Goal: Task Accomplishment & Management: Manage account settings

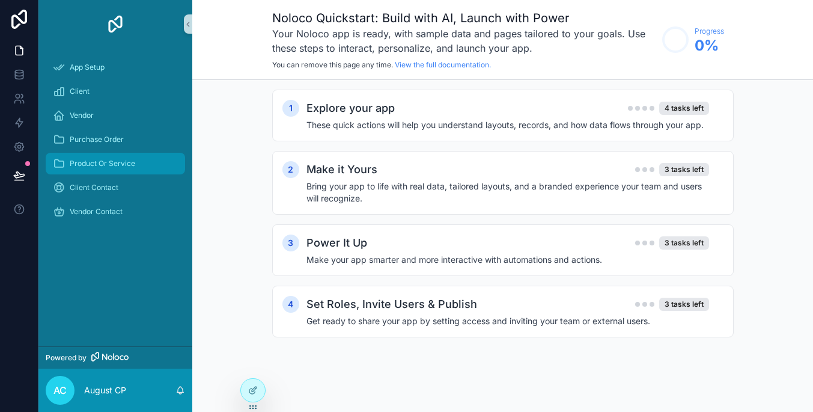
click at [136, 168] on div "Product Or Service" at bounding box center [115, 163] width 125 height 19
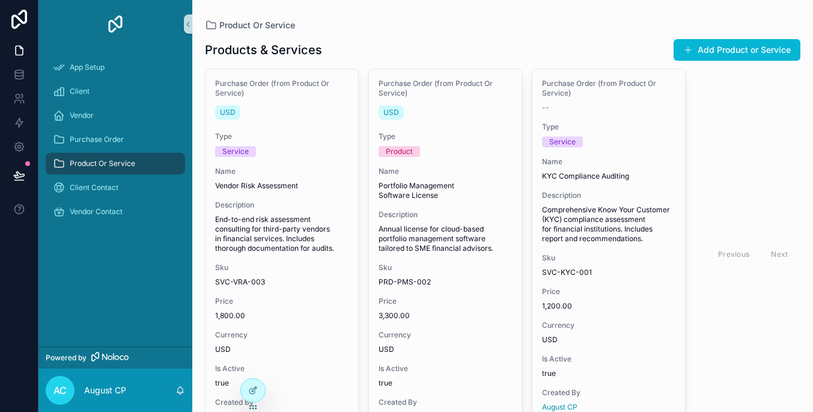
click at [132, 359] on div "scrollable content" at bounding box center [114, 357] width 46 height 10
click at [20, 49] on icon at bounding box center [19, 50] width 12 height 12
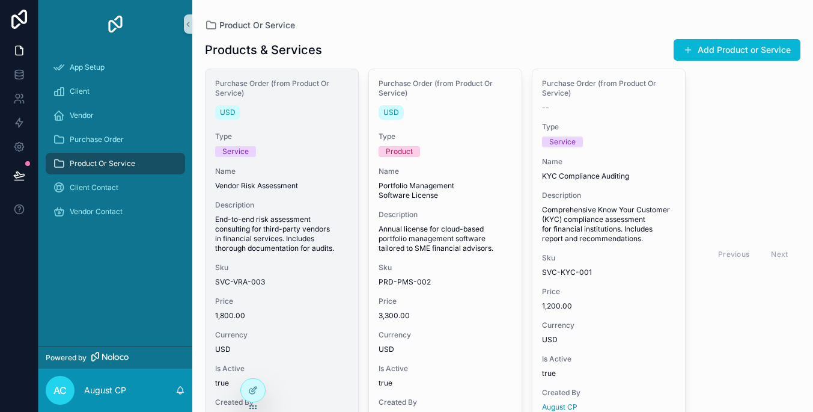
click at [277, 112] on div "USD" at bounding box center [281, 112] width 133 height 19
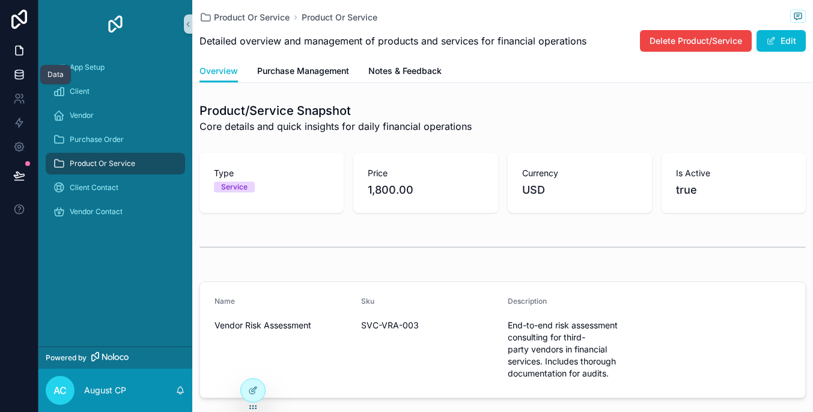
click at [20, 79] on icon at bounding box center [19, 77] width 8 height 5
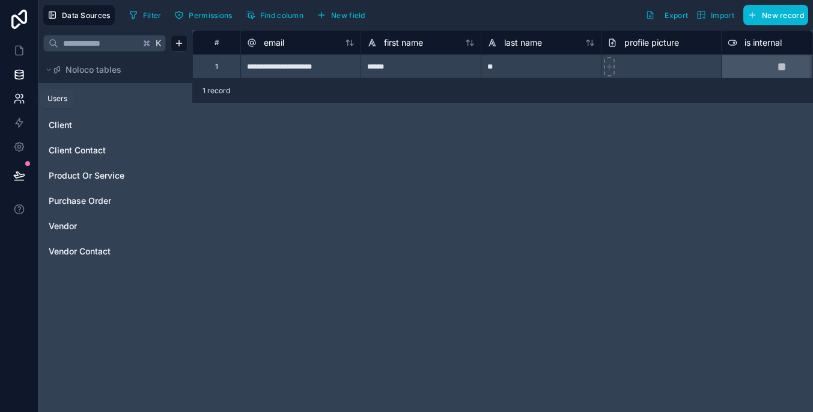
click at [18, 108] on link at bounding box center [19, 99] width 38 height 24
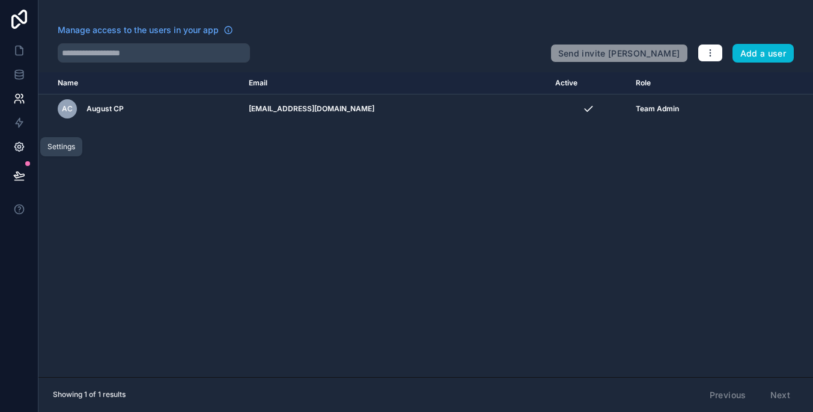
click at [12, 153] on link at bounding box center [19, 147] width 38 height 24
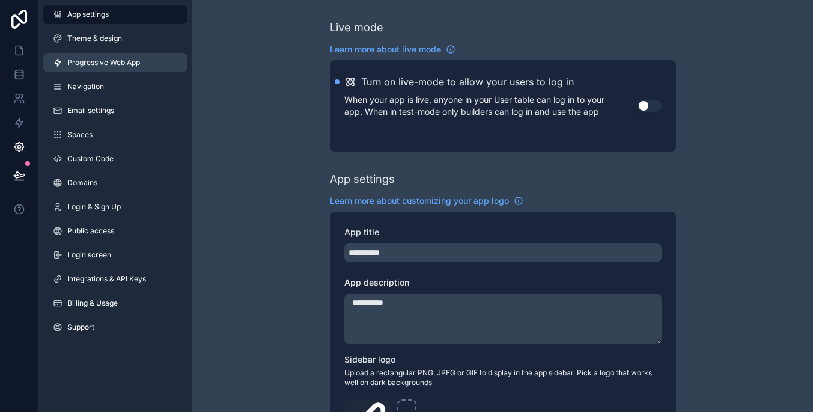
click at [161, 67] on link "Progressive Web App" at bounding box center [115, 62] width 144 height 19
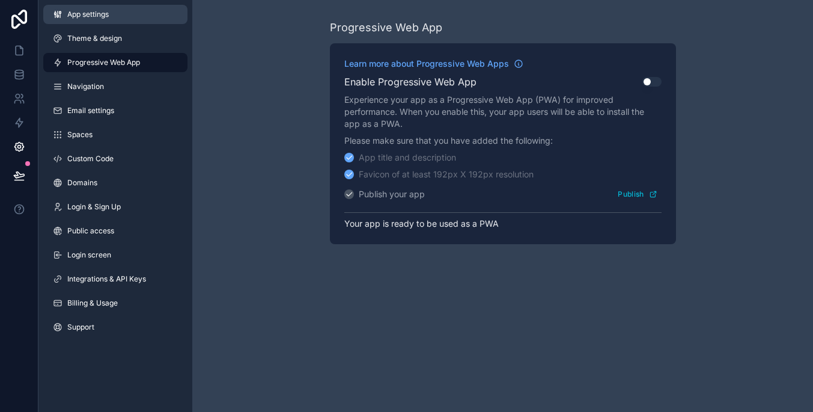
click at [91, 17] on span "App settings" at bounding box center [87, 15] width 41 height 10
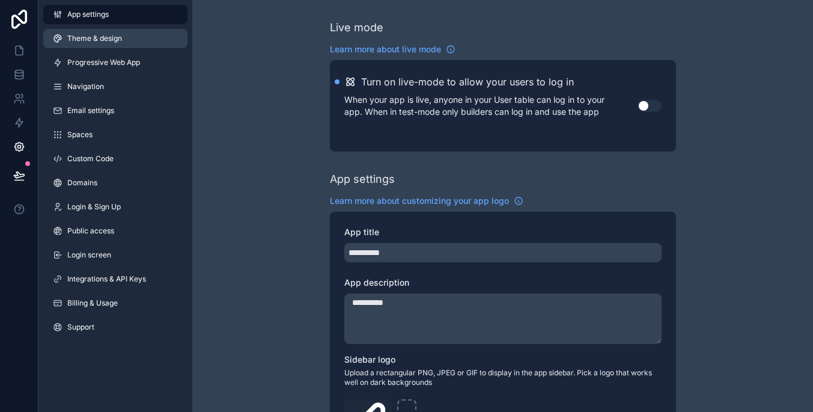
click at [107, 39] on span "Theme & design" at bounding box center [94, 39] width 55 height 10
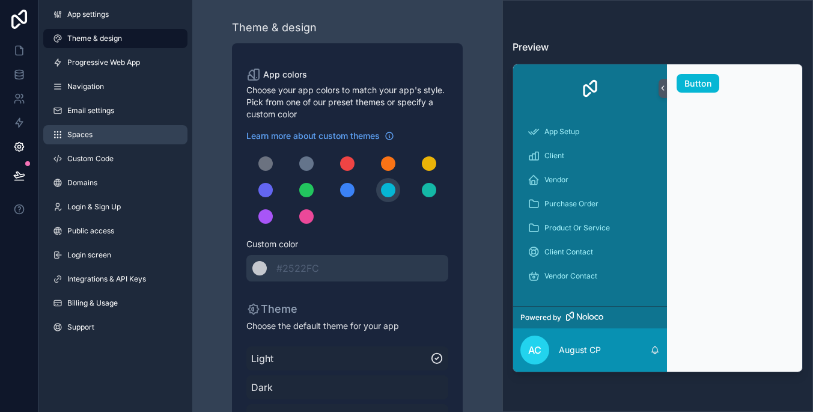
click at [139, 130] on link "Spaces" at bounding box center [115, 134] width 144 height 19
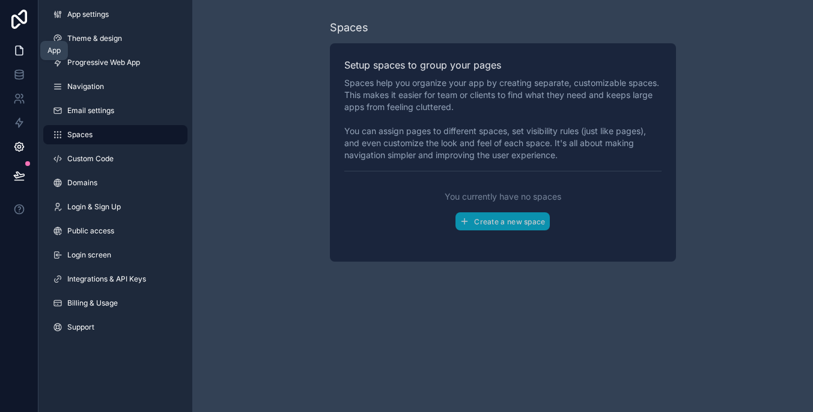
click at [21, 54] on icon at bounding box center [19, 50] width 12 height 12
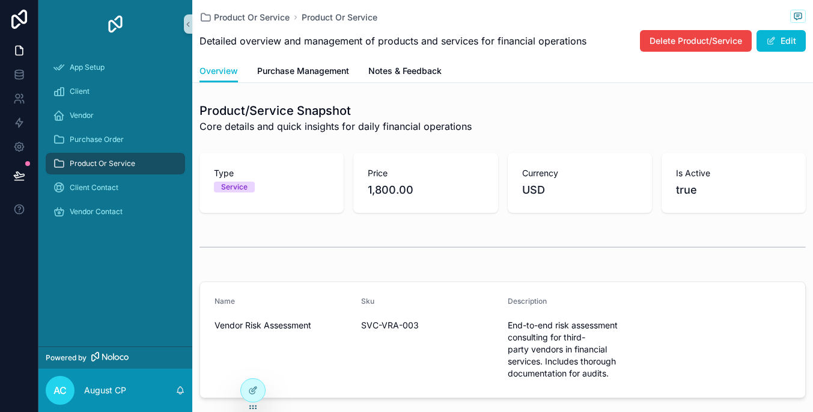
click at [286, 168] on span "Type" at bounding box center [271, 173] width 115 height 12
click at [786, 43] on button "Edit" at bounding box center [781, 41] width 49 height 22
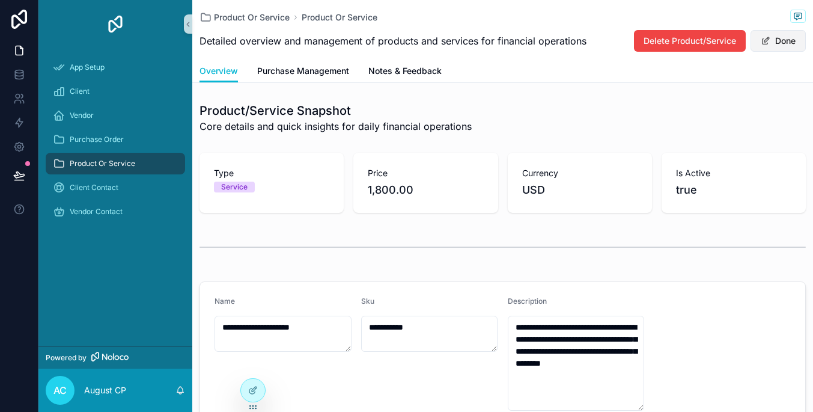
click at [774, 38] on button "Done" at bounding box center [778, 41] width 55 height 22
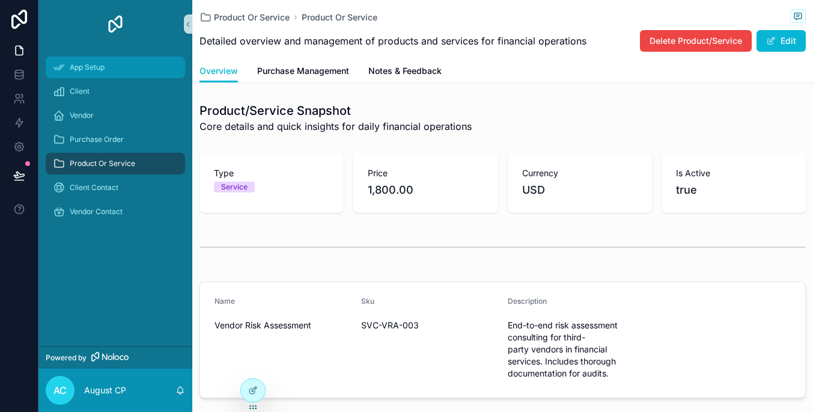
scroll to position [-1, 0]
click at [127, 61] on div "App Setup" at bounding box center [115, 67] width 125 height 19
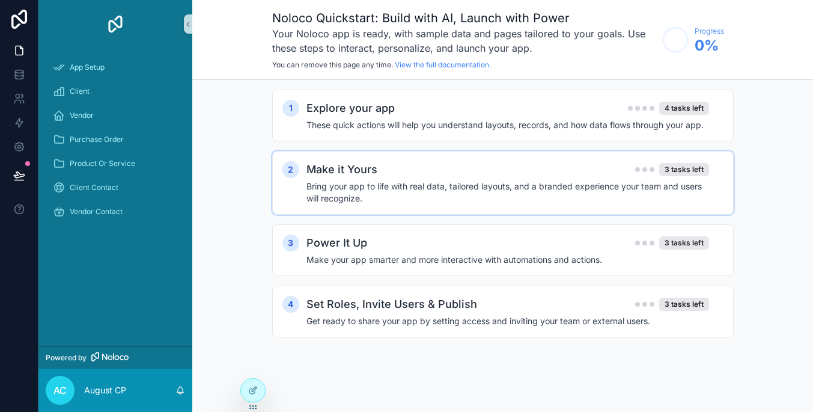
click at [406, 197] on h4 "Bring your app to life with real data, tailored layouts, and a branded experien…" at bounding box center [508, 192] width 403 height 24
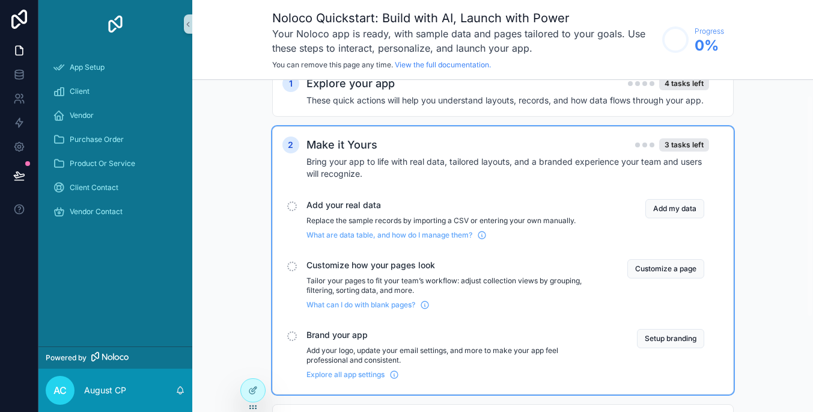
scroll to position [40, 0]
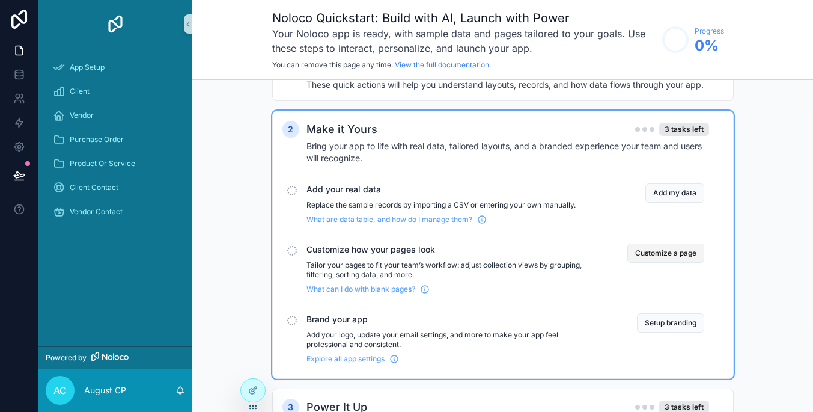
click at [658, 255] on button "Customize a page" at bounding box center [666, 252] width 77 height 19
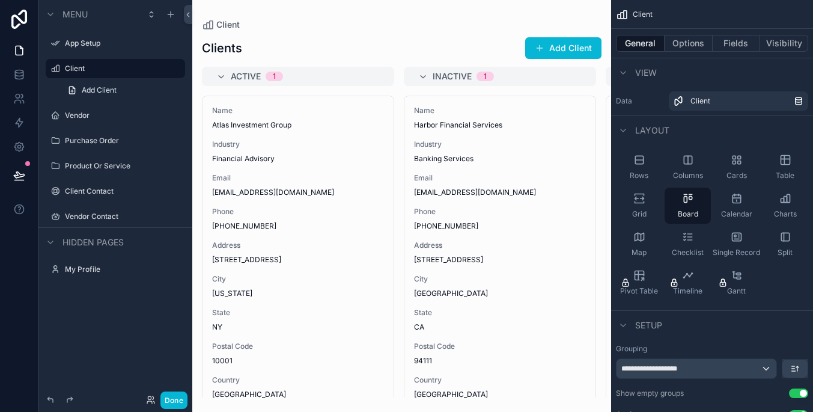
click at [72, 12] on span "Menu" at bounding box center [75, 14] width 25 height 12
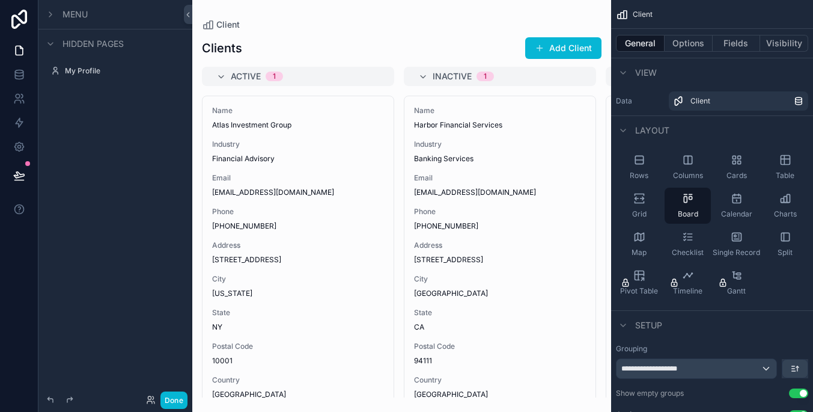
click at [72, 12] on span "Menu" at bounding box center [75, 14] width 25 height 12
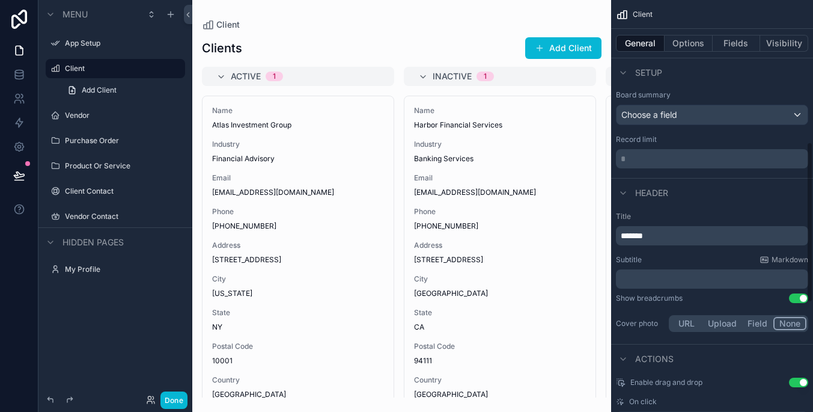
scroll to position [334, 0]
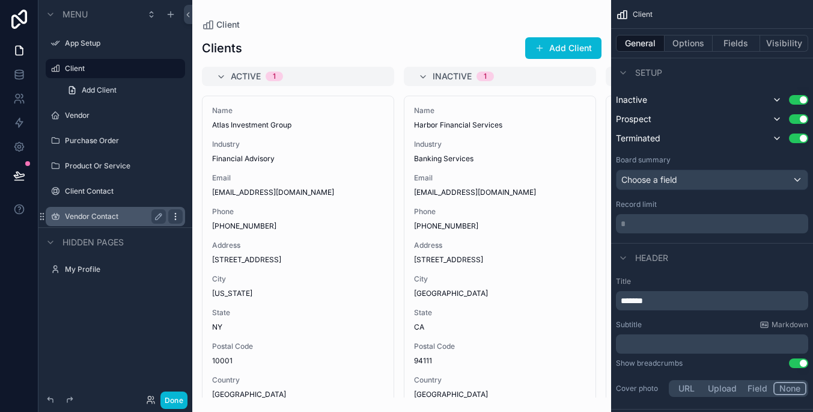
click at [170, 214] on div "scrollable content" at bounding box center [175, 216] width 14 height 14
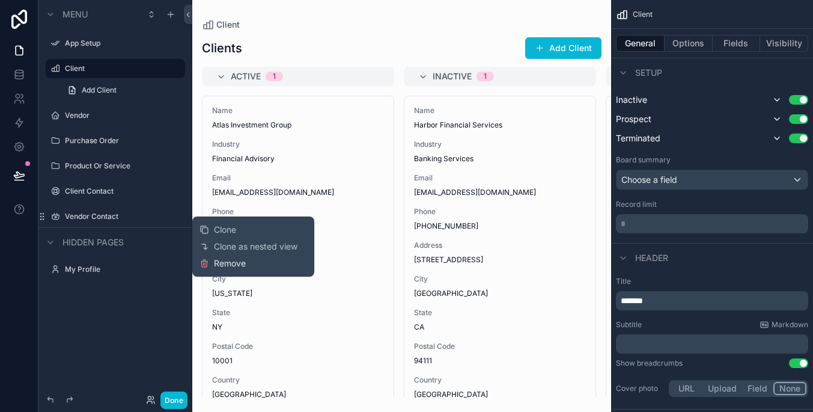
click at [237, 263] on span "Remove" at bounding box center [230, 263] width 32 height 12
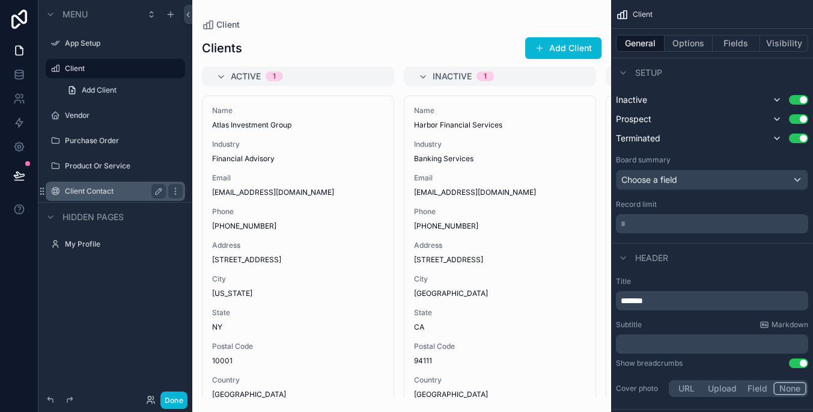
click at [166, 186] on div "scrollable content" at bounding box center [174, 191] width 17 height 19
click at [174, 188] on icon "scrollable content" at bounding box center [176, 191] width 10 height 10
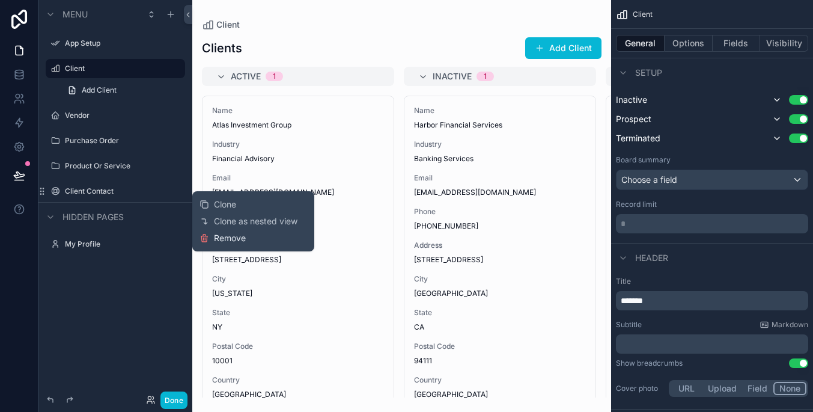
click at [226, 232] on span "Remove" at bounding box center [230, 238] width 32 height 12
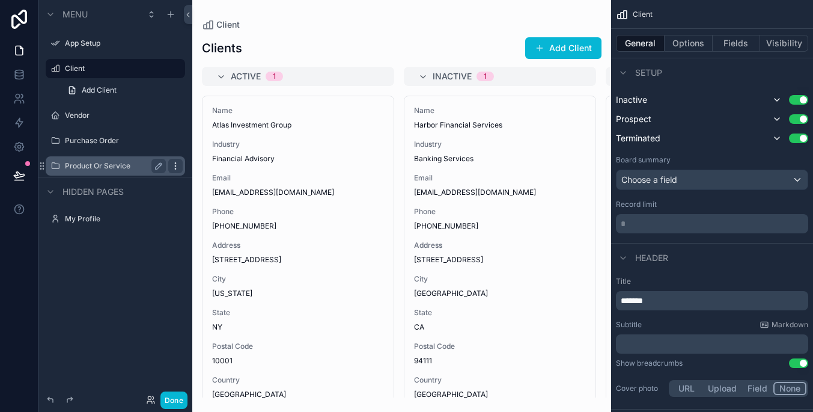
click at [177, 165] on icon "scrollable content" at bounding box center [176, 166] width 10 height 10
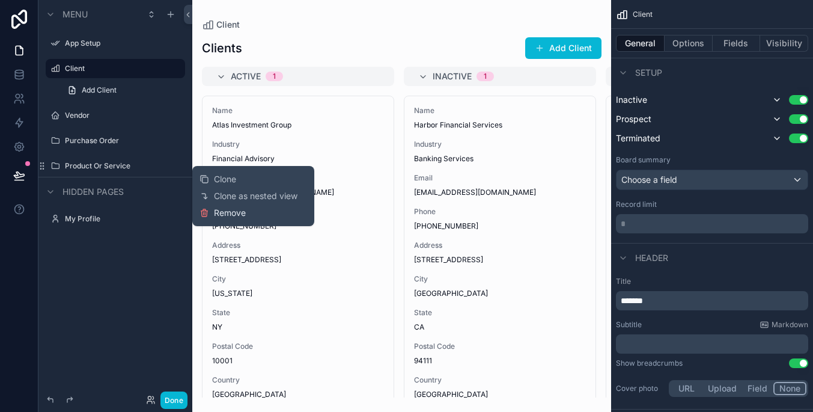
click at [233, 215] on span "Remove" at bounding box center [230, 213] width 32 height 12
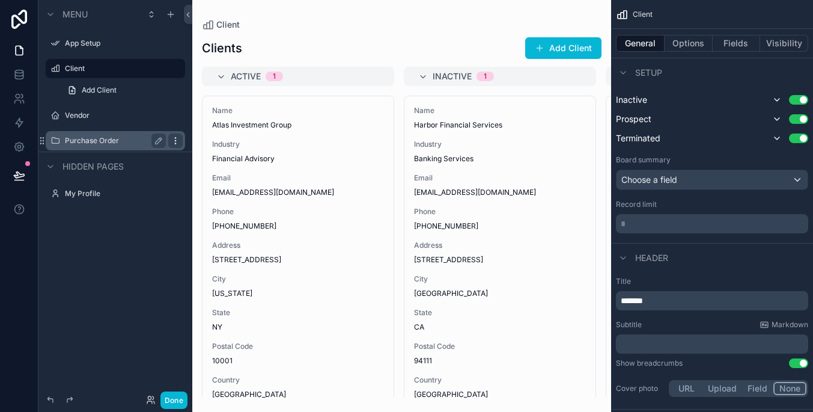
click at [174, 138] on icon "scrollable content" at bounding box center [176, 141] width 10 height 10
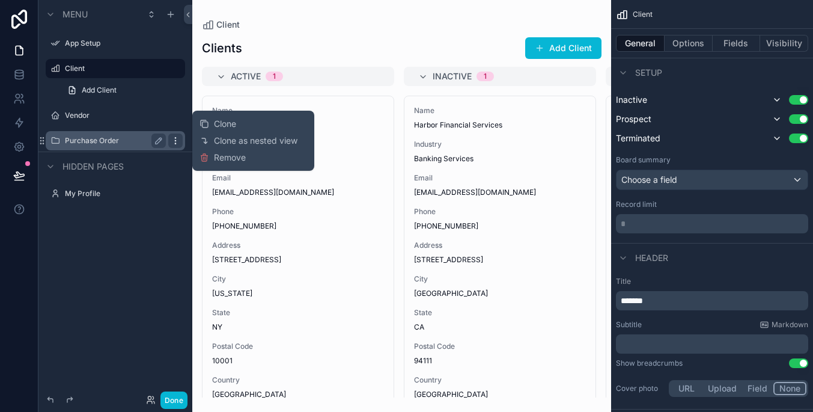
click at [174, 138] on icon "scrollable content" at bounding box center [176, 141] width 10 height 10
click at [231, 160] on span "Remove" at bounding box center [230, 157] width 32 height 12
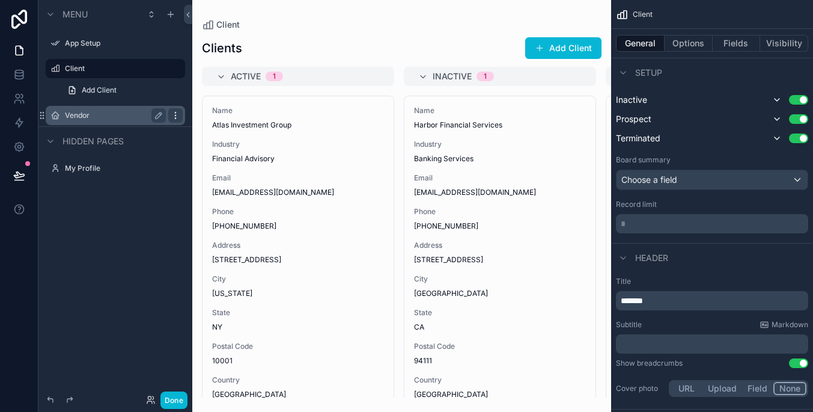
click at [175, 114] on icon "scrollable content" at bounding box center [176, 116] width 10 height 10
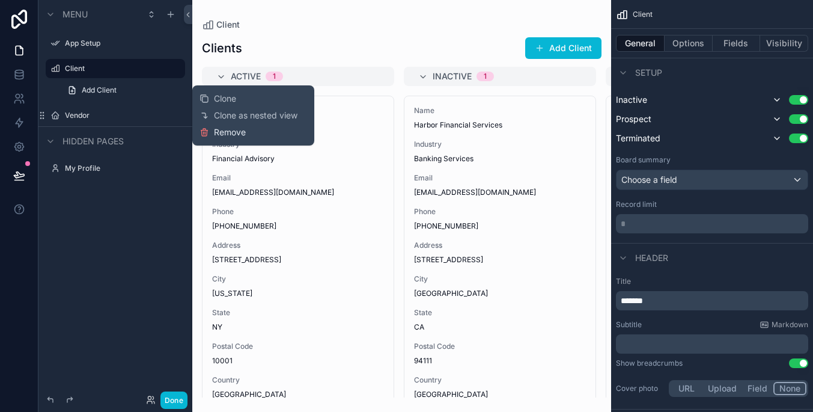
click at [222, 132] on span "Remove" at bounding box center [230, 132] width 32 height 12
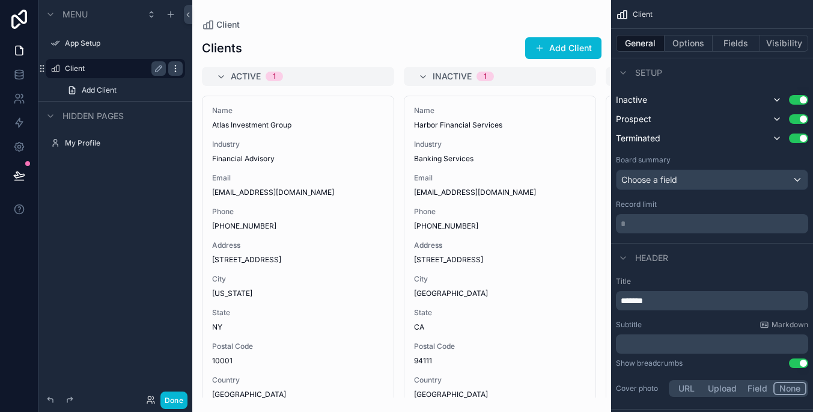
click at [174, 64] on icon "scrollable content" at bounding box center [176, 69] width 10 height 10
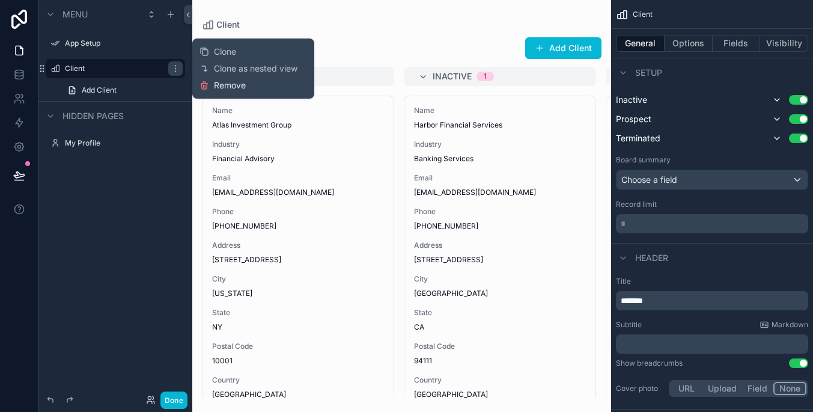
click at [226, 87] on span "Remove" at bounding box center [230, 85] width 32 height 12
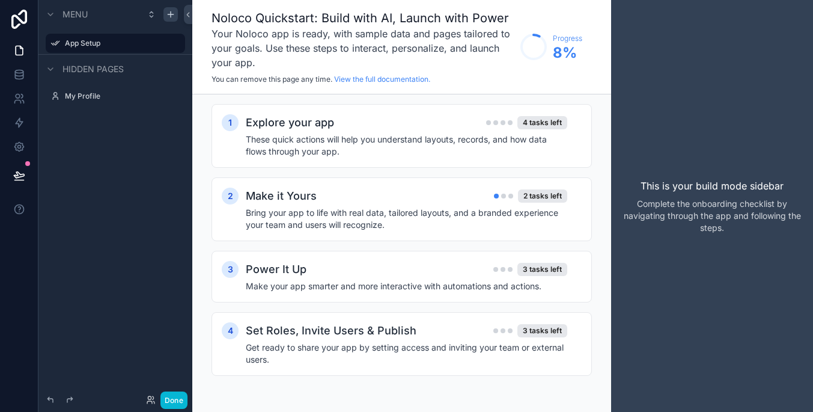
click at [166, 13] on icon "scrollable content" at bounding box center [171, 15] width 10 height 10
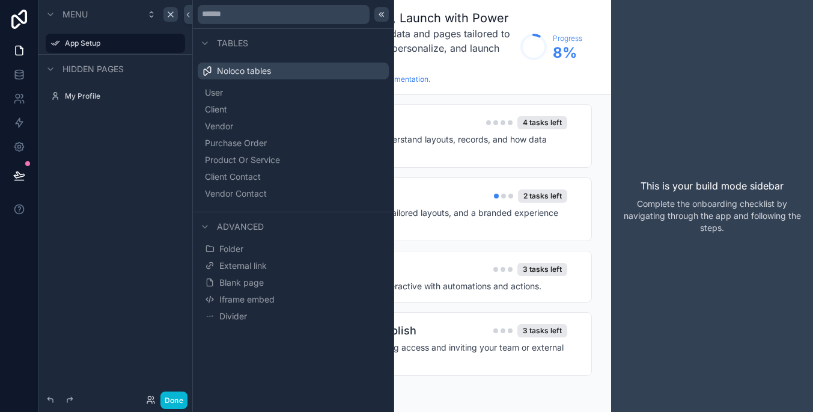
click at [381, 8] on div at bounding box center [382, 14] width 14 height 14
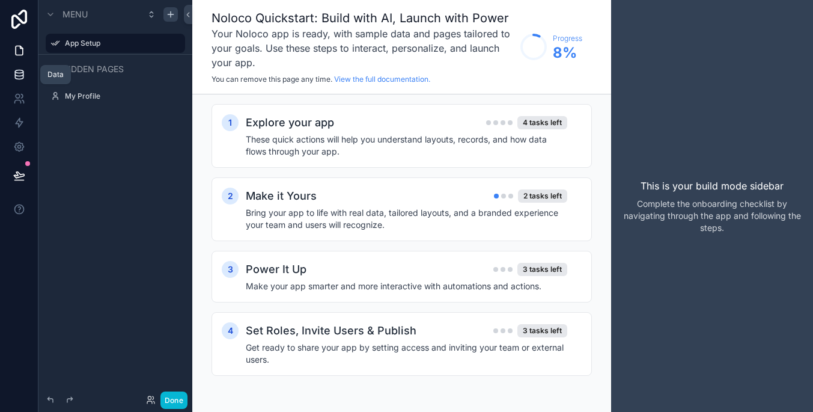
click at [16, 76] on icon at bounding box center [19, 74] width 8 height 5
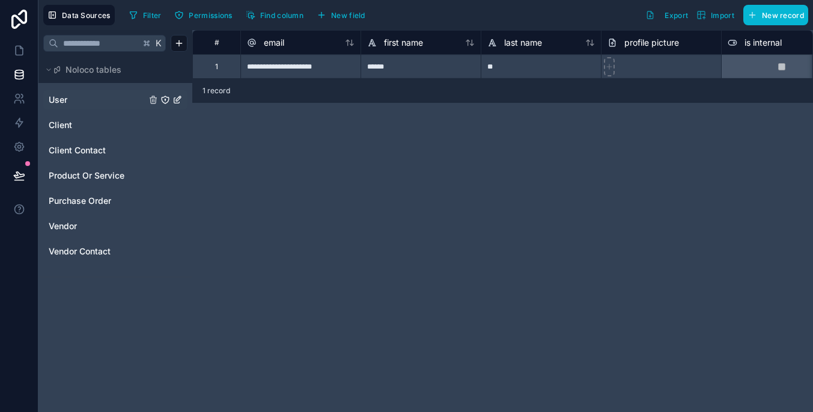
click at [118, 105] on link "User" at bounding box center [97, 100] width 97 height 12
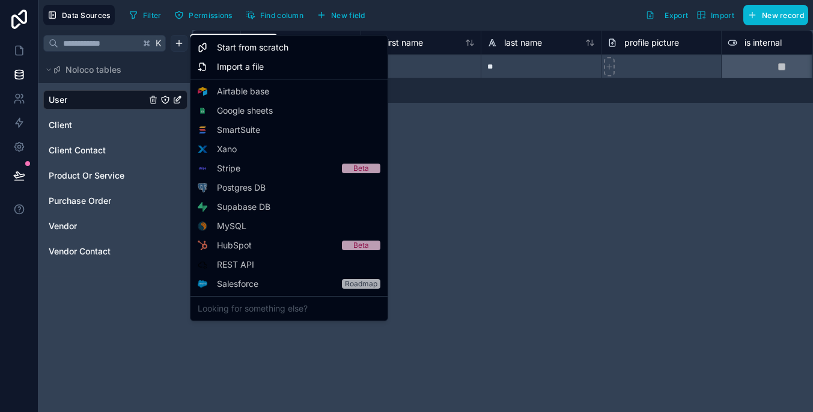
click at [179, 47] on html "**********" at bounding box center [406, 206] width 813 height 412
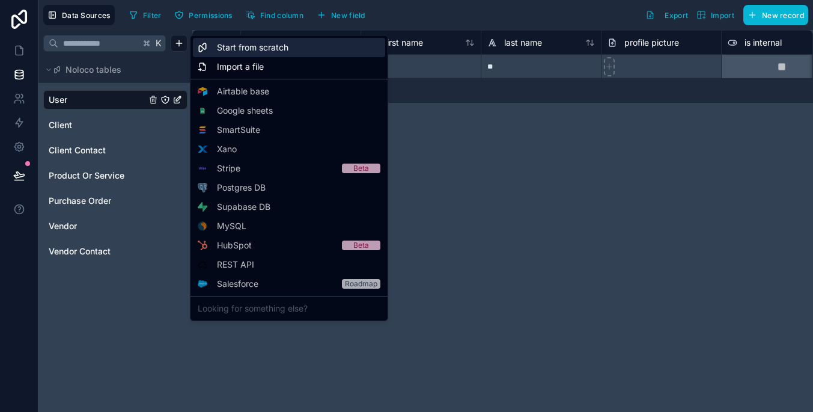
click at [288, 47] on span "Start from scratch" at bounding box center [253, 47] width 72 height 12
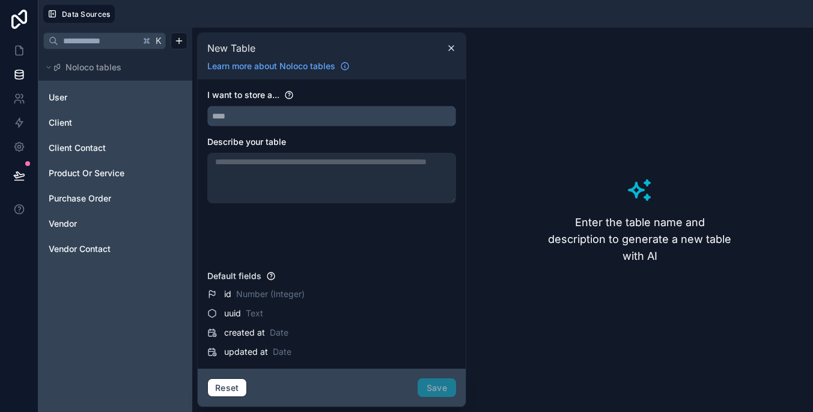
click at [362, 115] on input "text" at bounding box center [332, 115] width 248 height 19
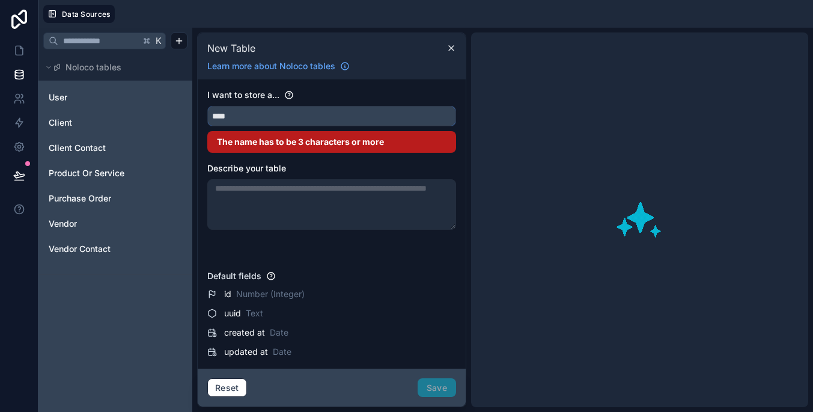
type input "****"
click at [396, 212] on div "I want to store a... **** The name has to be 3 characters or more Describe your…" at bounding box center [331, 177] width 249 height 176
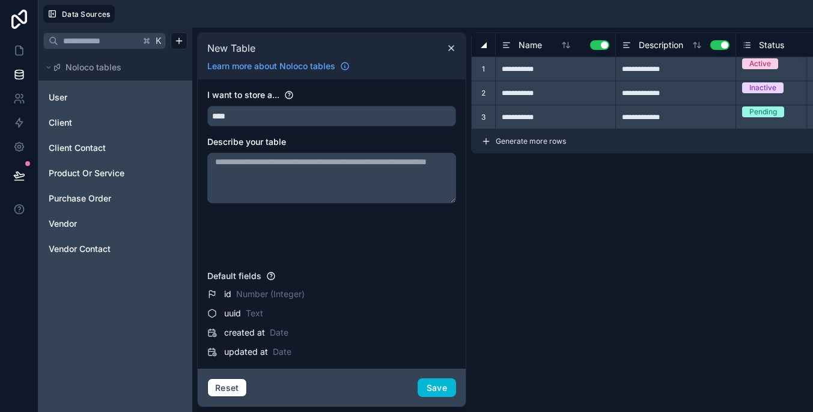
click at [438, 373] on div "Reset Save" at bounding box center [332, 388] width 268 height 38
click at [437, 385] on button "Save" at bounding box center [437, 387] width 38 height 19
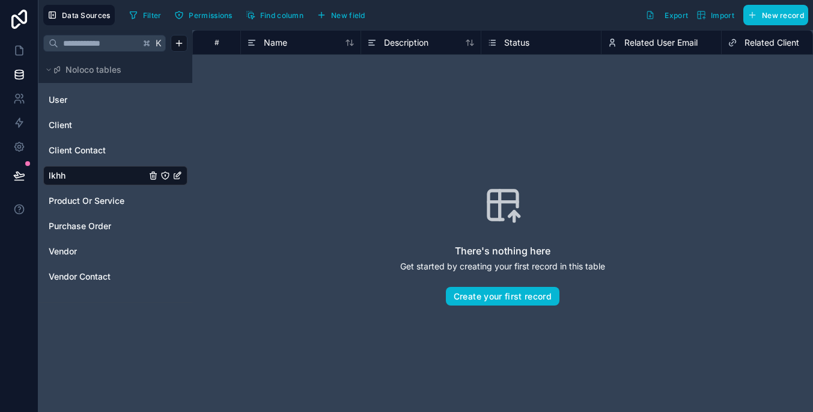
click at [106, 173] on link "lkhh" at bounding box center [97, 176] width 97 height 12
click at [176, 175] on icon "lkhh" at bounding box center [178, 176] width 10 height 10
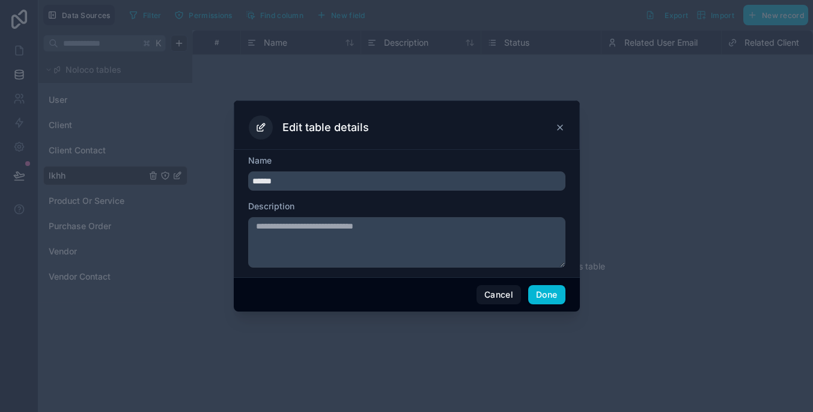
type input "******"
click at [539, 290] on button "Done" at bounding box center [546, 294] width 37 height 19
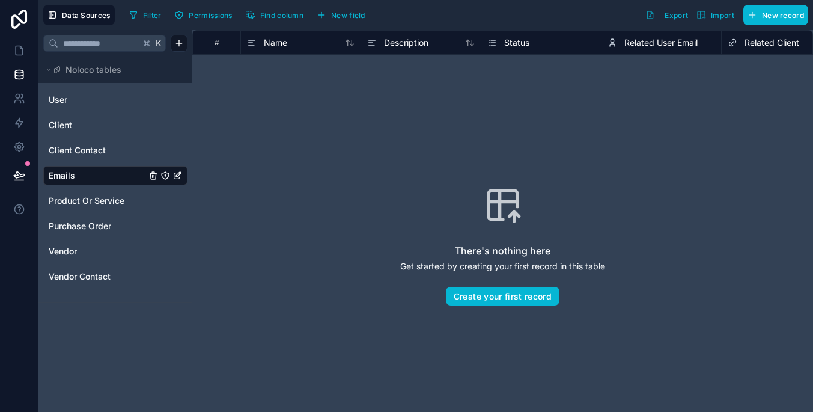
click at [761, 49] on div "# Name Description Status Related User Email Related Client created at" at bounding box center [502, 42] width 621 height 25
click at [124, 106] on div "User" at bounding box center [115, 99] width 144 height 19
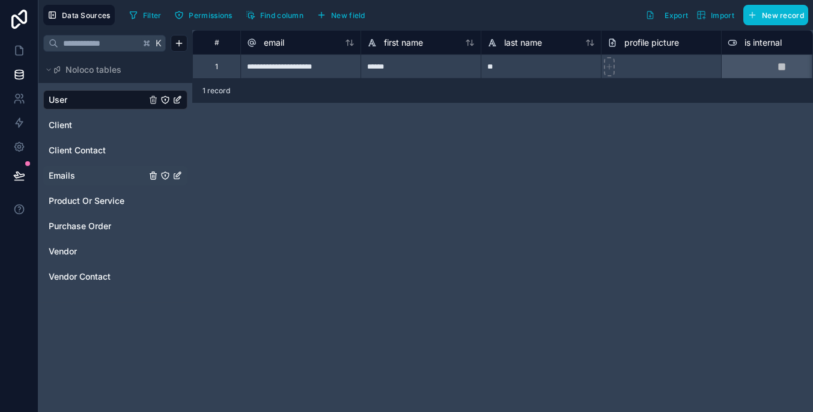
click at [117, 172] on link "Emails" at bounding box center [97, 176] width 97 height 12
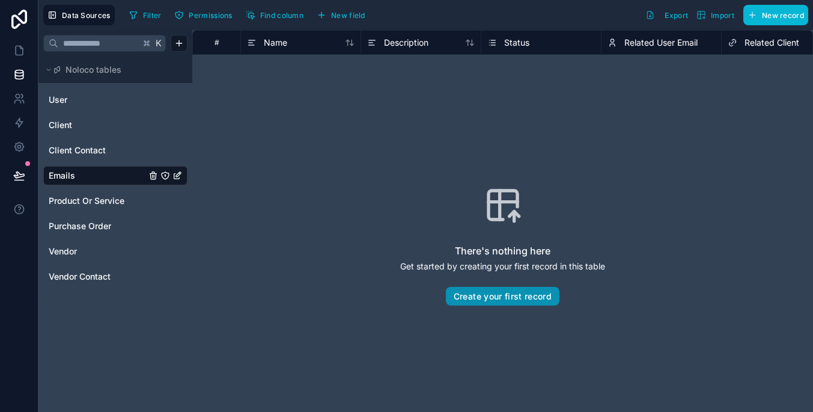
click at [462, 287] on button "Create your first record" at bounding box center [503, 296] width 114 height 19
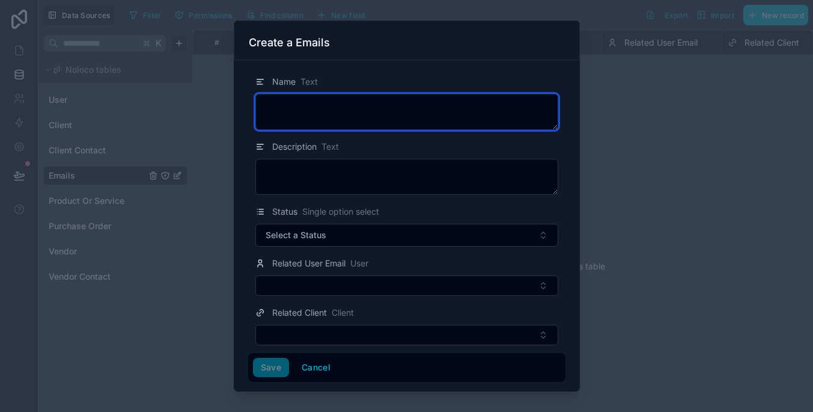
click at [373, 109] on textarea at bounding box center [406, 112] width 303 height 36
type textarea "*"
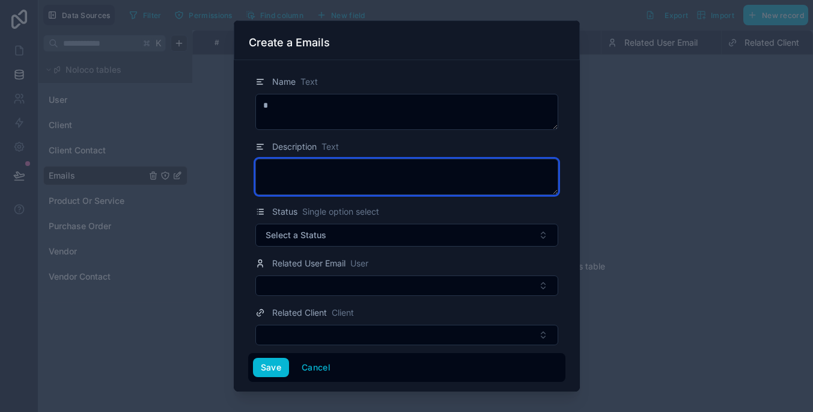
click at [373, 168] on textarea at bounding box center [406, 177] width 303 height 36
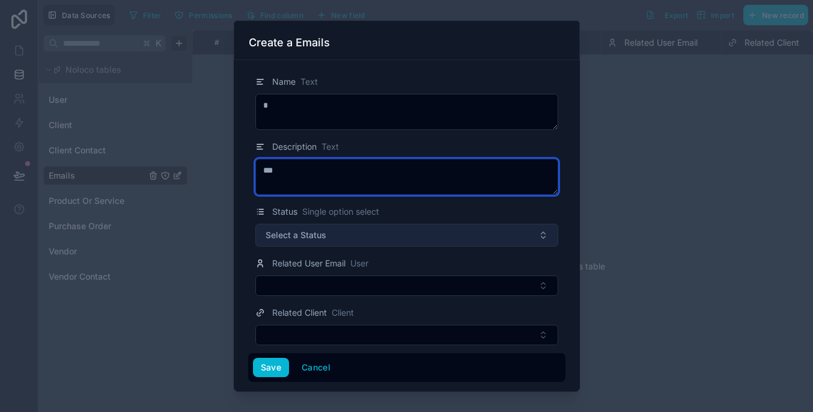
type textarea "***"
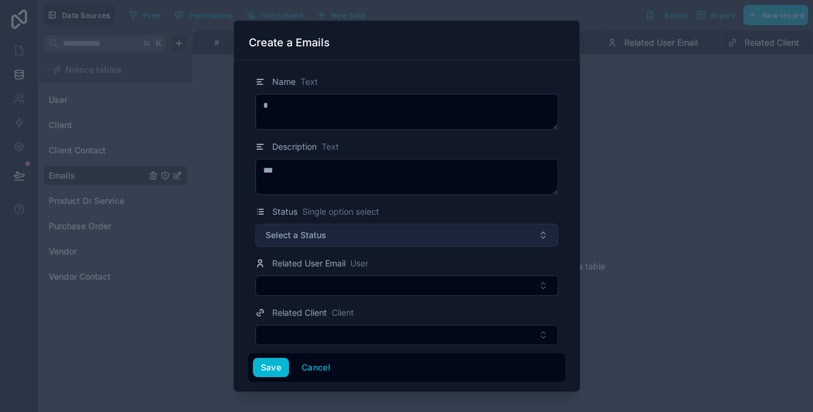
click at [376, 236] on button "Select a Status" at bounding box center [406, 235] width 303 height 23
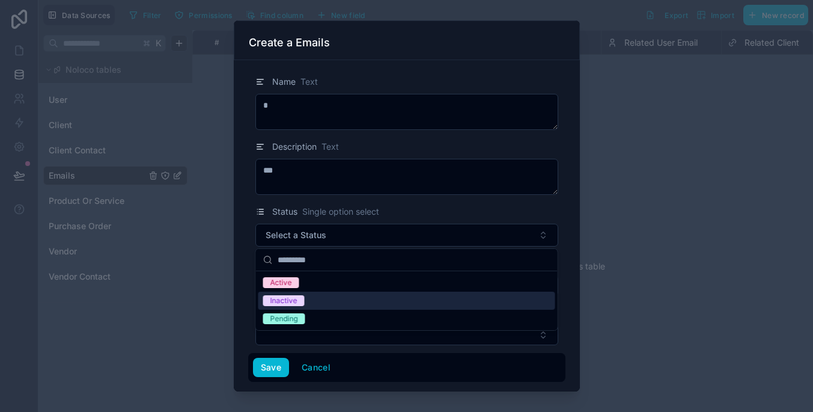
click at [382, 305] on div "Inactive" at bounding box center [407, 301] width 297 height 18
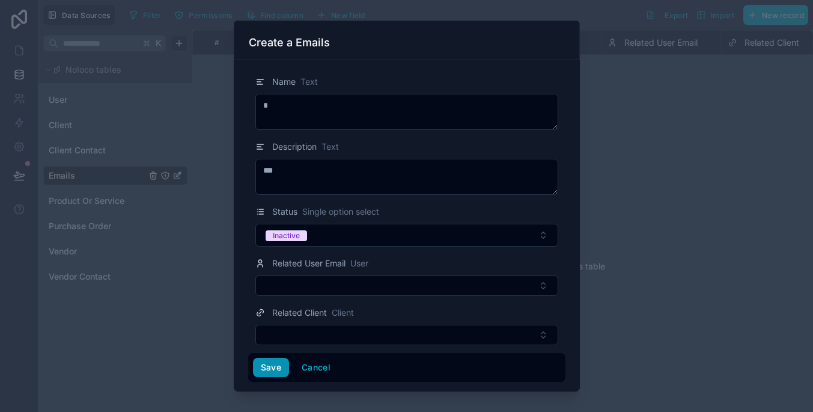
click at [266, 367] on button "Save" at bounding box center [271, 367] width 36 height 19
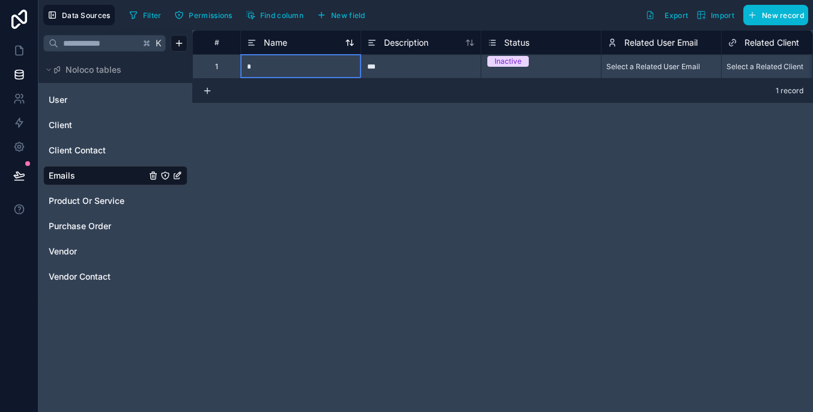
click at [316, 44] on div "Name" at bounding box center [301, 42] width 108 height 14
click at [311, 46] on div "Name" at bounding box center [301, 42] width 108 height 14
click at [249, 45] on icon at bounding box center [251, 45] width 5 height 0
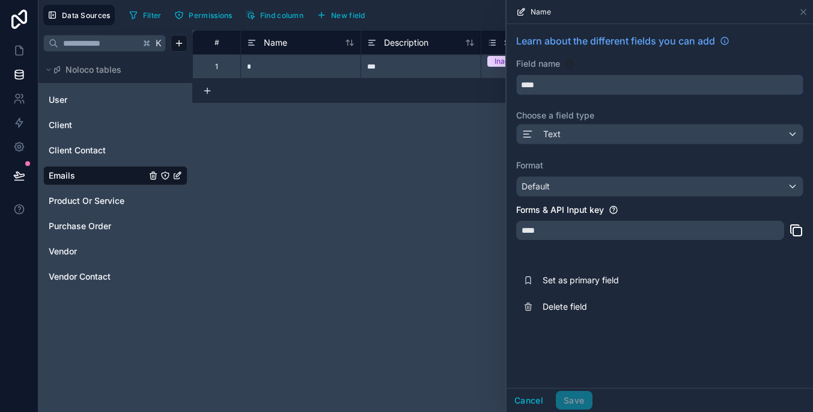
click at [568, 88] on input "****" at bounding box center [660, 84] width 286 height 19
type input "*******"
click at [632, 137] on div "Text" at bounding box center [660, 133] width 286 height 19
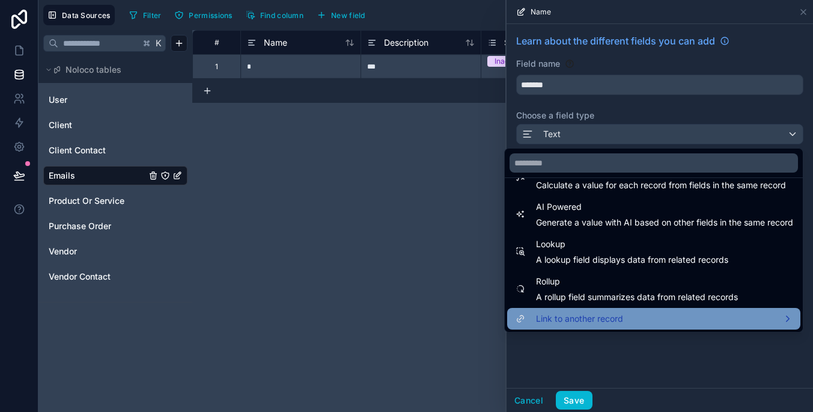
scroll to position [349, 0]
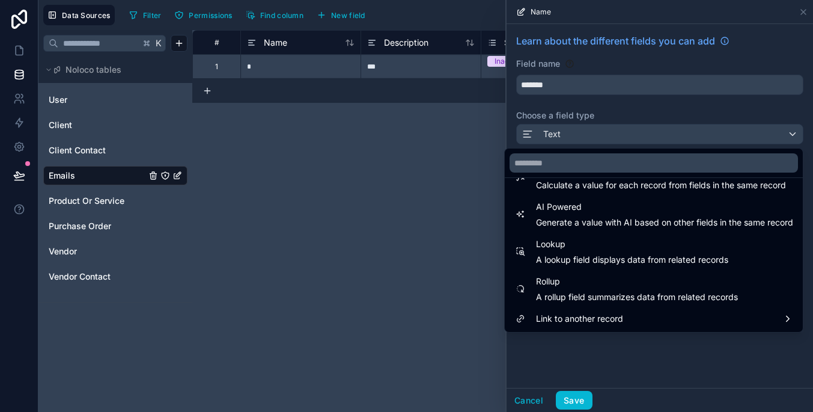
click at [662, 340] on div at bounding box center [660, 206] width 307 height 412
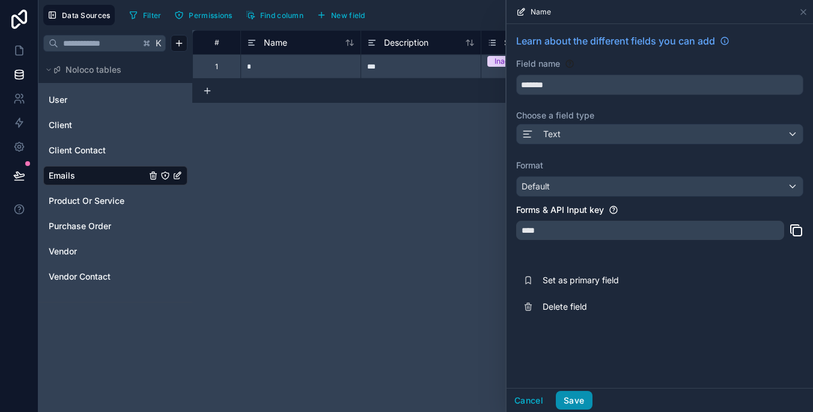
click at [579, 399] on button "Save" at bounding box center [574, 400] width 36 height 19
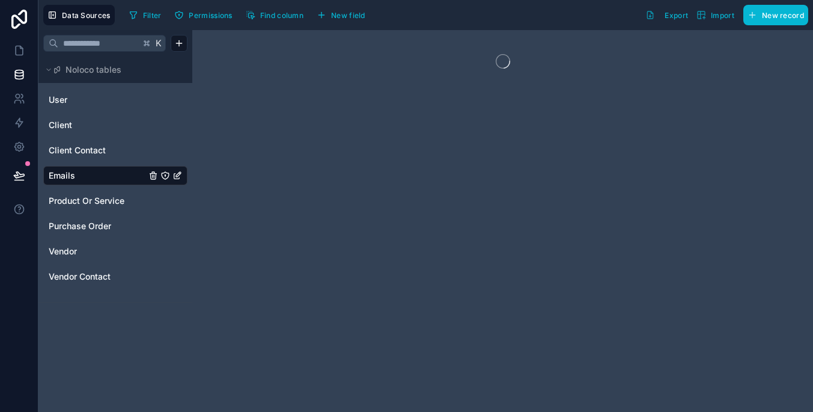
click at [376, 43] on div at bounding box center [502, 221] width 621 height 382
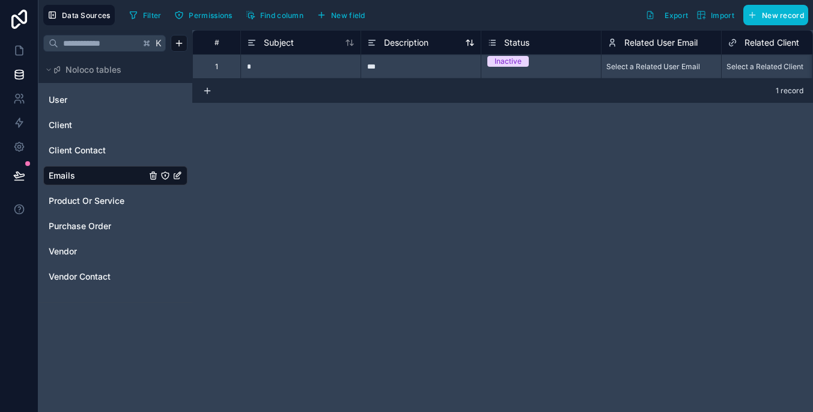
click at [372, 43] on icon at bounding box center [371, 43] width 4 height 0
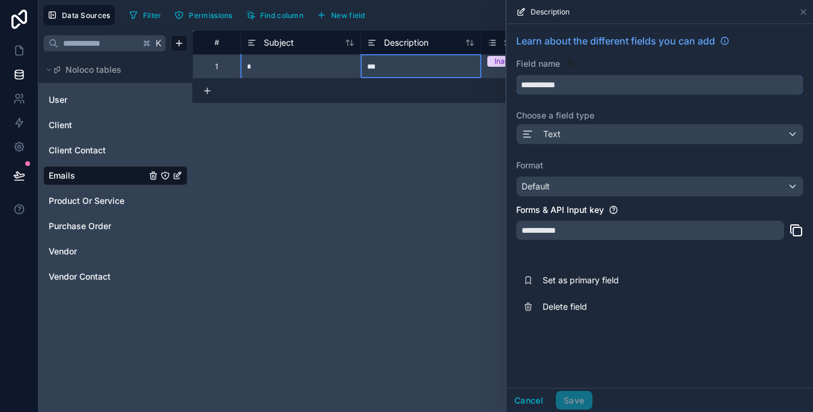
click at [627, 84] on input "**********" at bounding box center [660, 84] width 286 height 19
type input "****"
click at [649, 133] on div "Text" at bounding box center [660, 133] width 286 height 19
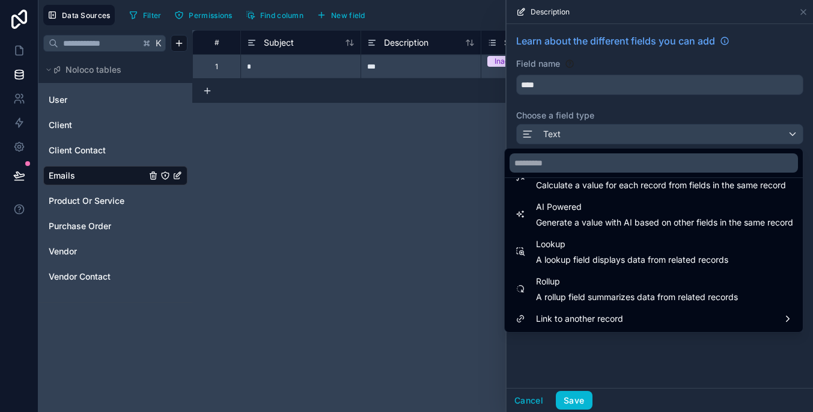
scroll to position [349, 0]
click at [577, 396] on div at bounding box center [660, 206] width 307 height 412
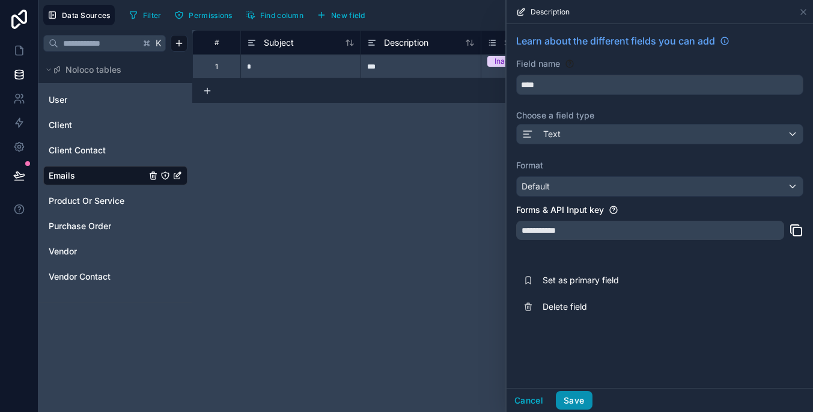
click at [571, 398] on button "Save" at bounding box center [574, 400] width 36 height 19
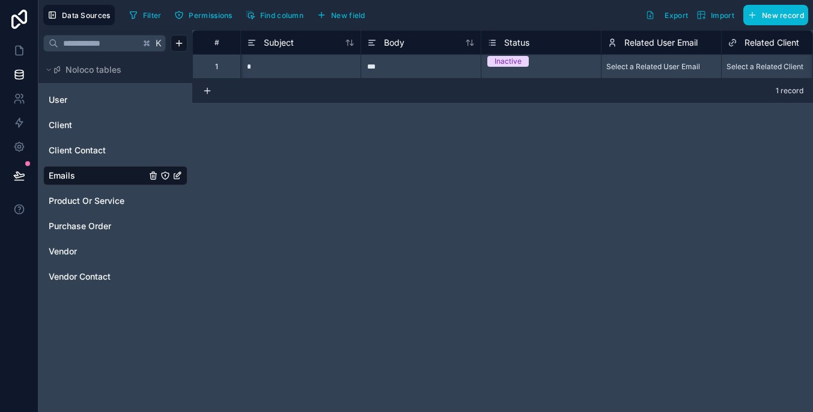
scroll to position [0, 54]
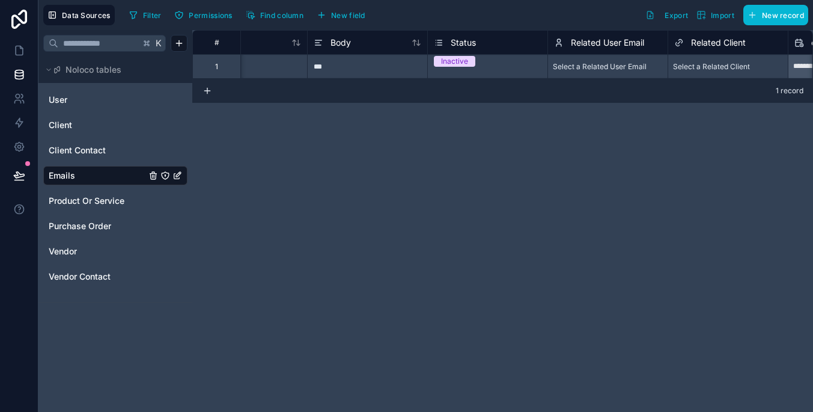
click at [444, 45] on div "Status" at bounding box center [455, 42] width 42 height 14
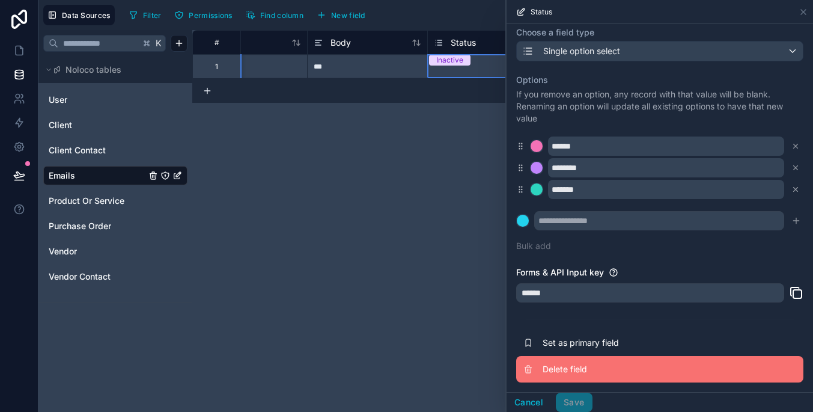
scroll to position [83, 0]
click at [577, 371] on span "Delete field" at bounding box center [629, 369] width 173 height 12
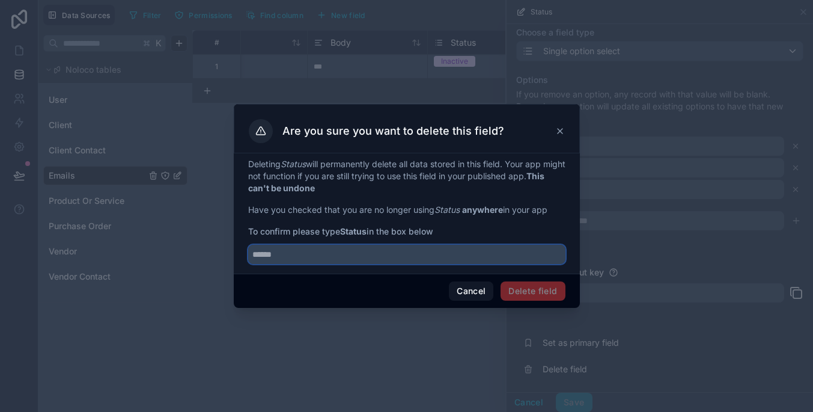
click at [508, 248] on input "text" at bounding box center [406, 254] width 317 height 19
type input "******"
click at [523, 294] on button "Delete field" at bounding box center [533, 290] width 64 height 19
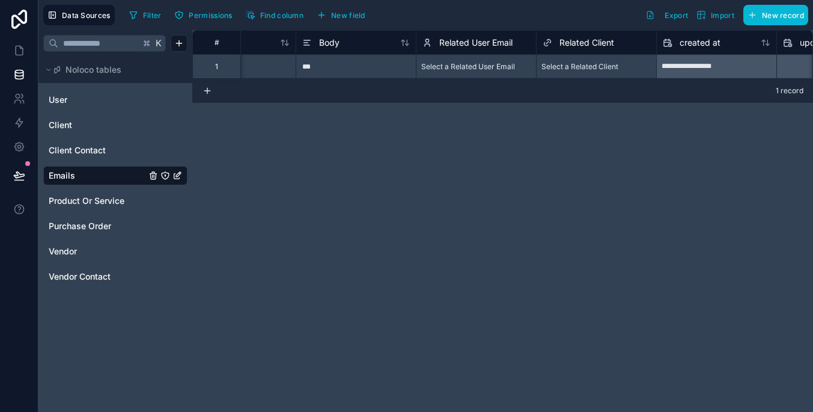
scroll to position [0, 71]
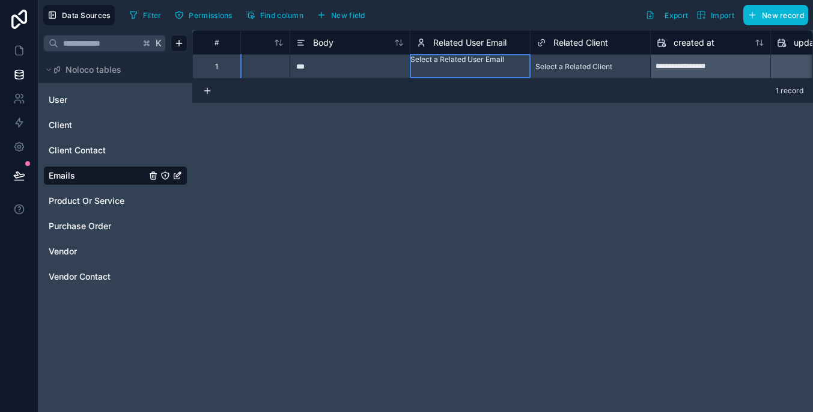
click at [473, 47] on span "Related User Email" at bounding box center [469, 43] width 73 height 12
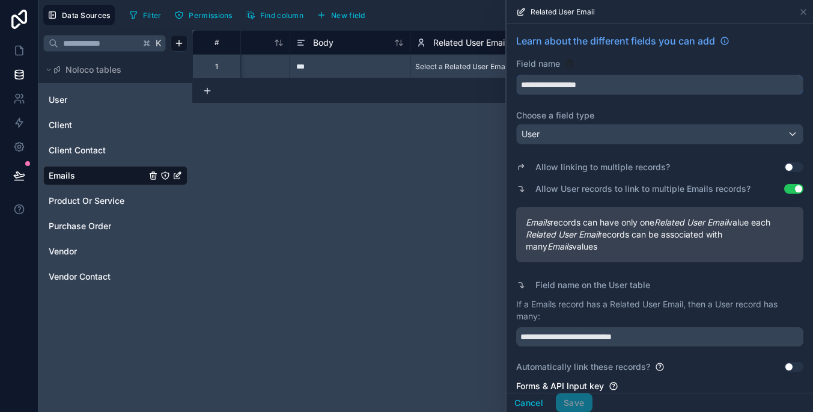
click at [647, 90] on input "**********" at bounding box center [660, 84] width 286 height 19
drag, startPoint x: 647, startPoint y: 90, endPoint x: 465, endPoint y: 81, distance: 182.4
click at [464, 81] on div "**********" at bounding box center [425, 206] width 775 height 412
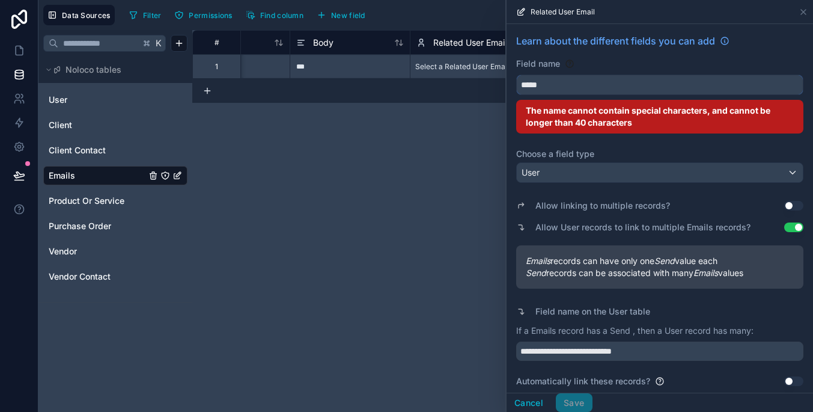
click at [660, 85] on button "****" at bounding box center [659, 85] width 287 height 20
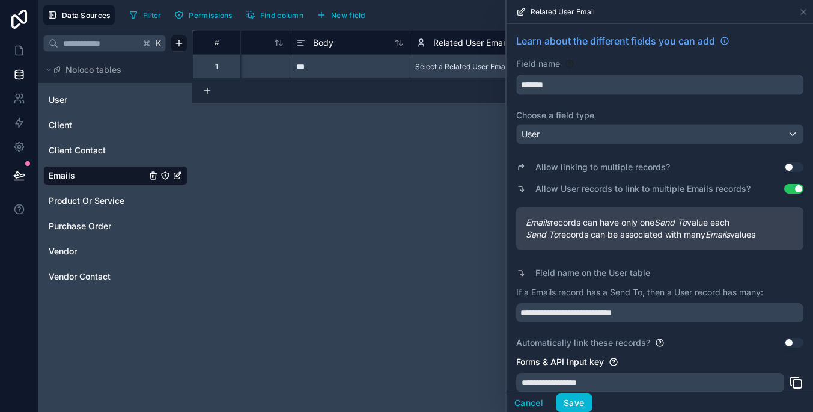
type input "*******"
click at [607, 138] on div "User" at bounding box center [660, 133] width 286 height 19
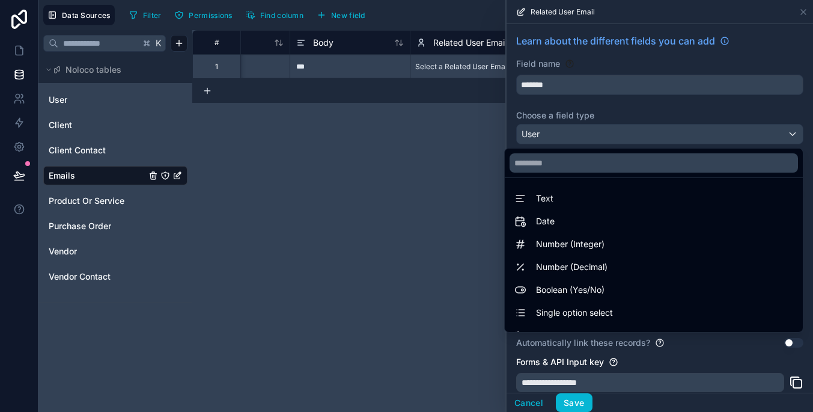
click at [628, 143] on div at bounding box center [660, 206] width 307 height 412
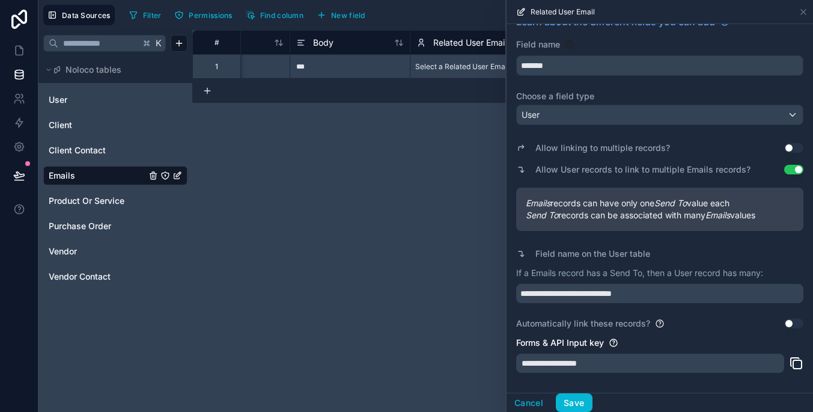
scroll to position [20, 0]
click at [574, 399] on button "Save" at bounding box center [574, 402] width 36 height 19
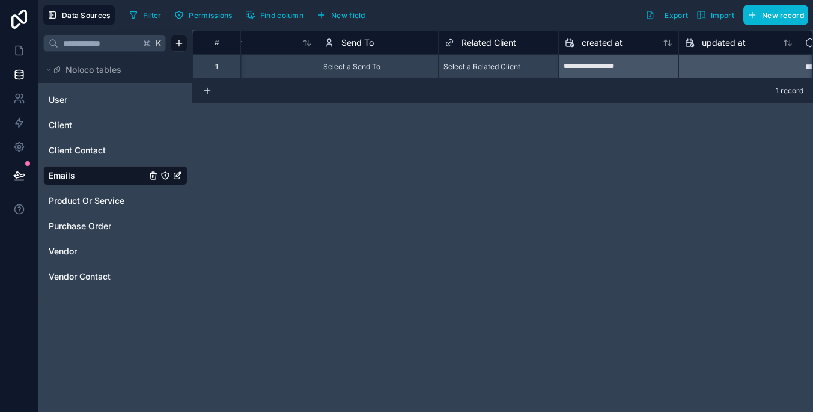
scroll to position [0, 195]
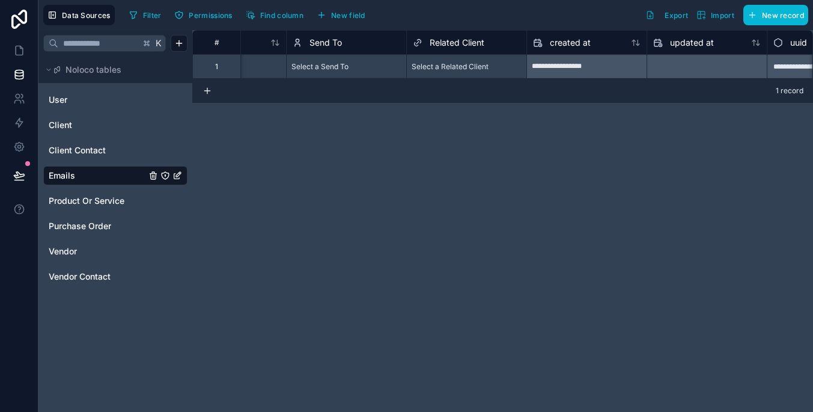
click at [436, 44] on span "Related Client" at bounding box center [457, 43] width 55 height 12
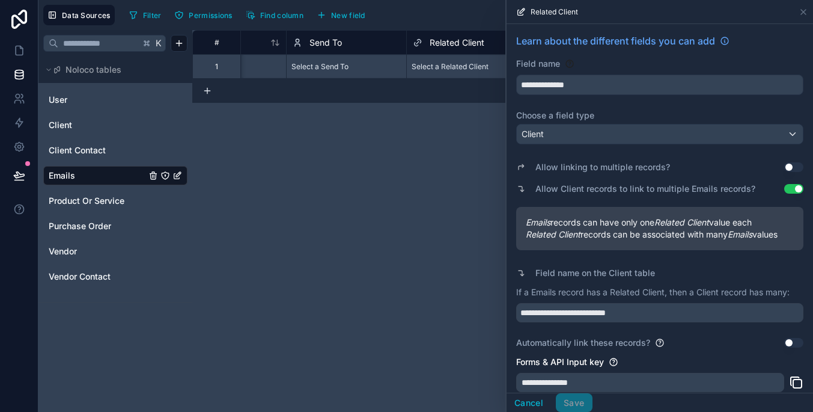
click at [607, 135] on div "Client" at bounding box center [660, 133] width 286 height 19
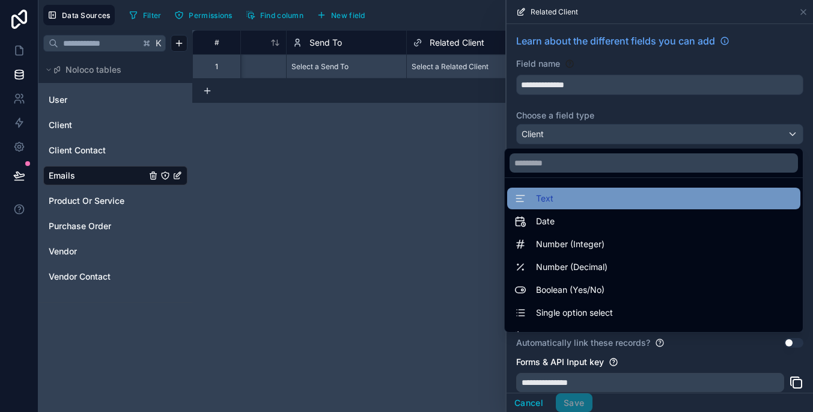
click at [595, 200] on div "Text" at bounding box center [654, 198] width 279 height 14
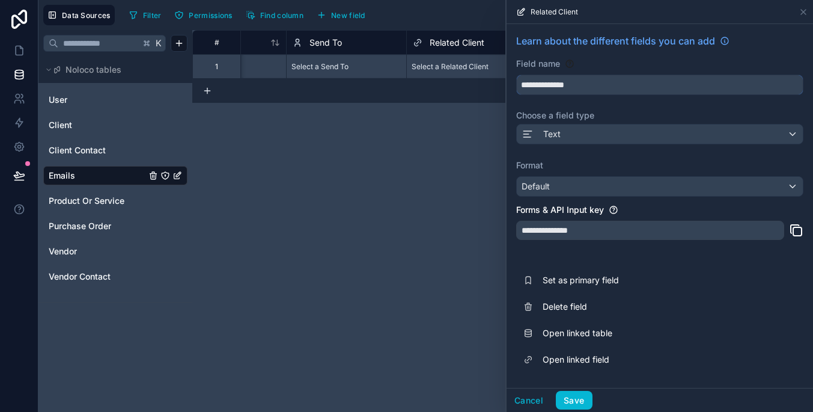
click at [613, 84] on input "**********" at bounding box center [660, 84] width 286 height 19
drag, startPoint x: 622, startPoint y: 77, endPoint x: 587, endPoint y: 89, distance: 36.3
click at [587, 89] on input "**********" at bounding box center [660, 84] width 286 height 19
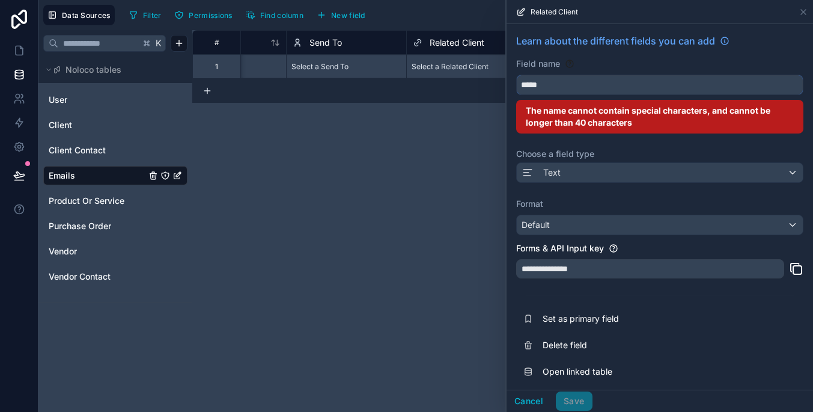
click at [660, 85] on button "****" at bounding box center [659, 85] width 287 height 20
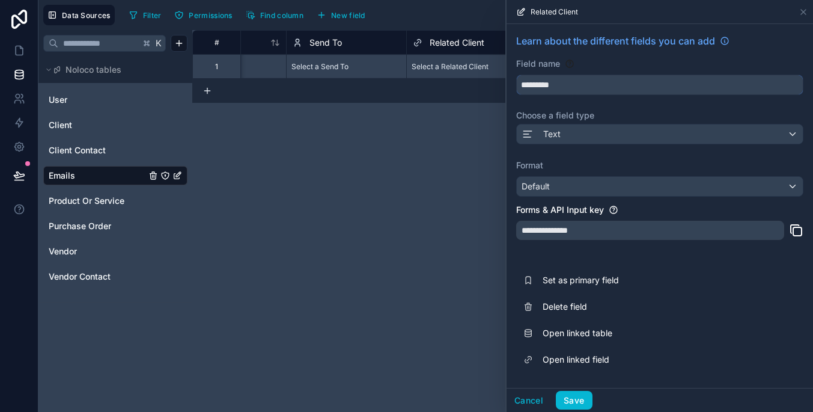
type input "*********"
click at [640, 185] on div "Default" at bounding box center [660, 186] width 286 height 19
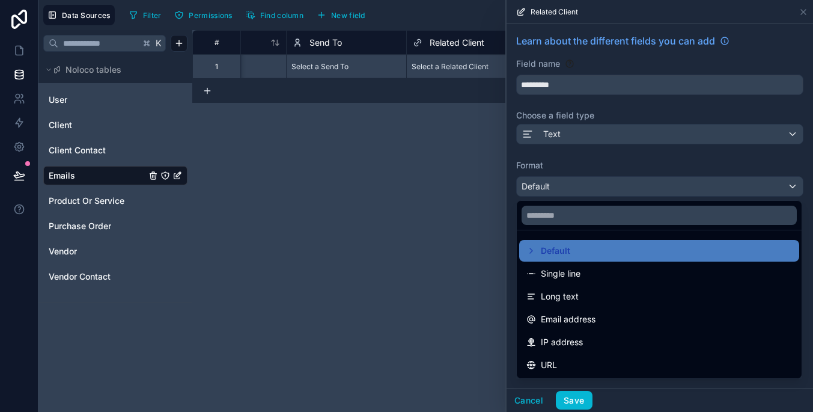
click at [640, 185] on div at bounding box center [660, 206] width 307 height 412
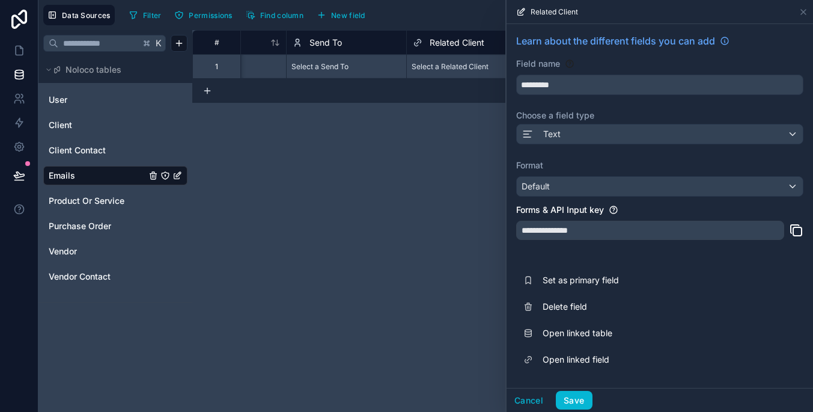
click at [661, 228] on div "**********" at bounding box center [650, 230] width 268 height 19
click at [575, 398] on button "Save" at bounding box center [574, 400] width 36 height 19
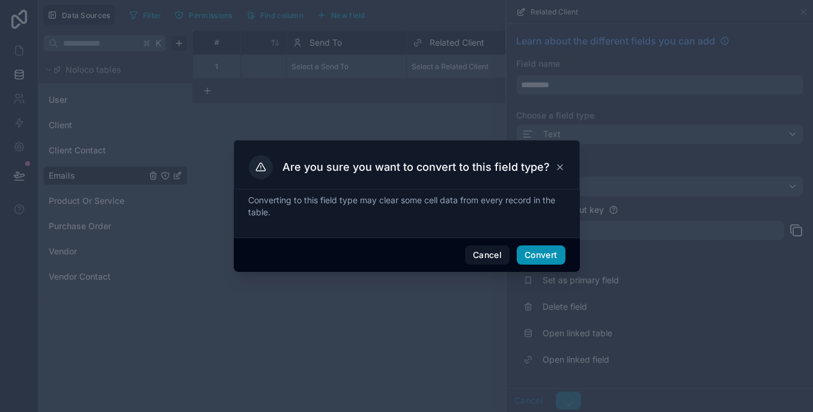
click at [546, 254] on button "Convert" at bounding box center [541, 254] width 48 height 19
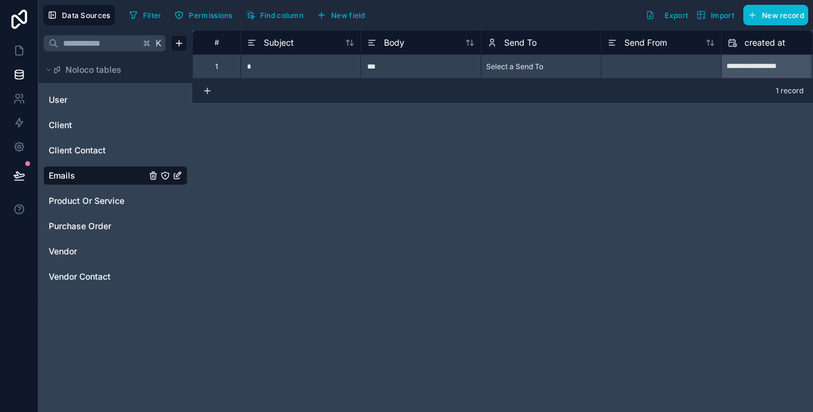
click at [527, 65] on div "Select a Send To" at bounding box center [514, 67] width 57 height 10
click at [527, 64] on div "Select a Send To" at bounding box center [542, 60] width 120 height 10
type input "******"
click at [558, 411] on div "[EMAIL_ADDRESS][DOMAIN_NAME]" at bounding box center [406, 419] width 813 height 14
click at [485, 72] on div at bounding box center [484, 78] width 2 height 12
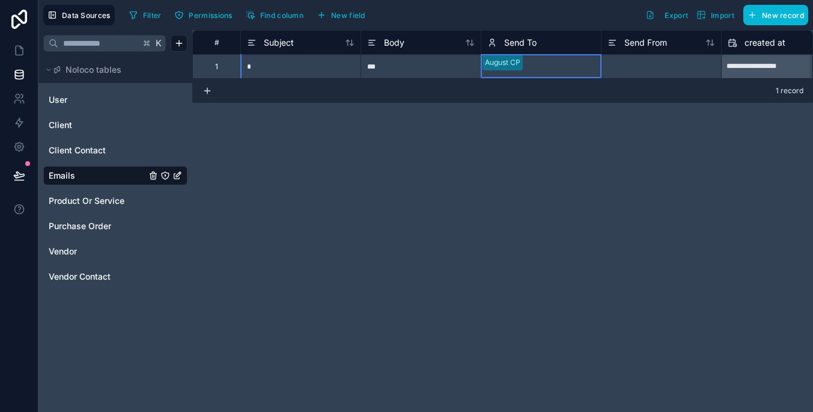
click at [629, 65] on div at bounding box center [661, 66] width 120 height 24
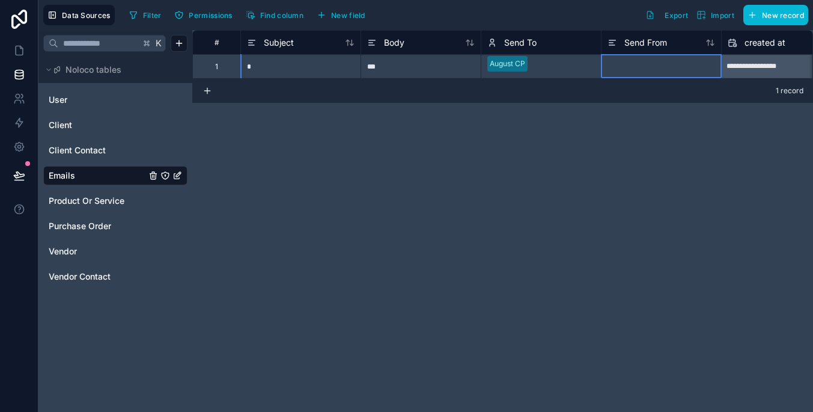
click at [629, 65] on div at bounding box center [661, 66] width 120 height 24
click at [638, 70] on div at bounding box center [661, 66] width 120 height 24
type input "**********"
click at [630, 248] on div "**********" at bounding box center [502, 221] width 621 height 382
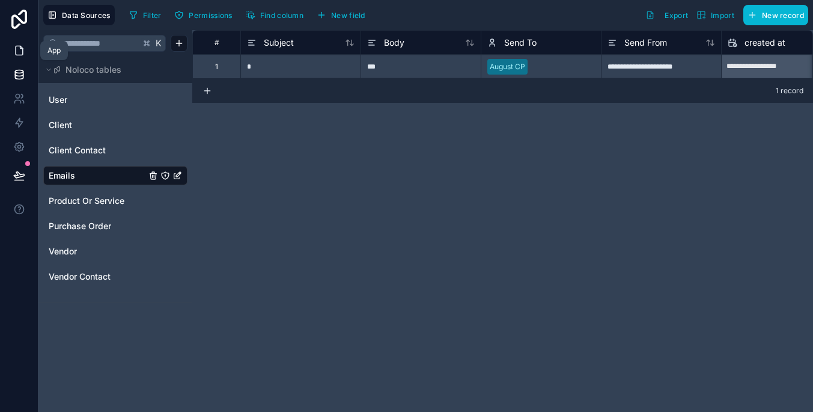
click at [22, 52] on icon at bounding box center [19, 50] width 7 height 9
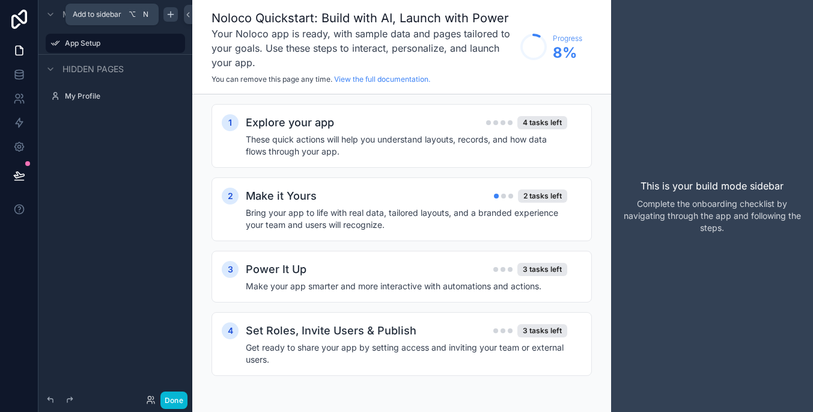
click at [171, 11] on icon "scrollable content" at bounding box center [171, 15] width 10 height 10
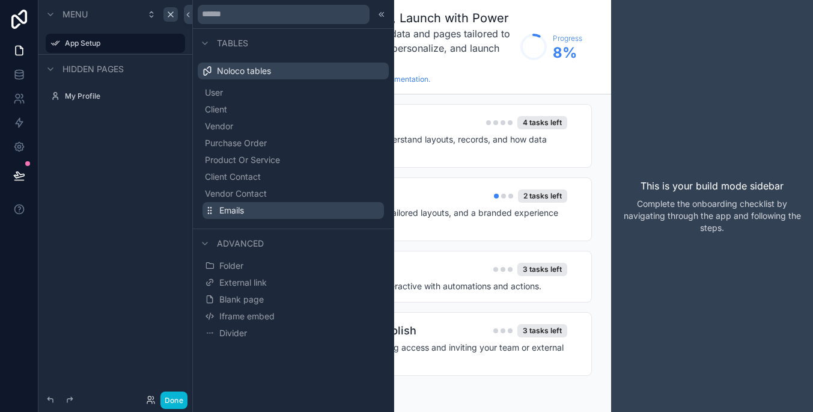
click at [328, 208] on button "Emails" at bounding box center [294, 210] width 182 height 17
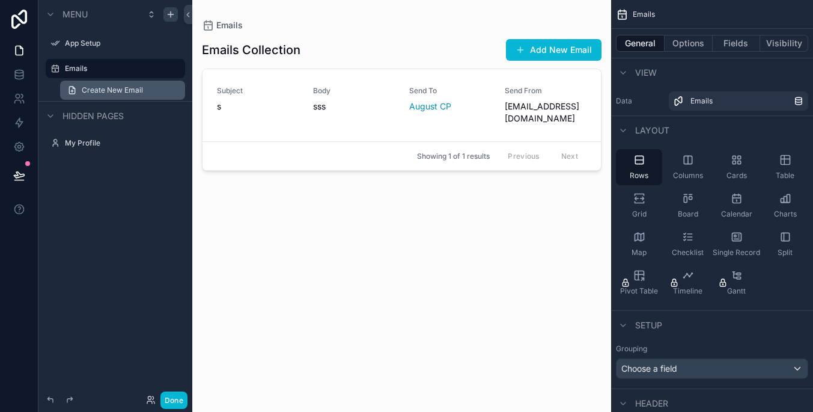
click at [133, 87] on span "Create New Email" at bounding box center [112, 90] width 61 height 10
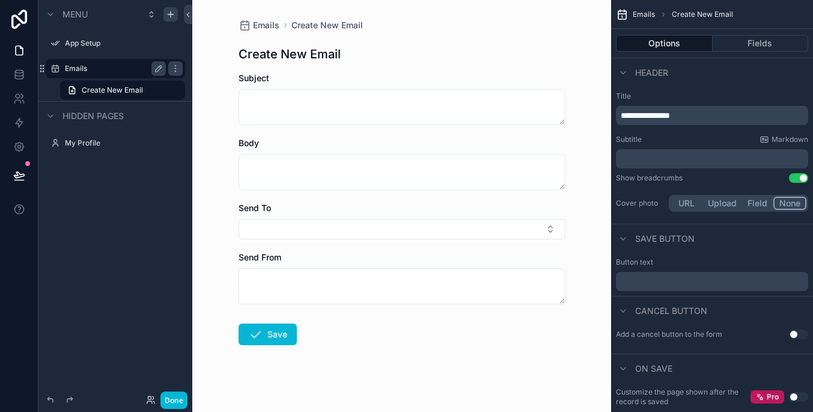
click at [127, 71] on label "Emails" at bounding box center [113, 69] width 96 height 10
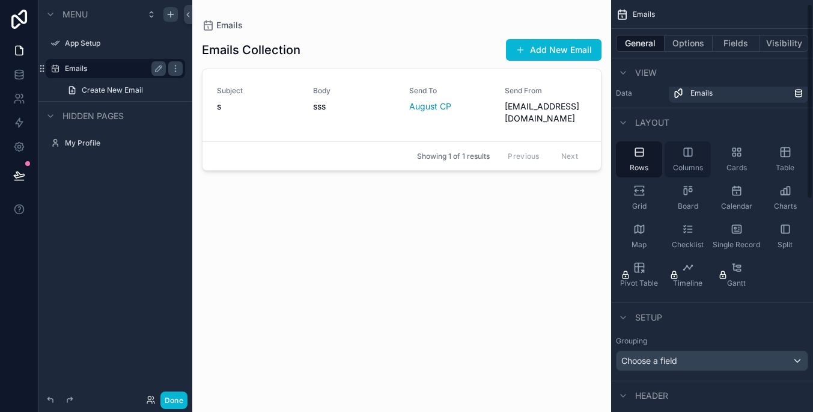
scroll to position [11, 0]
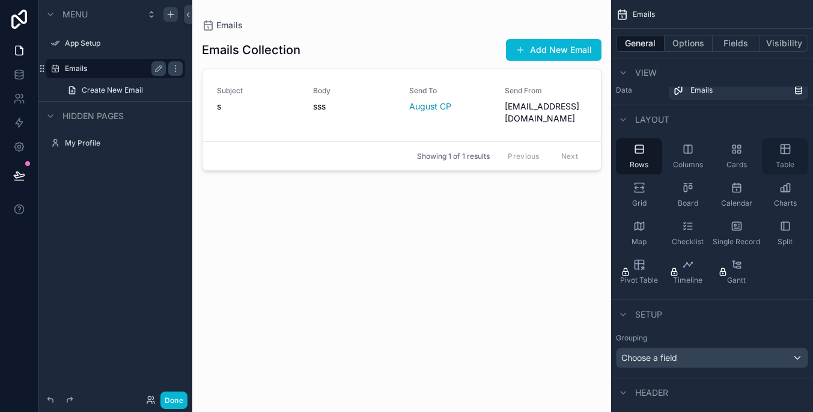
click at [797, 153] on div "Table" at bounding box center [785, 156] width 46 height 36
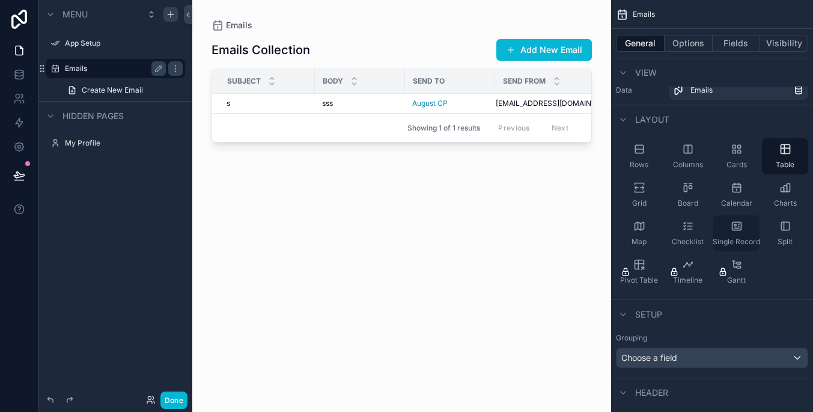
click at [749, 243] on span "Single Record" at bounding box center [736, 242] width 47 height 10
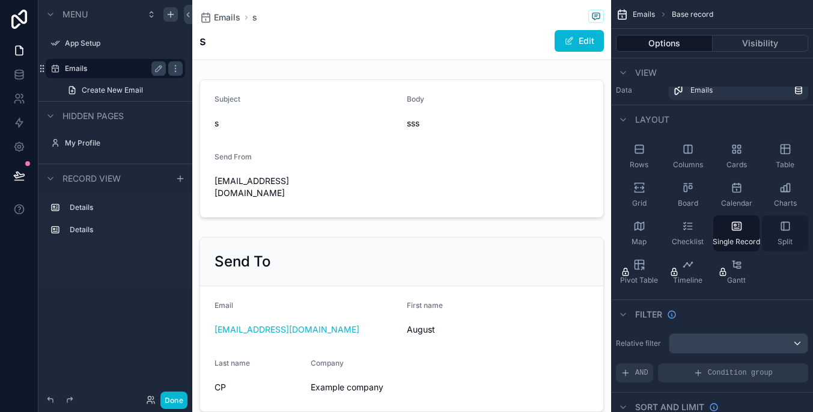
click at [783, 237] on span "Split" at bounding box center [785, 242] width 15 height 10
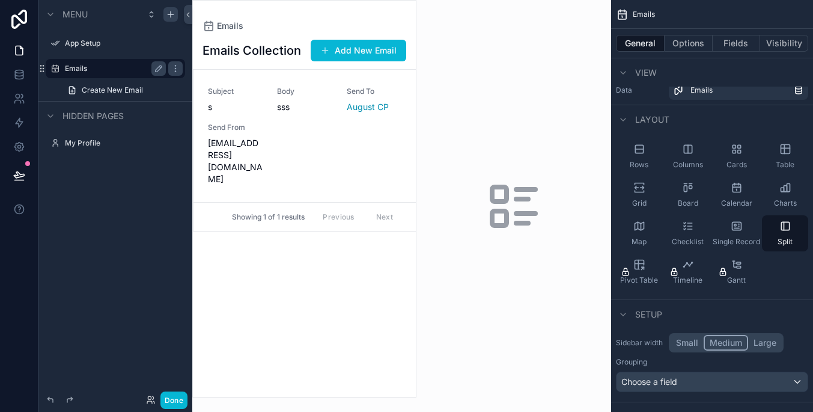
click at [288, 120] on div "scrollable content" at bounding box center [304, 199] width 223 height 396
click at [375, 132] on div "Subject s Body sss Send To August CP Send From tropiduck110@hello.com" at bounding box center [305, 136] width 194 height 99
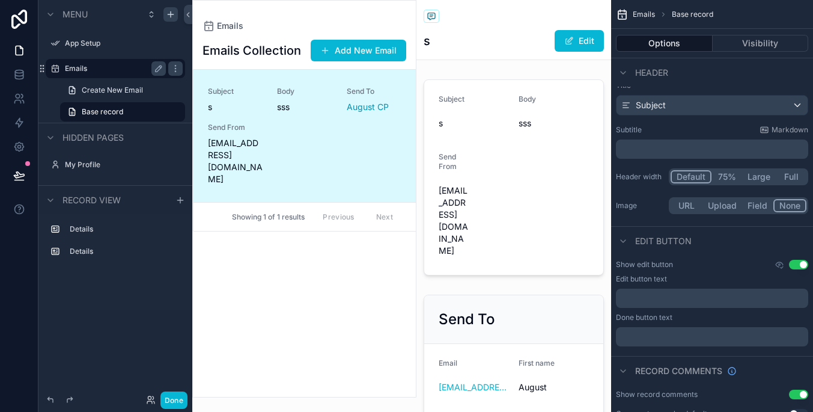
click at [135, 77] on div "Emails" at bounding box center [115, 68] width 135 height 19
click at [136, 90] on span "Create New Email" at bounding box center [112, 90] width 61 height 10
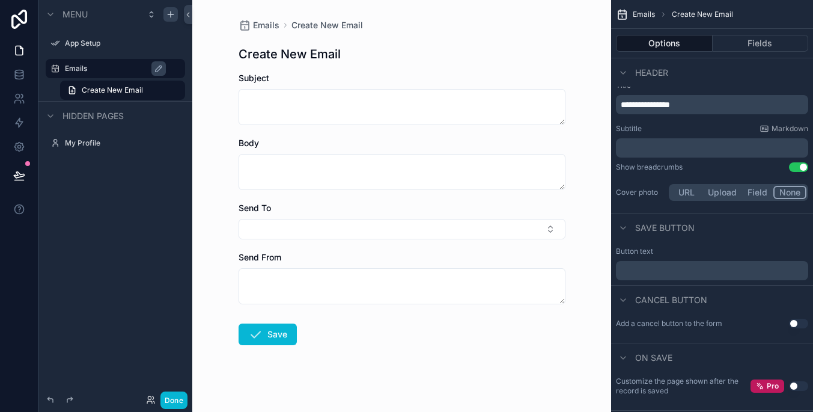
click at [132, 69] on label "Emails" at bounding box center [121, 69] width 113 height 10
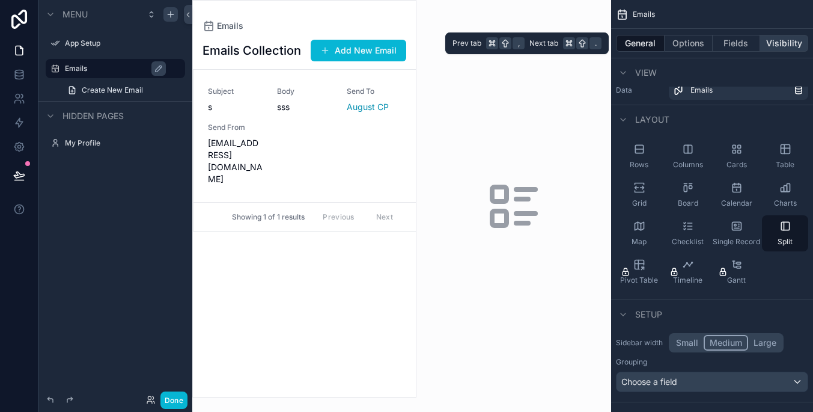
click at [791, 49] on button "Visibility" at bounding box center [784, 43] width 48 height 17
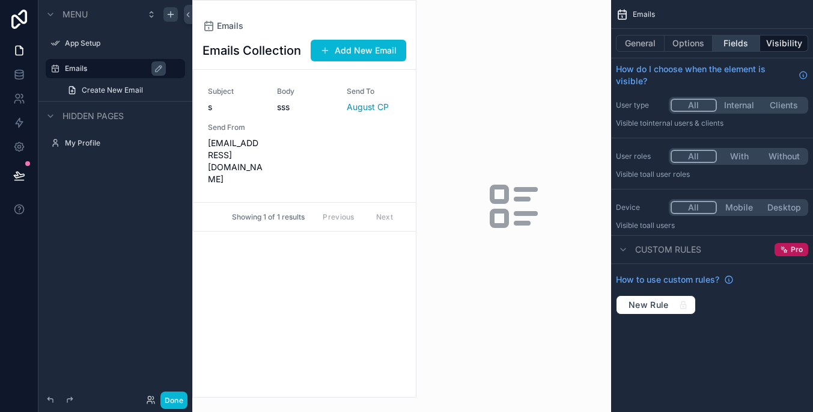
click at [726, 44] on button "Fields" at bounding box center [737, 43] width 48 height 17
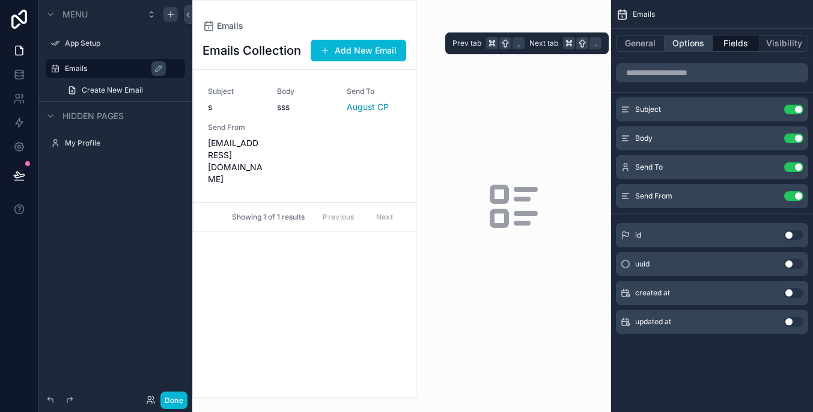
click at [686, 40] on button "Options" at bounding box center [689, 43] width 48 height 17
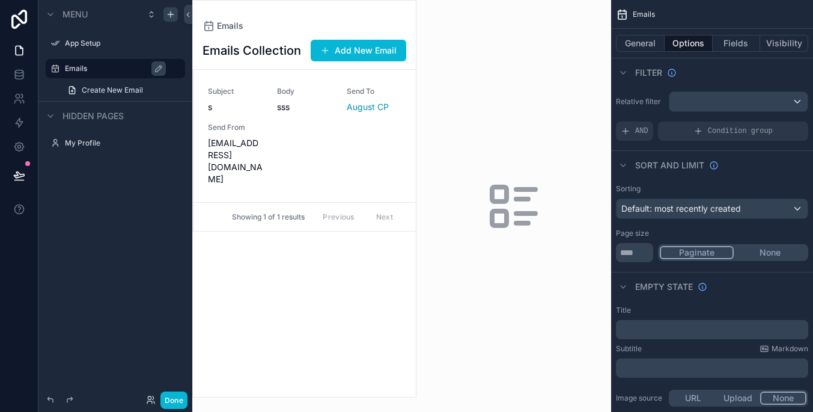
click at [721, 100] on div "scrollable content" at bounding box center [739, 101] width 138 height 19
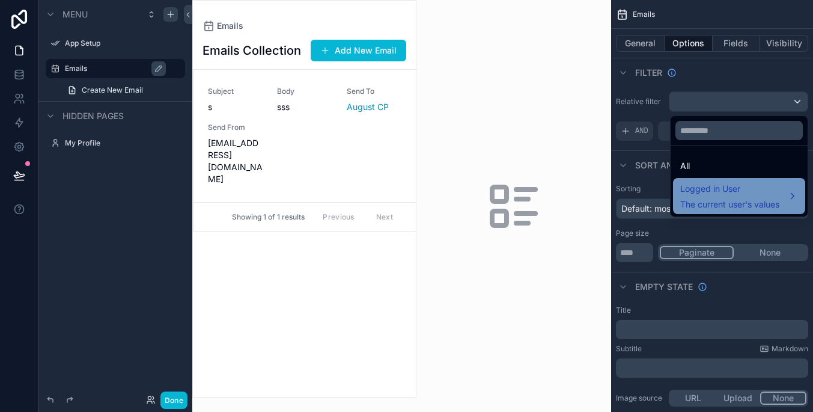
click at [767, 208] on span "The current user's values" at bounding box center [730, 204] width 99 height 12
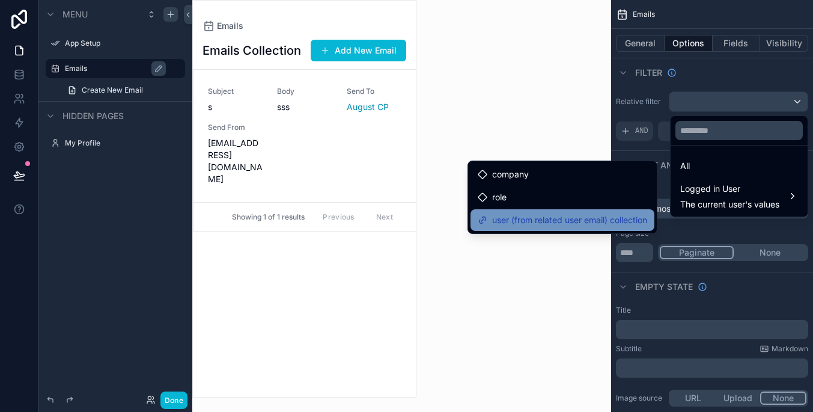
click at [623, 221] on span "user (from related user email) collection" at bounding box center [569, 220] width 155 height 14
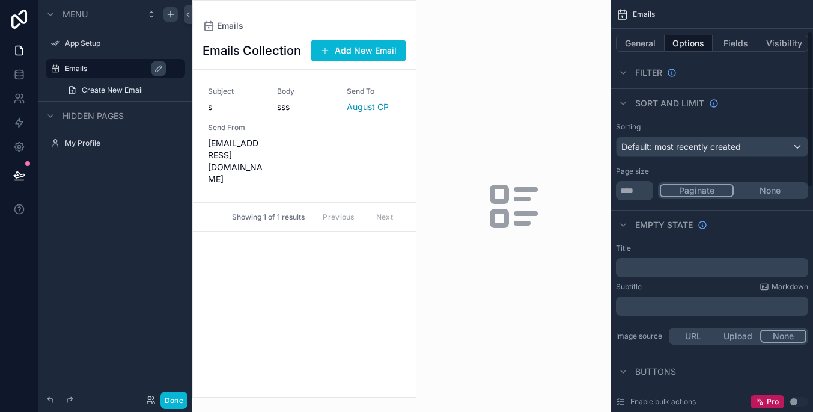
scroll to position [57, 0]
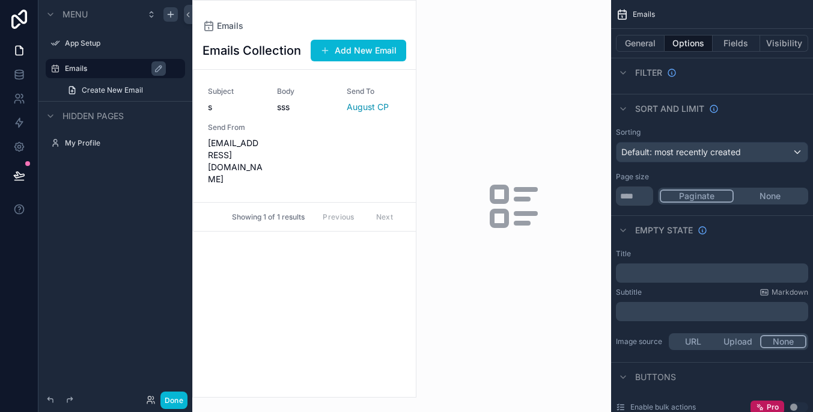
click at [660, 276] on p "﻿" at bounding box center [713, 273] width 185 height 10
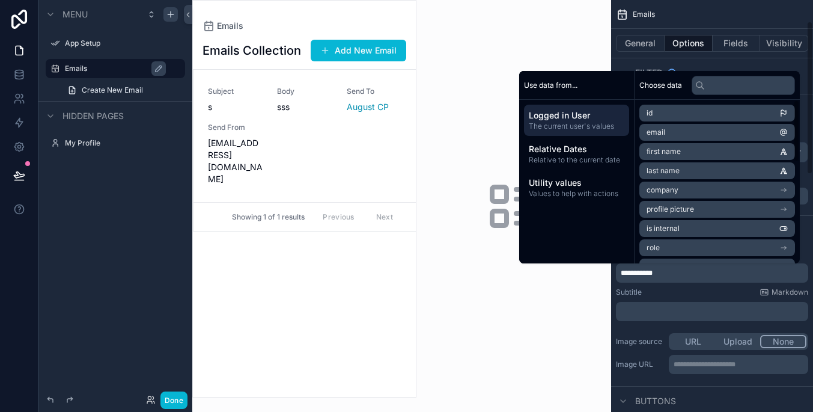
click at [687, 281] on div "**********" at bounding box center [712, 272] width 192 height 19
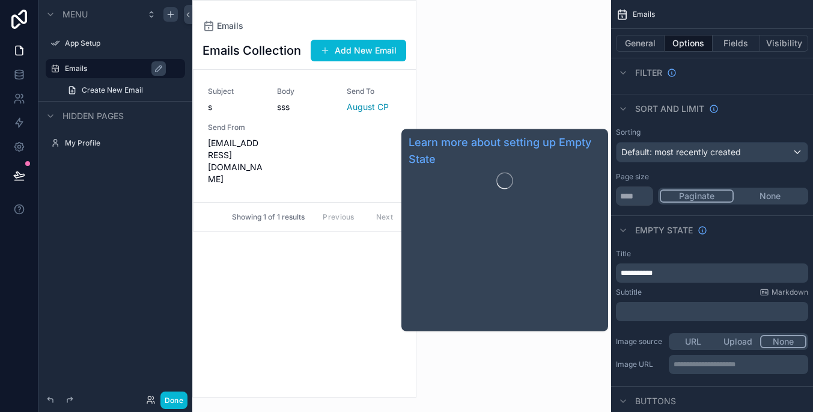
click at [641, 230] on span "Empty state" at bounding box center [664, 230] width 58 height 12
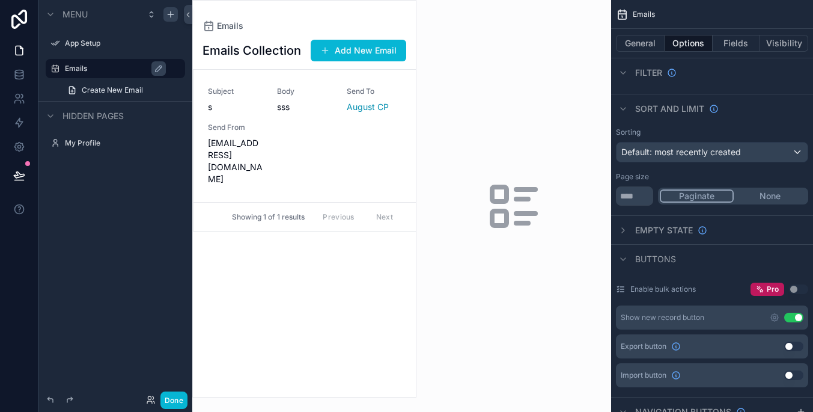
click at [696, 154] on span "Default: most recently created" at bounding box center [682, 152] width 120 height 10
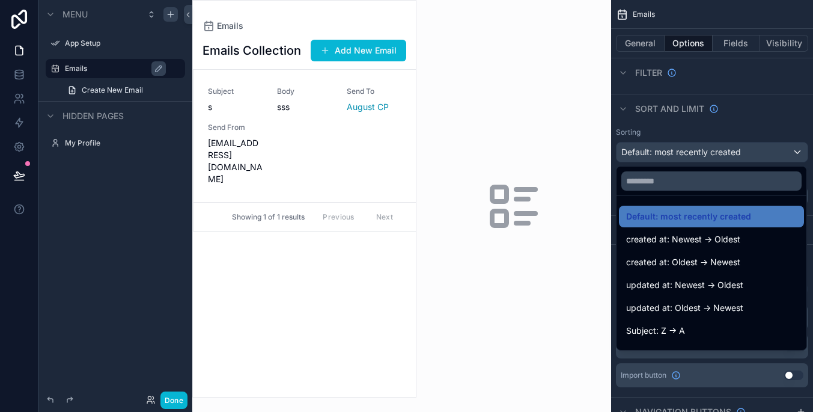
click at [696, 154] on div "scrollable content" at bounding box center [406, 206] width 813 height 412
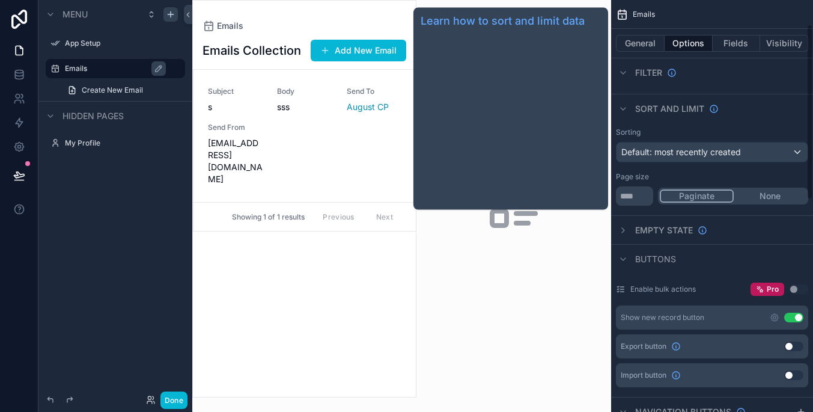
click at [644, 105] on span "Sort And Limit" at bounding box center [669, 109] width 69 height 12
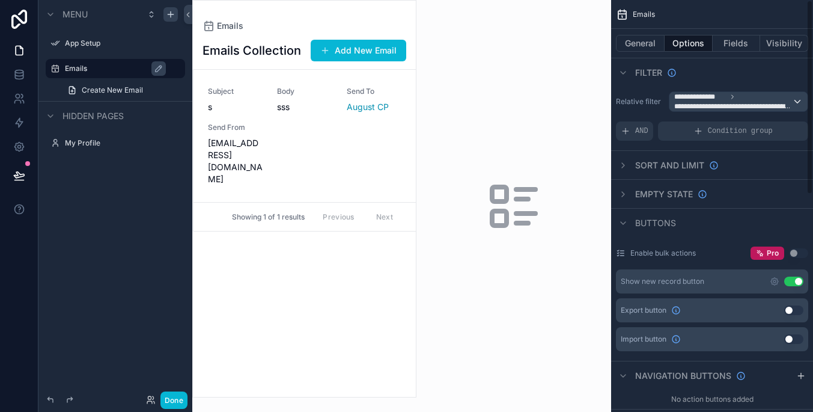
scroll to position [0, 0]
click at [653, 101] on label "Relative filter" at bounding box center [640, 102] width 48 height 10
click at [636, 132] on span "AND" at bounding box center [641, 131] width 13 height 10
click at [720, 138] on div "Add a filter" at bounding box center [712, 130] width 192 height 19
click at [777, 124] on icon "scrollable content" at bounding box center [778, 122] width 7 height 7
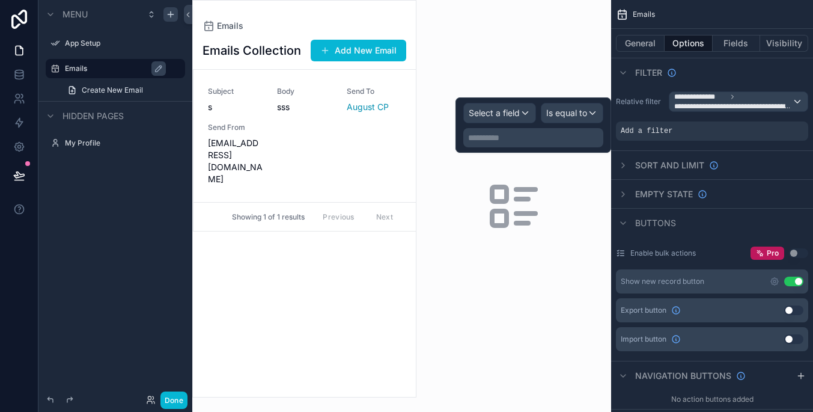
click at [514, 111] on span "Select a field" at bounding box center [494, 113] width 51 height 10
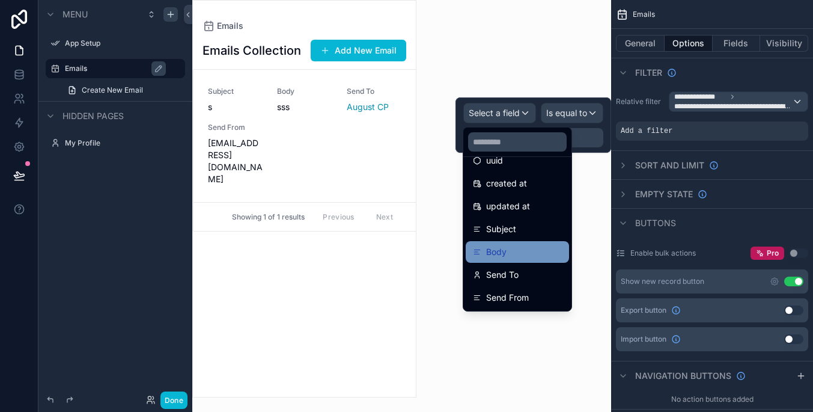
scroll to position [40, 0]
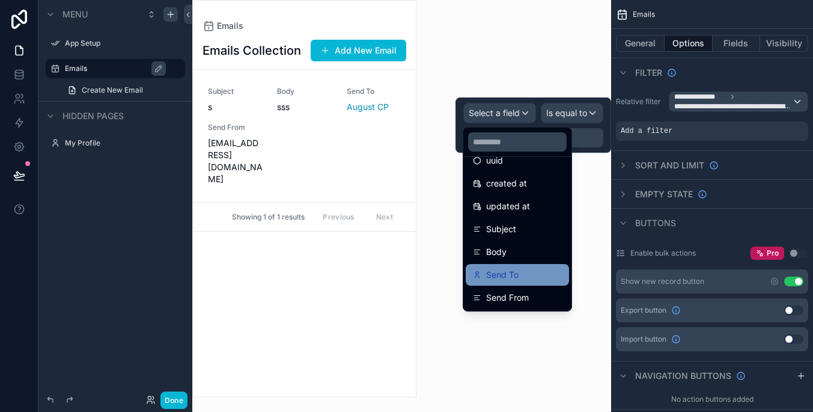
click at [538, 278] on div "Send To" at bounding box center [517, 275] width 89 height 14
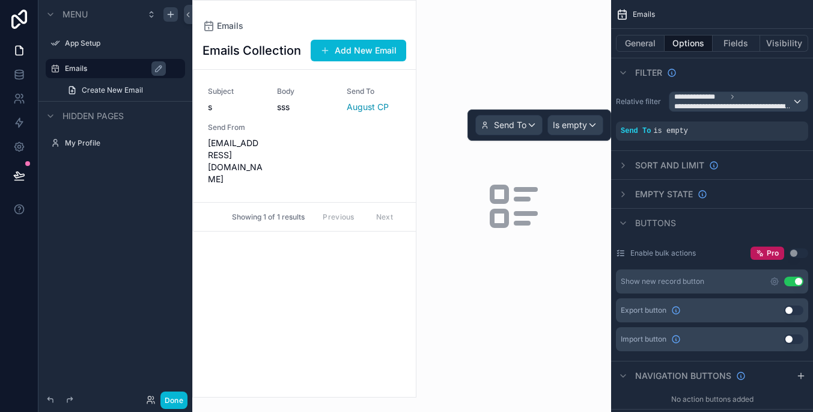
click at [578, 123] on span "Is empty" at bounding box center [570, 125] width 34 height 12
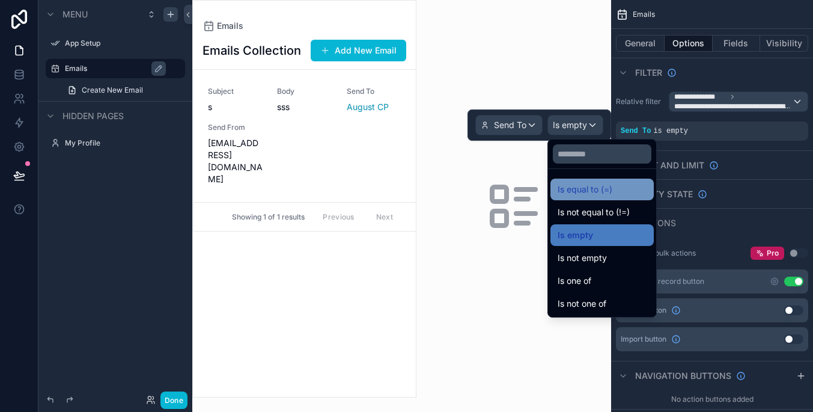
click at [621, 182] on div "Is equal to (=)" at bounding box center [602, 189] width 89 height 14
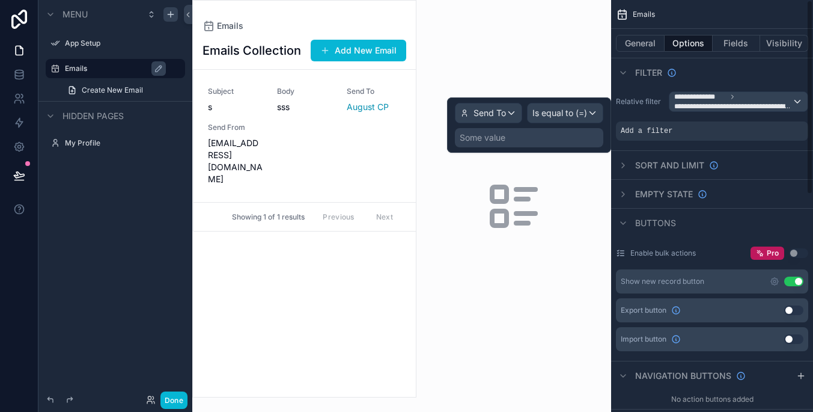
click at [573, 140] on div "Some value" at bounding box center [529, 137] width 148 height 19
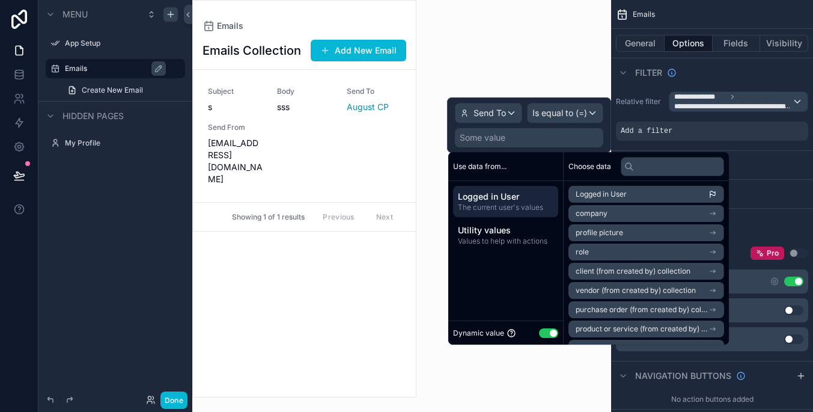
scroll to position [0, 0]
click at [652, 193] on li "Logged in User" at bounding box center [647, 194] width 156 height 17
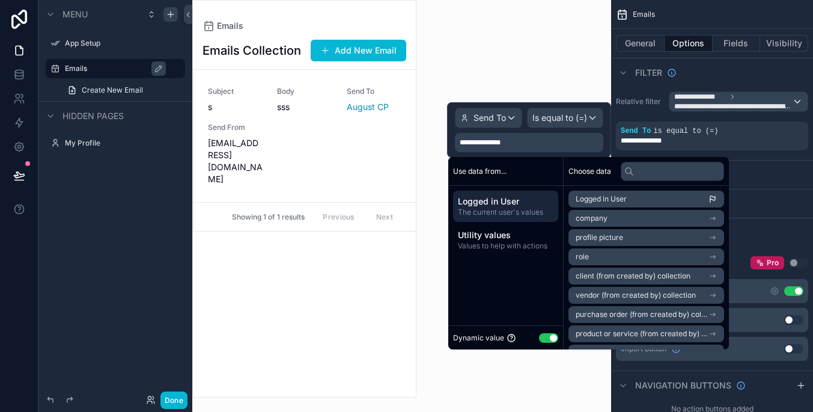
click at [747, 100] on span "**********" at bounding box center [734, 101] width 118 height 19
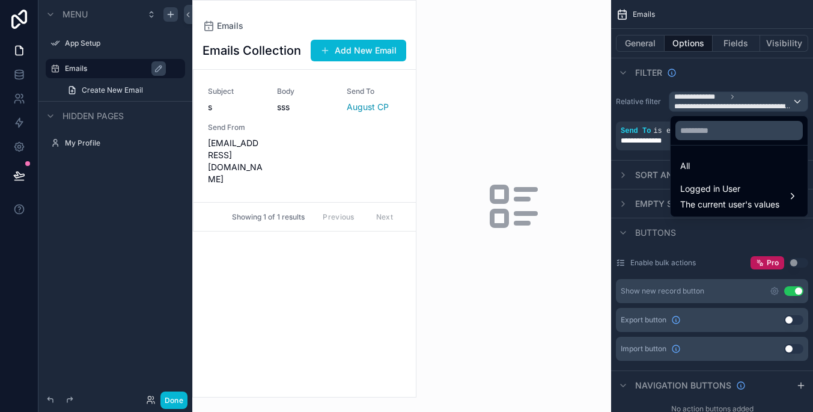
click at [650, 97] on div "scrollable content" at bounding box center [406, 206] width 813 height 412
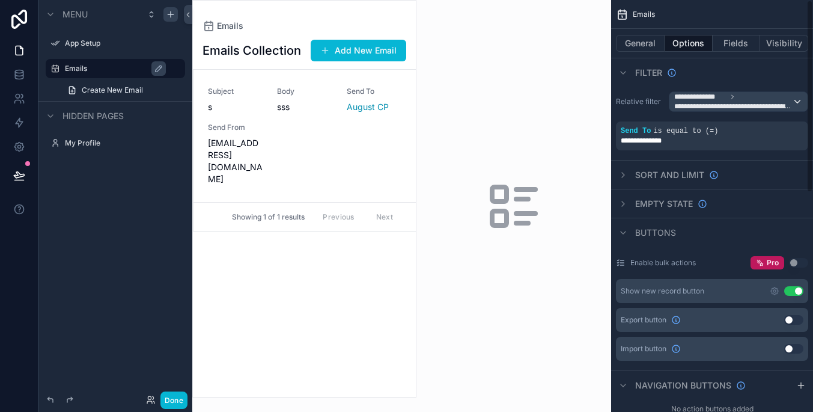
click at [731, 96] on icon "scrollable content" at bounding box center [732, 96] width 7 height 7
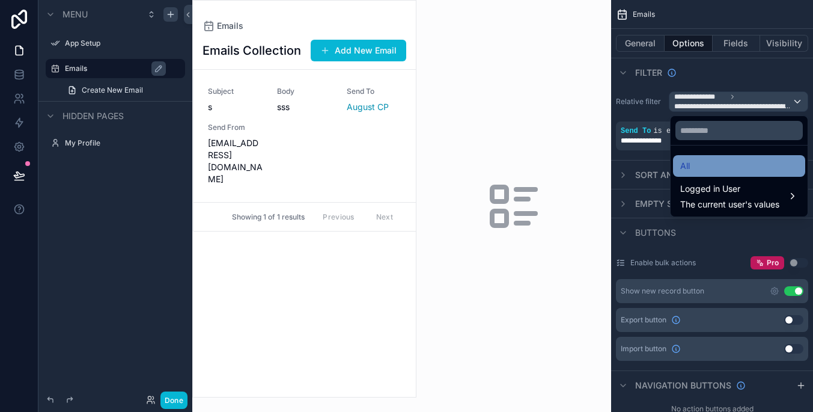
click at [766, 165] on div "All" at bounding box center [740, 166] width 118 height 14
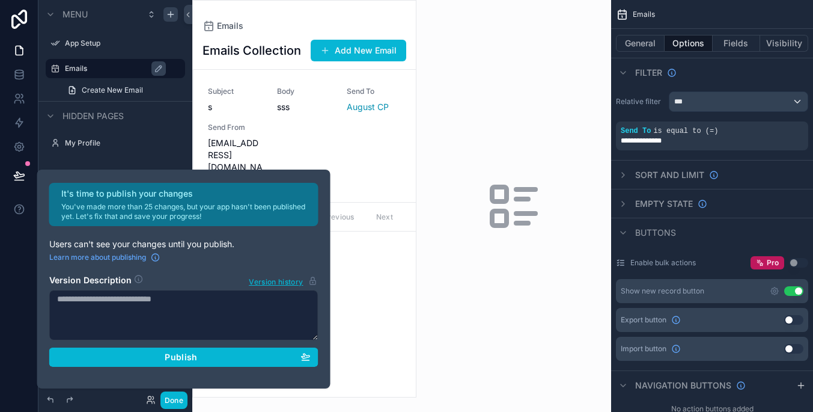
click at [363, 370] on div "Emails Collection Add New Email Subject s Body sss Send To August CP Send From …" at bounding box center [304, 214] width 223 height 365
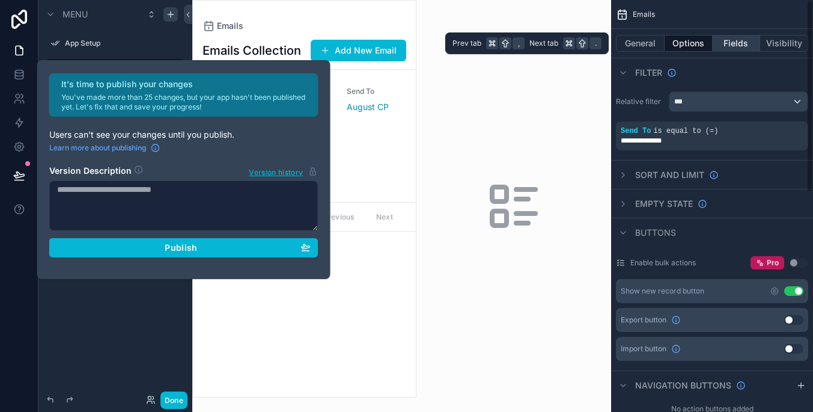
click at [741, 41] on button "Fields" at bounding box center [737, 43] width 48 height 17
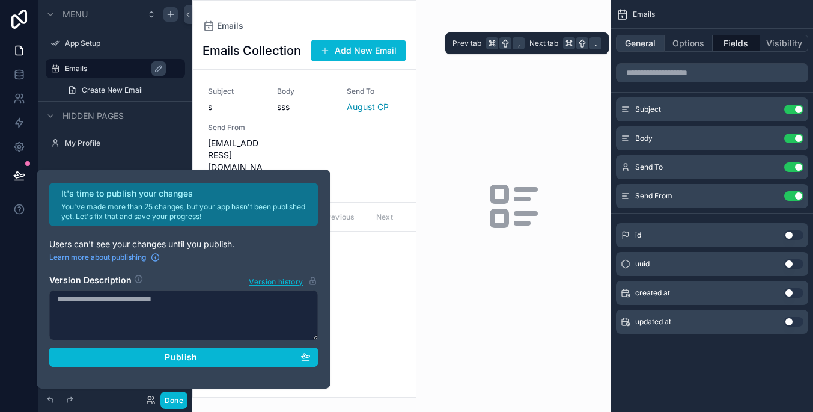
click at [663, 42] on button "General" at bounding box center [640, 43] width 49 height 17
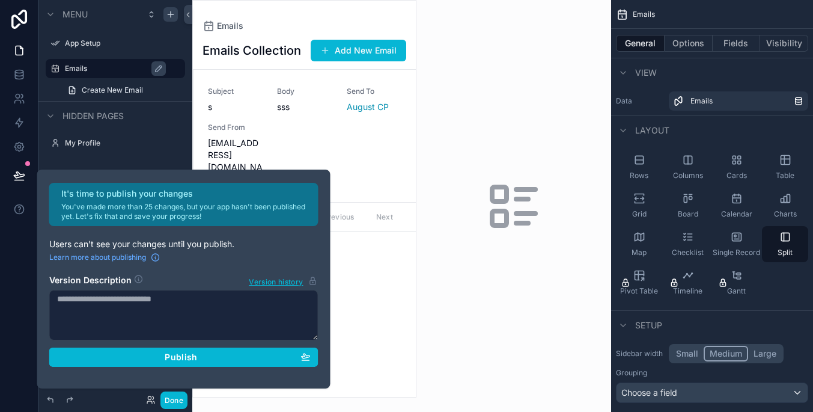
click at [527, 280] on div "scrollable content" at bounding box center [514, 206] width 195 height 412
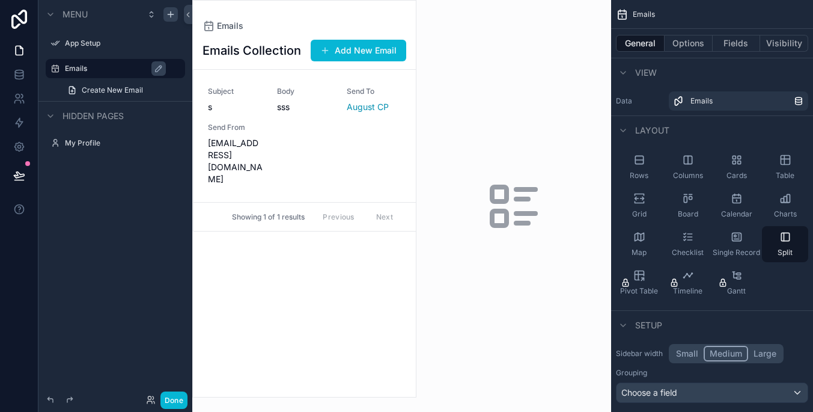
click at [224, 400] on div "Emails Emails Collection Add New Email Subject s Body sss Send To August CP Sen…" at bounding box center [304, 206] width 224 height 412
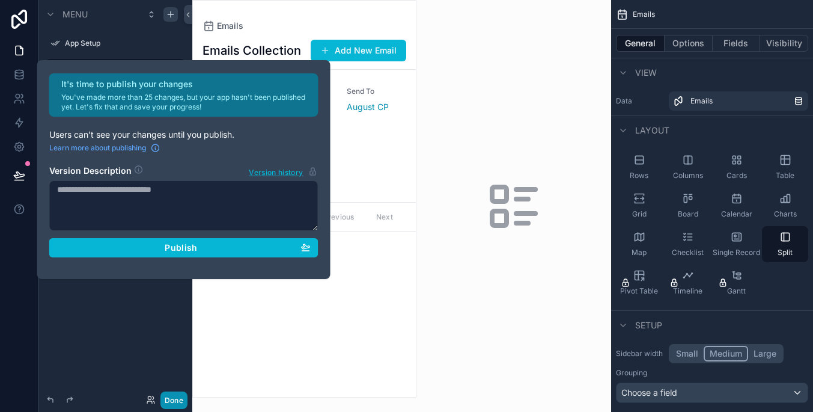
click at [185, 400] on button "Done" at bounding box center [174, 399] width 27 height 17
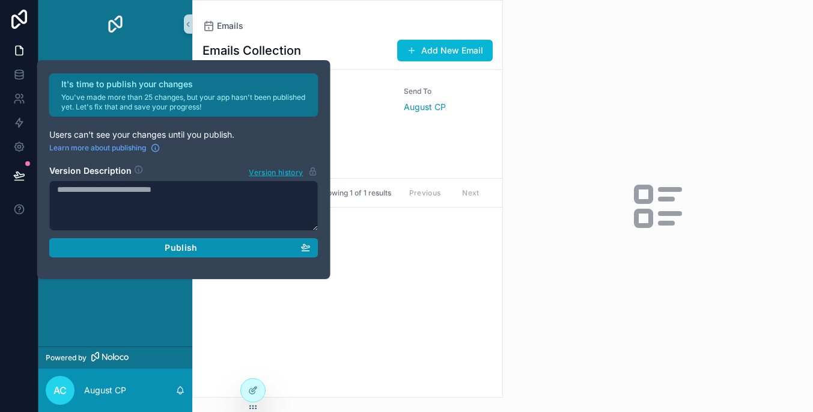
click at [278, 253] on button "Publish" at bounding box center [183, 247] width 269 height 19
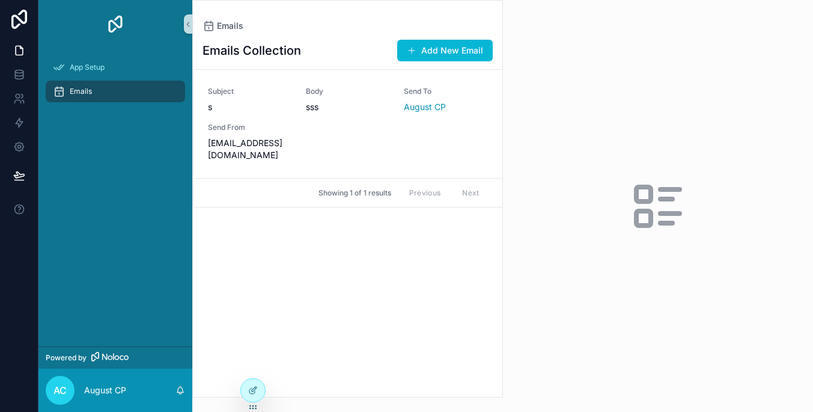
click at [370, 347] on div "Emails Collection Add New Email Subject s Body sss Send To August CP Send From …" at bounding box center [348, 214] width 310 height 365
click at [257, 391] on icon at bounding box center [253, 390] width 10 height 10
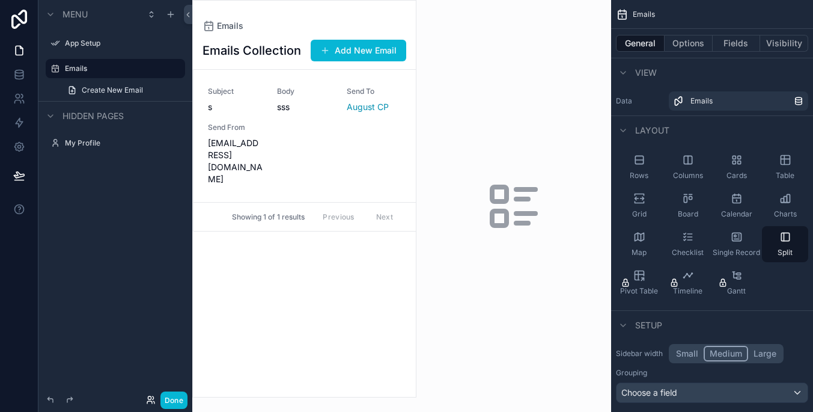
click at [148, 395] on icon at bounding box center [151, 400] width 10 height 10
click at [16, 73] on icon at bounding box center [19, 74] width 8 height 5
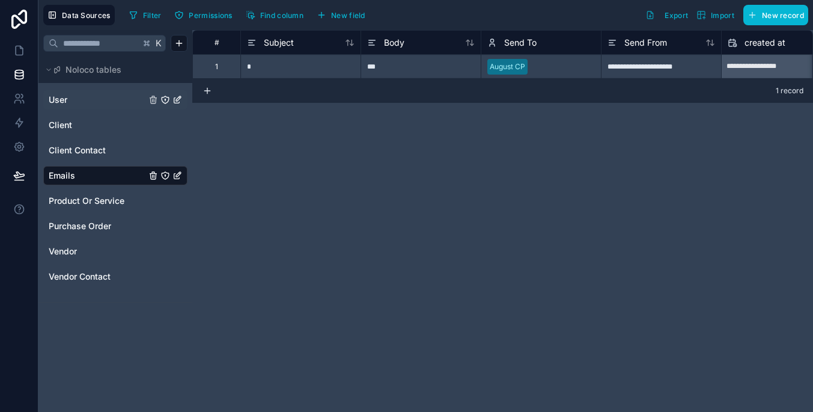
click at [119, 100] on link "User" at bounding box center [97, 100] width 97 height 12
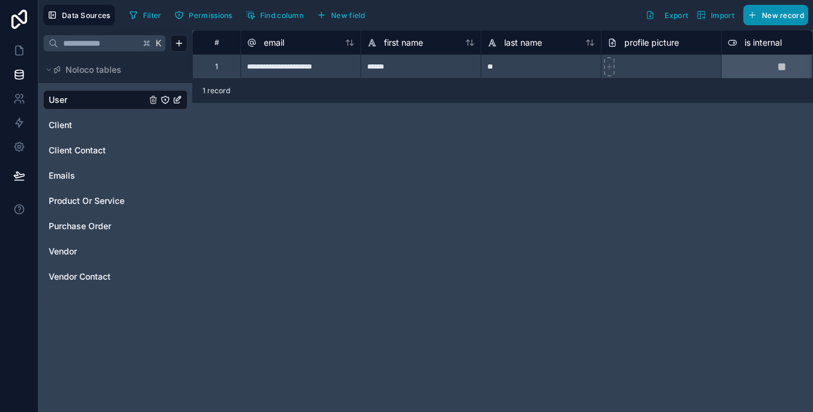
click at [780, 23] on button "New record" at bounding box center [776, 15] width 65 height 20
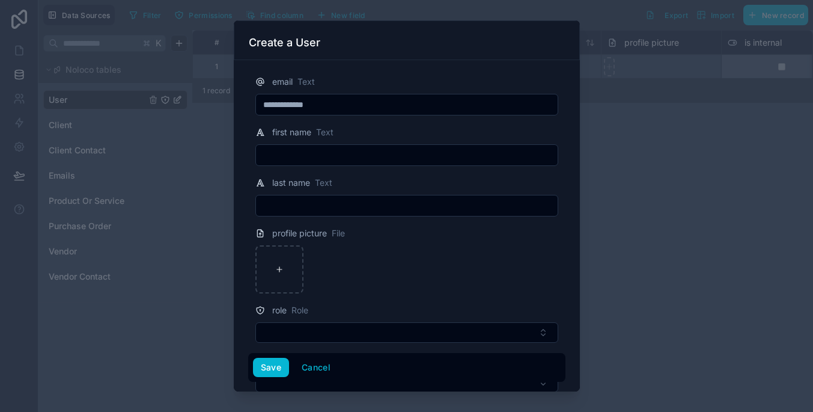
type input "**********"
type input "**"
click at [265, 368] on button "Save" at bounding box center [271, 367] width 36 height 19
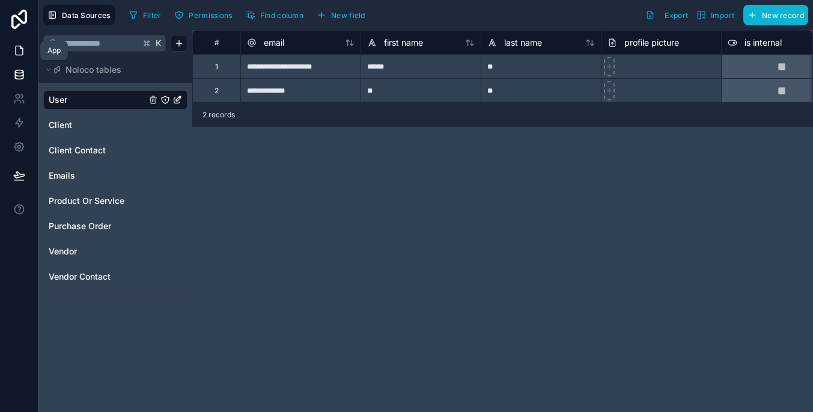
click at [16, 53] on icon at bounding box center [19, 50] width 7 height 9
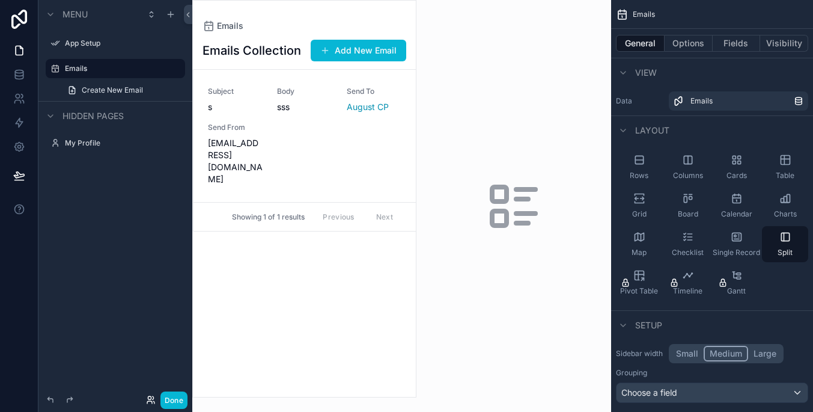
click at [154, 400] on icon at bounding box center [151, 400] width 10 height 10
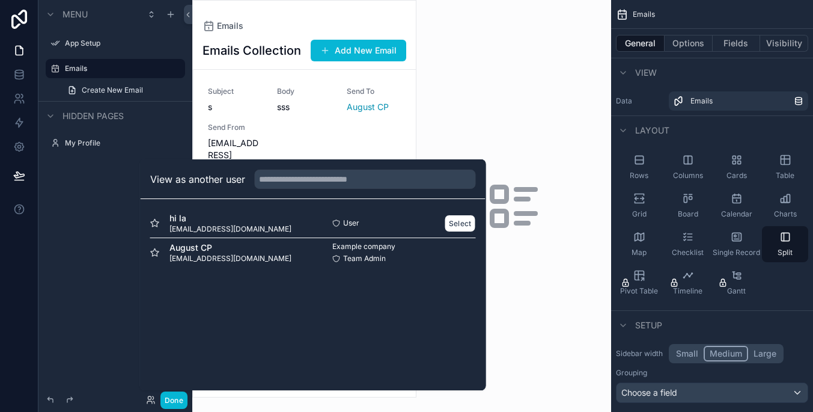
click at [233, 217] on div "hi la abc@hello.com" at bounding box center [231, 223] width 163 height 22
click at [453, 220] on button "Select" at bounding box center [460, 223] width 31 height 17
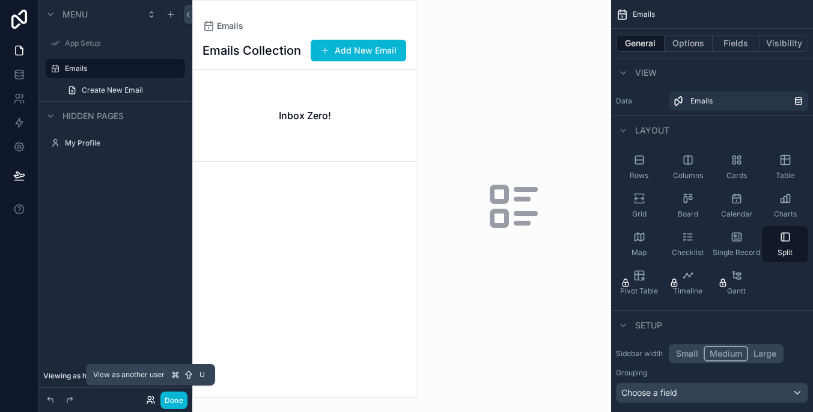
click at [147, 400] on icon at bounding box center [151, 400] width 10 height 10
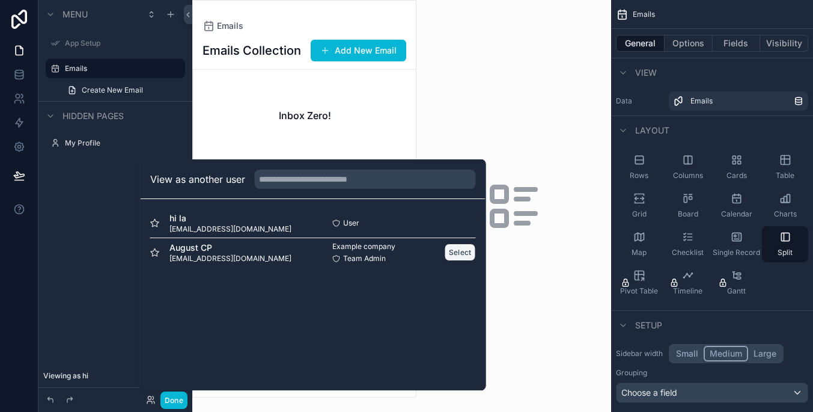
click at [456, 255] on button "Select" at bounding box center [460, 251] width 31 height 17
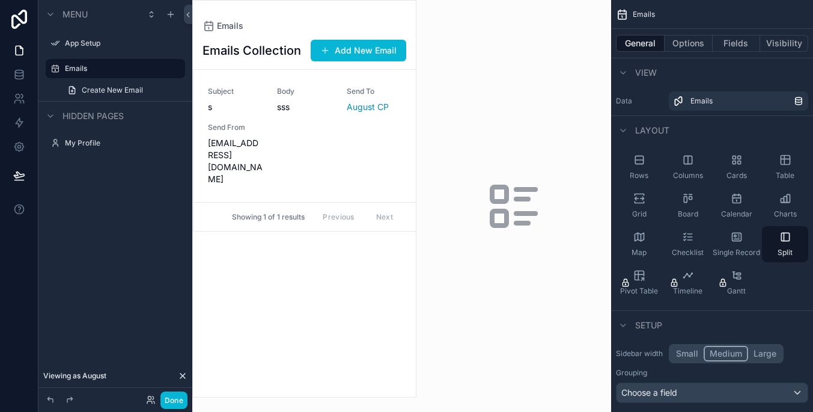
click at [349, 106] on div "scrollable content" at bounding box center [304, 199] width 223 height 396
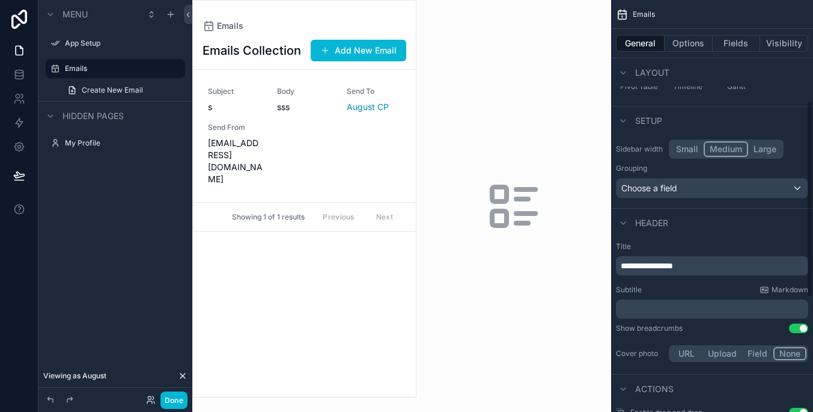
scroll to position [221, 0]
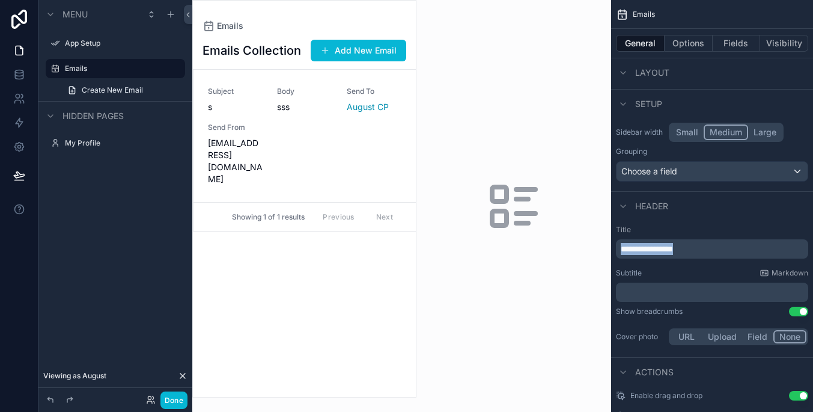
drag, startPoint x: 739, startPoint y: 252, endPoint x: 555, endPoint y: 252, distance: 184.0
click at [555, 252] on div "**********" at bounding box center [502, 206] width 621 height 412
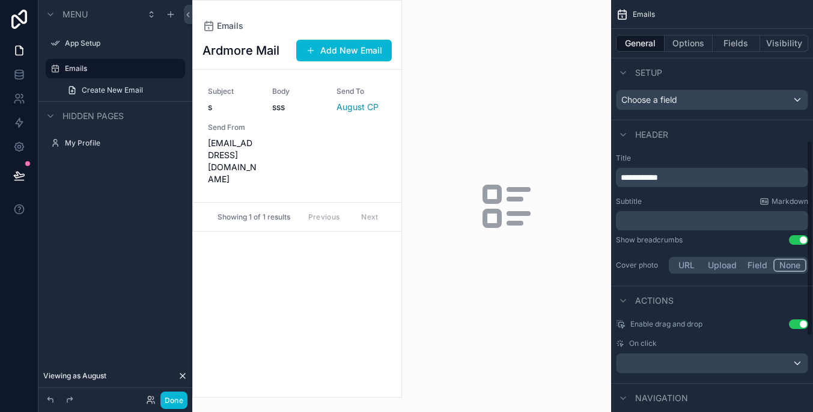
scroll to position [296, 0]
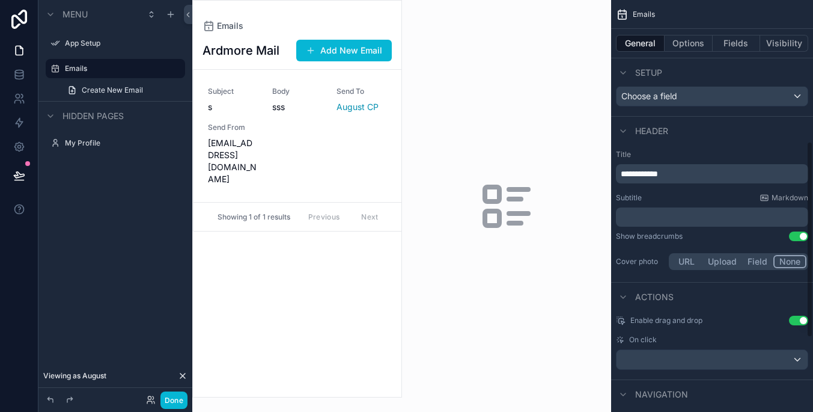
click at [699, 217] on p "﻿" at bounding box center [713, 217] width 185 height 12
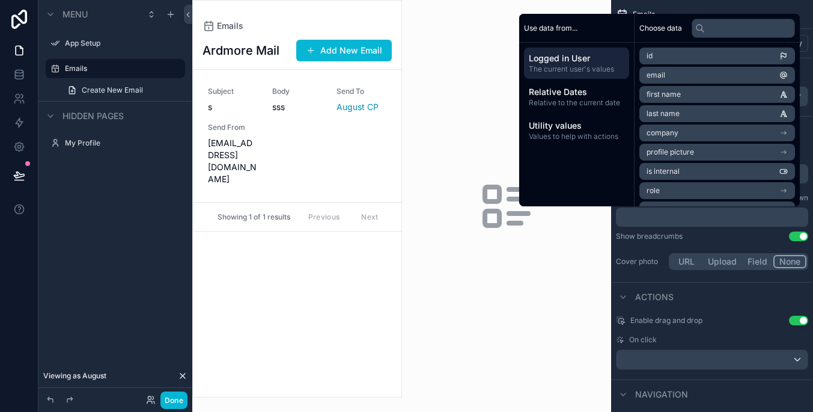
click at [719, 280] on div "**********" at bounding box center [712, 126] width 202 height 845
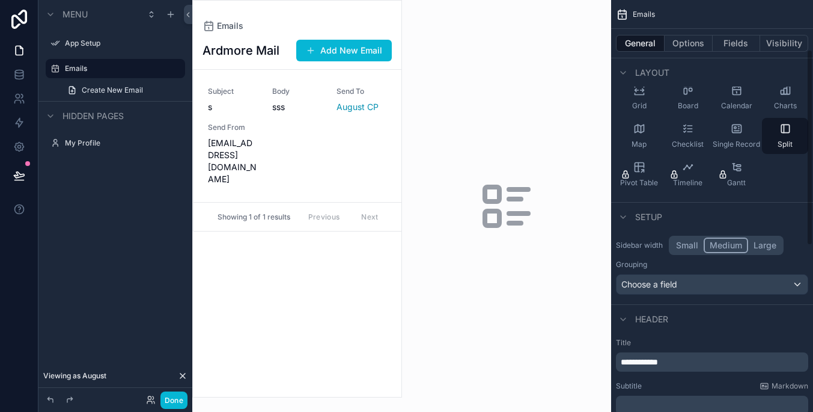
scroll to position [102, 0]
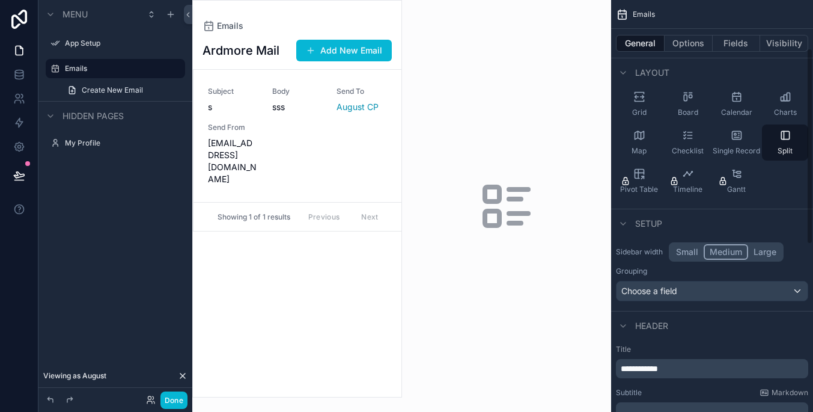
click at [717, 290] on div "Choose a field" at bounding box center [712, 290] width 191 height 19
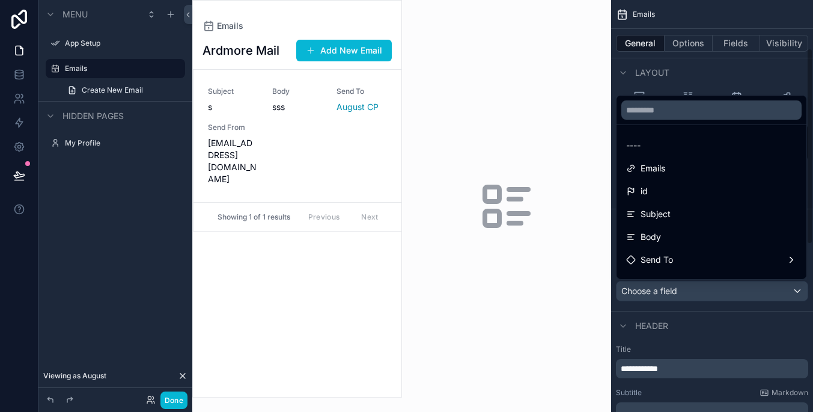
click at [717, 290] on div "scrollable content" at bounding box center [406, 206] width 813 height 412
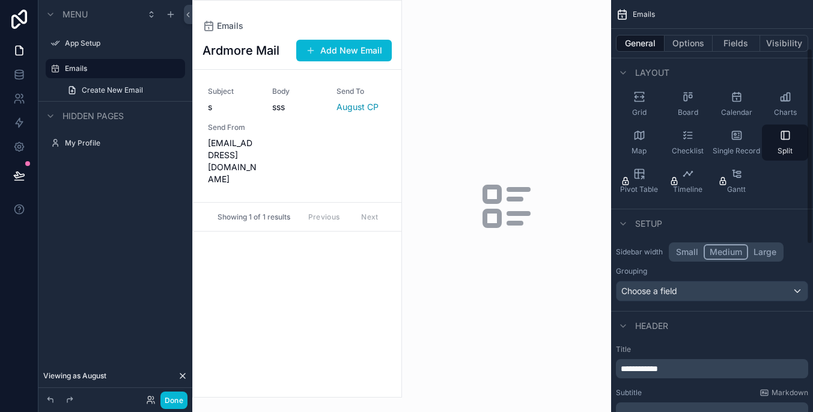
click at [692, 249] on button "Small" at bounding box center [687, 252] width 33 height 16
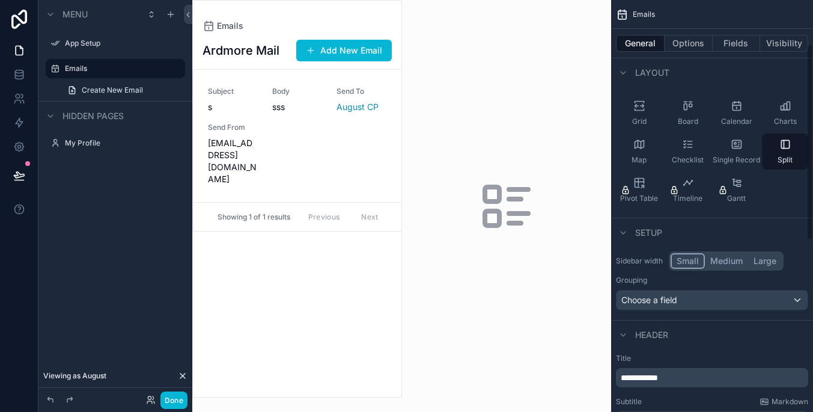
click at [727, 261] on button "Medium" at bounding box center [726, 261] width 43 height 16
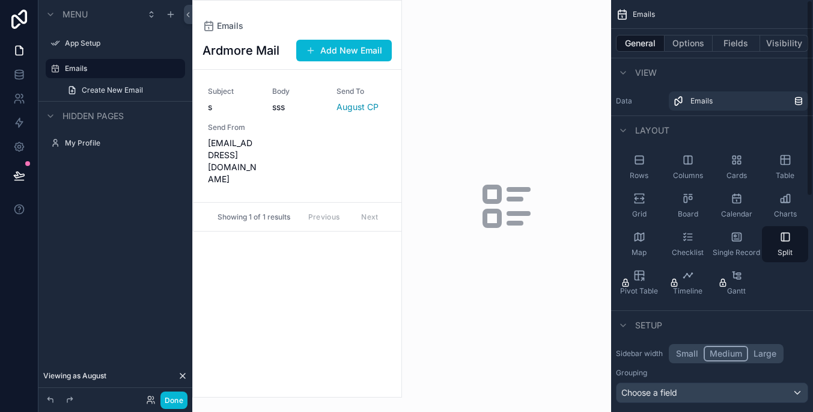
scroll to position [0, 0]
click at [731, 99] on div "Emails" at bounding box center [742, 101] width 103 height 10
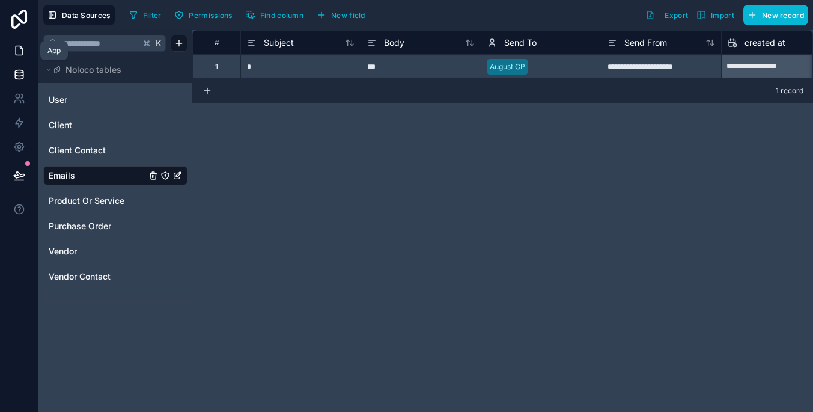
click at [14, 49] on icon at bounding box center [19, 50] width 12 height 12
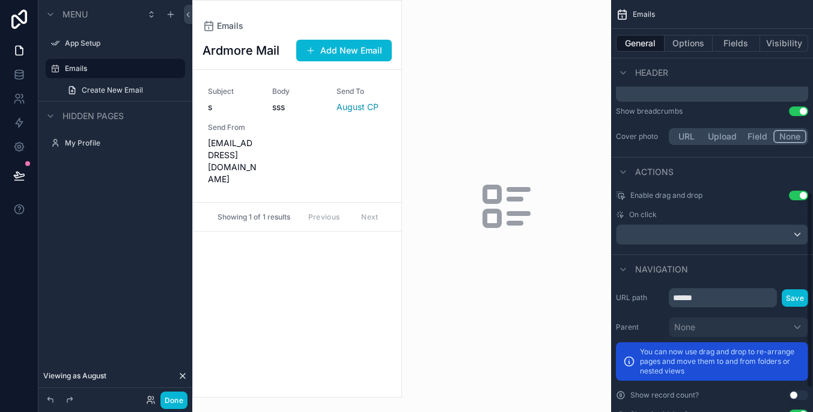
scroll to position [436, 0]
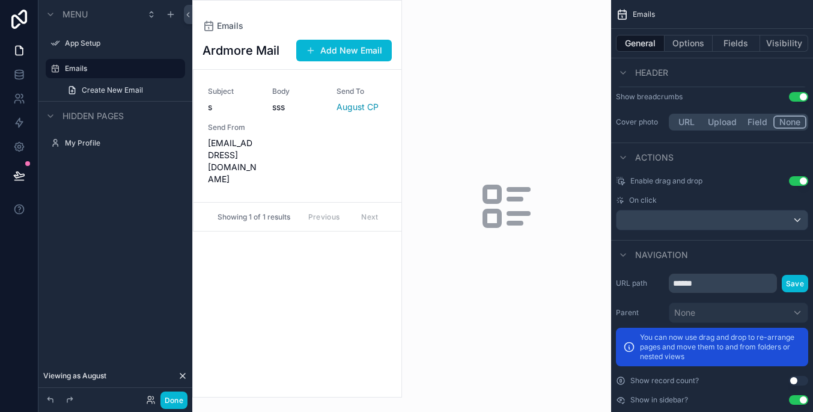
click at [798, 212] on div "scrollable content" at bounding box center [712, 219] width 191 height 19
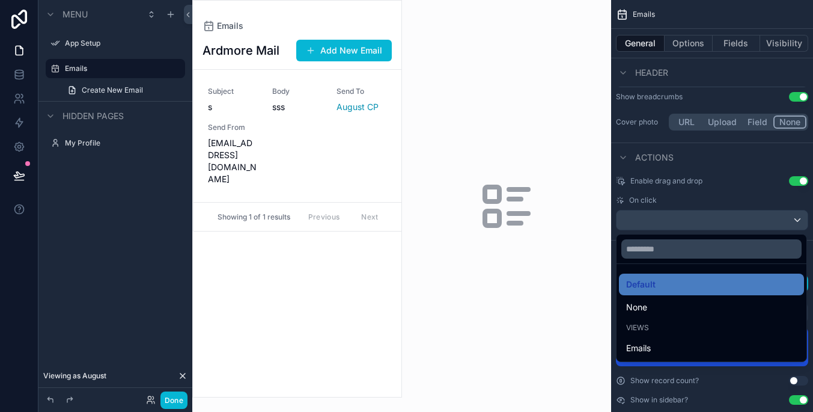
click at [776, 200] on div "scrollable content" at bounding box center [406, 206] width 813 height 412
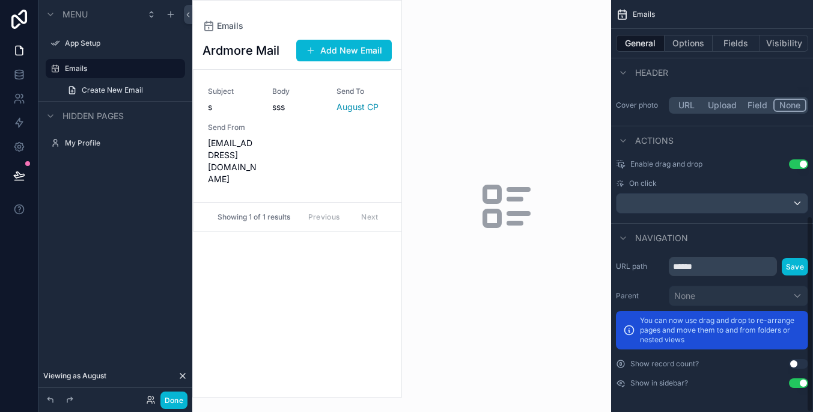
scroll to position [453, 0]
click at [769, 264] on input "******" at bounding box center [723, 266] width 108 height 19
click at [793, 363] on button "Use setting" at bounding box center [798, 364] width 19 height 10
click at [796, 363] on button "Use setting" at bounding box center [798, 364] width 19 height 10
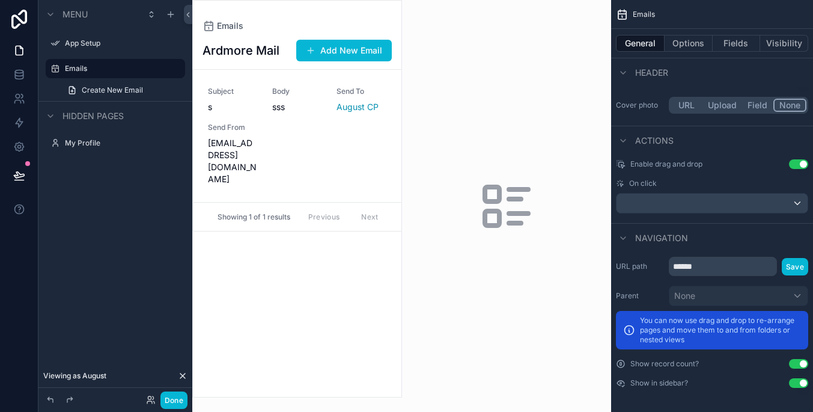
click at [796, 363] on button "Use setting" at bounding box center [798, 364] width 19 height 10
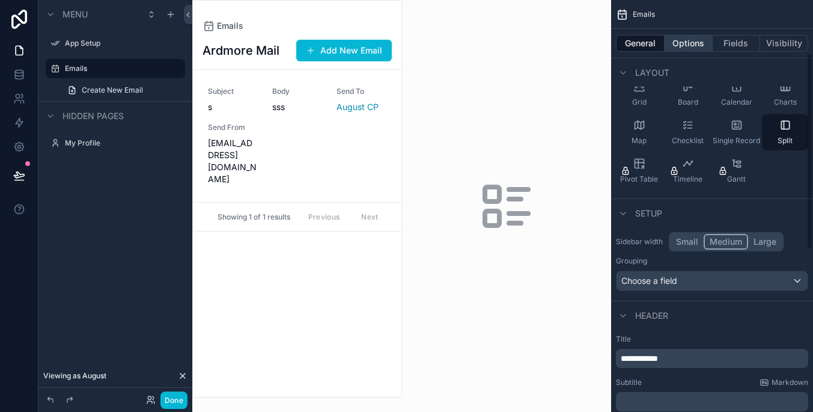
click at [699, 40] on button "Options" at bounding box center [689, 43] width 48 height 17
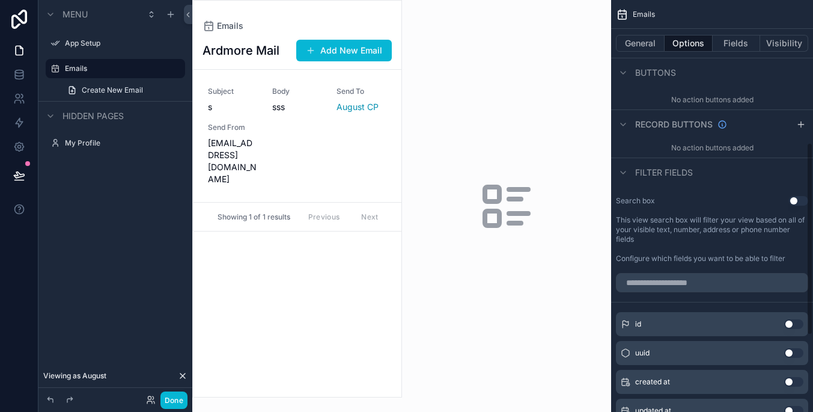
scroll to position [317, 0]
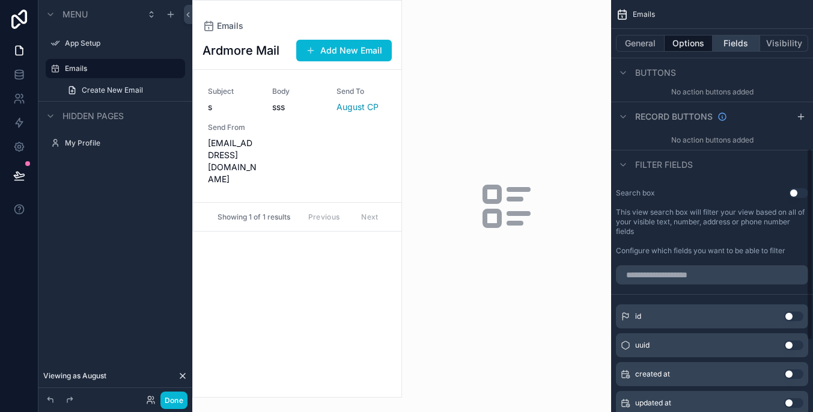
click at [749, 45] on button "Fields" at bounding box center [737, 43] width 48 height 17
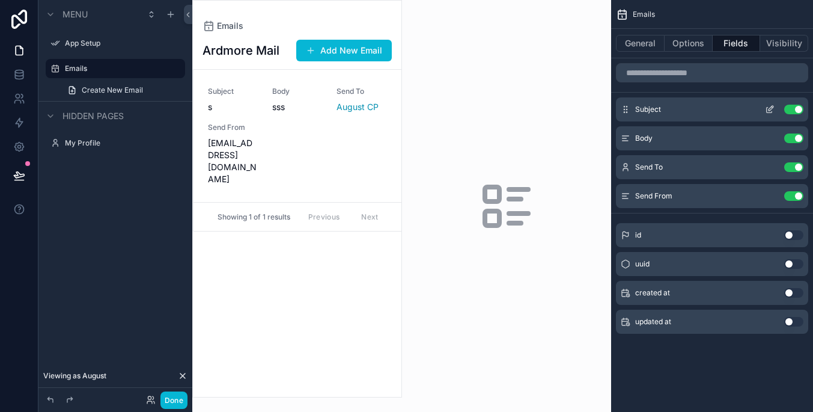
scroll to position [0, 0]
click at [795, 139] on button "Use setting" at bounding box center [794, 138] width 19 height 10
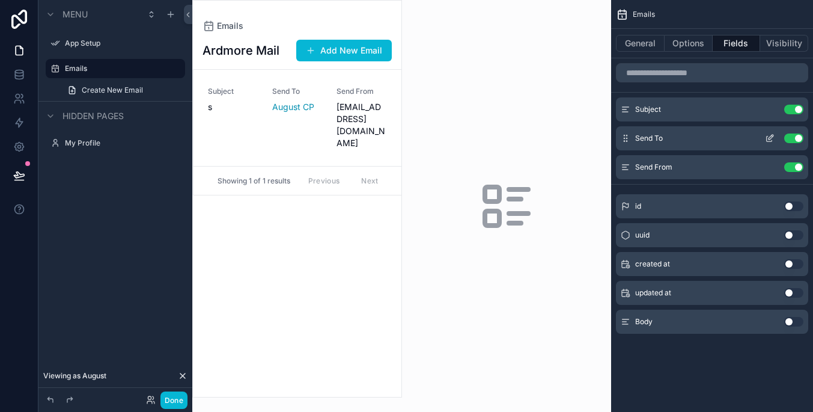
click at [795, 137] on button "Use setting" at bounding box center [794, 138] width 19 height 10
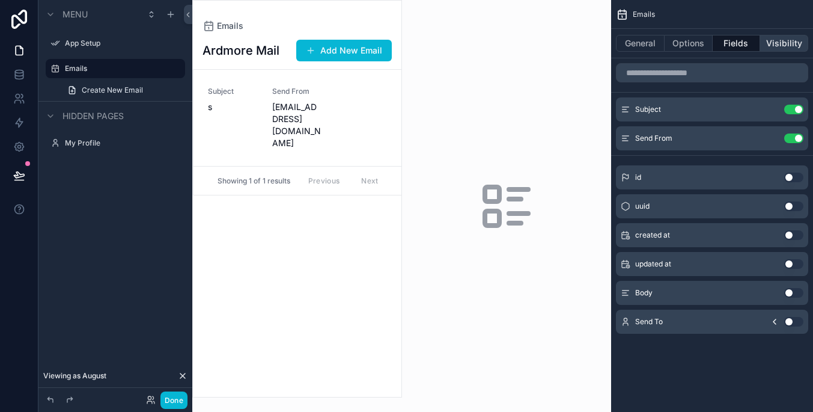
click at [789, 46] on button "Visibility" at bounding box center [784, 43] width 48 height 17
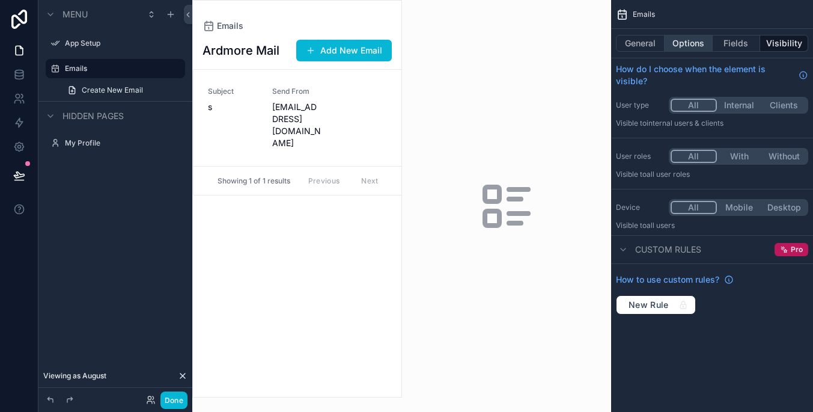
click at [685, 43] on button "Options" at bounding box center [689, 43] width 48 height 17
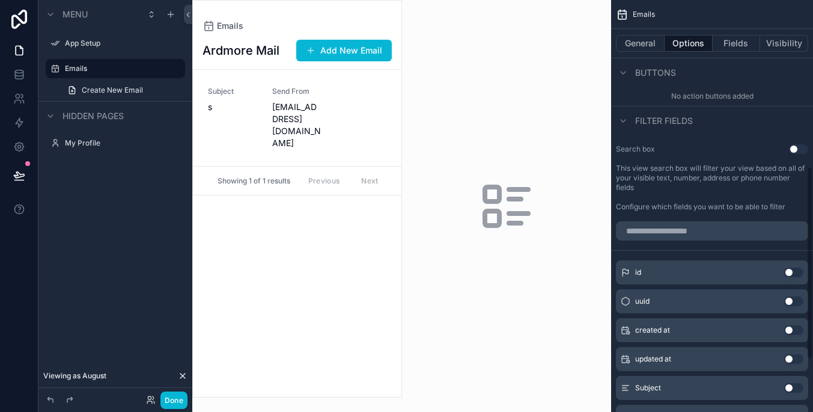
scroll to position [357, 0]
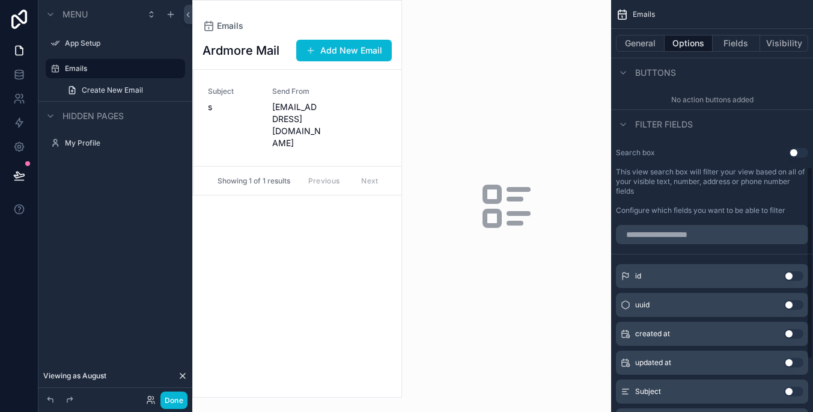
click at [797, 151] on button "Use setting" at bounding box center [798, 153] width 19 height 10
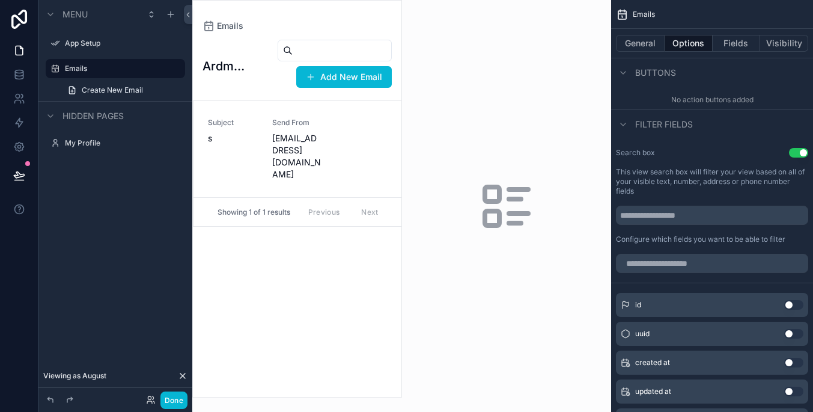
click at [799, 151] on button "Use setting" at bounding box center [798, 153] width 19 height 10
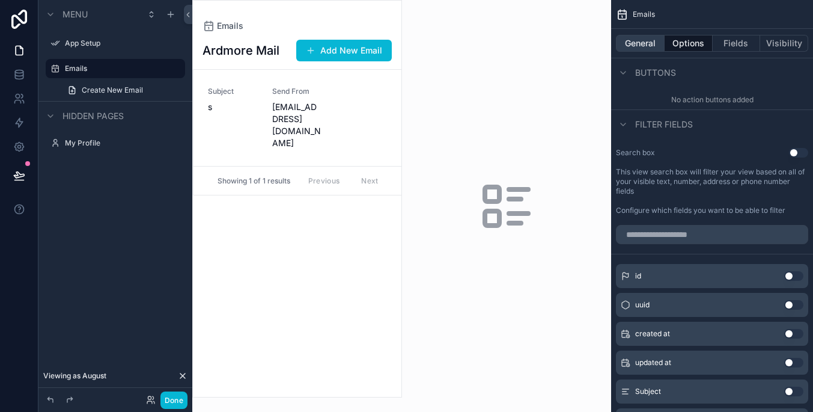
click at [652, 45] on button "General" at bounding box center [640, 43] width 49 height 17
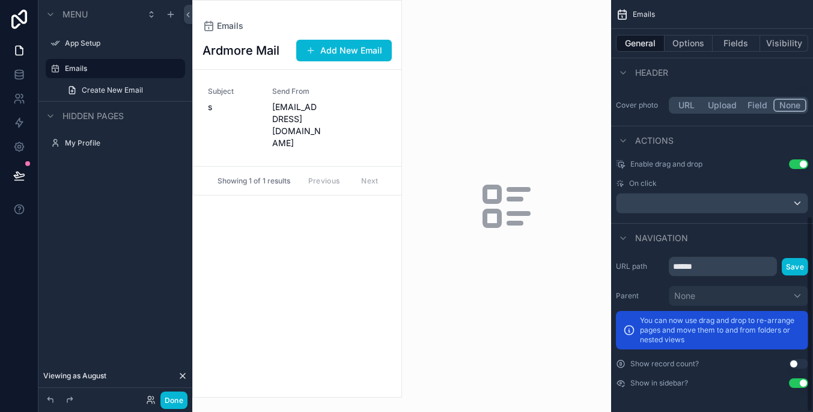
scroll to position [453, 0]
click at [794, 198] on div "scrollable content" at bounding box center [712, 203] width 191 height 19
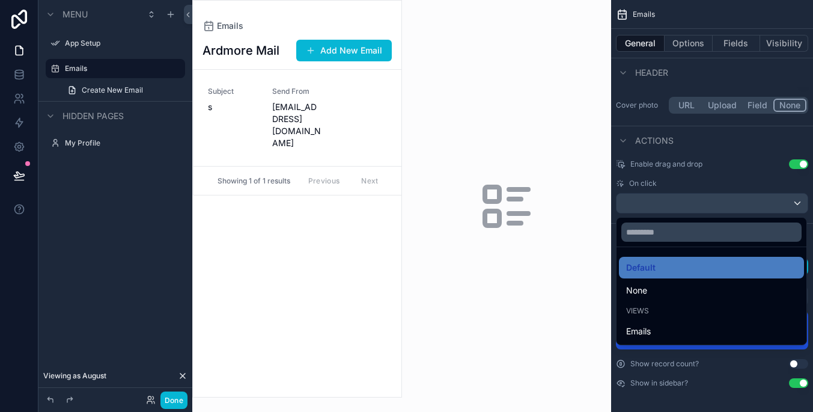
click at [794, 198] on div "scrollable content" at bounding box center [406, 206] width 813 height 412
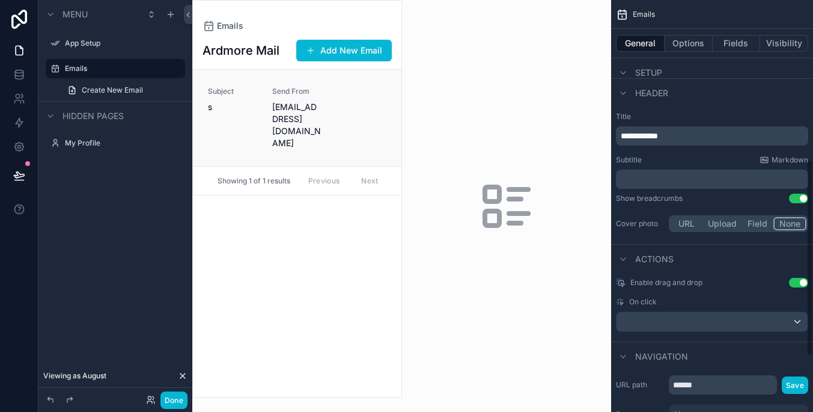
click at [292, 115] on span "[EMAIL_ADDRESS][DOMAIN_NAME]" at bounding box center [297, 125] width 50 height 48
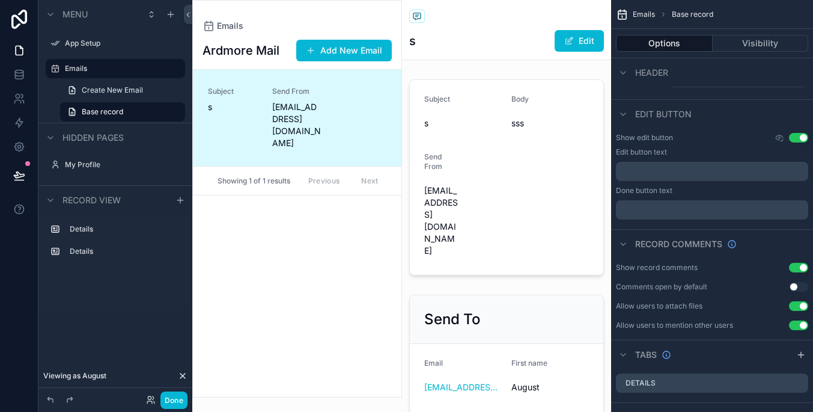
click at [762, 171] on p "﻿" at bounding box center [713, 172] width 185 height 10
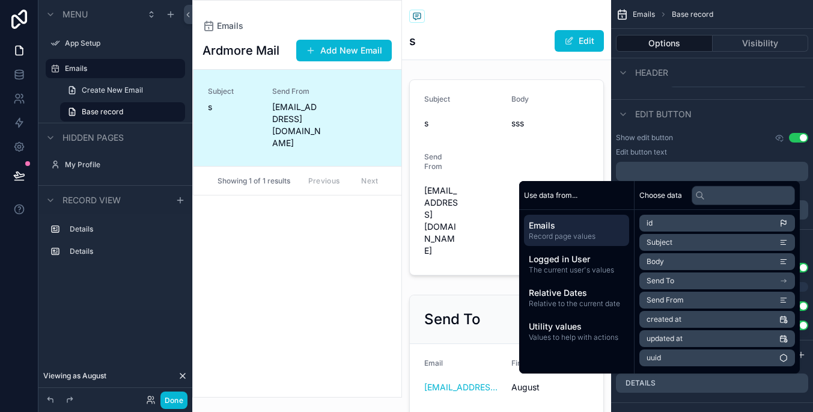
click at [762, 171] on p "﻿" at bounding box center [713, 172] width 185 height 10
click at [795, 136] on button "Use setting" at bounding box center [798, 138] width 19 height 10
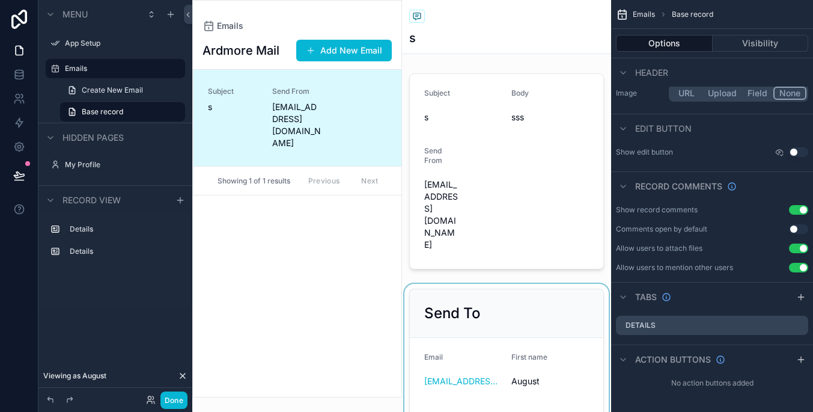
scroll to position [0, 0]
click at [799, 208] on button "Use setting" at bounding box center [798, 210] width 19 height 10
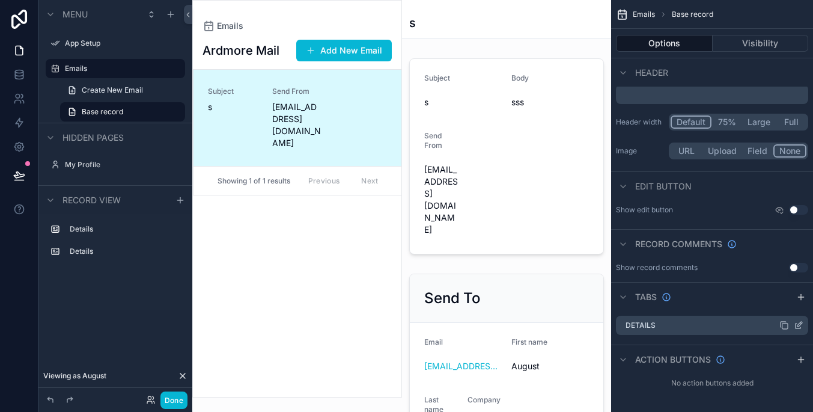
click at [732, 316] on div "Details" at bounding box center [712, 325] width 192 height 19
click at [693, 41] on button "Options" at bounding box center [664, 43] width 97 height 17
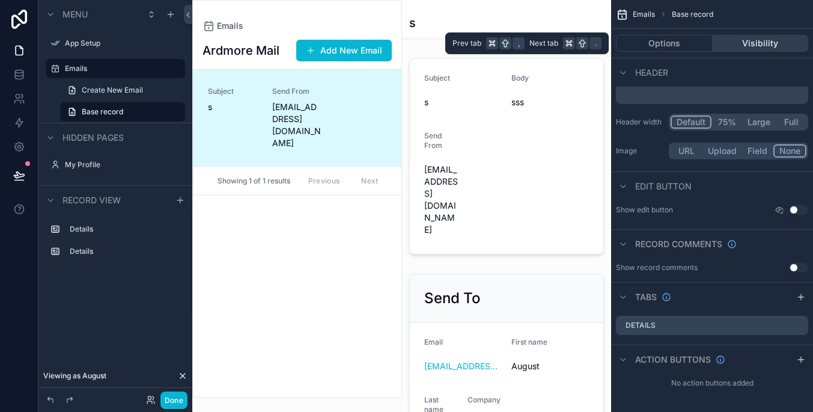
click at [746, 46] on button "Visibility" at bounding box center [761, 43] width 96 height 17
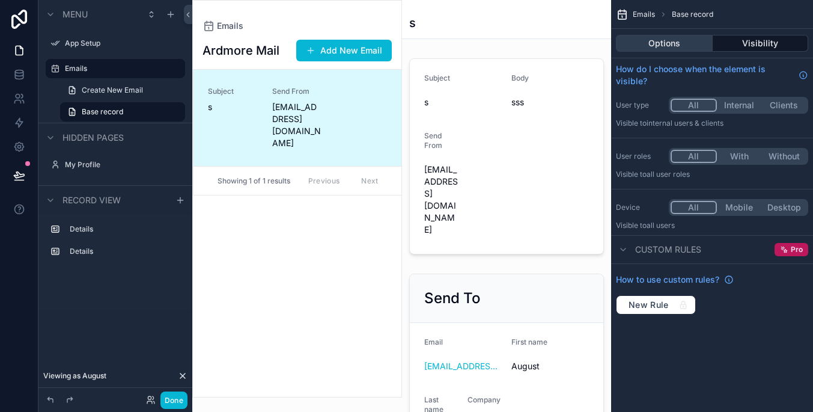
click at [698, 39] on button "Options" at bounding box center [664, 43] width 97 height 17
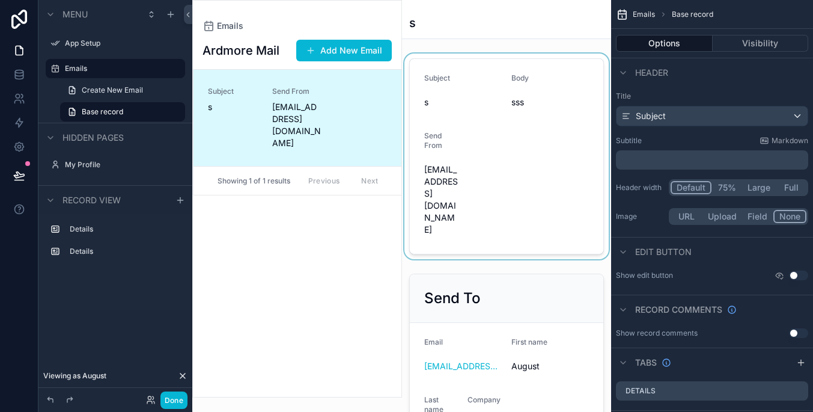
click at [488, 146] on div "scrollable content" at bounding box center [507, 157] width 210 height 206
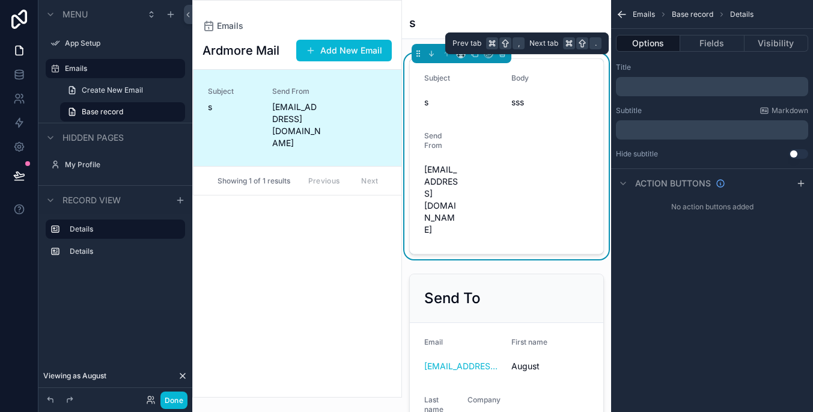
click at [696, 33] on div "Options Fields Visibility" at bounding box center [712, 43] width 202 height 29
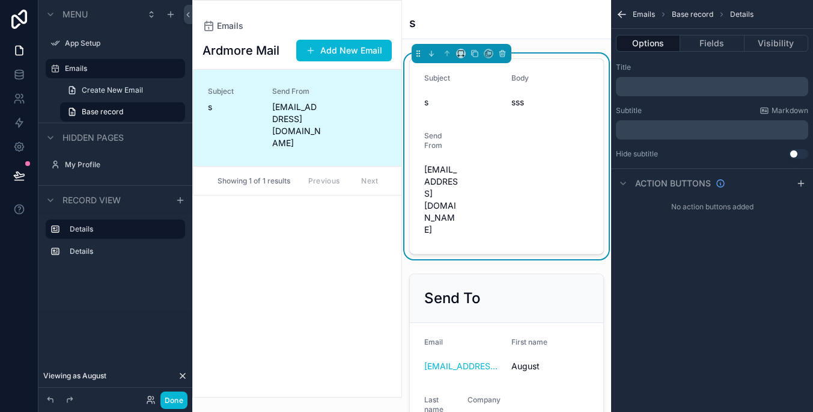
click at [506, 150] on form "Subject s Body sss Send From tropiduck110@hello.com" at bounding box center [507, 156] width 194 height 195
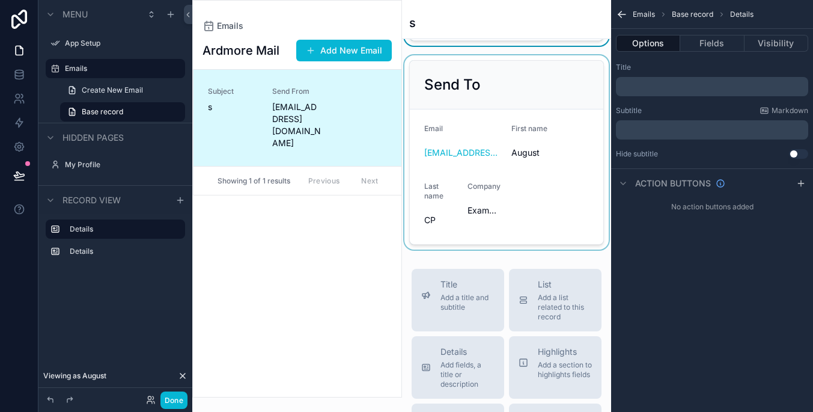
scroll to position [417, 0]
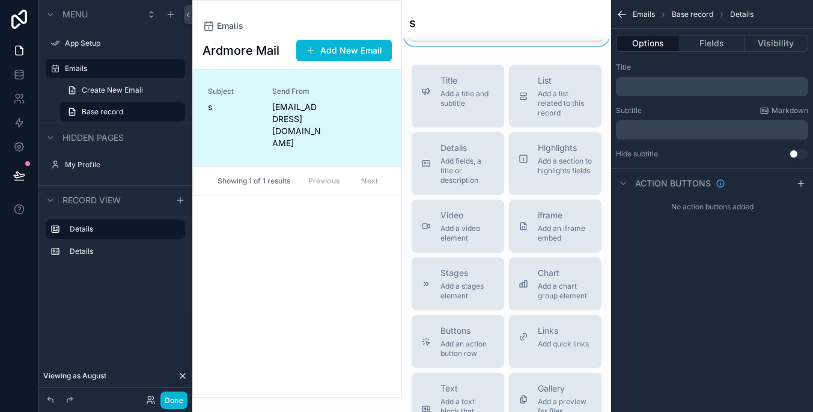
click at [538, 325] on span "Links" at bounding box center [563, 331] width 51 height 12
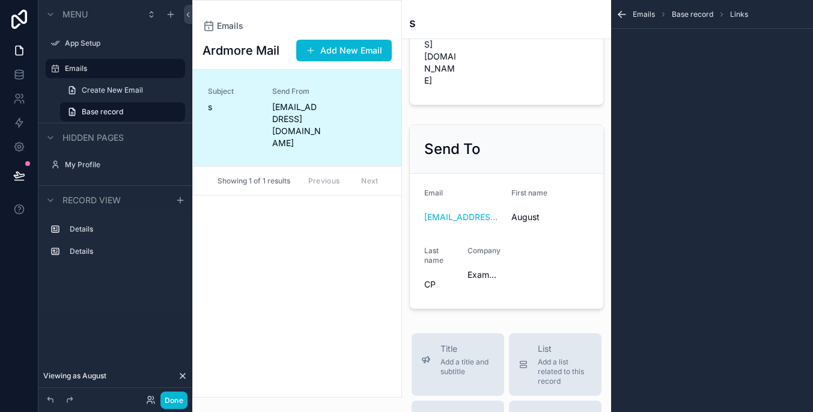
scroll to position [110, 0]
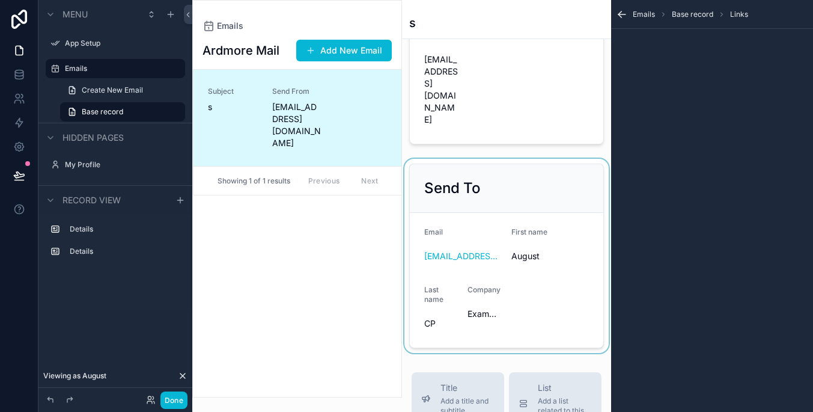
click at [559, 240] on div "scrollable content" at bounding box center [507, 256] width 210 height 194
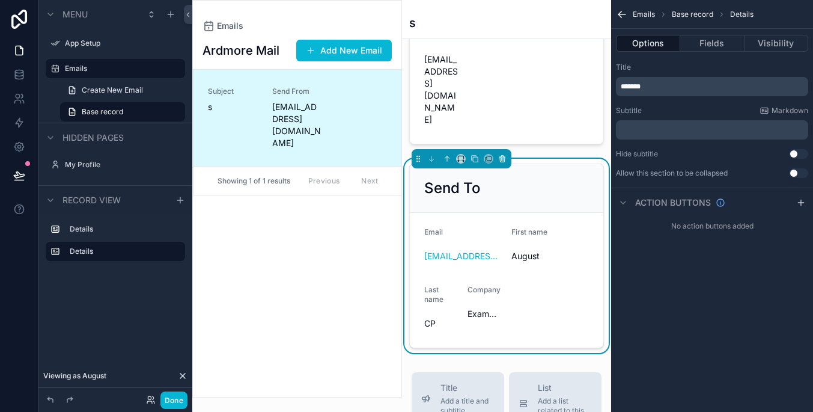
click at [502, 154] on icon "scrollable content" at bounding box center [502, 158] width 8 height 8
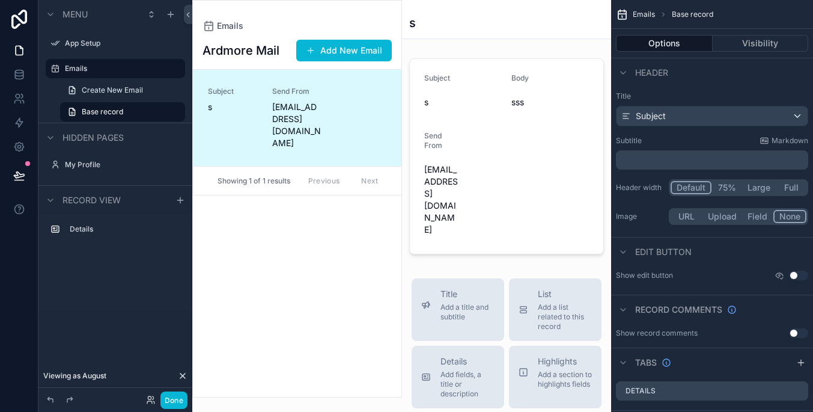
scroll to position [0, 0]
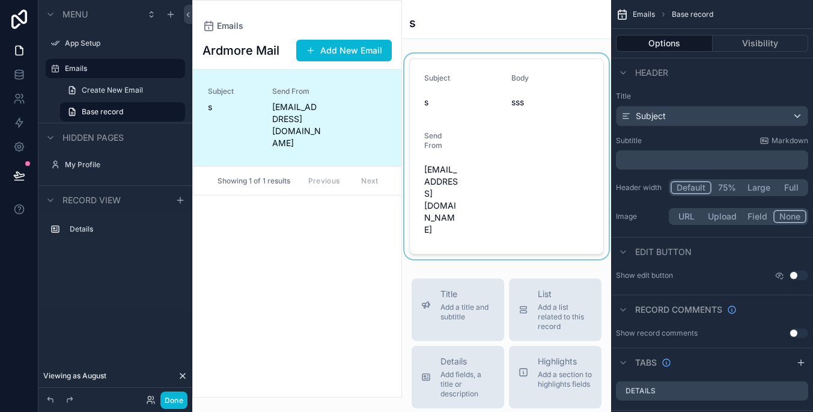
click at [502, 126] on div "scrollable content" at bounding box center [507, 157] width 210 height 206
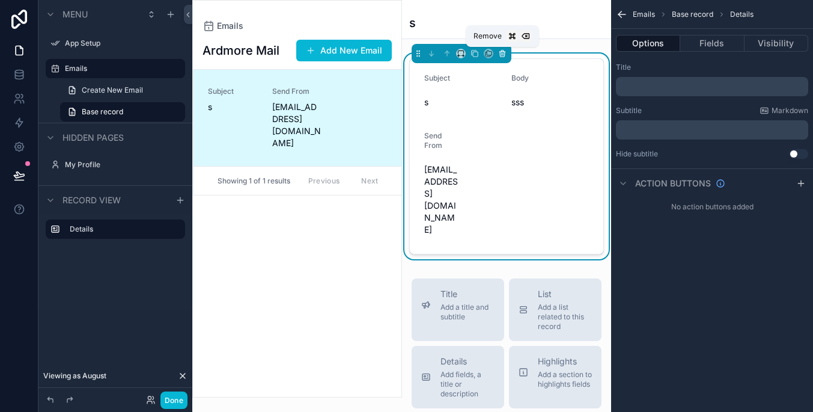
click at [504, 55] on icon "scrollable content" at bounding box center [502, 53] width 8 height 8
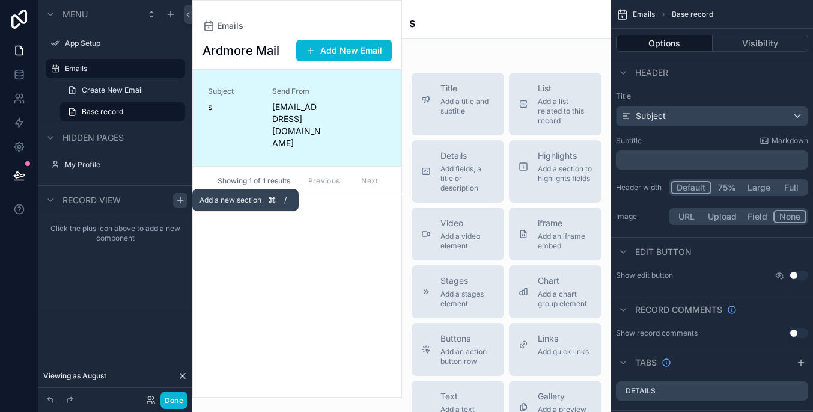
click at [180, 201] on icon "scrollable content" at bounding box center [180, 199] width 0 height 5
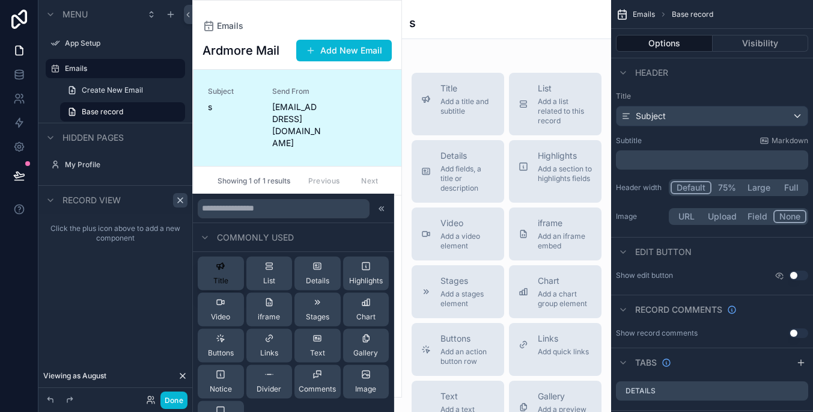
click at [222, 284] on span "Title" at bounding box center [220, 281] width 15 height 10
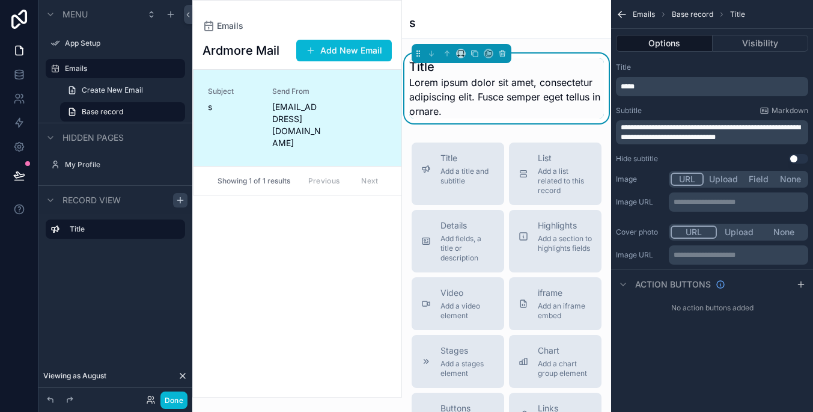
click at [677, 87] on p "*****" at bounding box center [713, 87] width 185 height 10
drag, startPoint x: 685, startPoint y: 87, endPoint x: 552, endPoint y: 87, distance: 132.9
click at [552, 87] on div "App Setup Emails My Profile Powered by Viewing as August AC August CP Emails Ar…" at bounding box center [502, 206] width 621 height 412
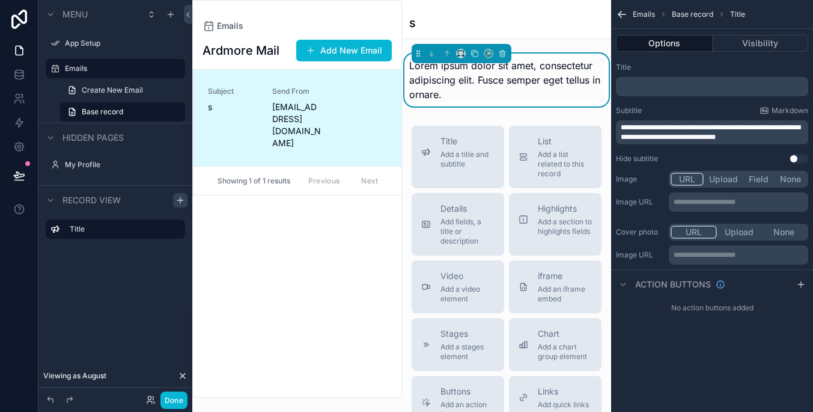
click at [659, 99] on div "**********" at bounding box center [712, 113] width 202 height 111
click at [659, 79] on div "﻿" at bounding box center [712, 86] width 192 height 19
click at [668, 87] on p "﻿" at bounding box center [713, 87] width 185 height 10
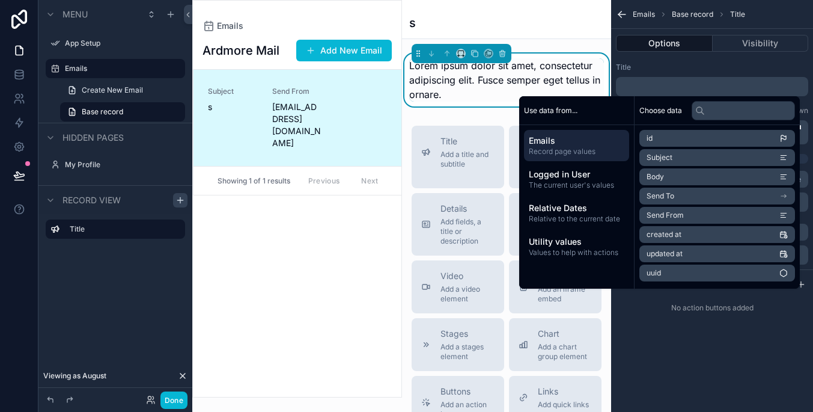
click at [708, 158] on li "Subject" at bounding box center [718, 157] width 156 height 17
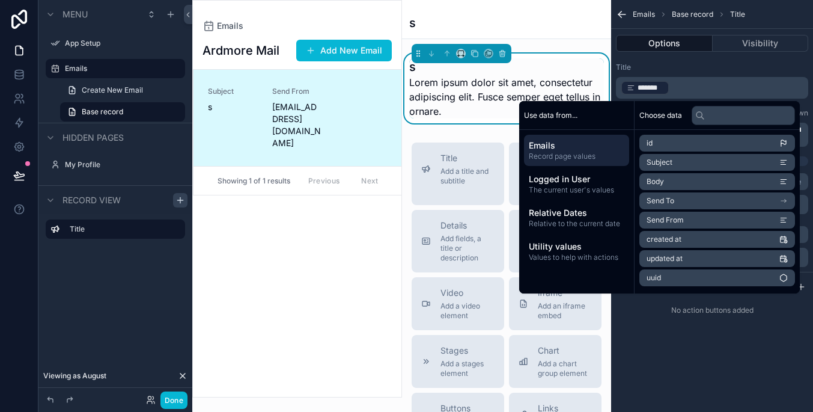
click at [717, 361] on div "**********" at bounding box center [712, 206] width 202 height 412
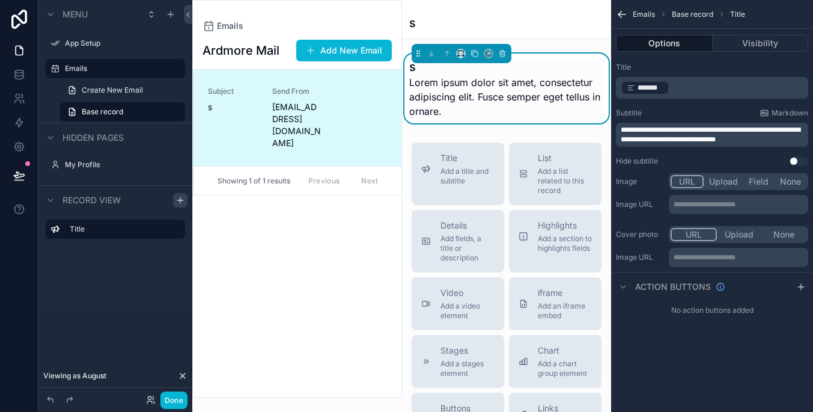
click at [714, 129] on span "**********" at bounding box center [711, 134] width 180 height 17
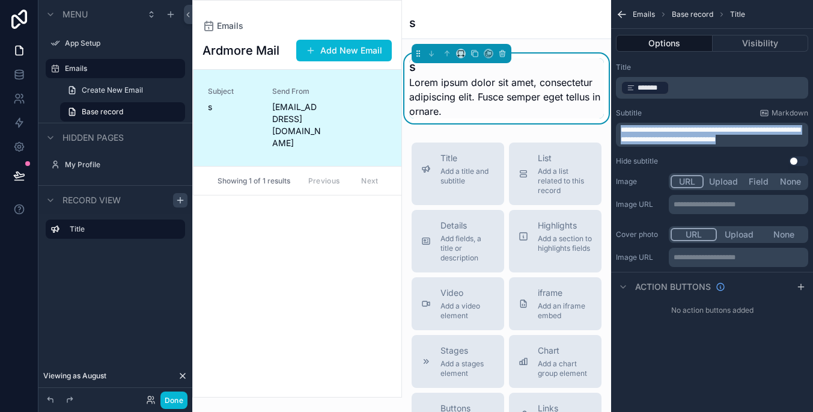
drag, startPoint x: 791, startPoint y: 137, endPoint x: 614, endPoint y: 129, distance: 176.3
click at [614, 129] on div "**********" at bounding box center [712, 114] width 202 height 113
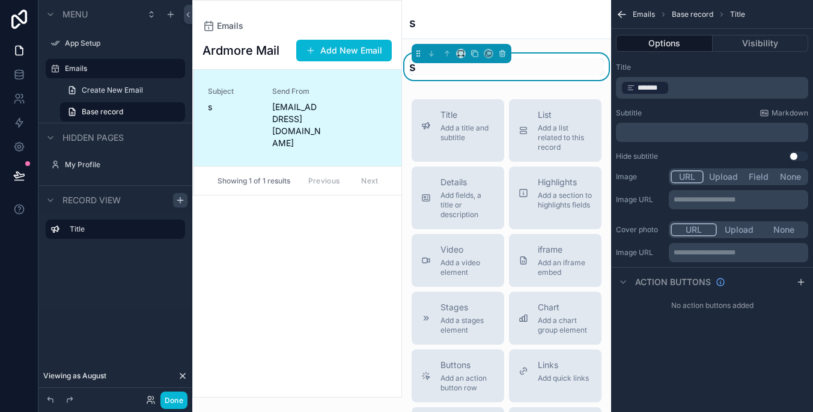
click at [658, 130] on p "﻿" at bounding box center [713, 132] width 185 height 10
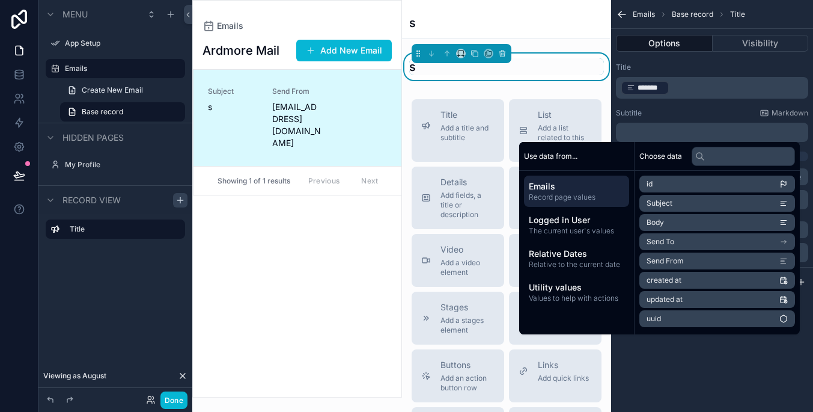
click at [701, 222] on li "Body" at bounding box center [718, 222] width 156 height 17
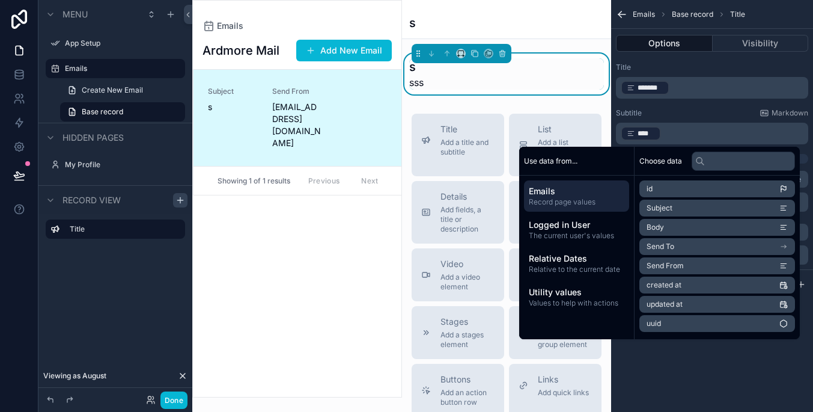
click at [726, 362] on div "**********" at bounding box center [712, 206] width 202 height 412
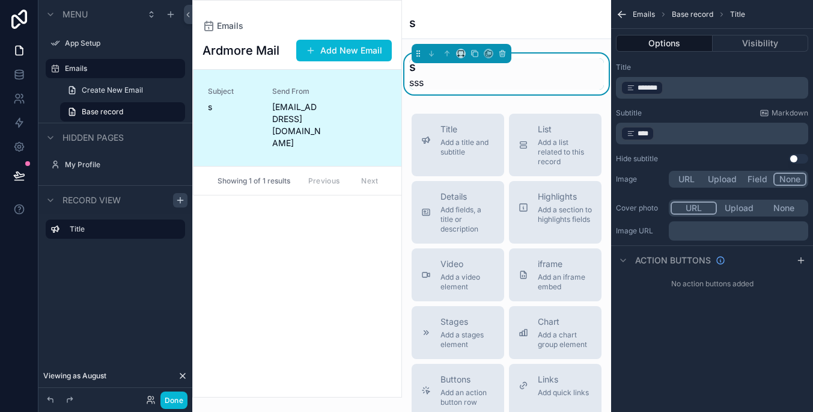
click at [801, 180] on button "None" at bounding box center [790, 179] width 33 height 13
click at [798, 210] on button "None" at bounding box center [784, 207] width 45 height 13
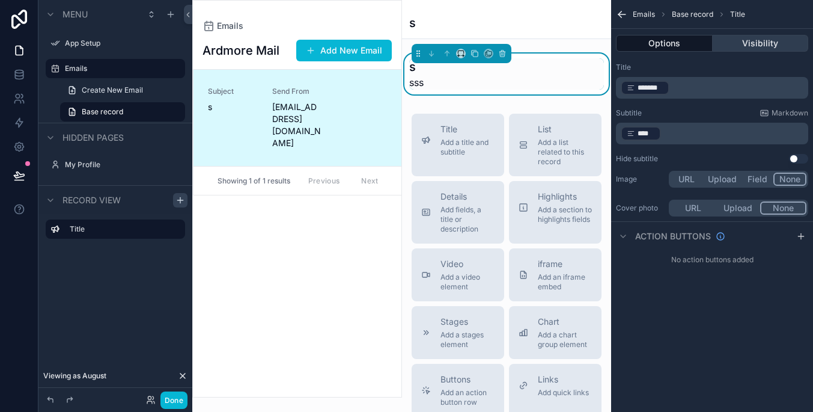
click at [757, 43] on button "Visibility" at bounding box center [761, 43] width 96 height 17
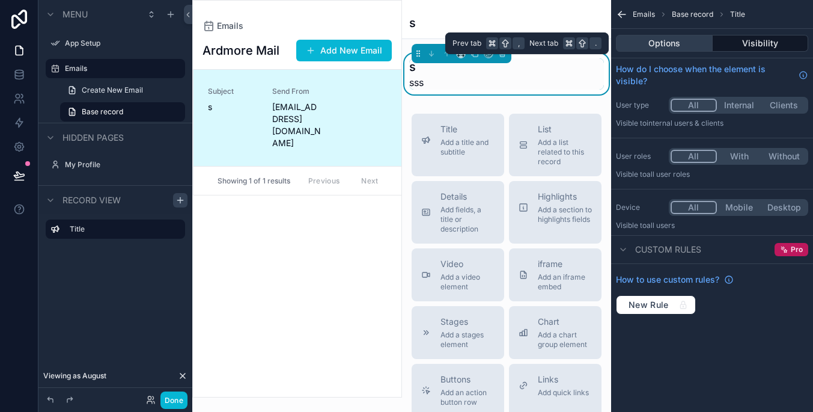
click at [698, 43] on button "Options" at bounding box center [664, 43] width 97 height 17
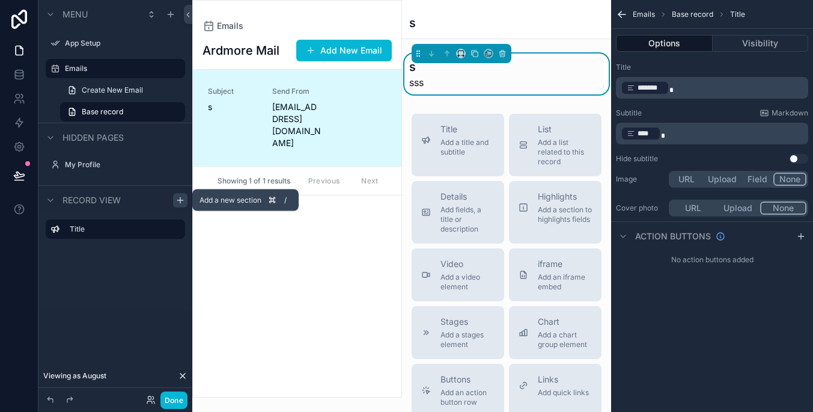
click at [180, 198] on icon "scrollable content" at bounding box center [181, 200] width 10 height 10
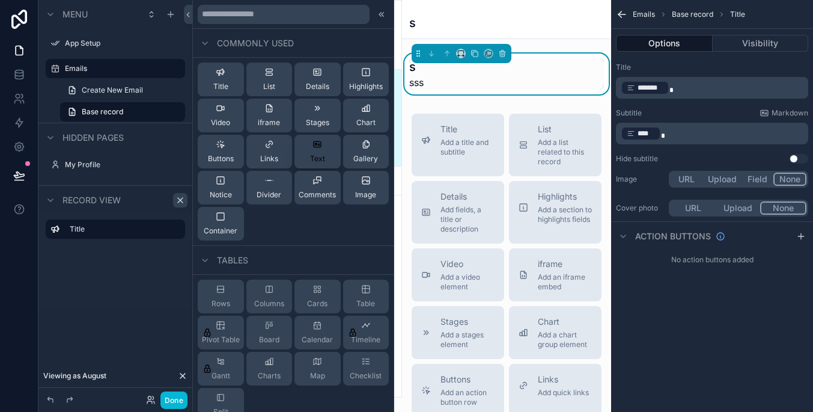
click at [332, 153] on button "Text" at bounding box center [318, 152] width 46 height 34
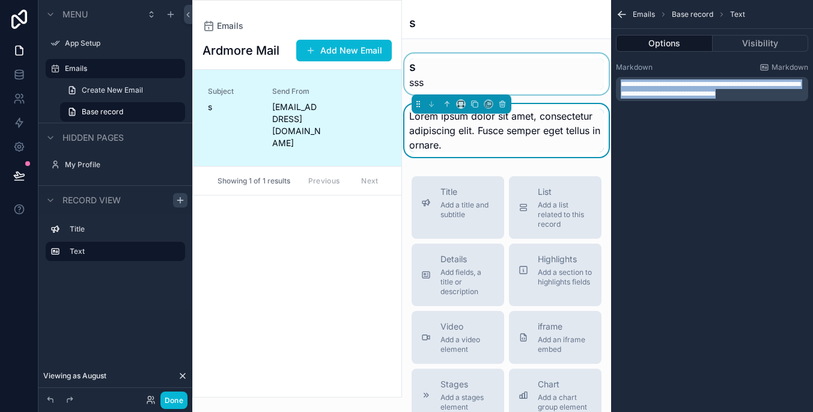
drag, startPoint x: 772, startPoint y: 90, endPoint x: 592, endPoint y: 80, distance: 181.2
click at [592, 80] on div "**********" at bounding box center [502, 206] width 621 height 412
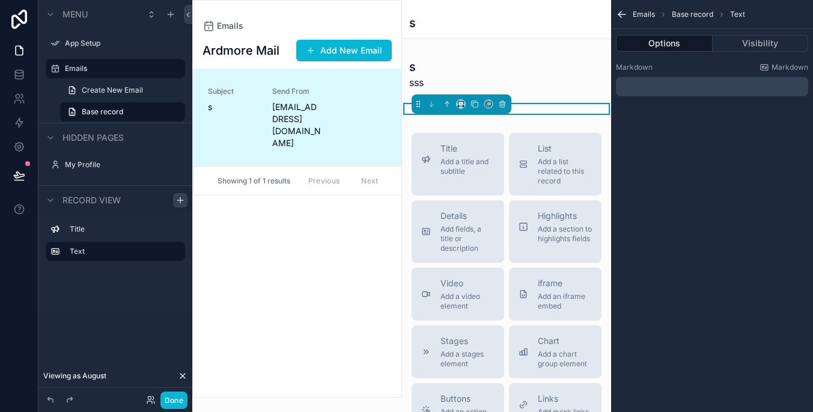
click at [695, 81] on div "﻿" at bounding box center [712, 86] width 192 height 19
click at [696, 91] on div "﻿" at bounding box center [712, 86] width 192 height 19
click at [689, 94] on div "﻿" at bounding box center [712, 86] width 192 height 19
click at [688, 84] on p "﻿" at bounding box center [713, 87] width 185 height 10
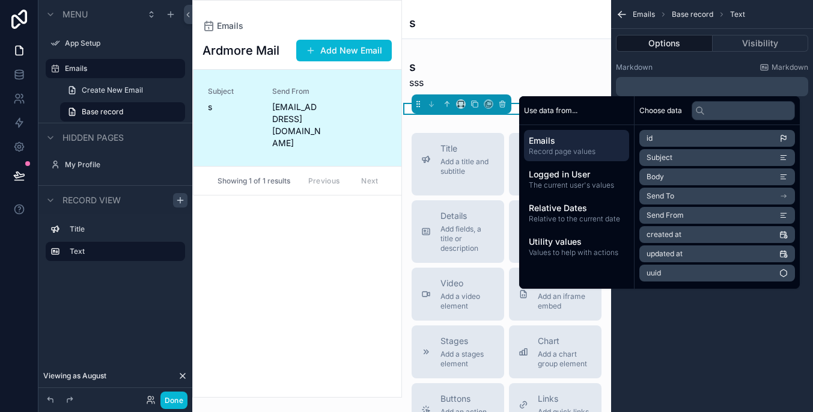
click at [693, 153] on li "Subject" at bounding box center [718, 157] width 156 height 17
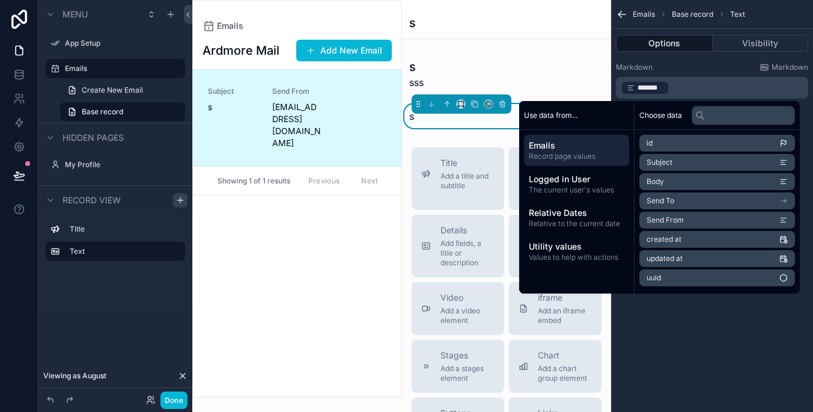
click at [714, 93] on p "﻿ ******* ﻿ ﻿" at bounding box center [713, 87] width 185 height 17
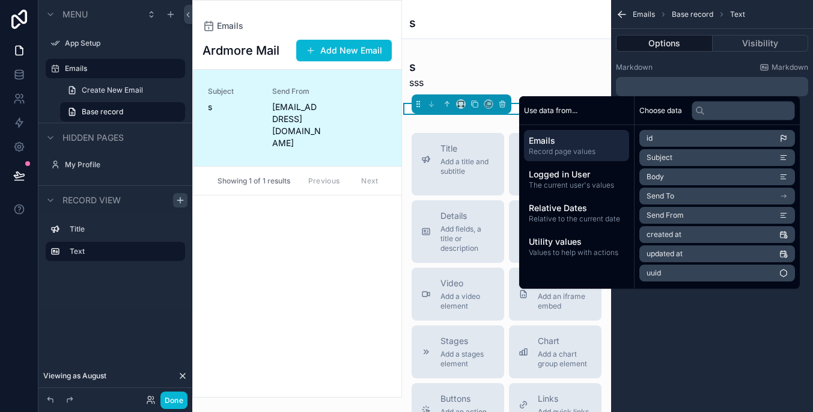
click at [718, 171] on li "Body" at bounding box center [718, 176] width 156 height 17
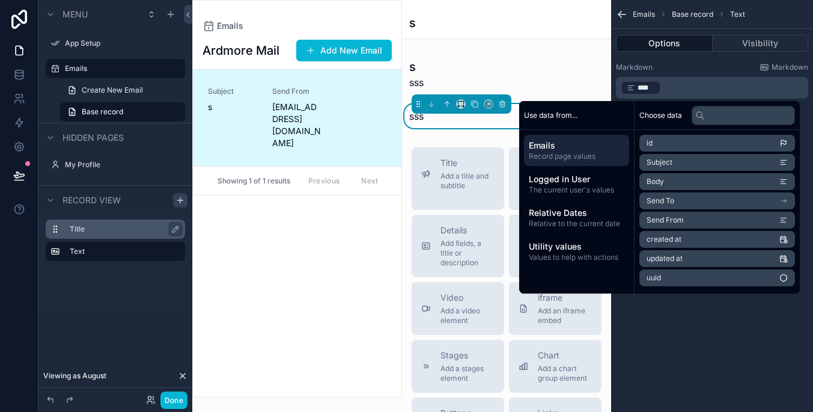
click at [144, 228] on label "Title" at bounding box center [123, 229] width 106 height 10
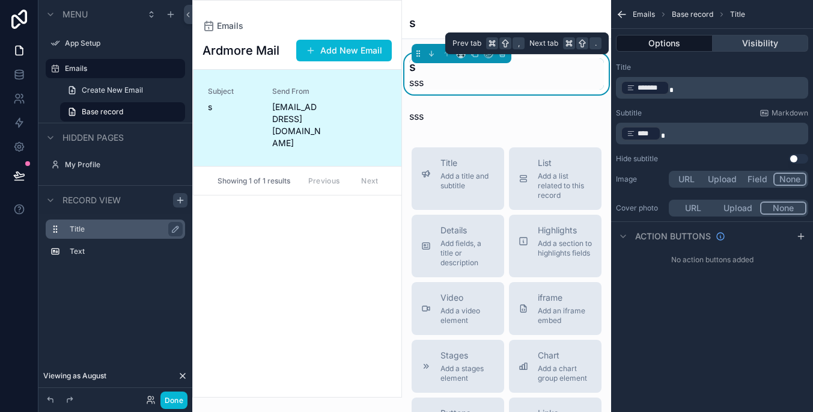
click at [724, 39] on button "Visibility" at bounding box center [761, 43] width 96 height 17
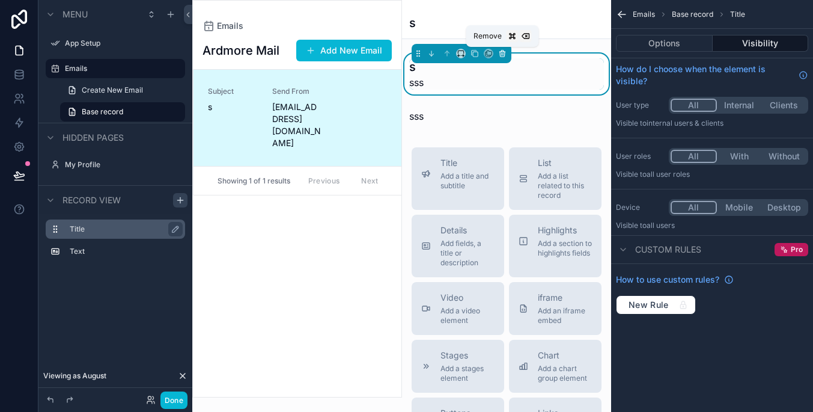
click at [504, 54] on icon "scrollable content" at bounding box center [502, 53] width 8 height 8
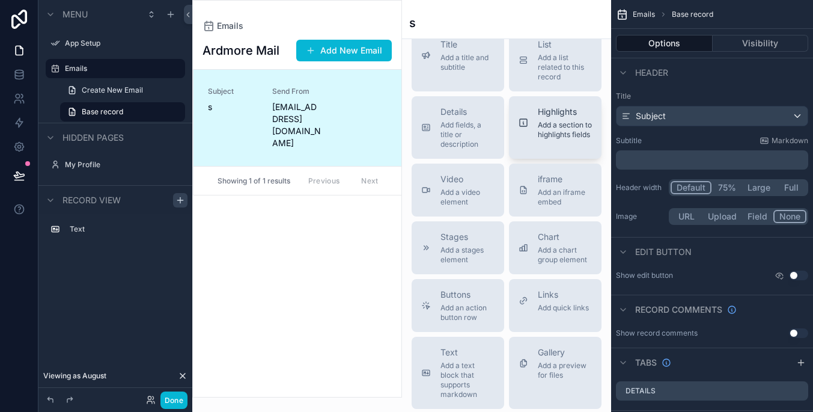
scroll to position [73, 0]
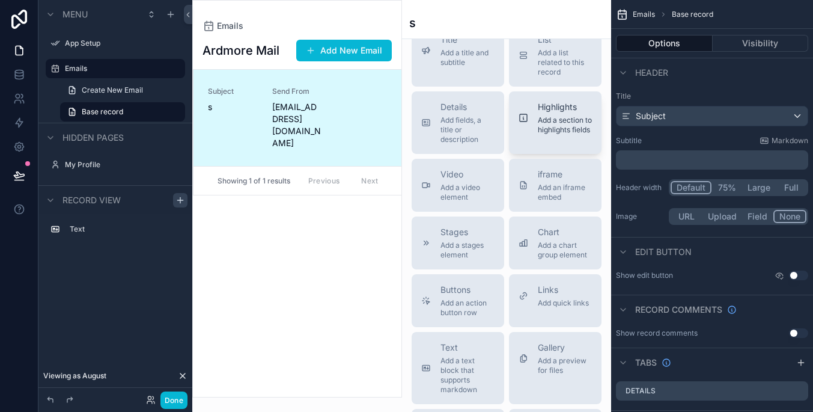
click at [585, 144] on button "Highlights Add a section to highlights fields" at bounding box center [555, 122] width 93 height 63
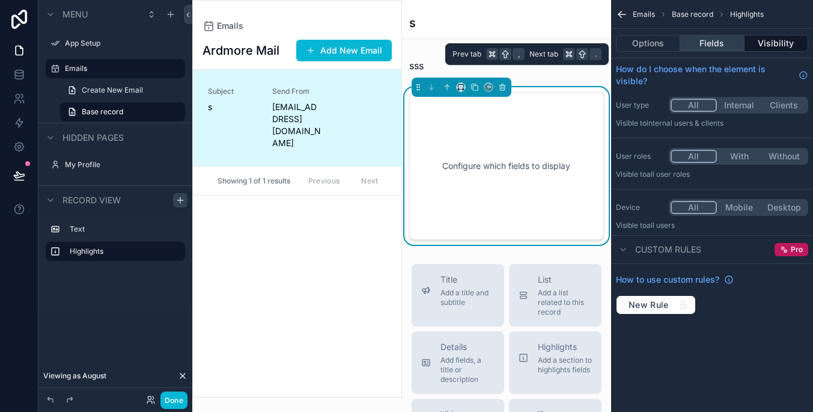
click at [711, 41] on button "Fields" at bounding box center [713, 43] width 64 height 17
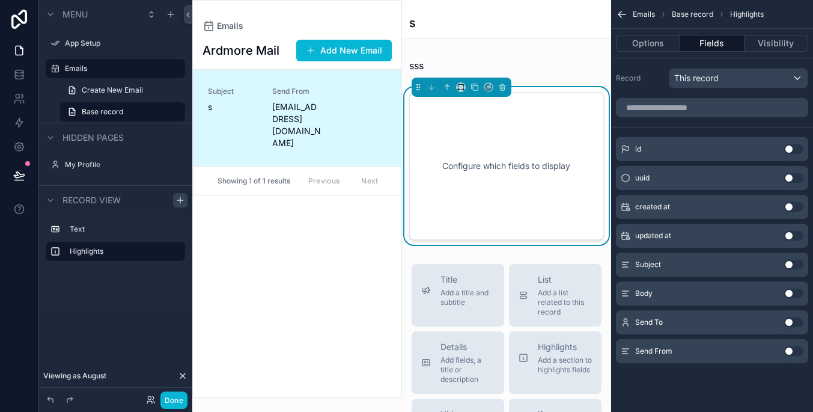
click at [797, 352] on button "Use setting" at bounding box center [794, 351] width 19 height 10
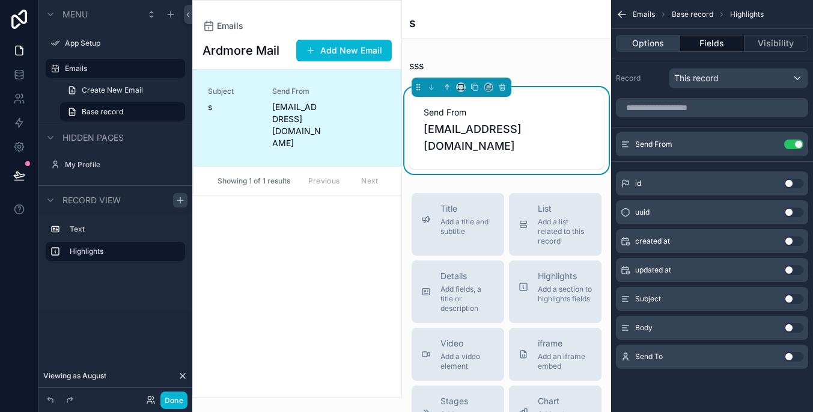
click at [656, 45] on button "Options" at bounding box center [648, 43] width 64 height 17
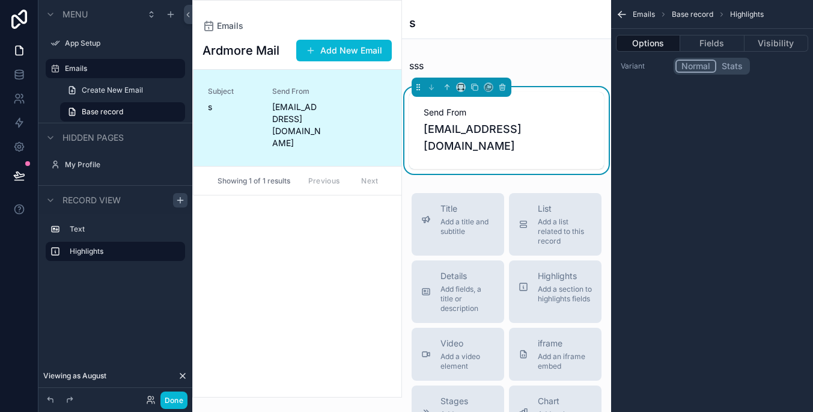
click at [736, 66] on button "Stats" at bounding box center [733, 66] width 32 height 13
click at [703, 66] on button "Normal" at bounding box center [696, 66] width 40 height 13
click at [700, 35] on button "Fields" at bounding box center [713, 43] width 64 height 17
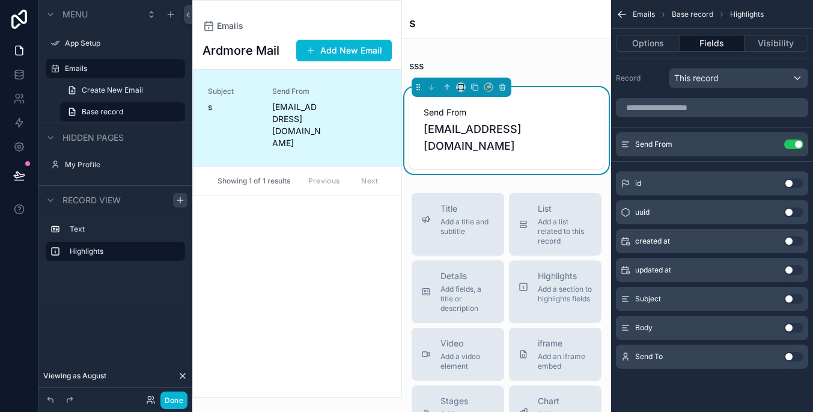
click at [753, 79] on div "This record" at bounding box center [739, 78] width 138 height 19
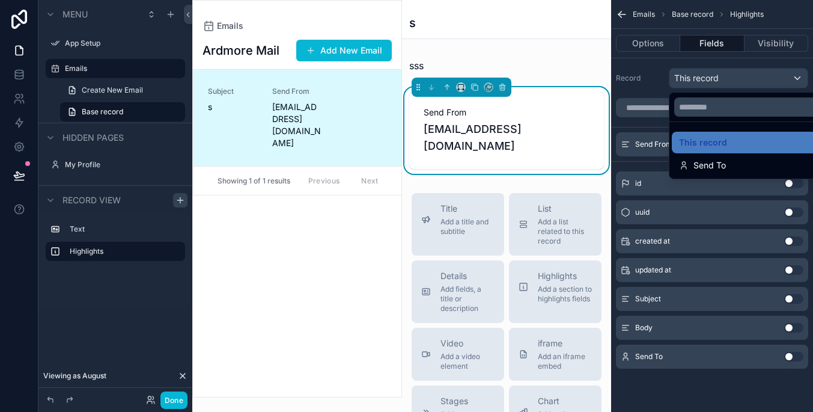
click at [753, 79] on div "scrollable content" at bounding box center [406, 206] width 813 height 412
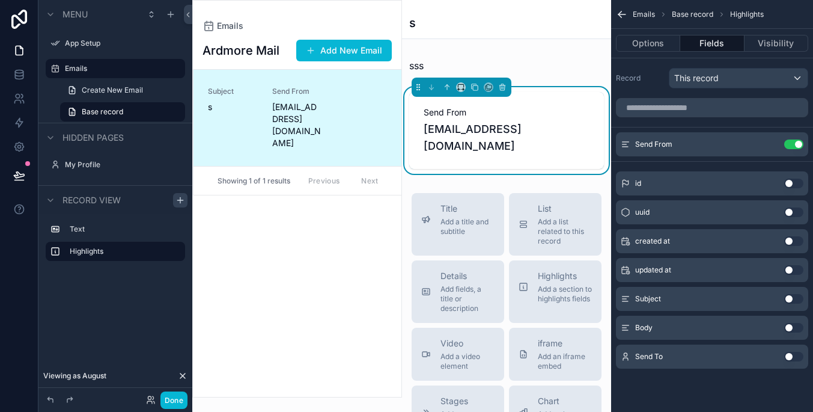
click at [517, 132] on span "[EMAIL_ADDRESS][DOMAIN_NAME]" at bounding box center [507, 138] width 167 height 34
click at [133, 92] on span "Create New Email" at bounding box center [112, 90] width 61 height 10
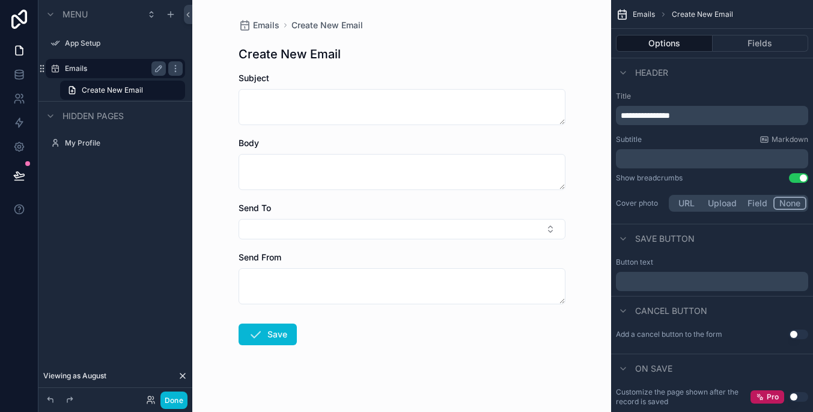
click at [123, 67] on label "Emails" at bounding box center [113, 69] width 96 height 10
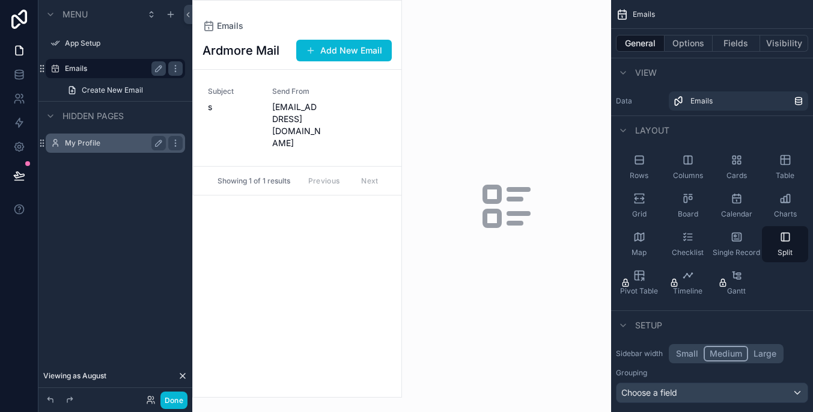
click at [118, 145] on label "My Profile" at bounding box center [113, 143] width 96 height 10
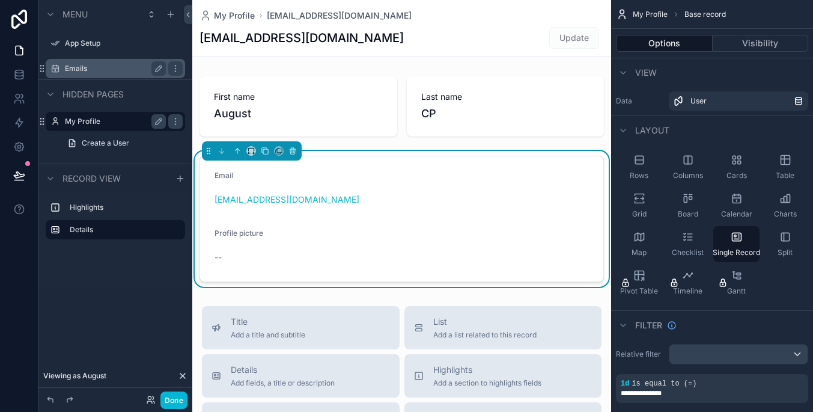
click at [121, 69] on label "Emails" at bounding box center [113, 69] width 96 height 10
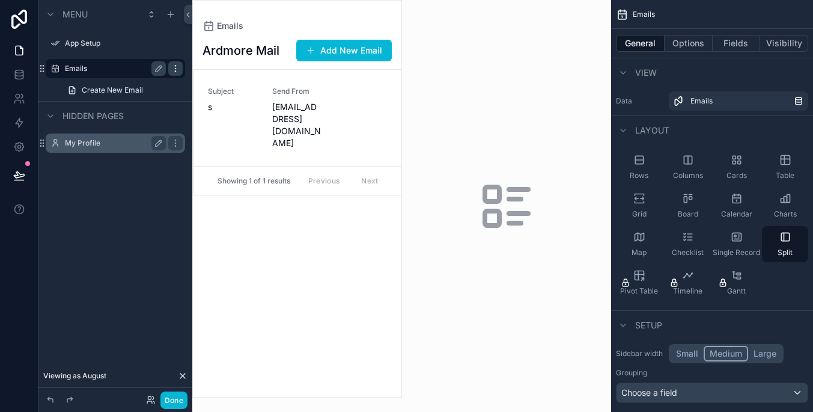
click at [172, 72] on icon "scrollable content" at bounding box center [176, 69] width 10 height 10
click at [337, 234] on div "Ardmore Mail Add New Email Subject s Send From tropiduck110@hello.com Showing 1…" at bounding box center [297, 214] width 209 height 365
click at [383, 54] on button "Add New Email" at bounding box center [344, 51] width 96 height 22
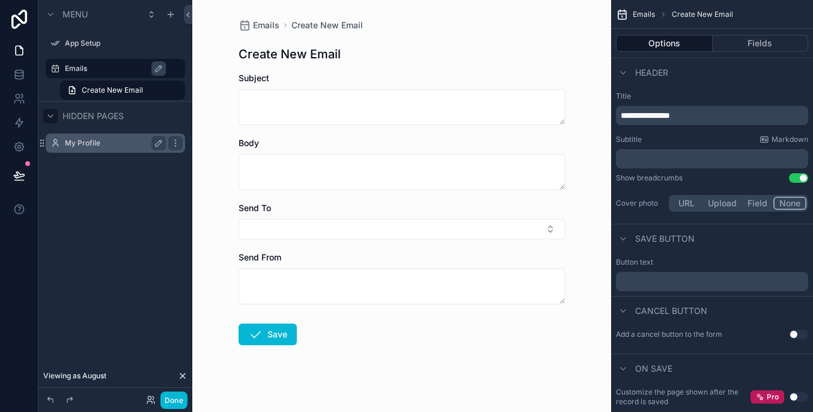
click at [52, 114] on icon "scrollable content" at bounding box center [51, 116] width 10 height 10
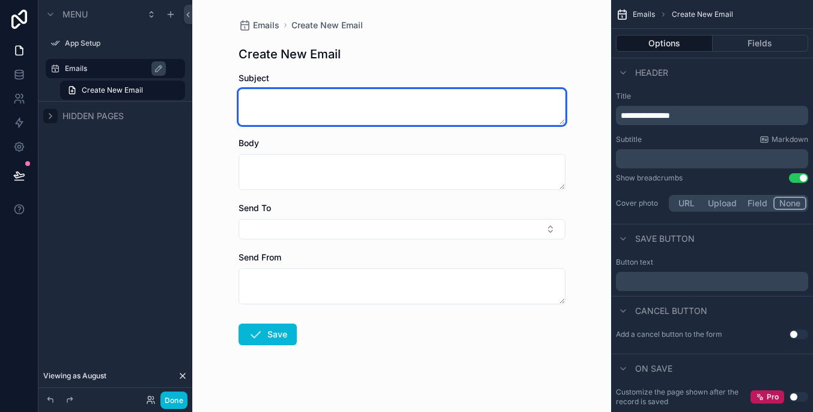
click at [361, 108] on textarea "scrollable content" at bounding box center [402, 107] width 327 height 36
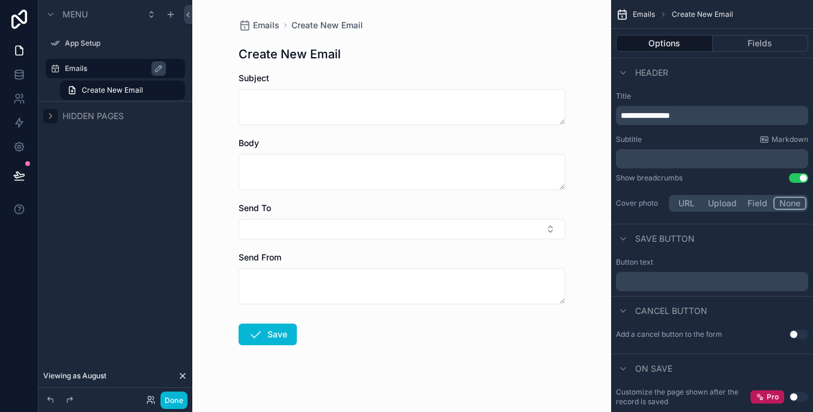
click at [356, 79] on div "Subject" at bounding box center [402, 78] width 327 height 12
click at [111, 89] on span "Create New Email" at bounding box center [112, 90] width 61 height 10
drag, startPoint x: 744, startPoint y: 115, endPoint x: 548, endPoint y: 115, distance: 196.6
click at [548, 115] on div "**********" at bounding box center [502, 206] width 621 height 412
click at [114, 67] on label "Emails" at bounding box center [121, 69] width 113 height 10
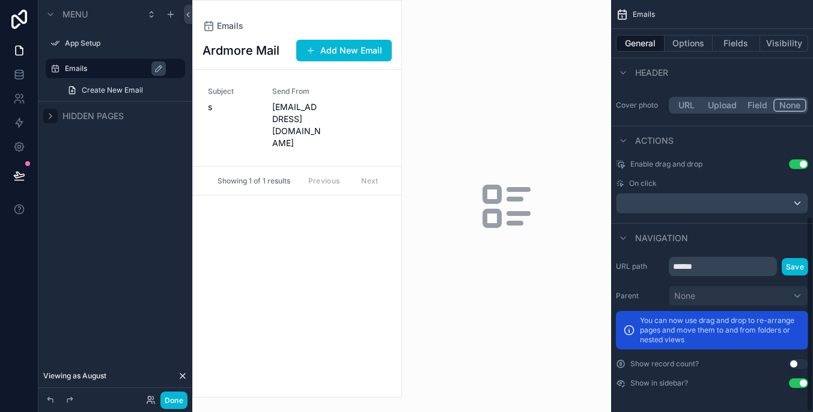
scroll to position [453, 0]
click at [693, 46] on button "Options" at bounding box center [689, 43] width 48 height 17
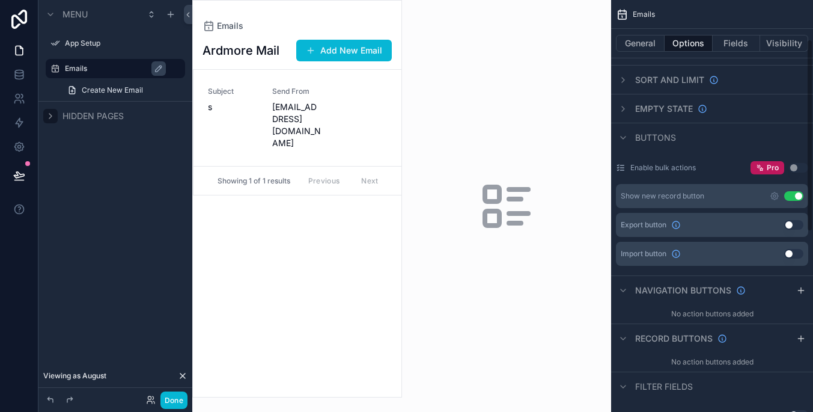
scroll to position [99, 0]
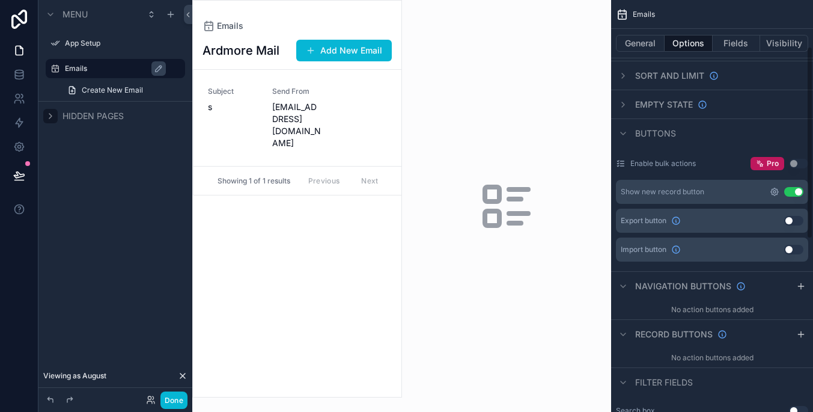
click at [777, 189] on icon "scrollable content" at bounding box center [774, 191] width 7 height 7
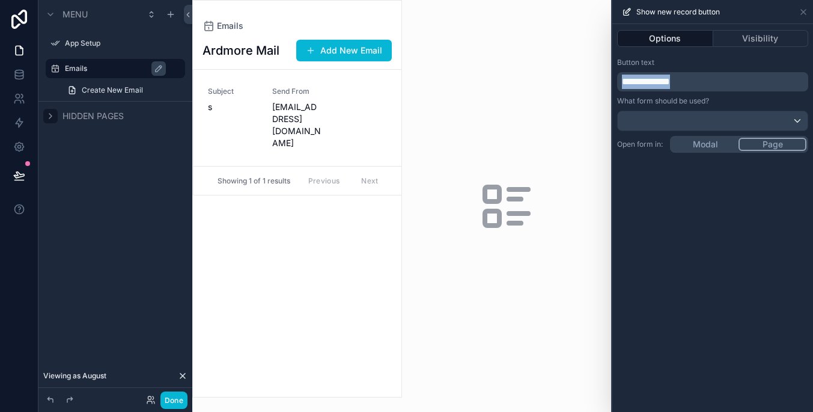
drag, startPoint x: 726, startPoint y: 81, endPoint x: 549, endPoint y: 81, distance: 177.3
click at [549, 81] on div "**********" at bounding box center [406, 206] width 813 height 412
click at [676, 117] on div at bounding box center [713, 120] width 190 height 19
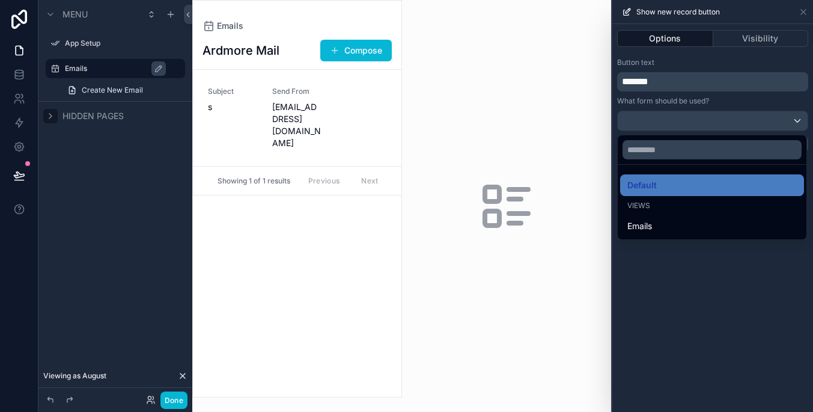
click at [746, 263] on div at bounding box center [713, 206] width 201 height 412
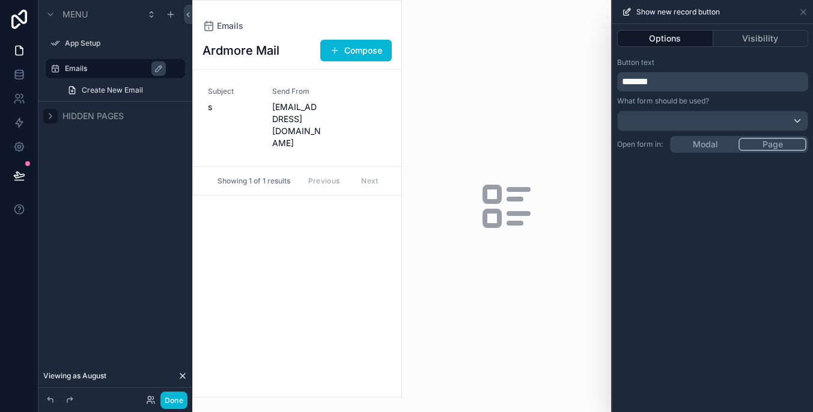
click at [721, 143] on div "Options Visibility Button text ******* What form should be used? Open form in: …" at bounding box center [713, 218] width 201 height 388
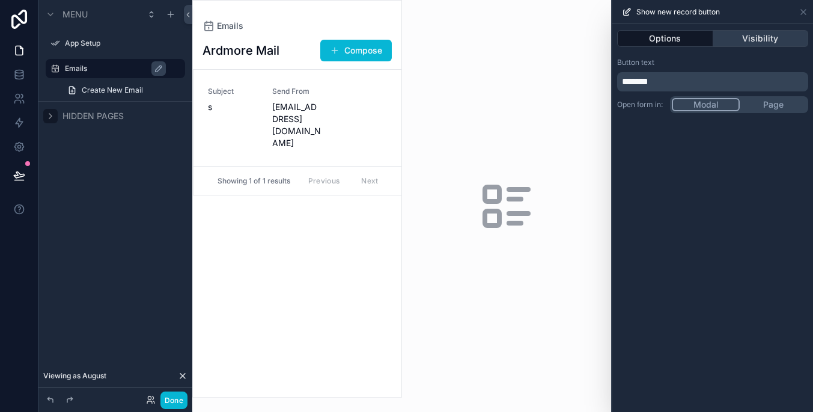
click at [767, 37] on button "Visibility" at bounding box center [762, 38] width 96 height 17
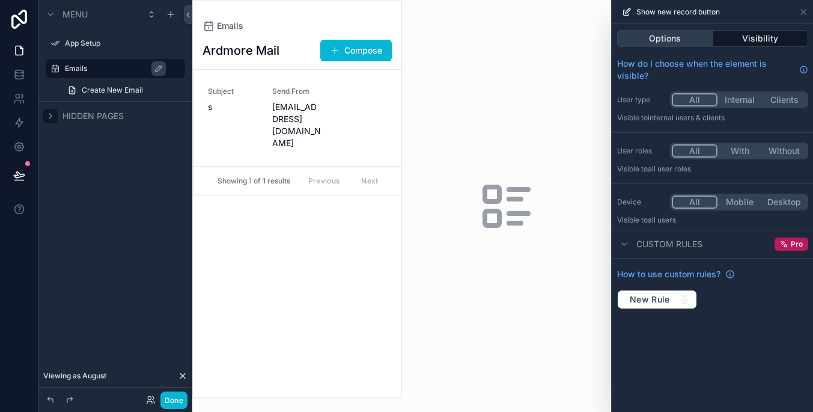
click at [691, 40] on button "Options" at bounding box center [665, 38] width 96 height 17
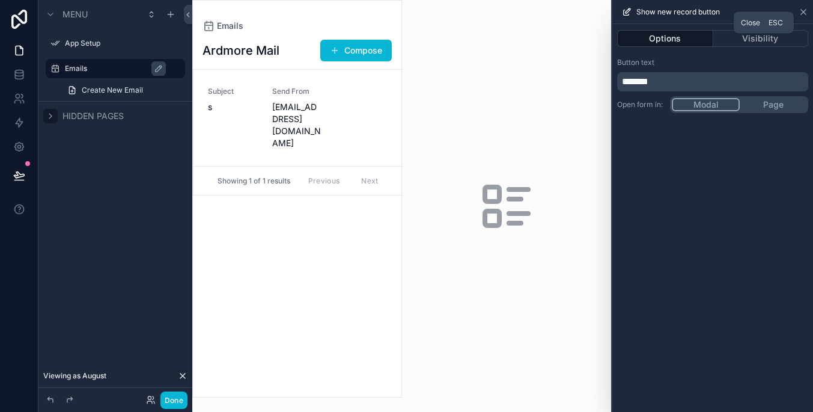
click at [799, 9] on icon at bounding box center [804, 12] width 10 height 10
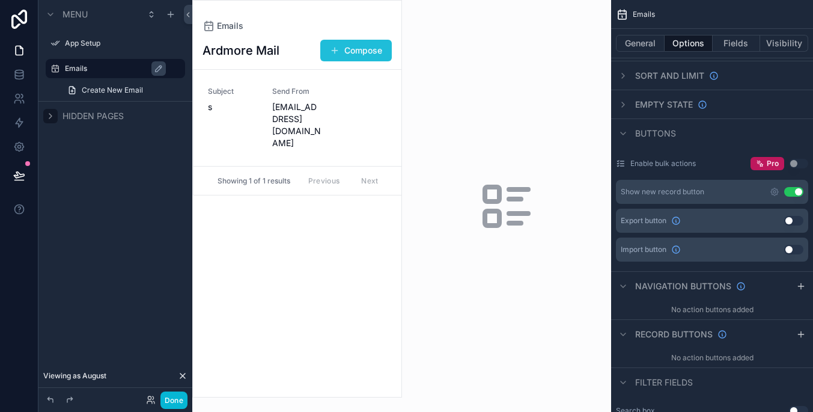
click at [352, 50] on button "Compose" at bounding box center [356, 51] width 72 height 22
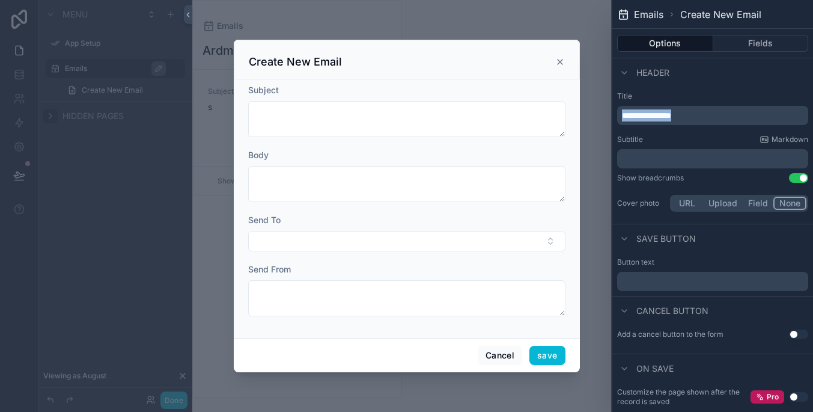
drag, startPoint x: 736, startPoint y: 112, endPoint x: 622, endPoint y: 112, distance: 114.2
click at [622, 112] on p "**********" at bounding box center [714, 115] width 184 height 12
click at [771, 76] on div "Header" at bounding box center [713, 72] width 201 height 29
click at [729, 281] on p "﻿" at bounding box center [714, 281] width 184 height 14
click at [753, 301] on div "Cancel button" at bounding box center [713, 310] width 201 height 29
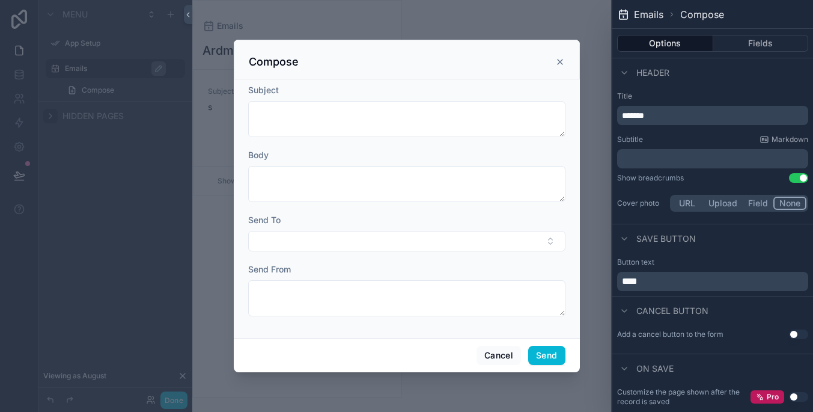
click at [800, 335] on button "Use setting" at bounding box center [798, 334] width 19 height 10
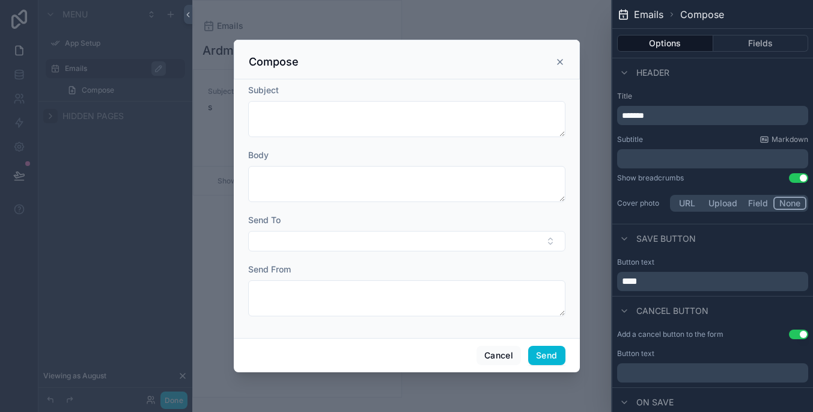
click at [800, 335] on button "Use setting" at bounding box center [798, 334] width 19 height 10
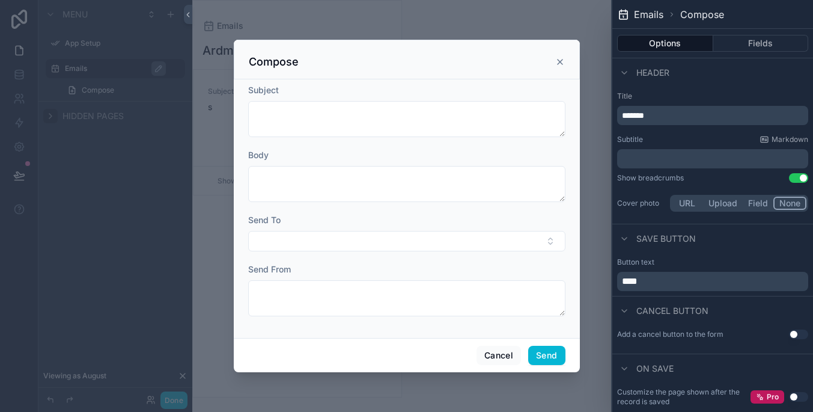
click at [800, 334] on button "Use setting" at bounding box center [798, 334] width 19 height 10
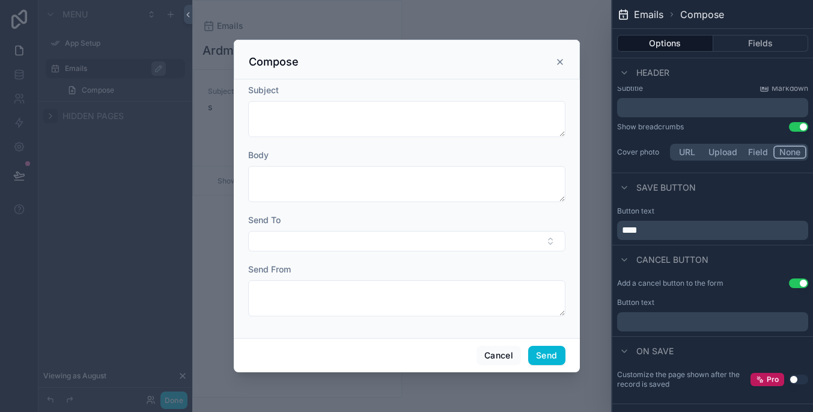
scroll to position [56, 0]
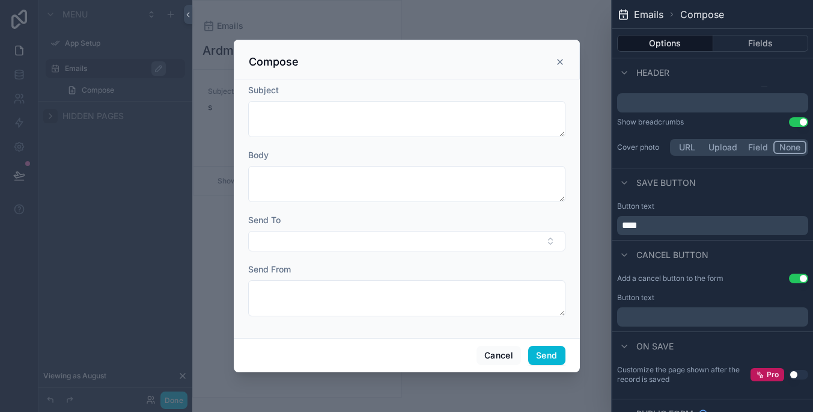
click at [767, 317] on p "﻿" at bounding box center [714, 317] width 184 height 14
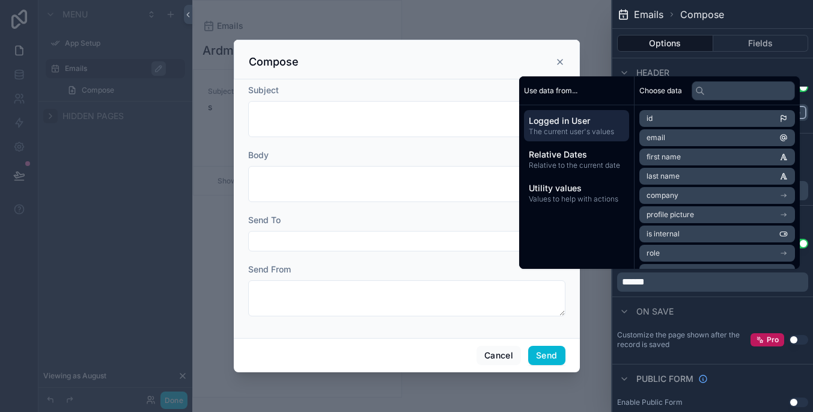
scroll to position [91, 0]
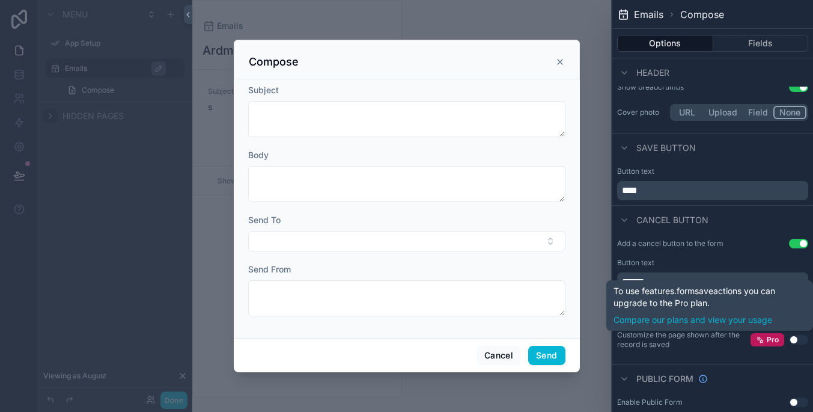
click at [798, 338] on button "Use setting" at bounding box center [798, 340] width 19 height 10
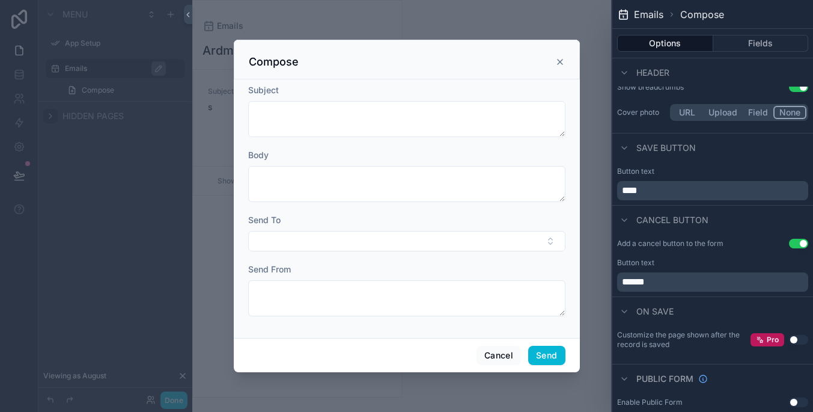
scroll to position [0, 0]
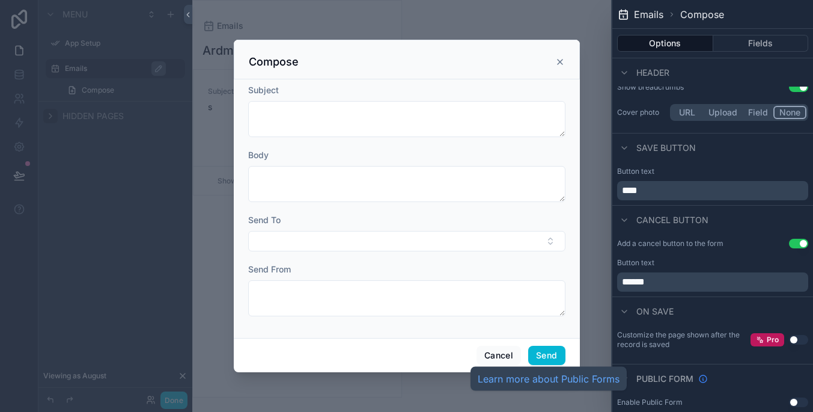
click at [703, 381] on icon at bounding box center [704, 379] width 10 height 10
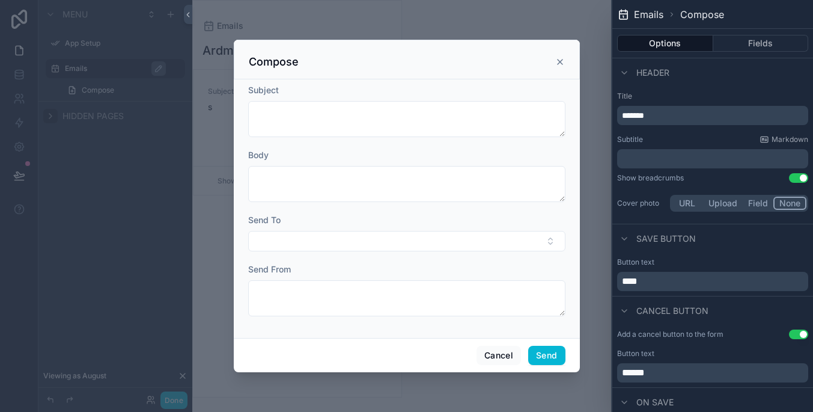
click at [726, 156] on p "﻿" at bounding box center [714, 159] width 184 height 12
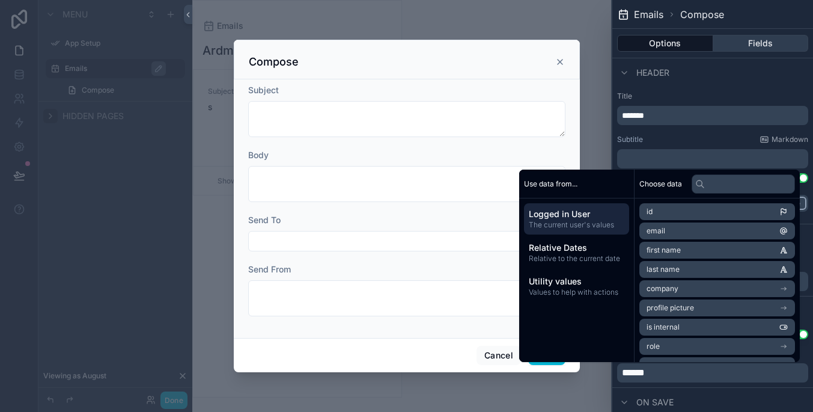
click at [729, 40] on button "Fields" at bounding box center [762, 43] width 96 height 17
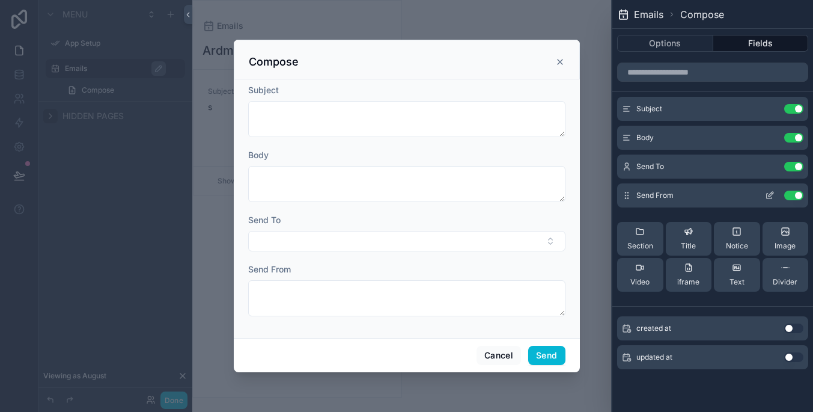
click at [790, 194] on button "Use setting" at bounding box center [794, 196] width 19 height 10
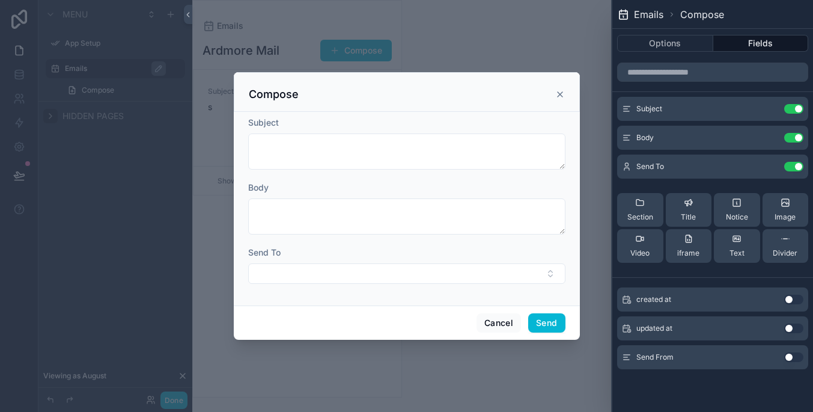
click at [796, 353] on button "Use setting" at bounding box center [794, 357] width 19 height 10
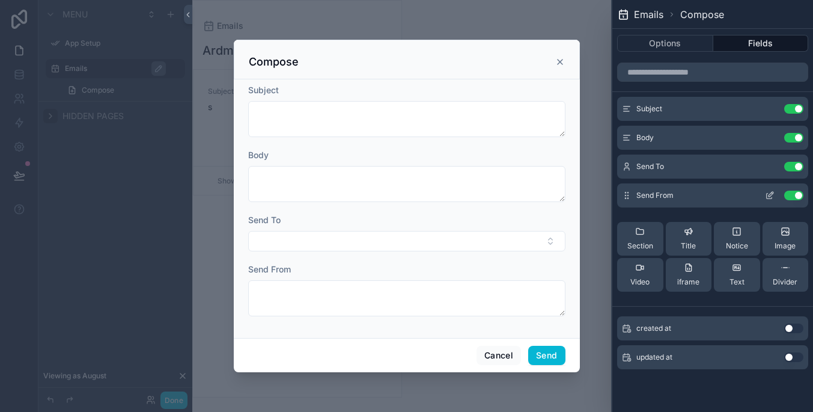
click at [792, 198] on button "Use setting" at bounding box center [794, 196] width 19 height 10
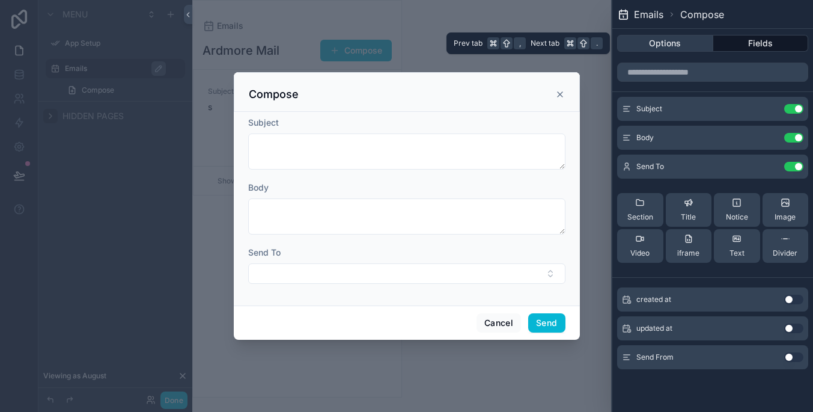
click at [674, 44] on button "Options" at bounding box center [665, 43] width 96 height 17
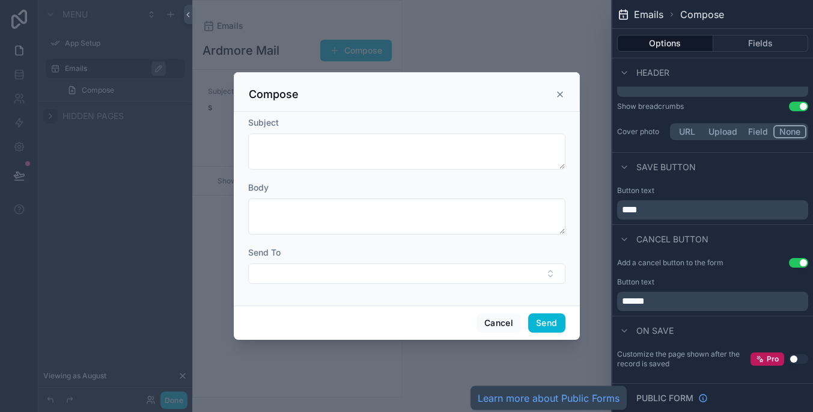
click at [685, 394] on span "Public form" at bounding box center [665, 398] width 57 height 12
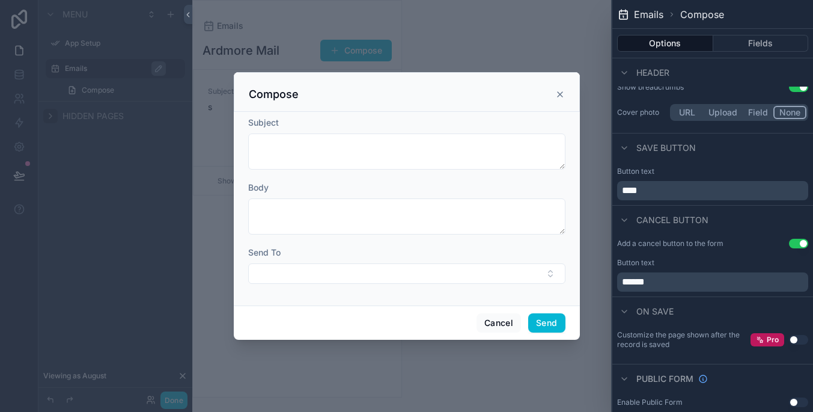
click at [797, 399] on button "Use setting" at bounding box center [798, 402] width 19 height 10
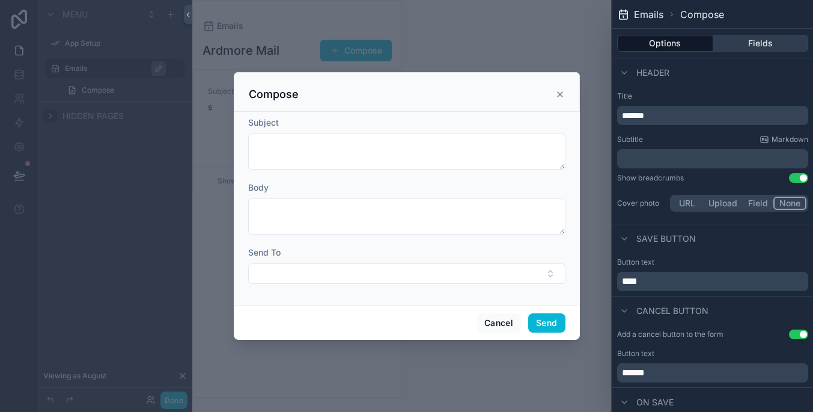
click at [754, 41] on button "Fields" at bounding box center [762, 43] width 96 height 17
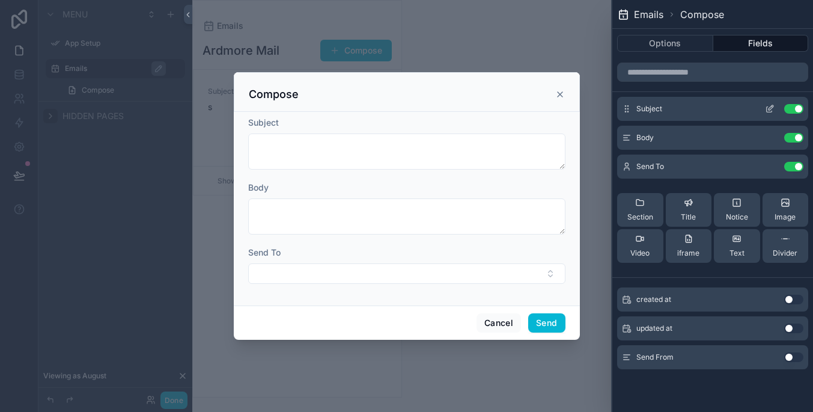
click at [767, 105] on icon at bounding box center [770, 109] width 10 height 10
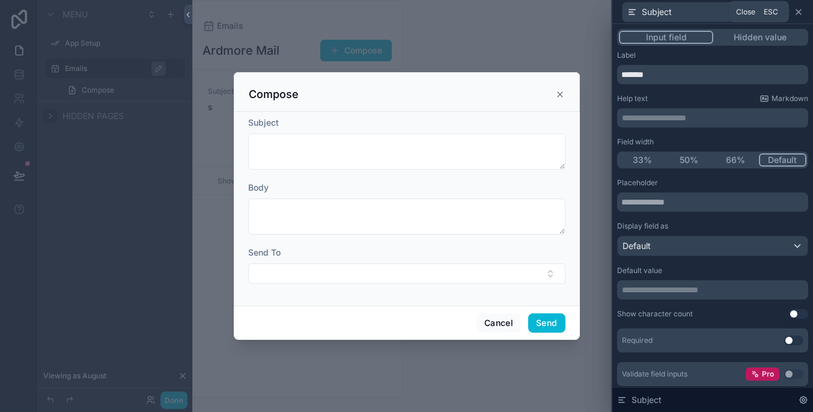
click at [795, 11] on icon at bounding box center [799, 12] width 10 height 10
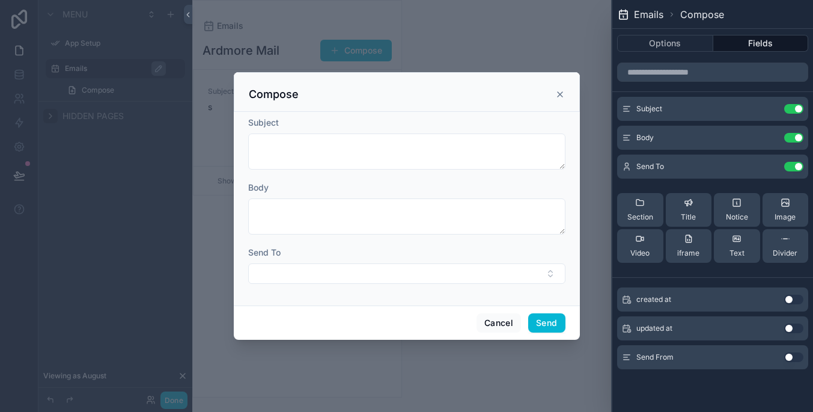
click at [789, 354] on button "Use setting" at bounding box center [794, 357] width 19 height 10
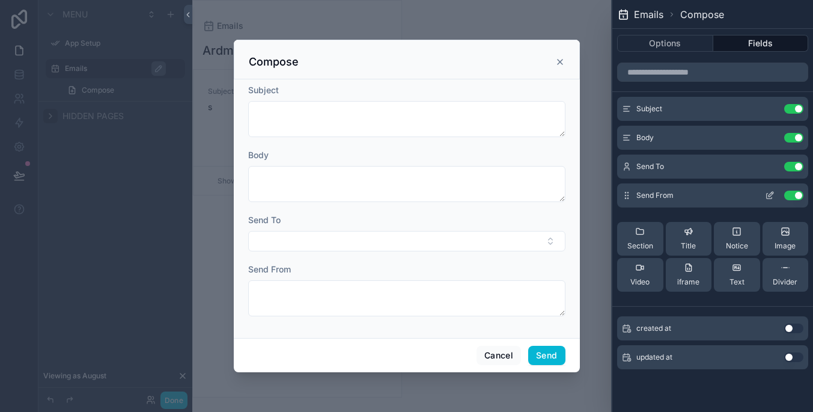
click at [764, 195] on button at bounding box center [769, 196] width 19 height 10
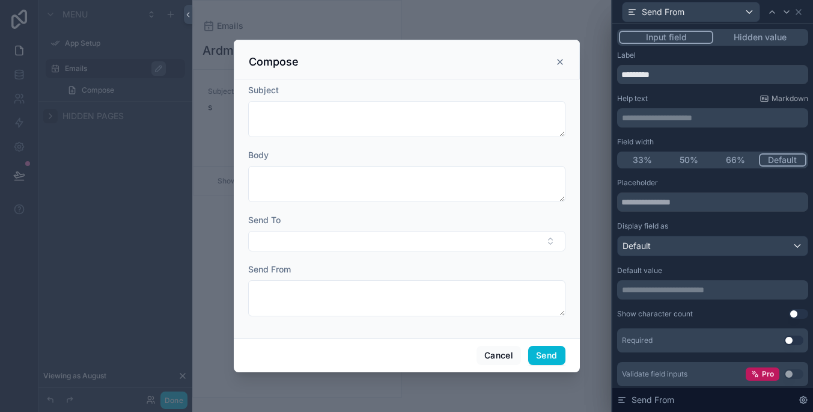
click at [754, 283] on div "**********" at bounding box center [712, 289] width 191 height 19
click at [753, 293] on p "**********" at bounding box center [714, 290] width 184 height 12
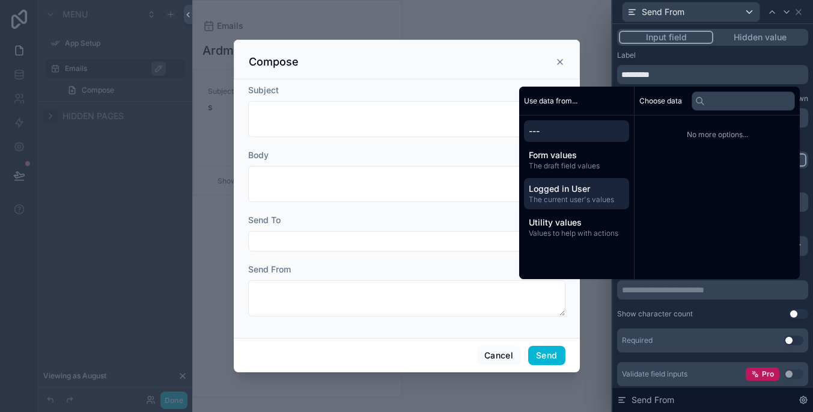
click at [605, 193] on span "Logged in User" at bounding box center [577, 189] width 96 height 12
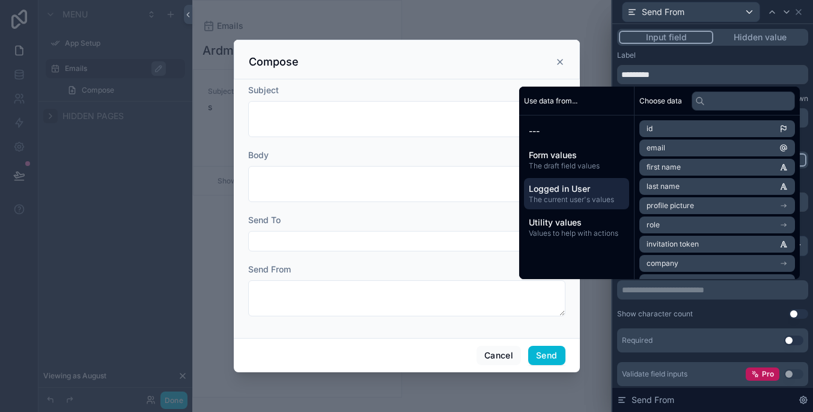
click at [718, 144] on li "email" at bounding box center [718, 147] width 156 height 17
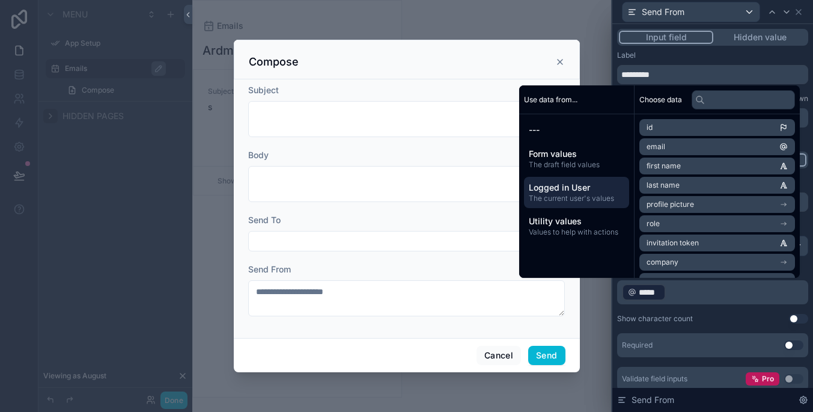
click at [718, 296] on p "﻿ ***** ﻿ ﻿" at bounding box center [714, 292] width 184 height 19
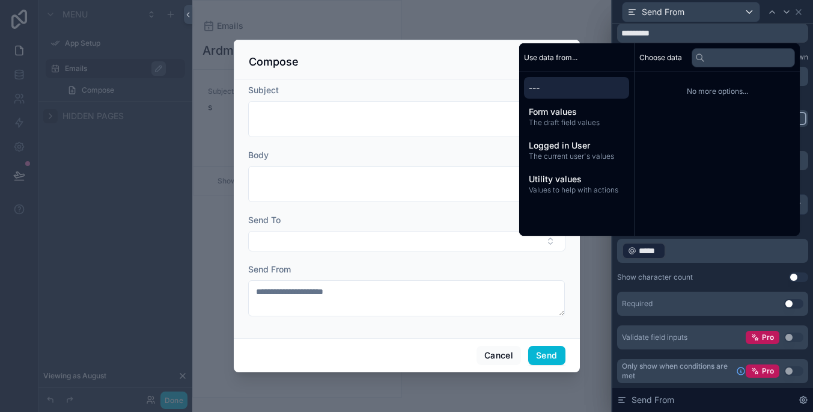
scroll to position [41, 0]
click at [718, 262] on div "﻿ ***** ﻿ ﻿" at bounding box center [712, 251] width 191 height 24
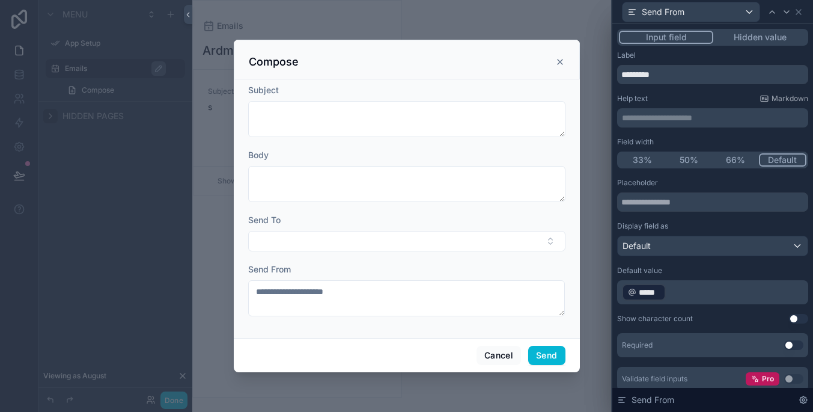
scroll to position [0, 0]
click at [762, 33] on button "Hidden value" at bounding box center [760, 37] width 93 height 13
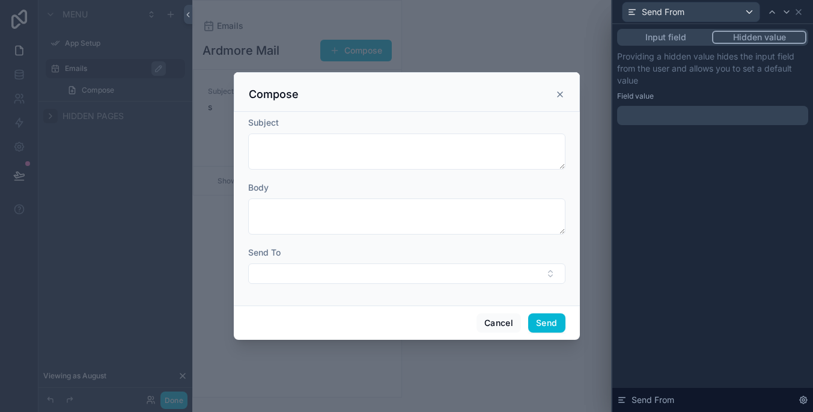
click at [757, 115] on p "﻿" at bounding box center [714, 115] width 184 height 12
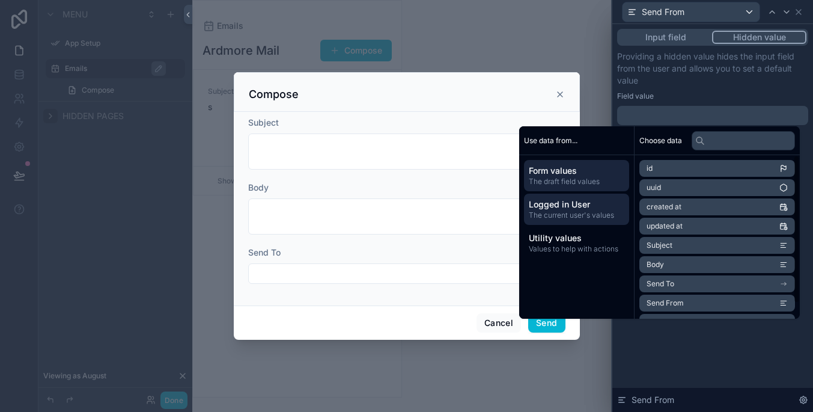
click at [586, 199] on span "Logged in User" at bounding box center [577, 204] width 96 height 12
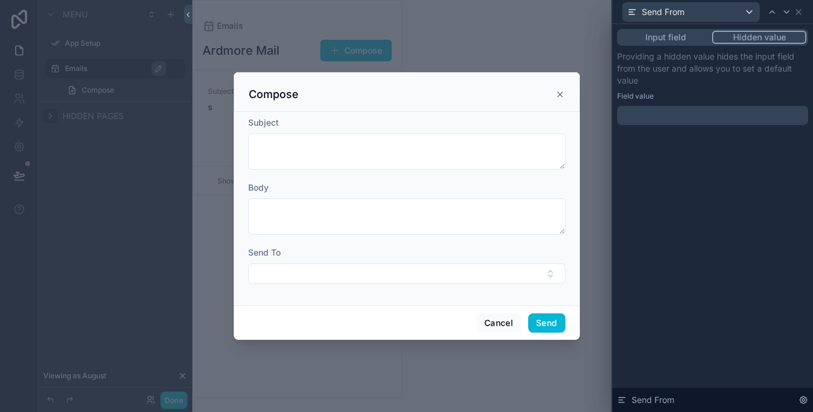
click at [650, 28] on div "Input field Hidden value Providing a hidden value hides the input field from th…" at bounding box center [713, 89] width 201 height 130
click at [652, 32] on button "Input field" at bounding box center [665, 37] width 93 height 13
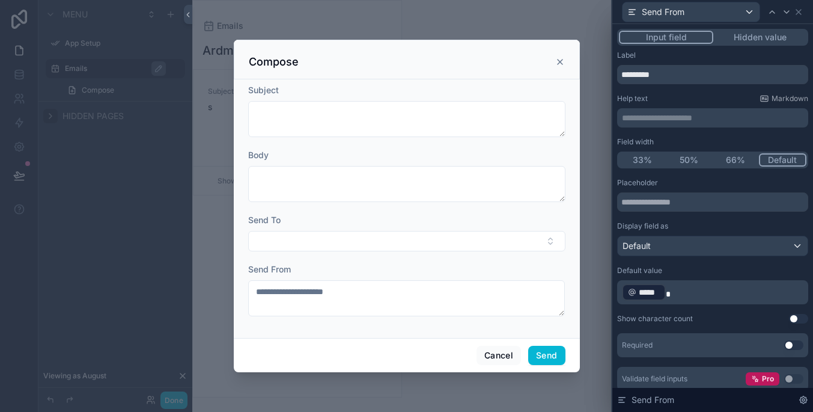
click at [714, 289] on p "﻿ ***** ﻿" at bounding box center [714, 292] width 184 height 19
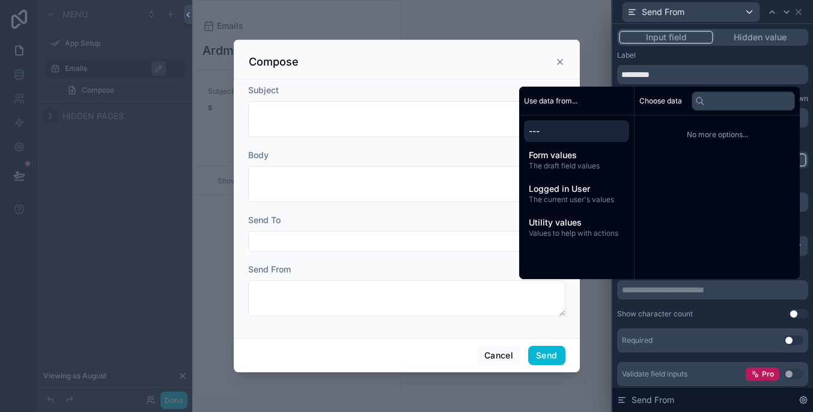
click at [737, 34] on button "Hidden value" at bounding box center [760, 37] width 93 height 13
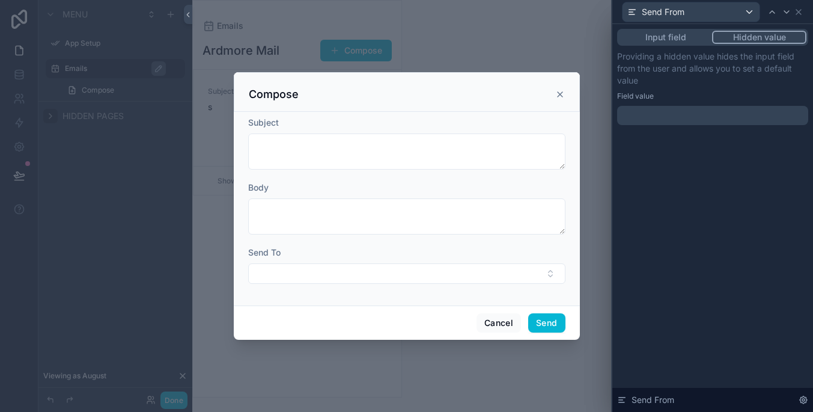
click at [721, 116] on p "﻿" at bounding box center [714, 115] width 184 height 12
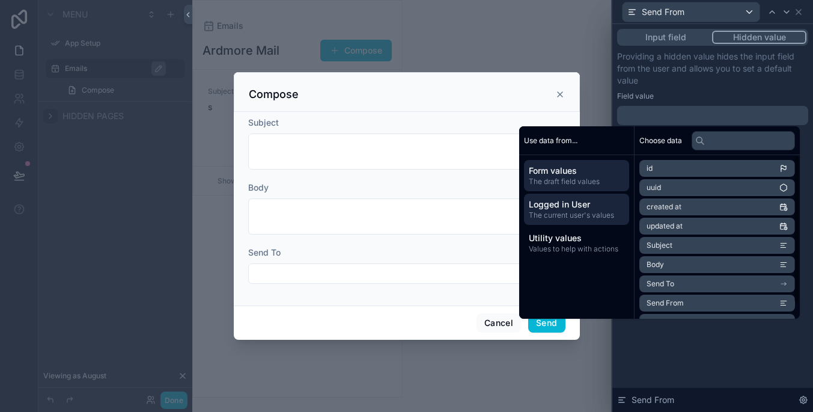
click at [596, 211] on span "The current user's values" at bounding box center [577, 215] width 96 height 10
click at [679, 184] on li "email" at bounding box center [718, 187] width 156 height 17
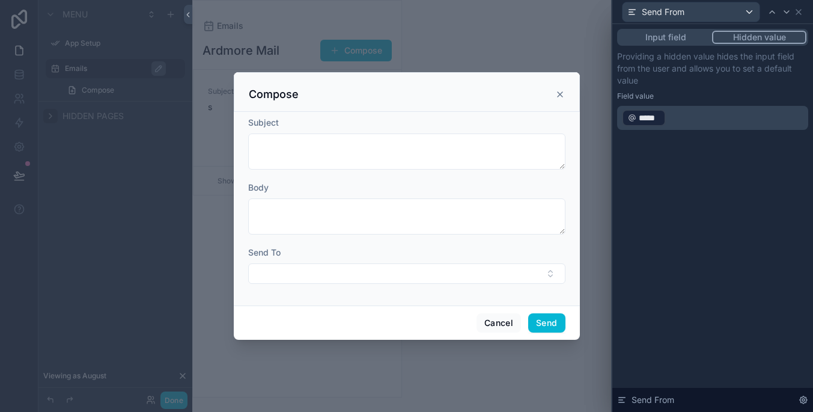
click at [732, 357] on div "Input field Hidden value Providing a hidden value hides the input field from th…" at bounding box center [713, 218] width 201 height 388
click at [683, 46] on div "Input field Hidden value Providing a hidden value hides the input field from th…" at bounding box center [712, 79] width 191 height 101
click at [683, 34] on button "Input field" at bounding box center [665, 37] width 93 height 13
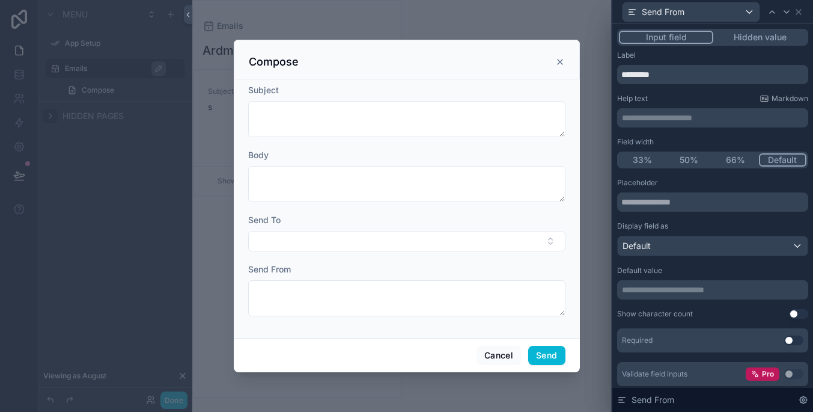
click at [114, 68] on div "scrollable content" at bounding box center [406, 206] width 813 height 412
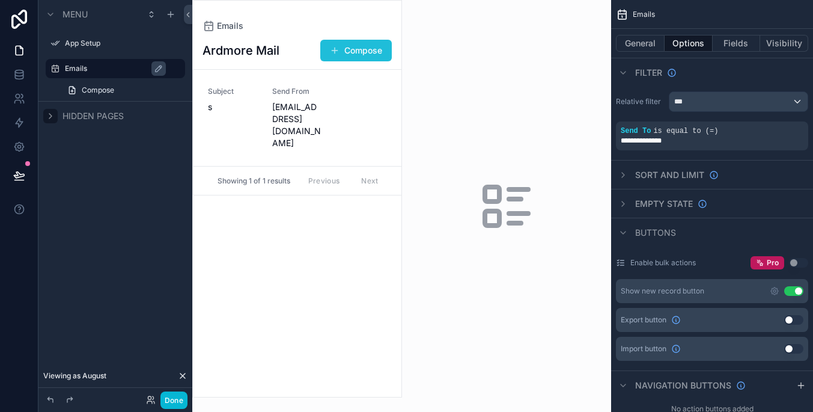
click at [361, 49] on button "Compose" at bounding box center [356, 51] width 72 height 22
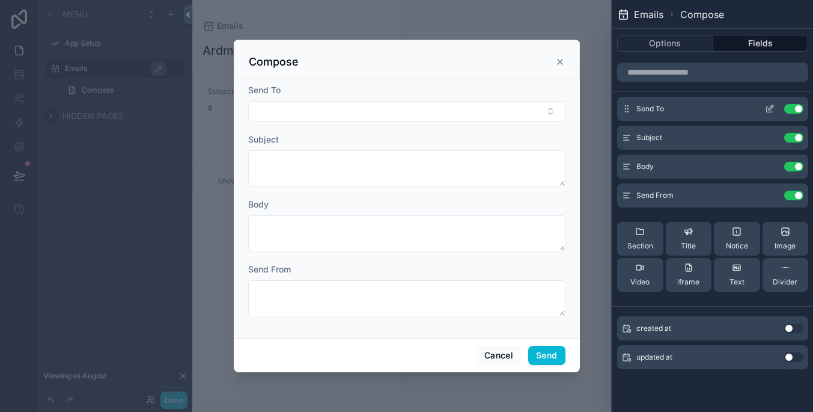
click at [772, 112] on icon at bounding box center [769, 109] width 5 height 5
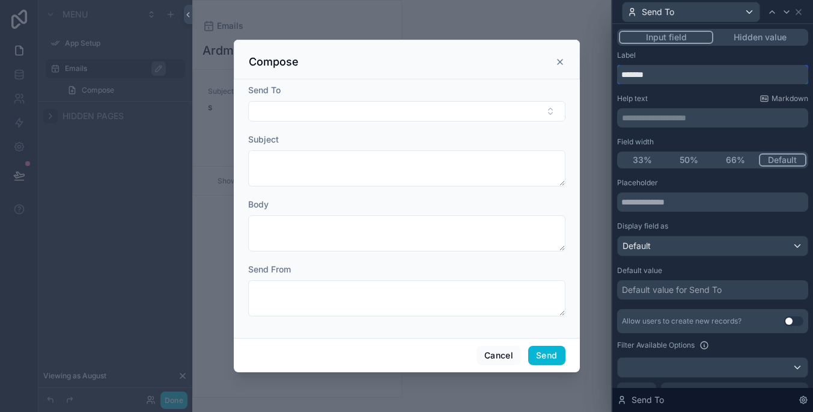
drag, startPoint x: 730, startPoint y: 71, endPoint x: 587, endPoint y: 75, distance: 143.1
click at [587, 75] on div "**********" at bounding box center [406, 206] width 813 height 412
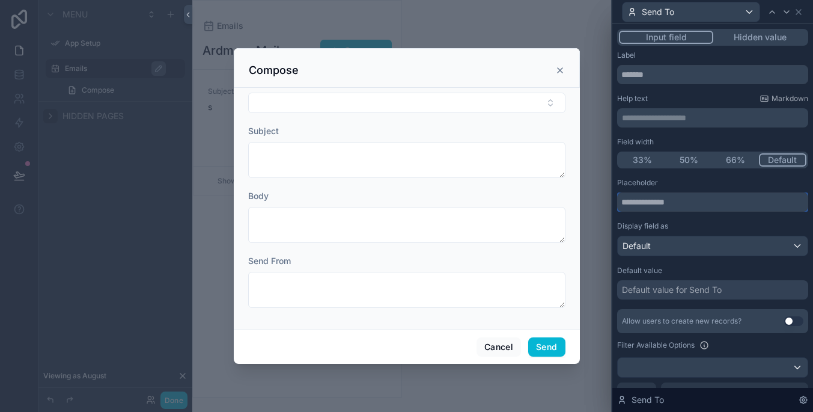
click at [714, 209] on input "text" at bounding box center [712, 201] width 191 height 19
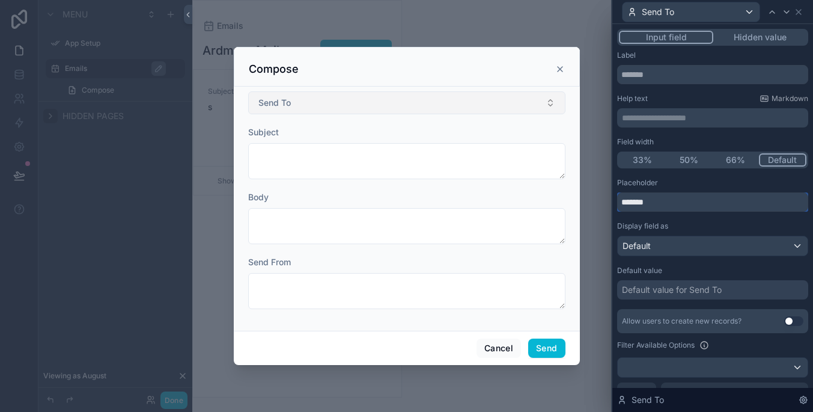
type input "*******"
click at [503, 100] on button "Send To" at bounding box center [406, 102] width 317 height 23
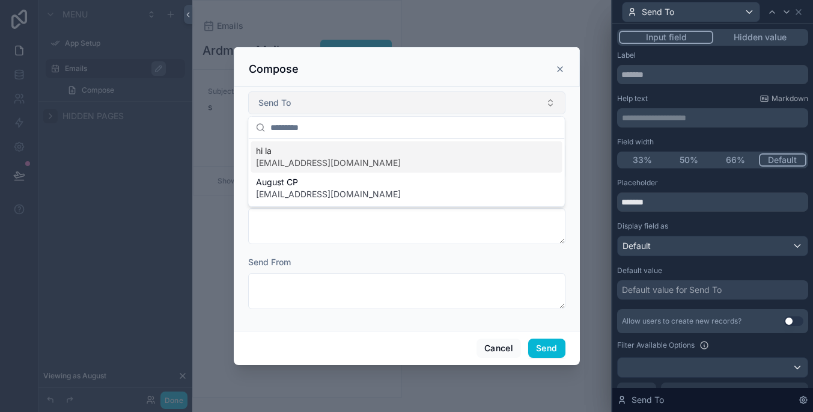
click at [503, 100] on button "Send To" at bounding box center [406, 102] width 317 height 23
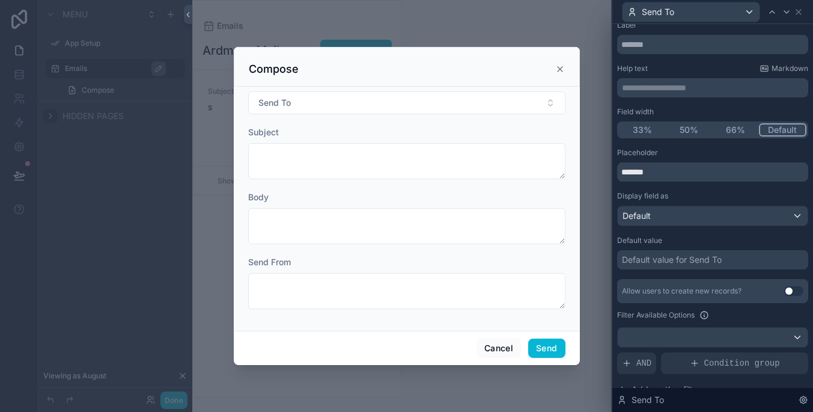
scroll to position [35, 0]
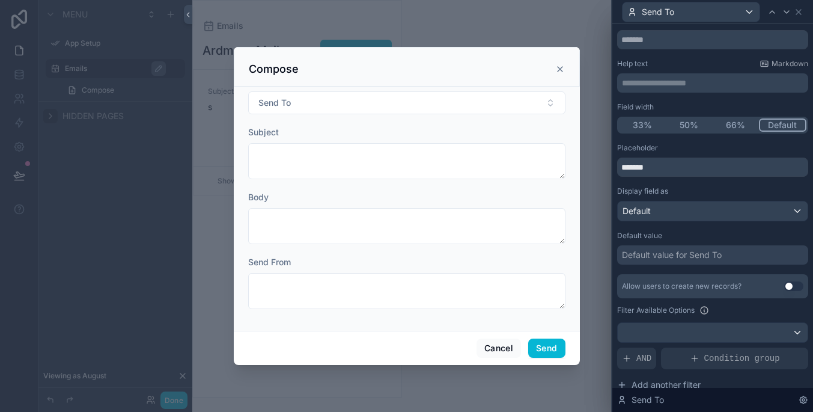
click at [751, 217] on div "Default" at bounding box center [713, 210] width 190 height 19
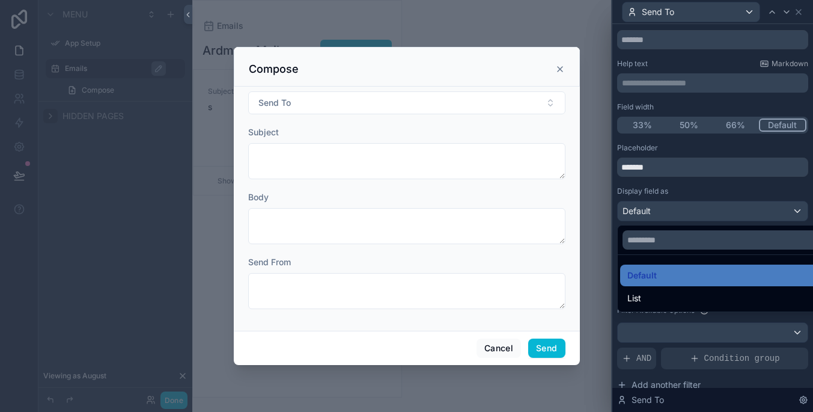
click at [751, 210] on div at bounding box center [713, 206] width 201 height 412
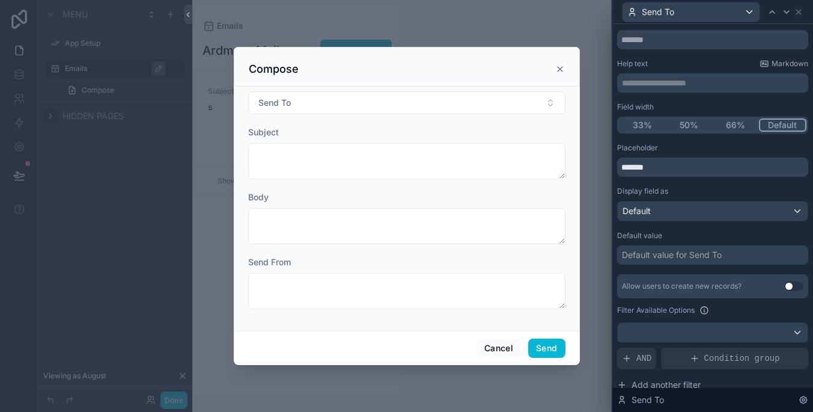
click at [753, 252] on div "Default value for Send To" at bounding box center [712, 254] width 191 height 19
click at [738, 266] on div "Placeholder ******* Display field as Default Default value Default value for Se…" at bounding box center [712, 306] width 191 height 326
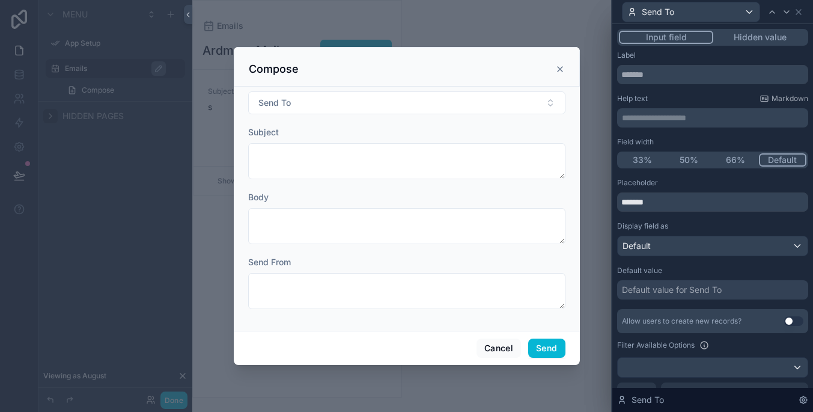
scroll to position [0, 0]
click at [720, 115] on p "**********" at bounding box center [714, 118] width 184 height 12
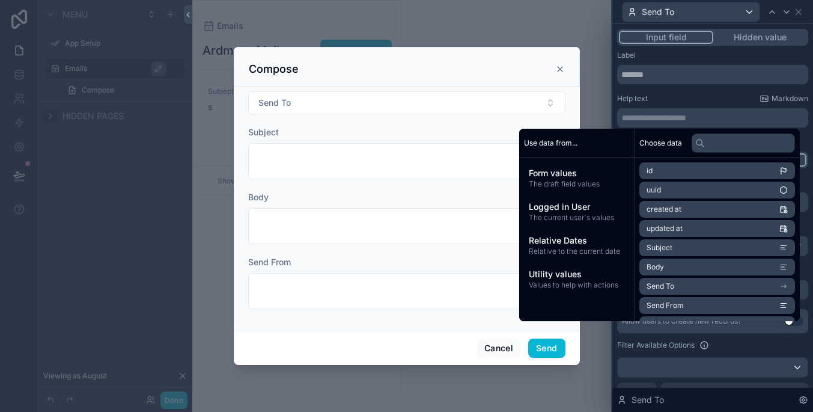
click at [745, 38] on button "Hidden value" at bounding box center [760, 37] width 93 height 13
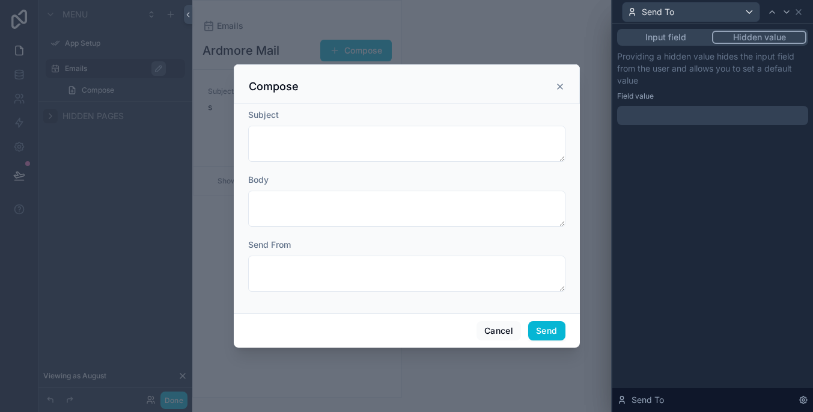
click at [699, 41] on button "Input field" at bounding box center [665, 37] width 93 height 13
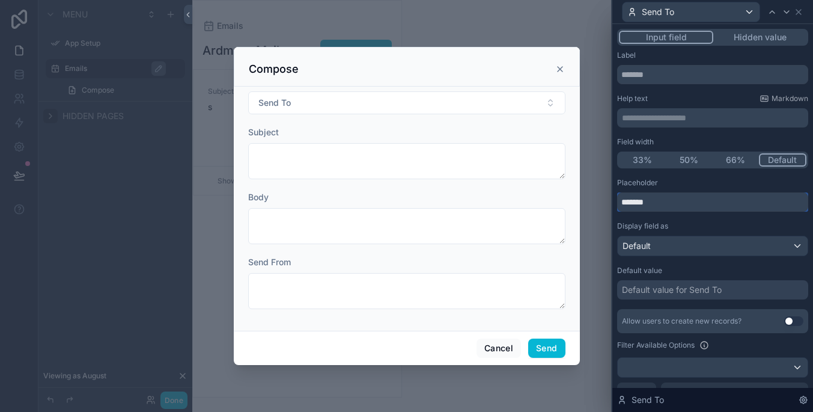
click at [696, 204] on input "*******" at bounding box center [712, 201] width 191 height 19
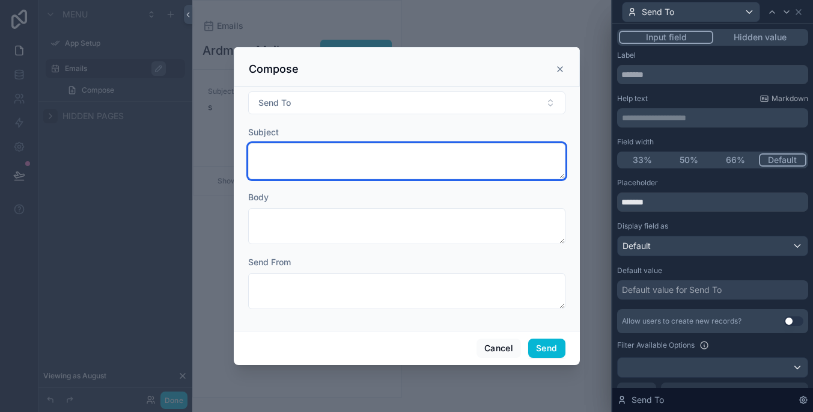
click at [412, 156] on textarea "scrollable content" at bounding box center [406, 161] width 317 height 36
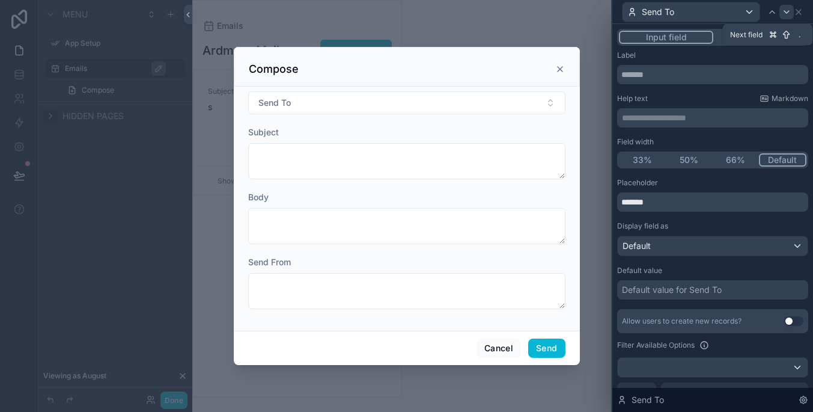
click at [782, 16] on icon at bounding box center [787, 12] width 10 height 10
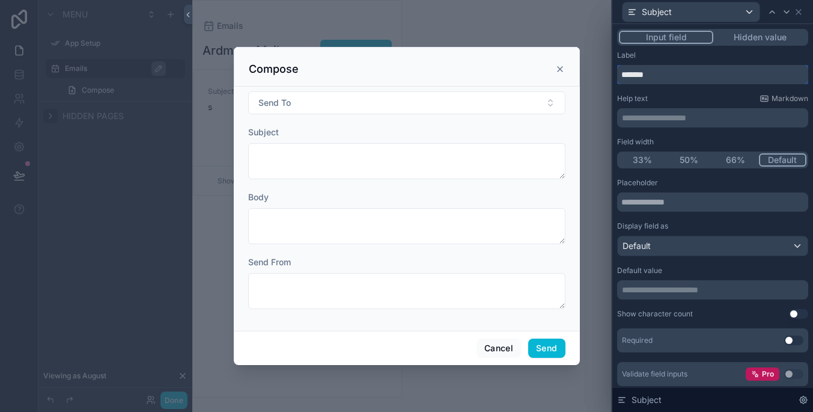
click at [721, 79] on input "*******" at bounding box center [712, 74] width 191 height 19
type input "******"
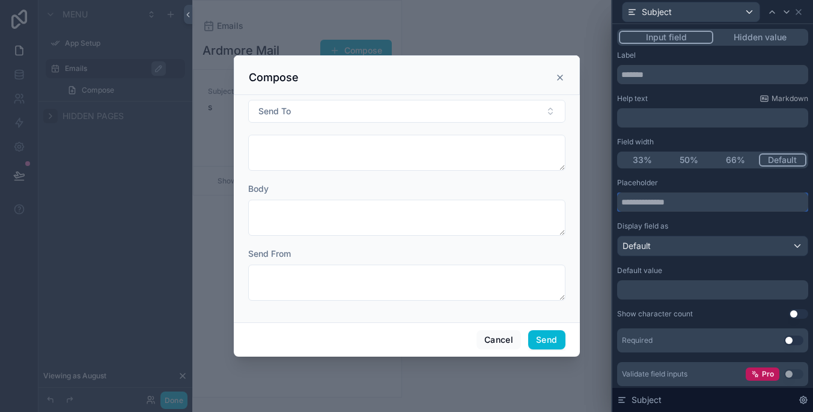
click at [712, 195] on input "text" at bounding box center [712, 201] width 191 height 19
type input "*******"
click at [733, 248] on div "Default" at bounding box center [713, 245] width 190 height 19
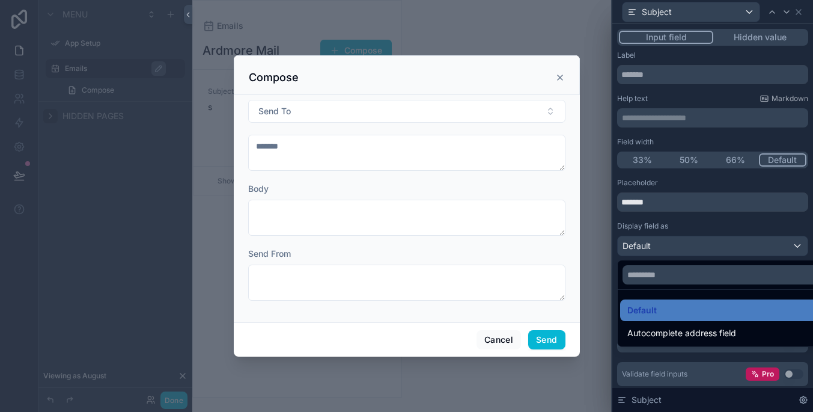
click at [735, 245] on div at bounding box center [713, 206] width 201 height 412
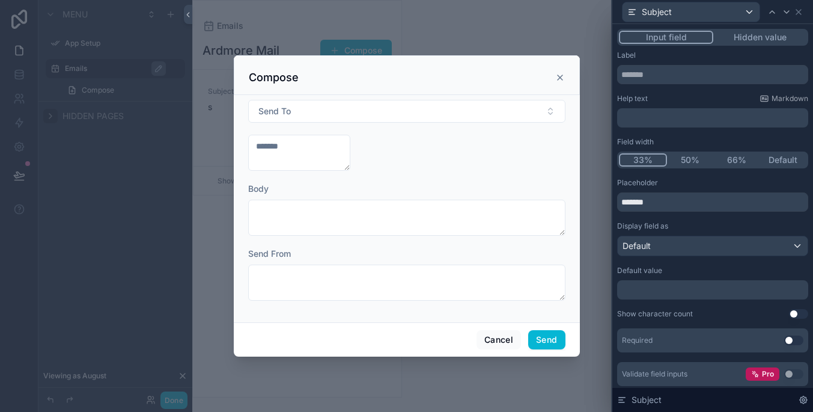
drag, startPoint x: 643, startPoint y: 156, endPoint x: 665, endPoint y: 156, distance: 22.2
click at [643, 156] on button "33%" at bounding box center [643, 159] width 48 height 13
click at [787, 158] on button "Default" at bounding box center [783, 159] width 47 height 13
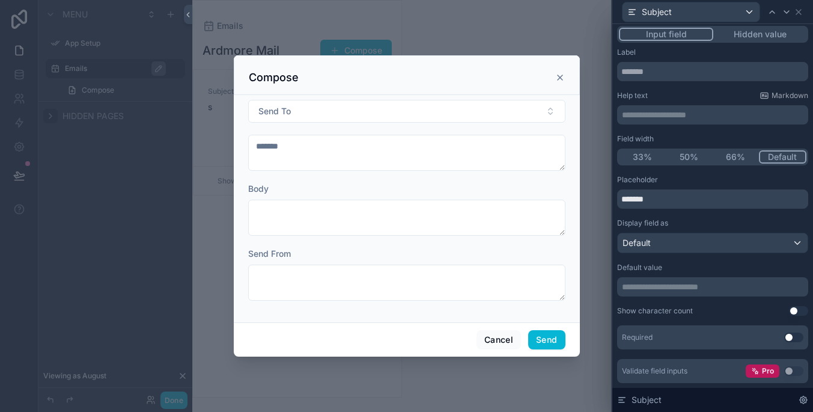
scroll to position [2, 0]
click at [742, 237] on div "Default" at bounding box center [713, 243] width 190 height 19
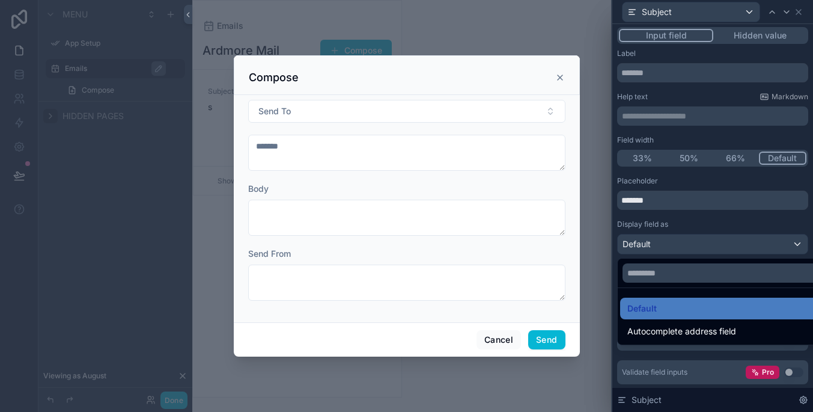
click at [742, 237] on div at bounding box center [713, 206] width 201 height 412
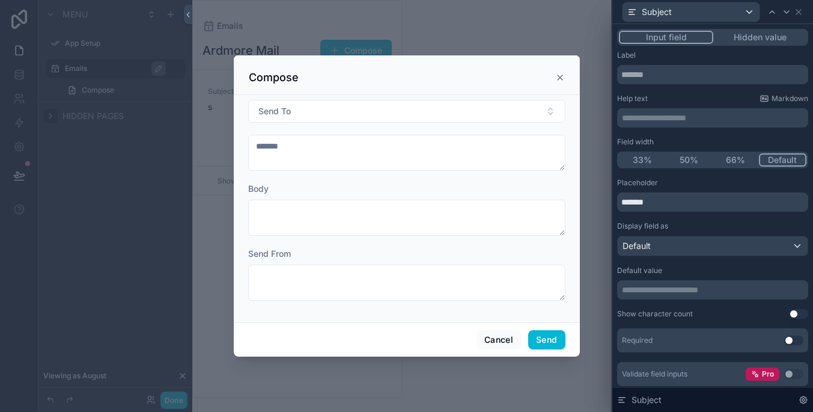
scroll to position [0, 0]
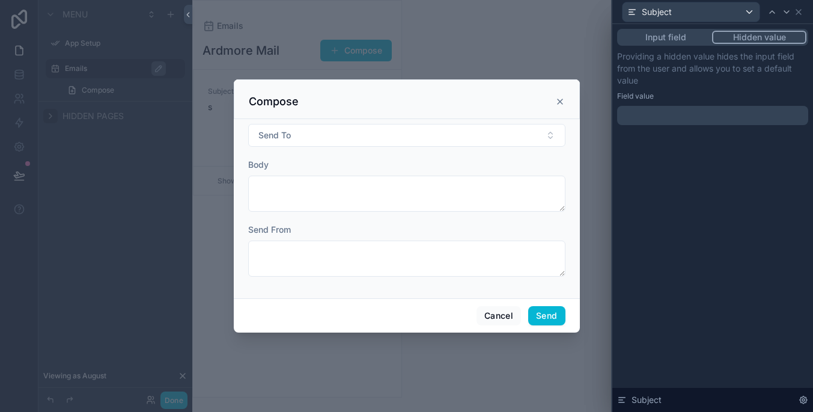
click at [732, 37] on button "Hidden value" at bounding box center [759, 37] width 94 height 13
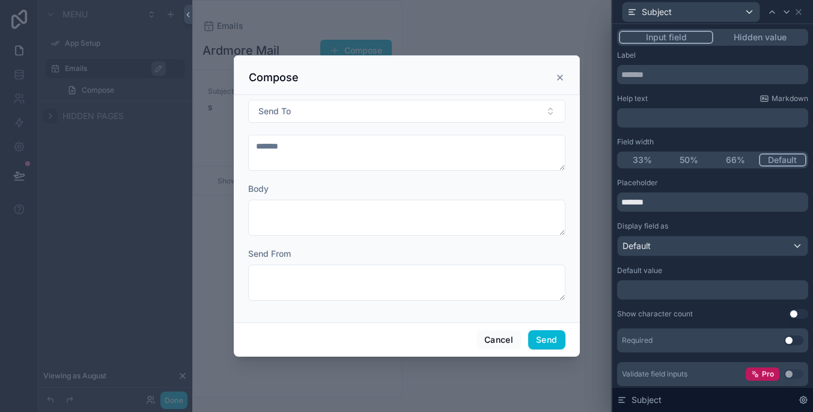
click at [688, 38] on button "Input field" at bounding box center [666, 37] width 94 height 13
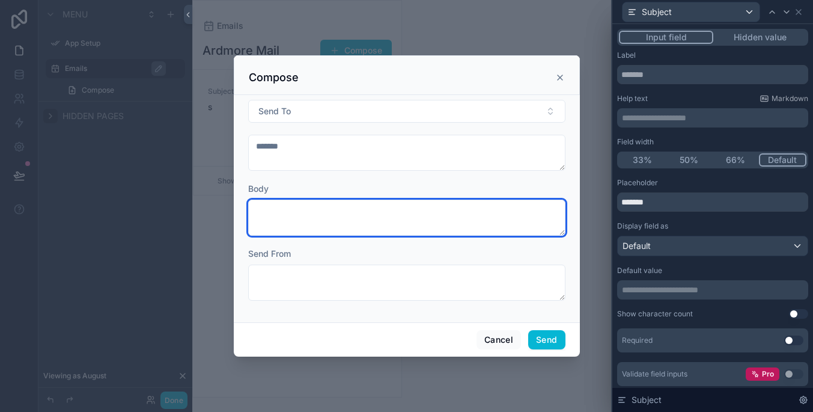
click at [454, 213] on textarea "scrollable content" at bounding box center [406, 218] width 317 height 36
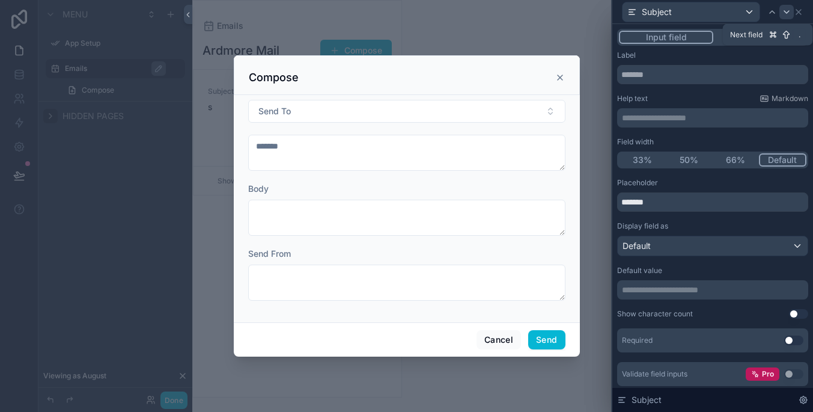
click at [782, 10] on icon at bounding box center [787, 12] width 10 height 10
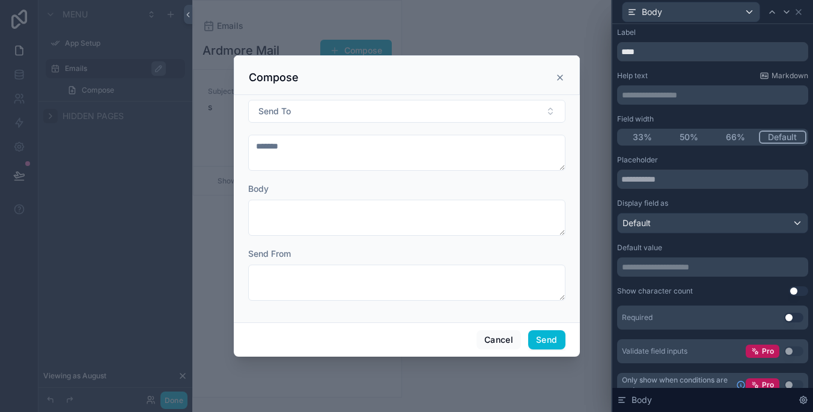
scroll to position [26, 0]
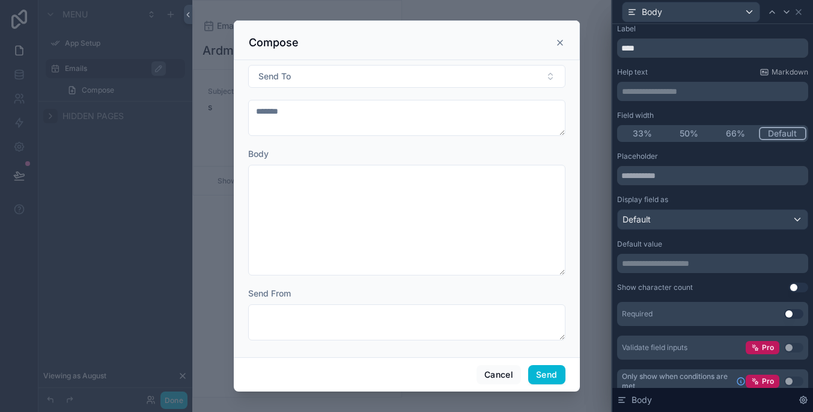
click at [653, 271] on div "**********" at bounding box center [406, 206] width 813 height 412
click at [511, 374] on button "Cancel" at bounding box center [499, 374] width 44 height 19
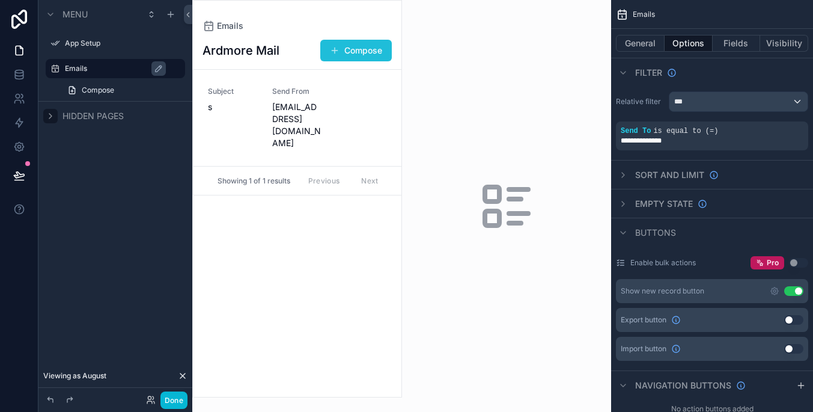
click at [369, 55] on button "Compose" at bounding box center [356, 51] width 72 height 22
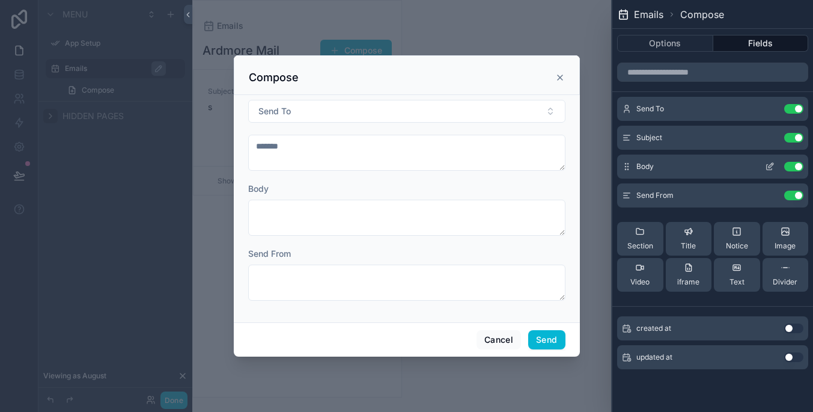
click at [771, 168] on icon at bounding box center [770, 167] width 10 height 10
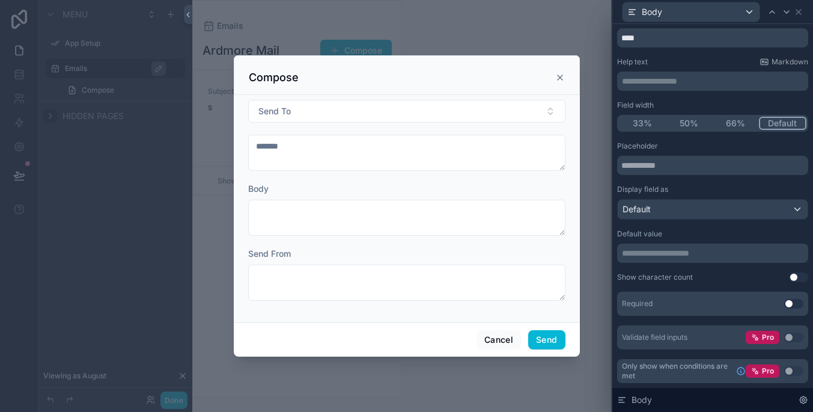
scroll to position [37, 0]
click at [723, 168] on input "text" at bounding box center [712, 165] width 191 height 19
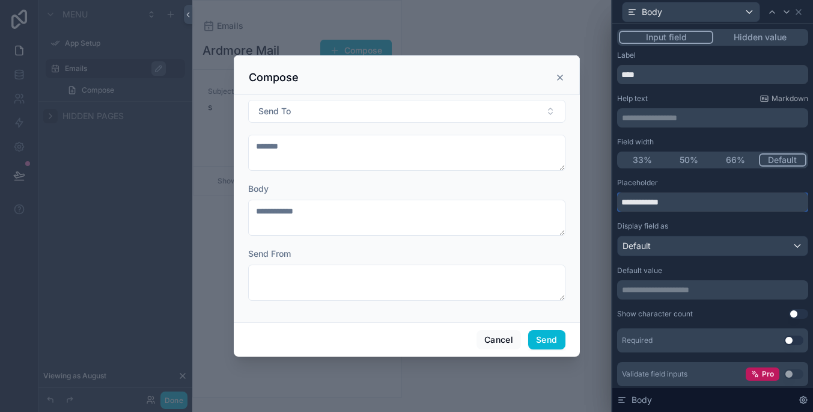
scroll to position [0, 0]
type input "**********"
drag, startPoint x: 709, startPoint y: 73, endPoint x: 545, endPoint y: 73, distance: 163.5
click at [545, 73] on div "**********" at bounding box center [406, 206] width 813 height 412
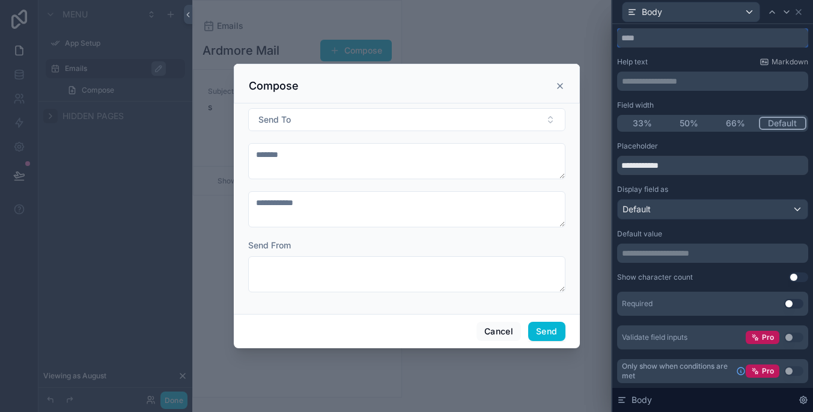
scroll to position [37, 0]
click at [775, 11] on icon at bounding box center [773, 12] width 10 height 10
click at [793, 307] on button "Use setting" at bounding box center [794, 304] width 19 height 10
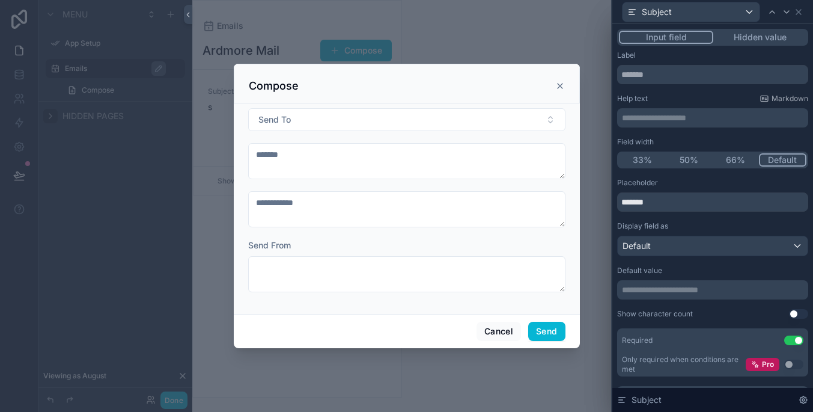
scroll to position [0, 0]
click at [768, 8] on icon at bounding box center [773, 12] width 10 height 10
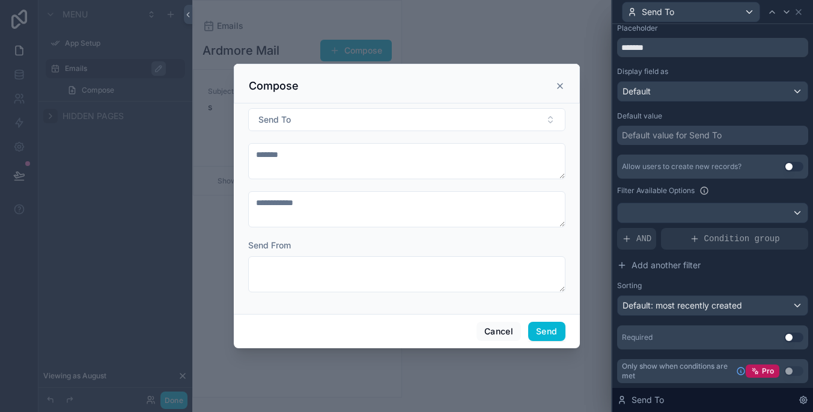
scroll to position [154, 0]
click at [797, 338] on button "Use setting" at bounding box center [794, 337] width 19 height 10
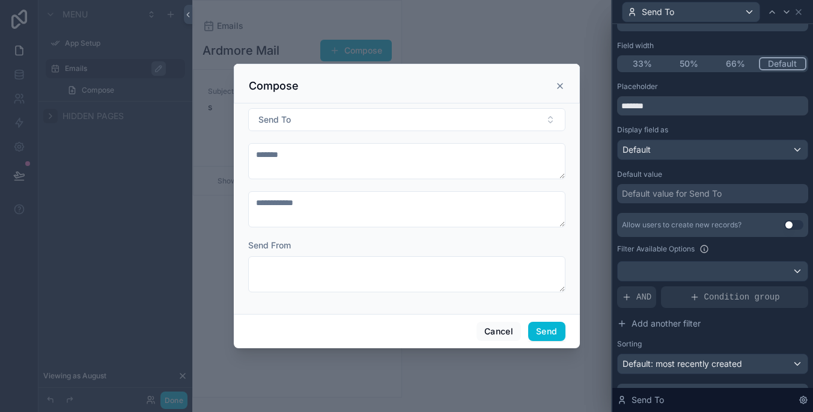
scroll to position [46, 0]
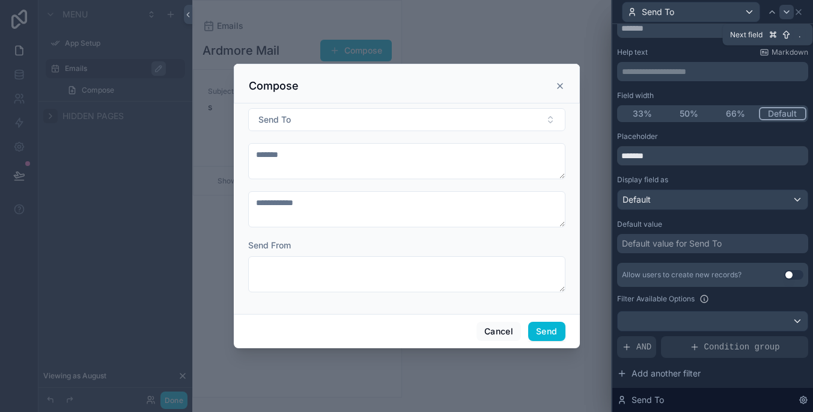
click at [783, 14] on icon at bounding box center [787, 12] width 10 height 10
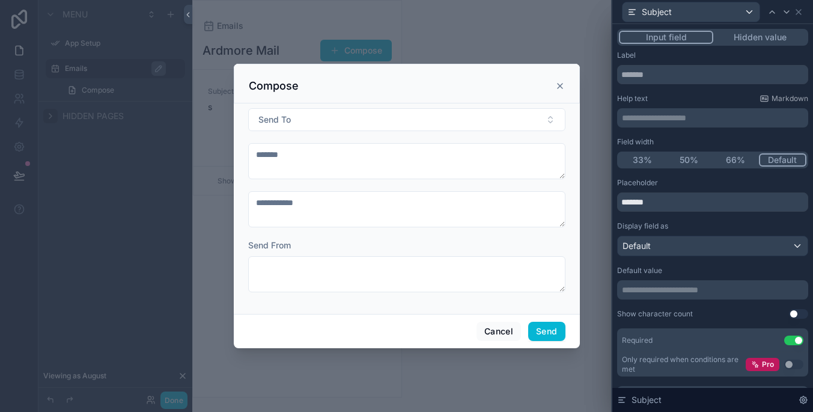
click at [783, 14] on icon at bounding box center [787, 12] width 10 height 10
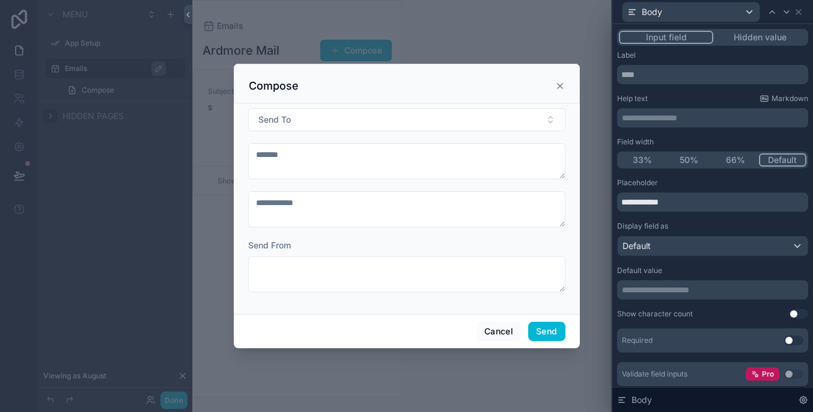
click at [783, 14] on icon at bounding box center [787, 12] width 10 height 10
click at [758, 41] on button "Hidden value" at bounding box center [760, 37] width 93 height 13
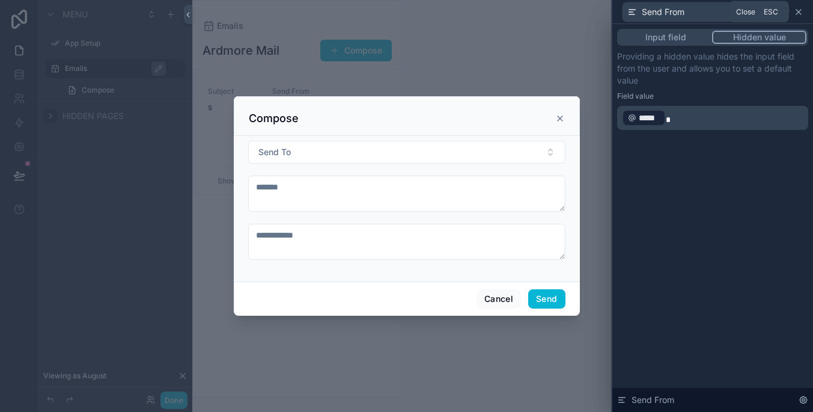
click at [797, 13] on icon at bounding box center [799, 12] width 10 height 10
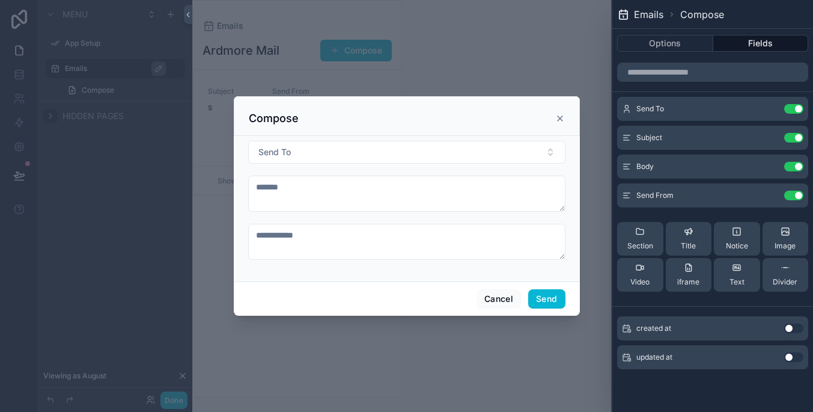
click at [439, 164] on form "Send To" at bounding box center [406, 206] width 317 height 131
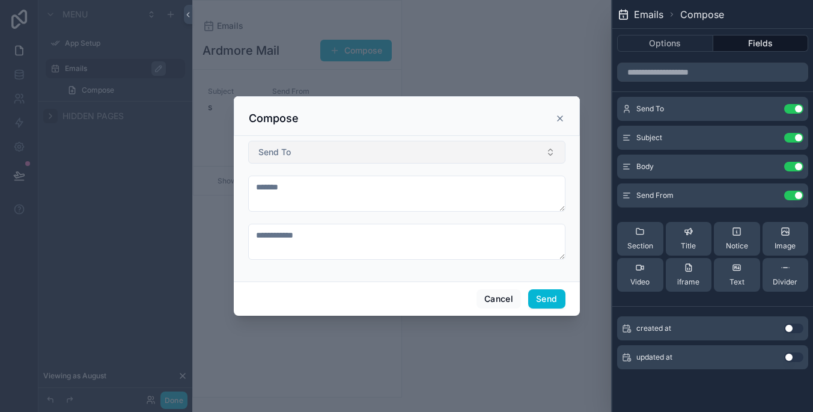
click at [438, 151] on button "Send To" at bounding box center [406, 152] width 317 height 23
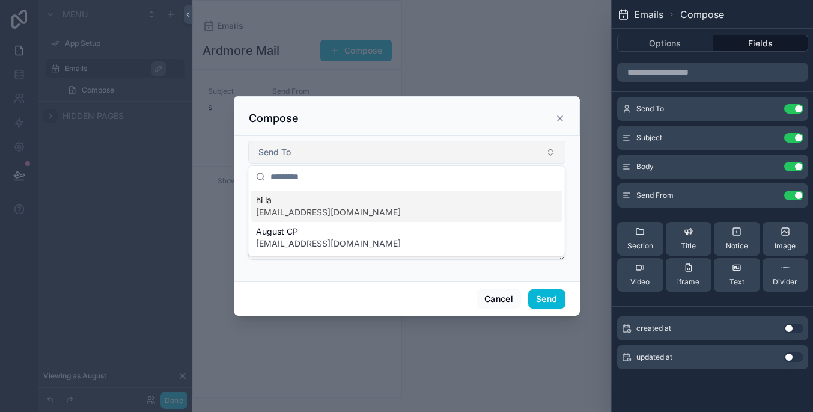
click at [438, 151] on button "Send To" at bounding box center [406, 152] width 317 height 23
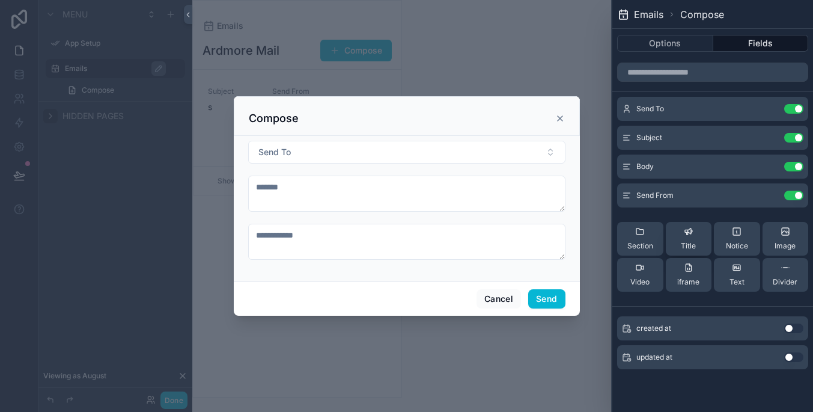
click at [690, 251] on button "Title" at bounding box center [689, 239] width 46 height 34
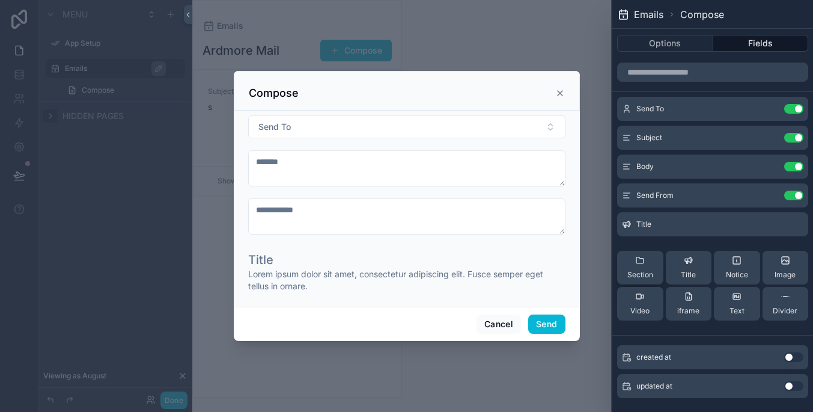
click at [642, 260] on icon at bounding box center [640, 260] width 10 height 10
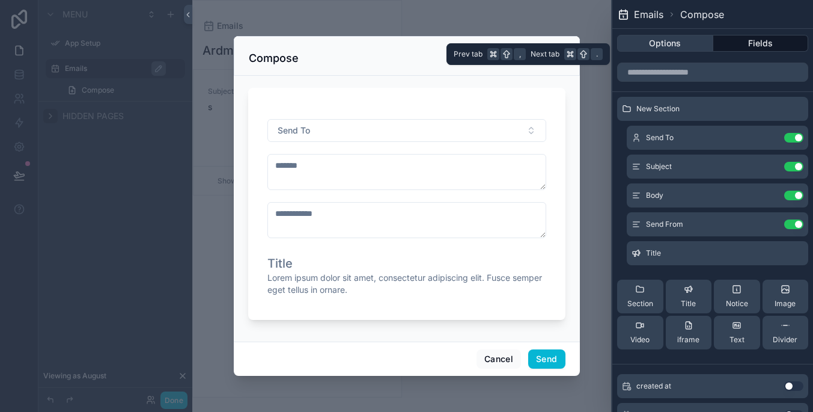
click at [646, 49] on button "Options" at bounding box center [665, 43] width 96 height 17
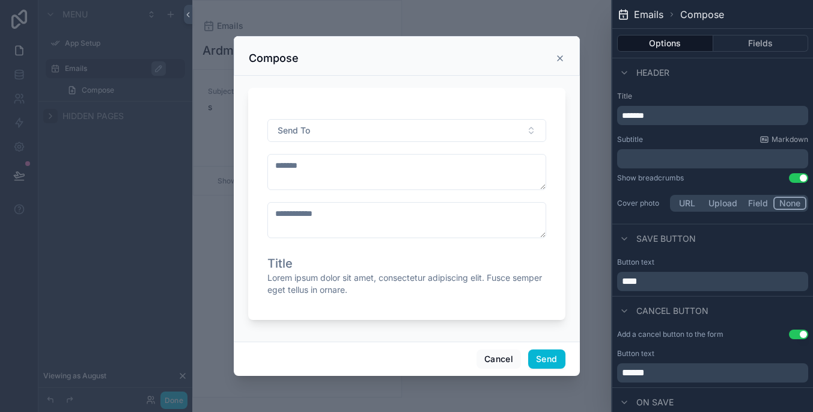
click at [407, 290] on span "Lorem ipsum dolor sit amet, consectetur adipiscing elit. Fusce semper eget tell…" at bounding box center [407, 284] width 279 height 24
click at [721, 36] on button "Fields" at bounding box center [762, 43] width 96 height 17
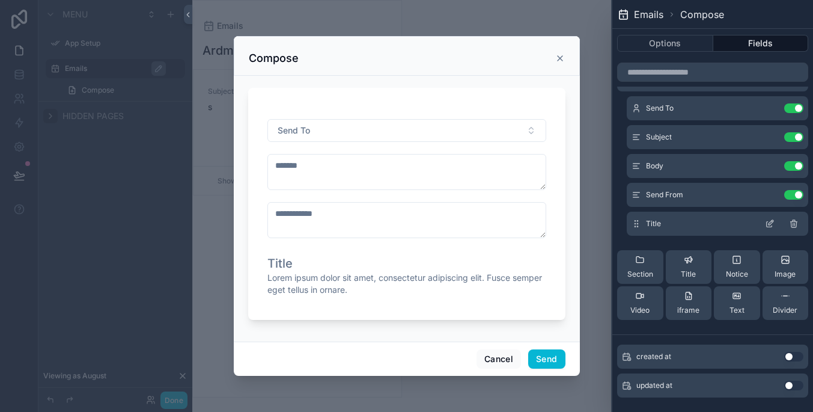
click at [791, 224] on icon at bounding box center [794, 224] width 10 height 10
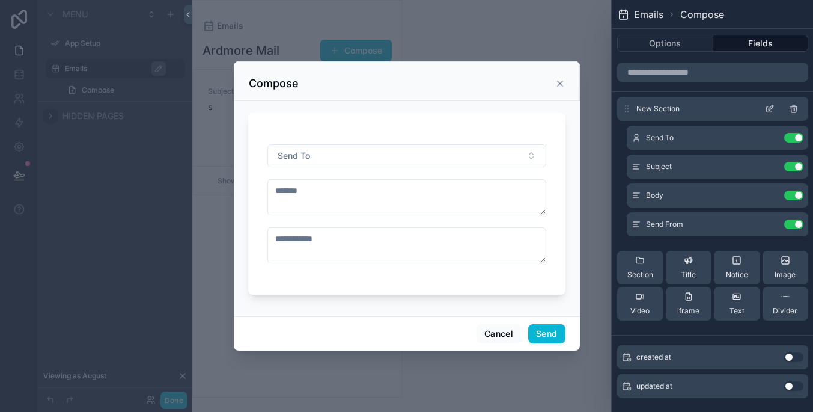
click at [797, 109] on icon at bounding box center [794, 109] width 10 height 10
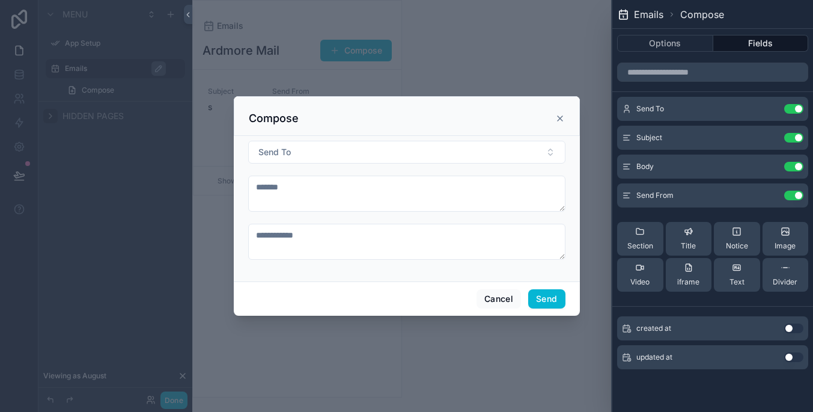
click at [409, 58] on div "scrollable content" at bounding box center [406, 206] width 813 height 412
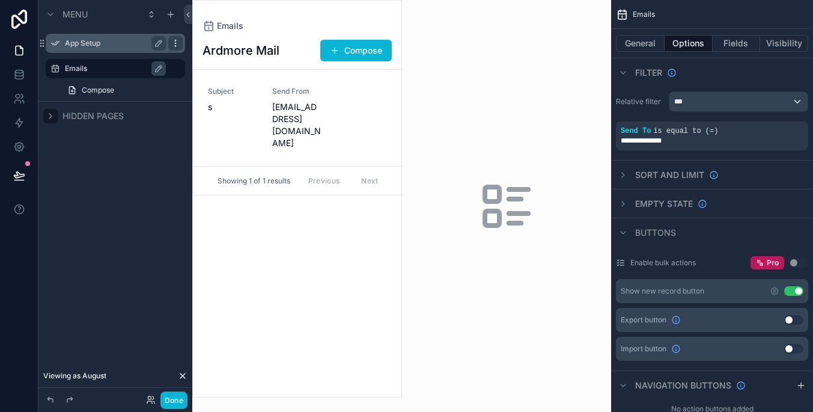
click at [174, 43] on icon "scrollable content" at bounding box center [176, 43] width 10 height 10
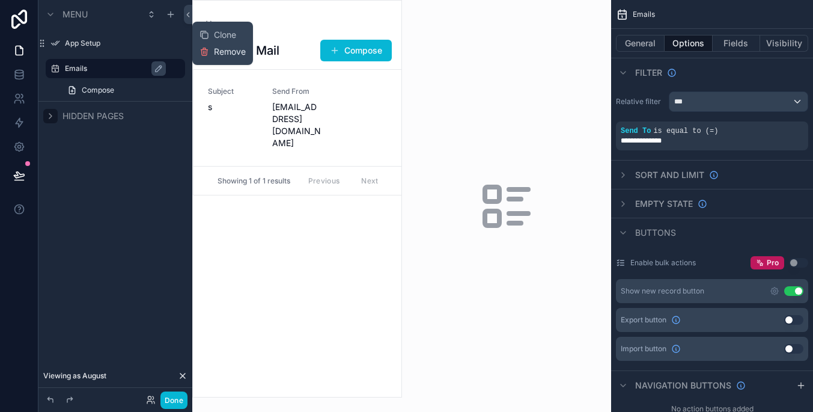
click at [233, 52] on span "Remove" at bounding box center [230, 52] width 32 height 12
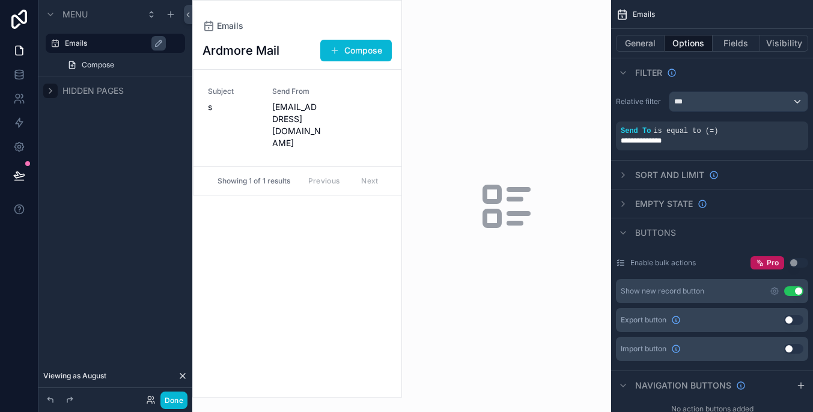
click at [320, 226] on div "scrollable content" at bounding box center [297, 199] width 209 height 396
click at [176, 397] on button "Done" at bounding box center [174, 399] width 27 height 17
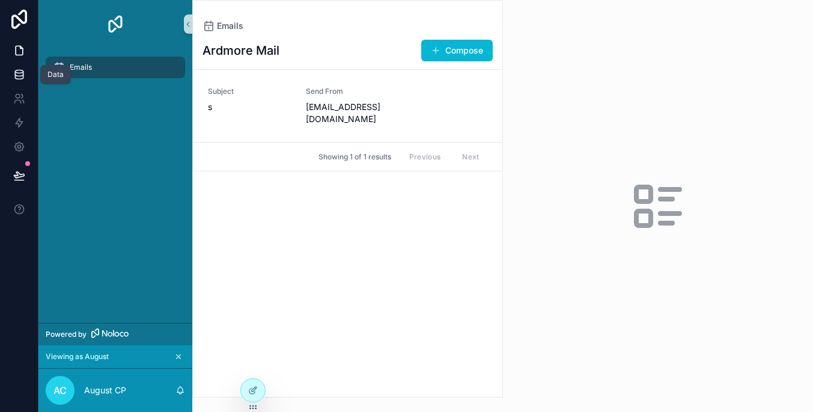
click at [22, 77] on icon at bounding box center [19, 75] width 12 height 12
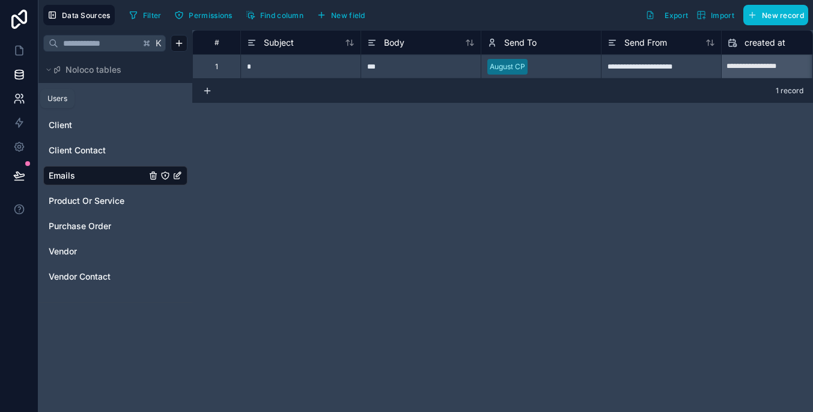
click at [16, 98] on icon at bounding box center [18, 96] width 4 height 4
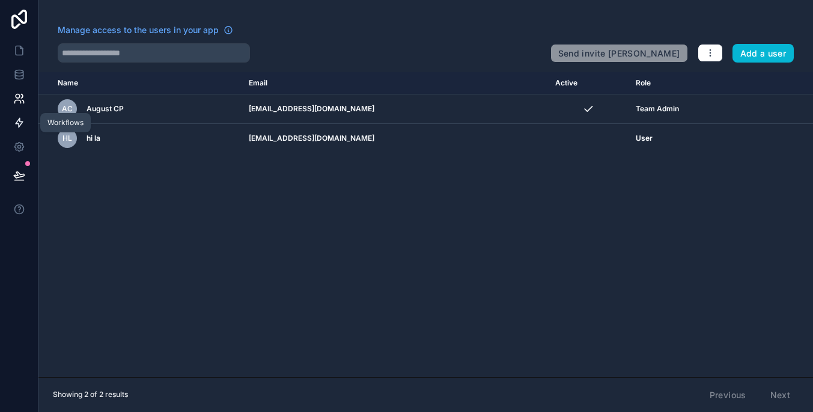
click at [24, 118] on icon at bounding box center [19, 123] width 12 height 12
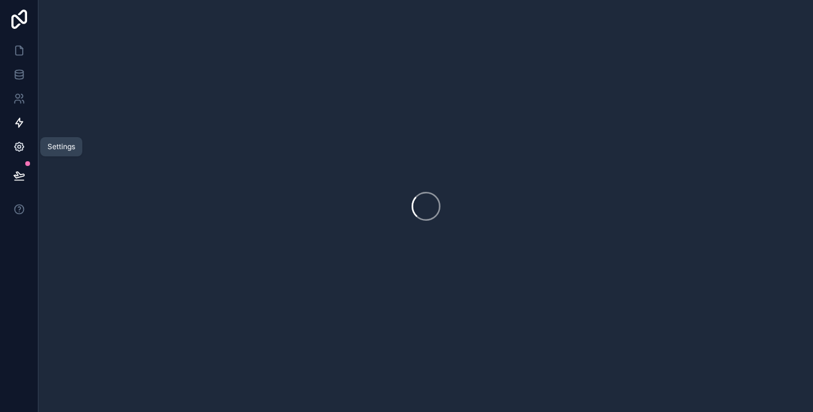
click at [20, 144] on icon at bounding box center [18, 146] width 9 height 9
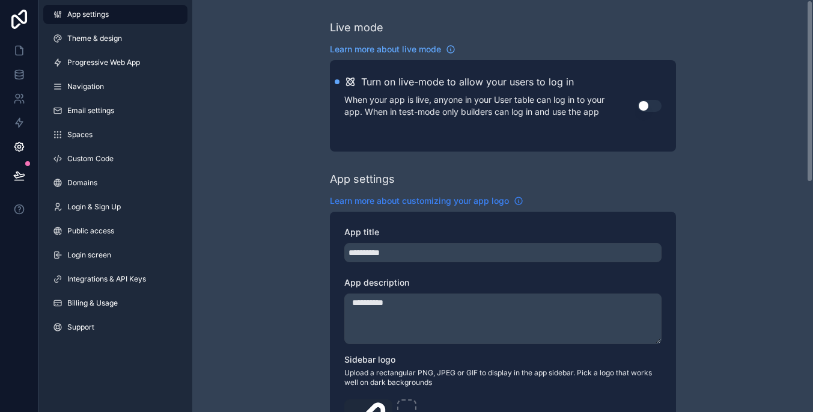
scroll to position [34, 0]
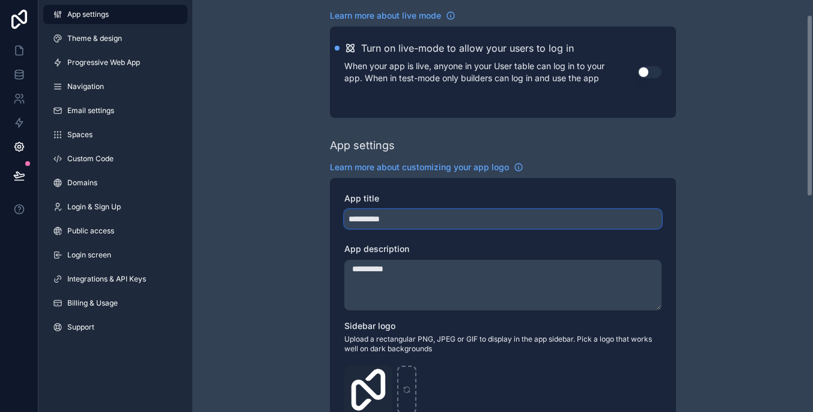
drag, startPoint x: 420, startPoint y: 224, endPoint x: 295, endPoint y: 224, distance: 125.0
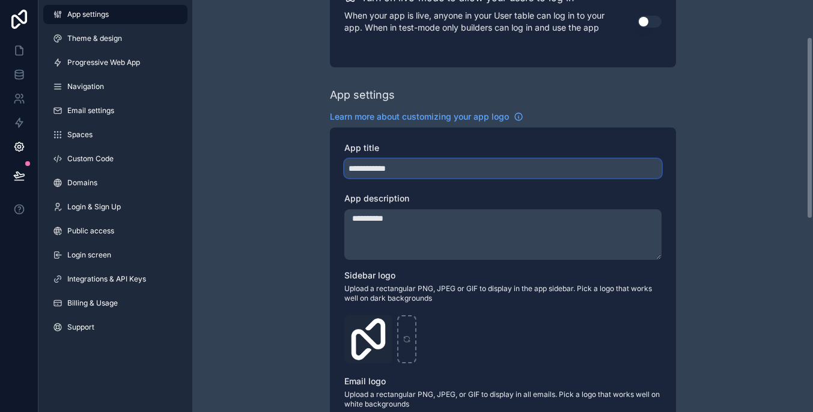
scroll to position [79, 0]
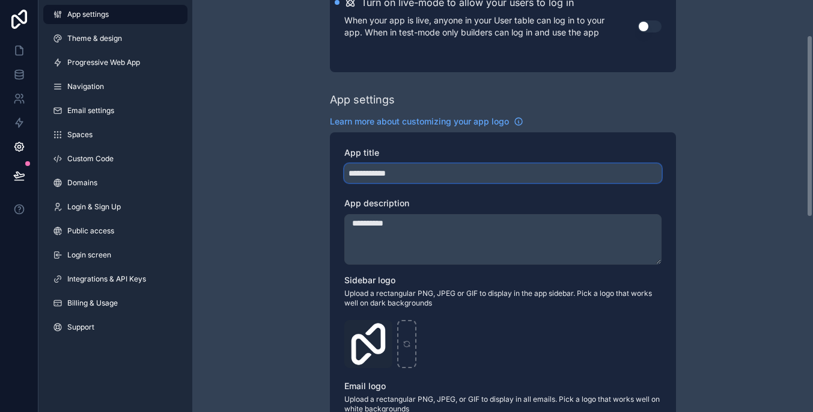
type input "**********"
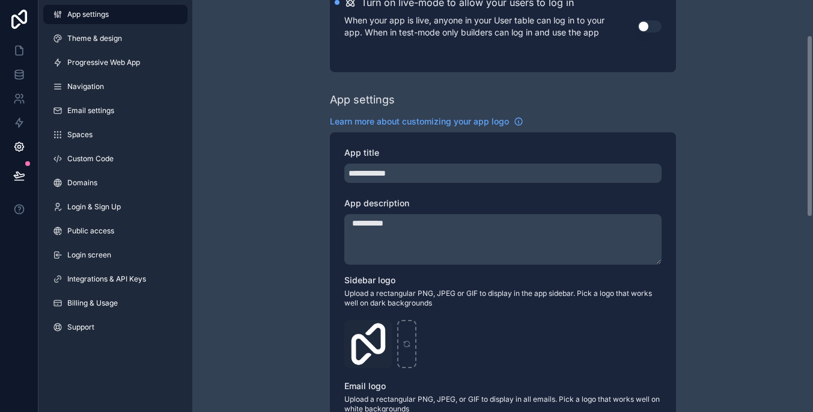
click at [441, 198] on div "App description" at bounding box center [502, 203] width 317 height 12
click at [441, 215] on textarea "**********" at bounding box center [502, 239] width 317 height 50
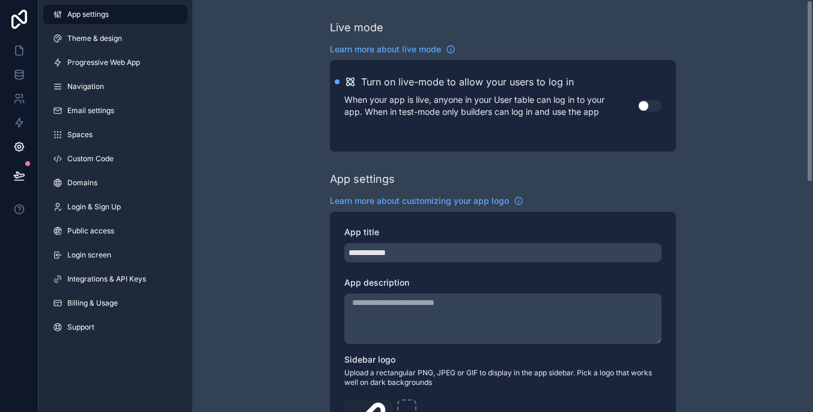
scroll to position [0, 0]
click at [659, 100] on div "Use setting" at bounding box center [650, 106] width 24 height 12
click at [653, 106] on button "Use setting" at bounding box center [650, 106] width 24 height 12
click at [130, 25] on div "App settings Theme & design Progressive Web App Navigation Email settings Space…" at bounding box center [115, 173] width 154 height 346
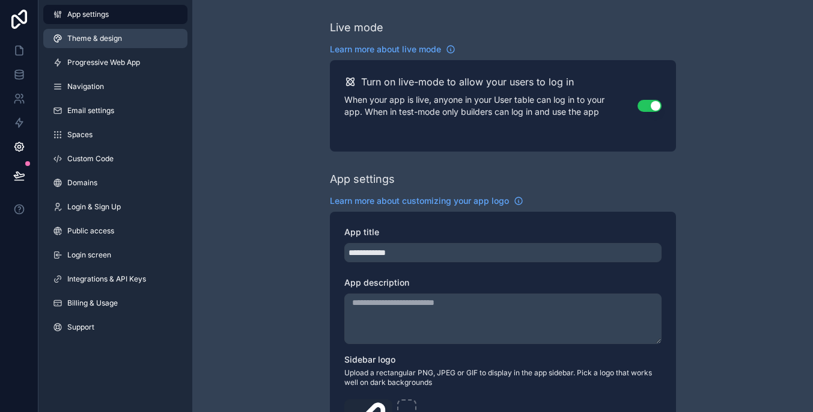
click at [135, 36] on link "Theme & design" at bounding box center [115, 38] width 144 height 19
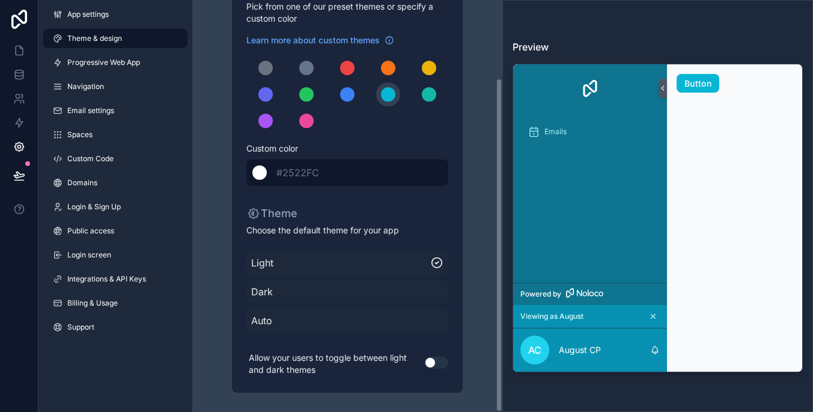
scroll to position [96, 0]
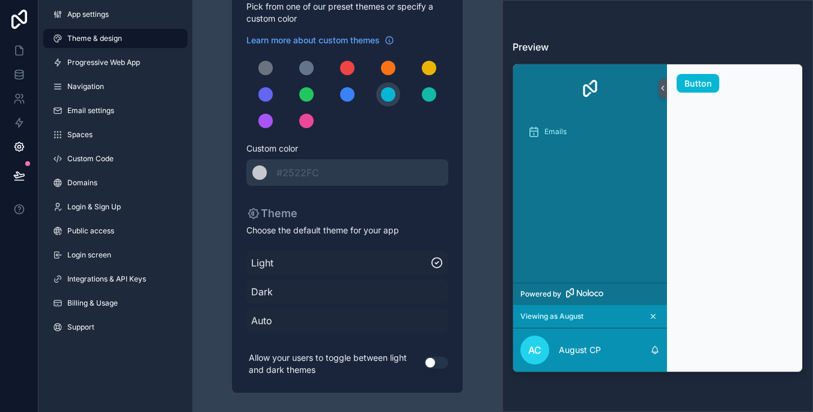
click at [408, 294] on span "Dark" at bounding box center [347, 291] width 192 height 14
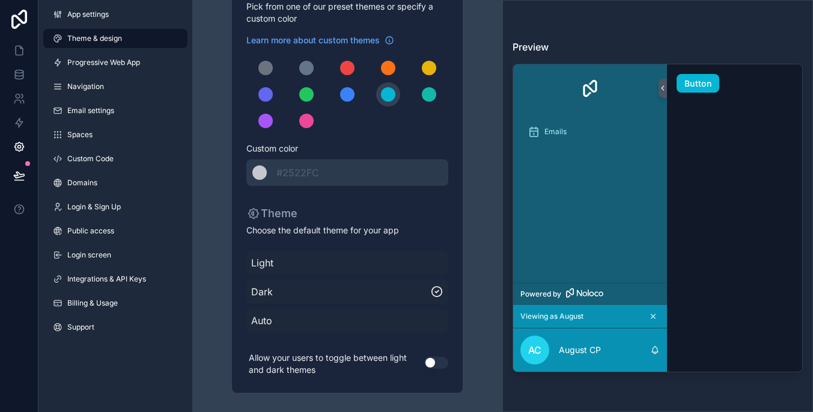
click at [406, 317] on span "Auto" at bounding box center [347, 320] width 192 height 14
click at [435, 362] on button "Use setting" at bounding box center [436, 362] width 24 height 12
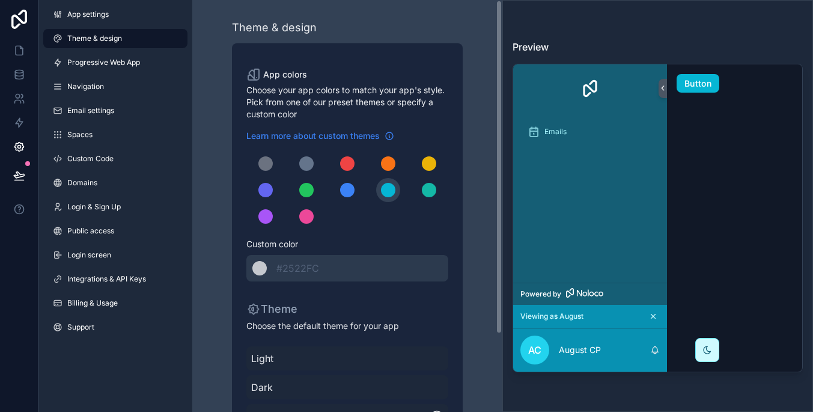
scroll to position [0, 0]
click at [335, 136] on span "Learn more about custom themes" at bounding box center [312, 136] width 133 height 12
click at [142, 67] on link "Progressive Web App" at bounding box center [115, 62] width 144 height 19
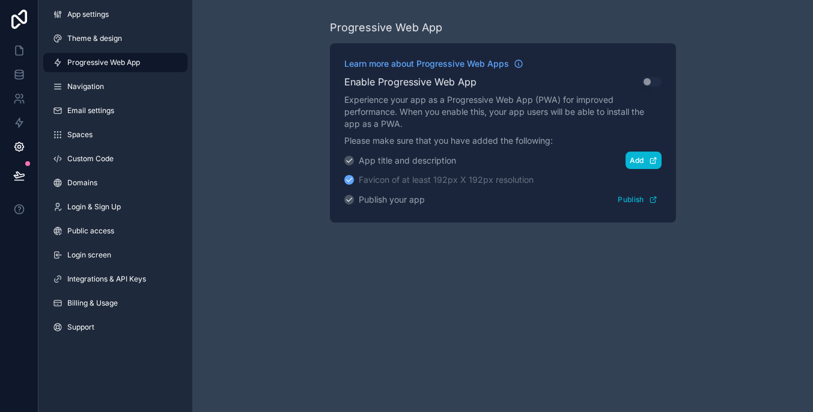
click at [644, 156] on button "Add" at bounding box center [644, 159] width 36 height 17
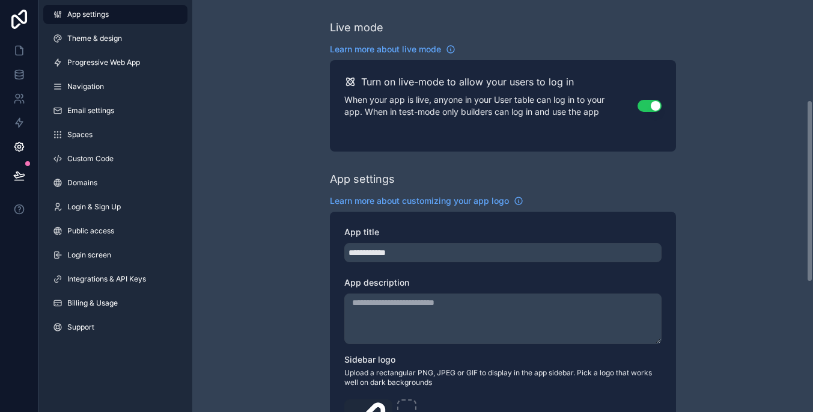
scroll to position [227, 0]
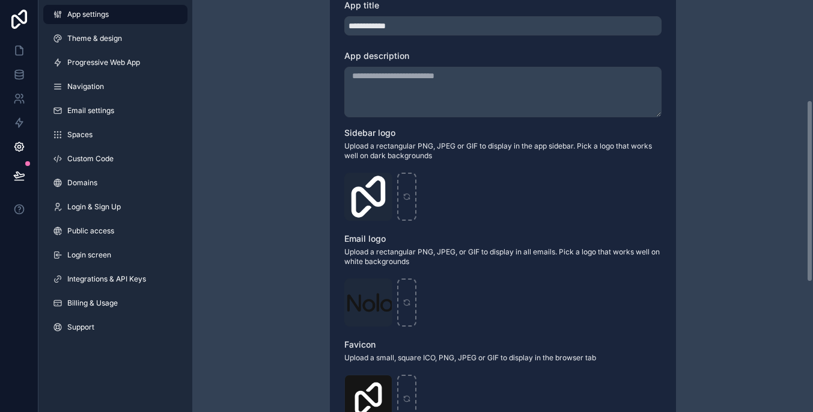
click at [456, 88] on textarea "App description" at bounding box center [502, 92] width 317 height 50
type textarea "**********"
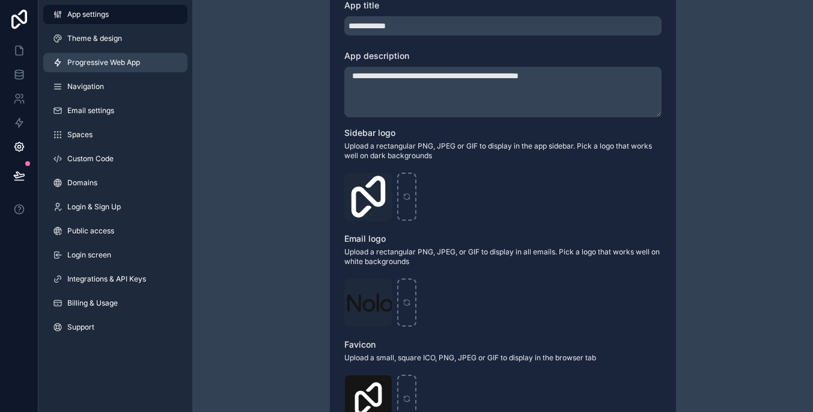
click at [166, 64] on link "Progressive Web App" at bounding box center [115, 62] width 144 height 19
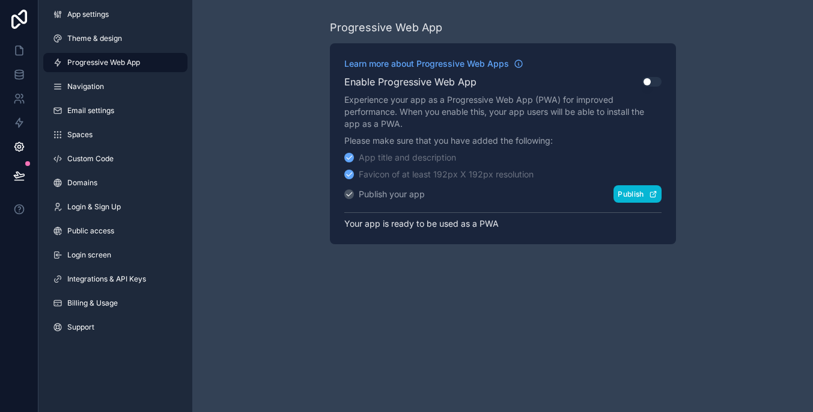
click at [633, 198] on button "Publish" at bounding box center [637, 193] width 47 height 17
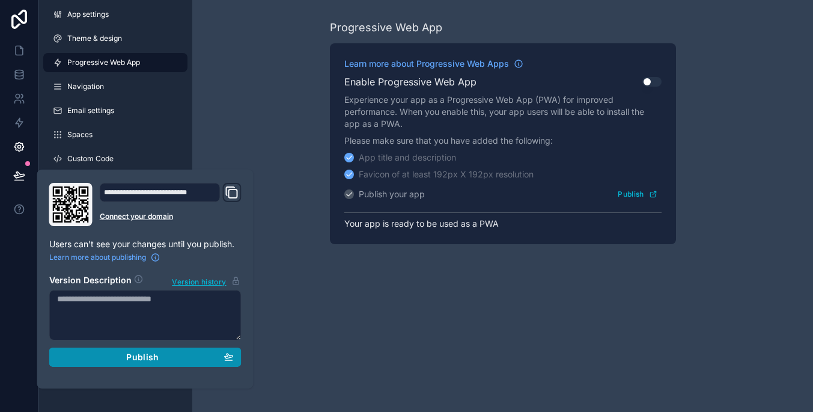
click at [201, 353] on div "Publish" at bounding box center [145, 357] width 177 height 11
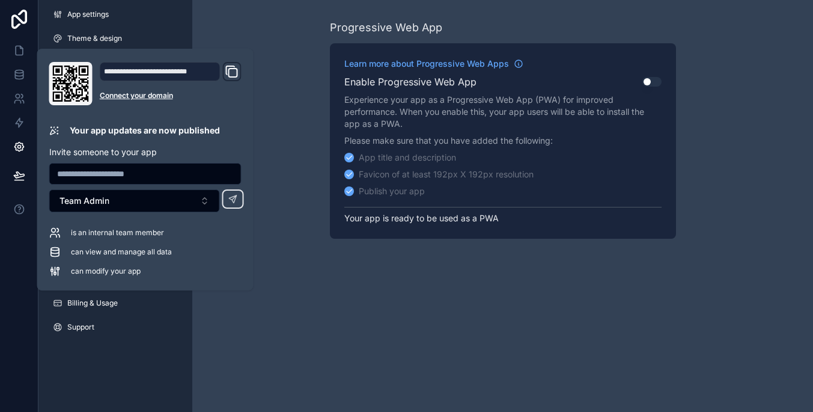
click at [694, 130] on div "Progressive Web App Learn more about Progressive Web Apps Enable Progressive We…" at bounding box center [502, 129] width 621 height 258
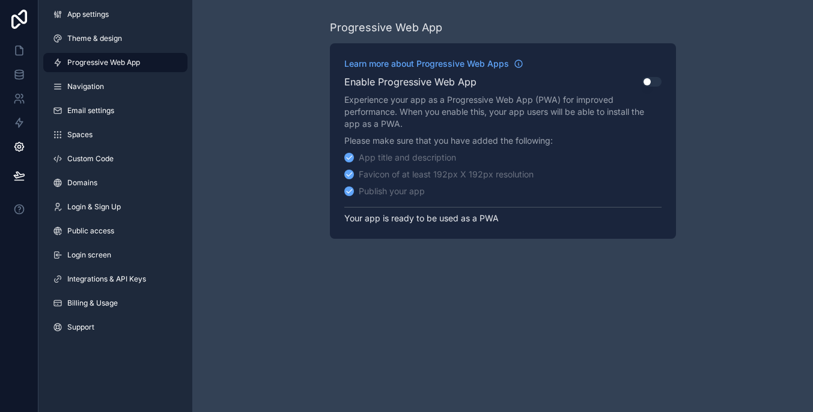
click at [652, 81] on button "Use setting" at bounding box center [652, 82] width 19 height 10
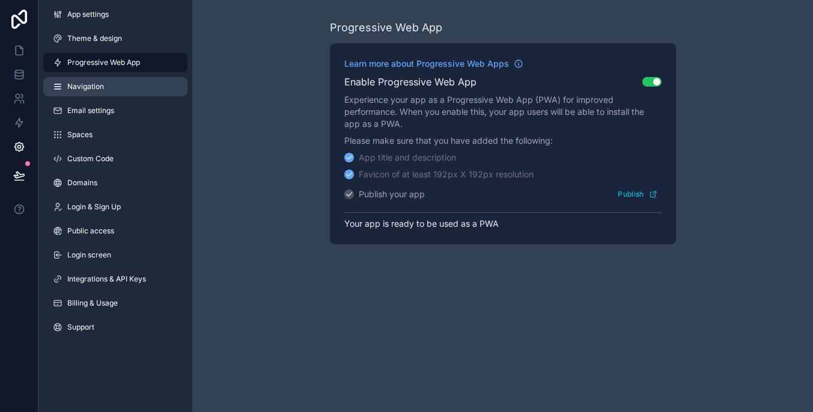
click at [151, 92] on link "Navigation" at bounding box center [115, 86] width 144 height 19
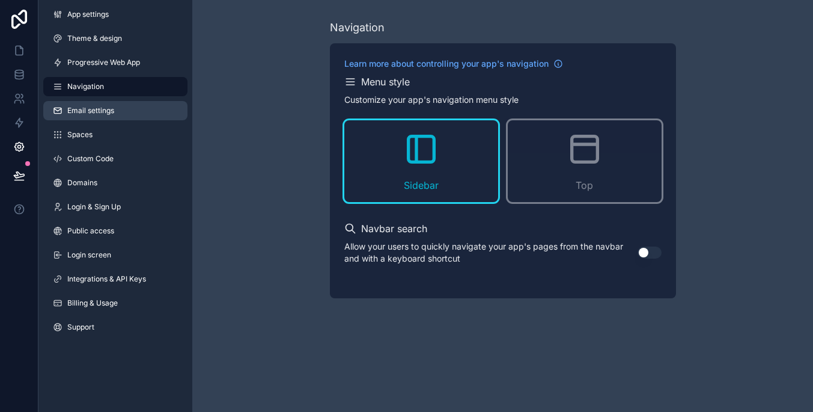
click at [137, 105] on link "Email settings" at bounding box center [115, 110] width 144 height 19
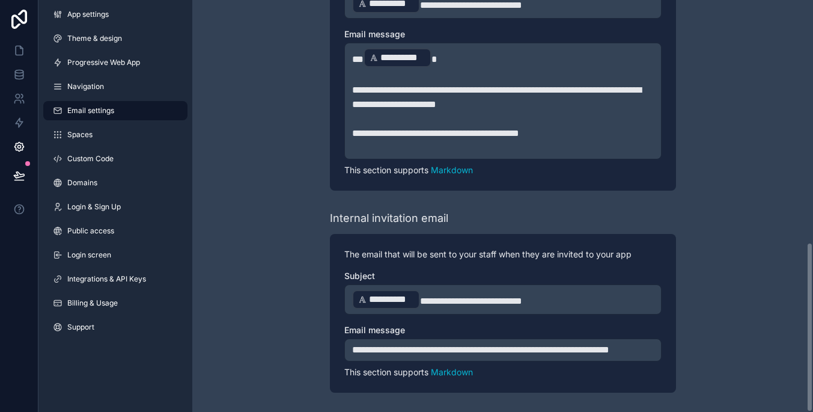
scroll to position [586, 0]
click at [119, 136] on link "Spaces" at bounding box center [115, 134] width 144 height 19
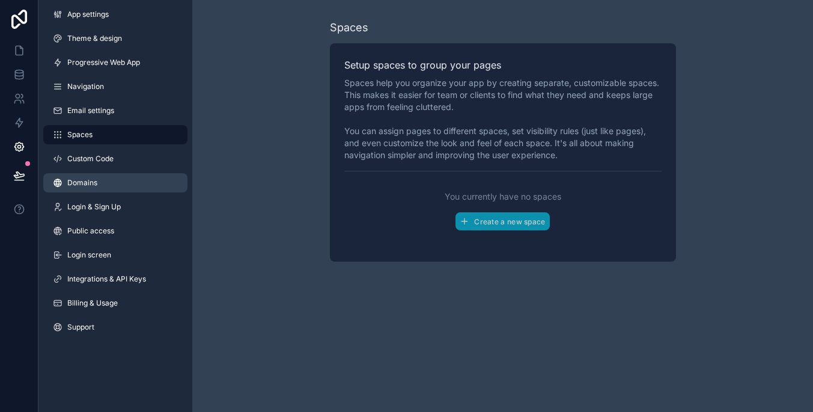
click at [151, 181] on link "Domains" at bounding box center [115, 182] width 144 height 19
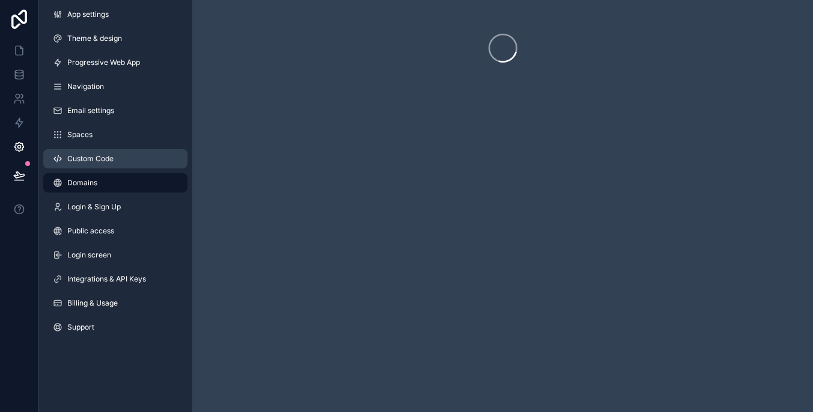
click at [147, 160] on link "Custom Code" at bounding box center [115, 158] width 144 height 19
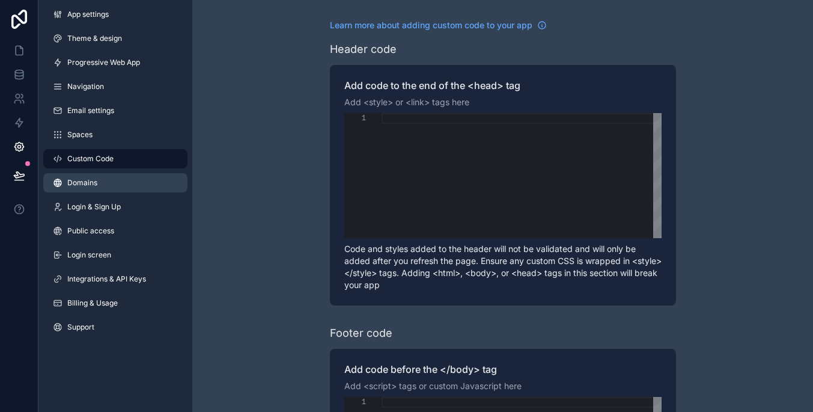
click at [148, 176] on link "Domains" at bounding box center [115, 182] width 144 height 19
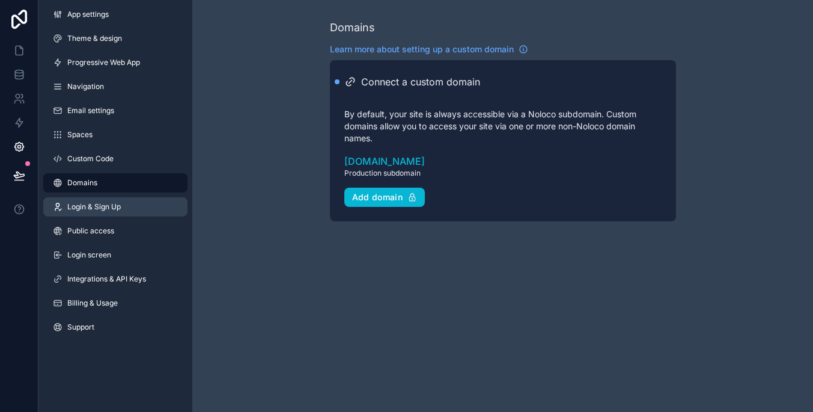
click at [158, 202] on link "Login & Sign Up" at bounding box center [115, 206] width 144 height 19
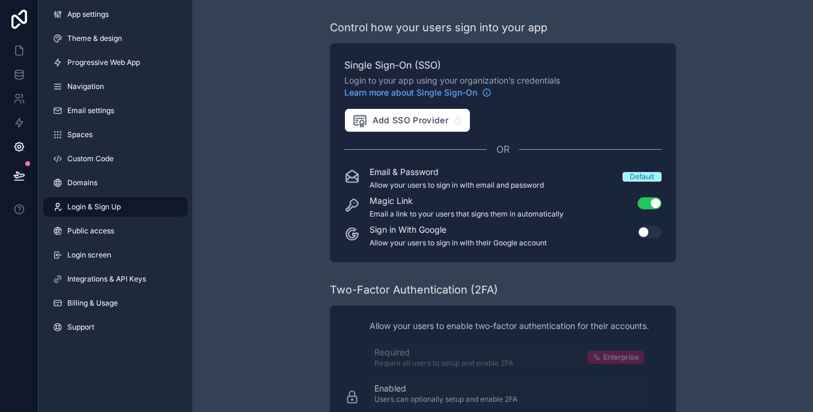
click at [163, 203] on link "Login & Sign Up" at bounding box center [115, 206] width 144 height 19
click at [657, 206] on button "Use setting" at bounding box center [650, 203] width 24 height 12
click at [654, 230] on button "Use setting" at bounding box center [650, 232] width 24 height 12
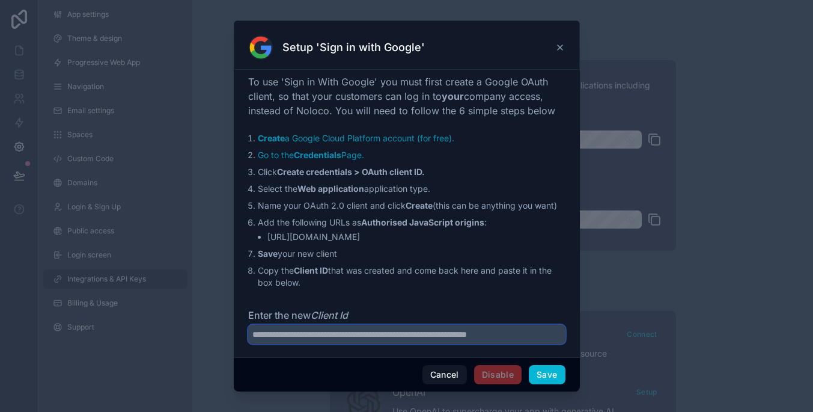
click at [530, 326] on input "Enter the new Client Id" at bounding box center [406, 334] width 317 height 19
click at [438, 372] on button "Cancel" at bounding box center [445, 374] width 44 height 19
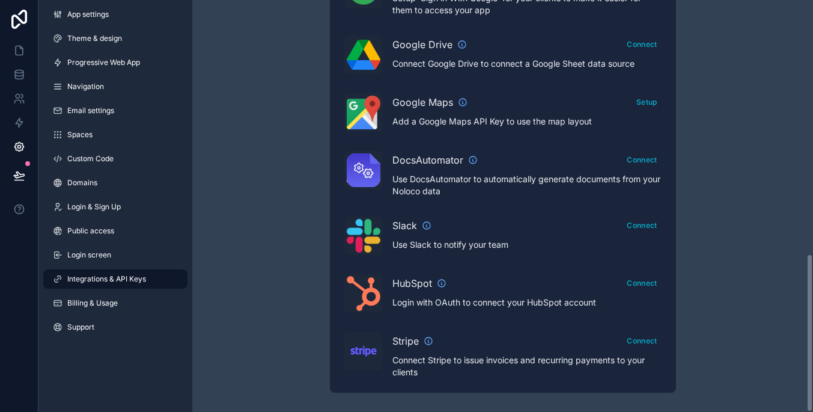
scroll to position [659, 0]
click at [138, 260] on link "Login screen" at bounding box center [115, 254] width 144 height 19
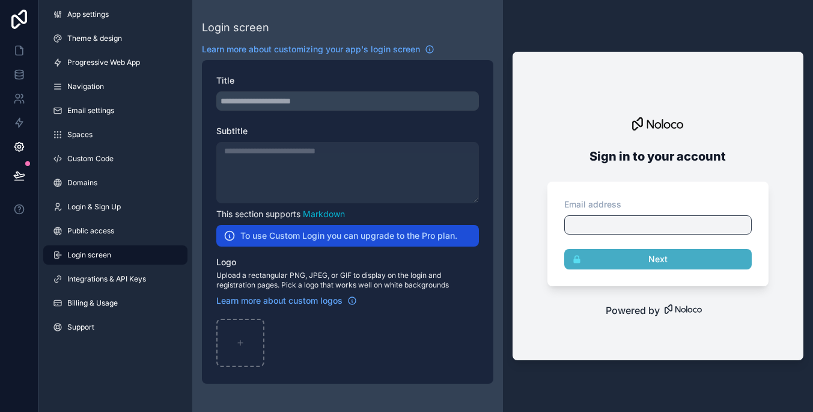
click at [602, 237] on div "Email address Next" at bounding box center [658, 234] width 221 height 105
click at [602, 228] on div at bounding box center [658, 224] width 188 height 19
click at [380, 105] on div "scrollable content" at bounding box center [347, 100] width 263 height 19
click at [225, 350] on div "scrollable content" at bounding box center [240, 343] width 48 height 48
type input "**********"
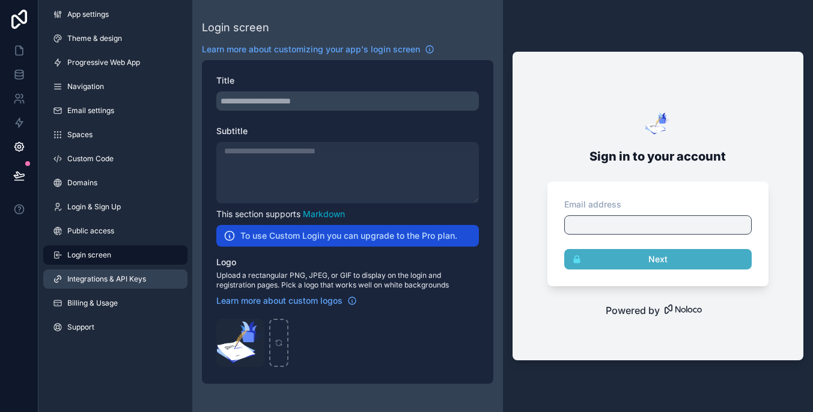
click at [123, 280] on span "Integrations & API Keys" at bounding box center [106, 279] width 79 height 10
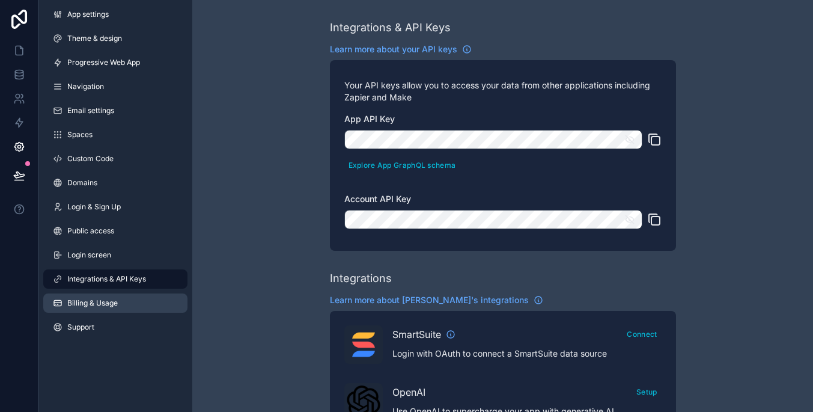
click at [120, 311] on link "Billing & Usage" at bounding box center [115, 302] width 144 height 19
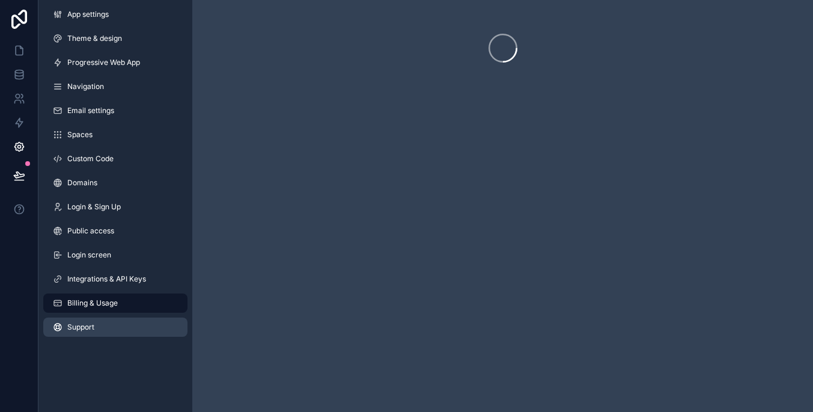
click at [124, 331] on link "Support" at bounding box center [115, 326] width 144 height 19
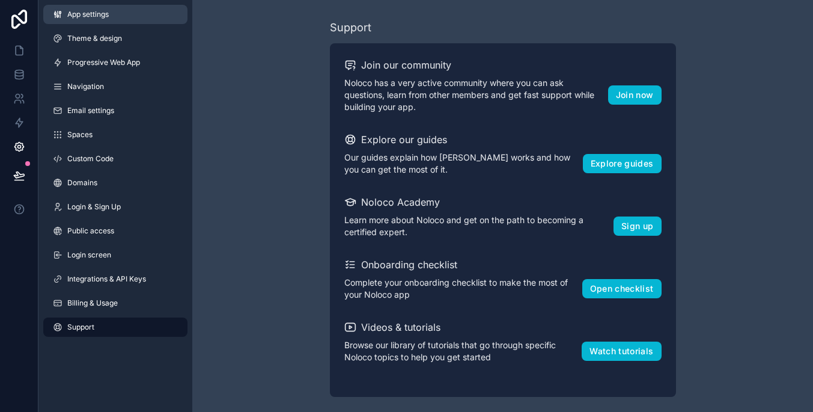
click at [124, 15] on link "App settings" at bounding box center [115, 14] width 144 height 19
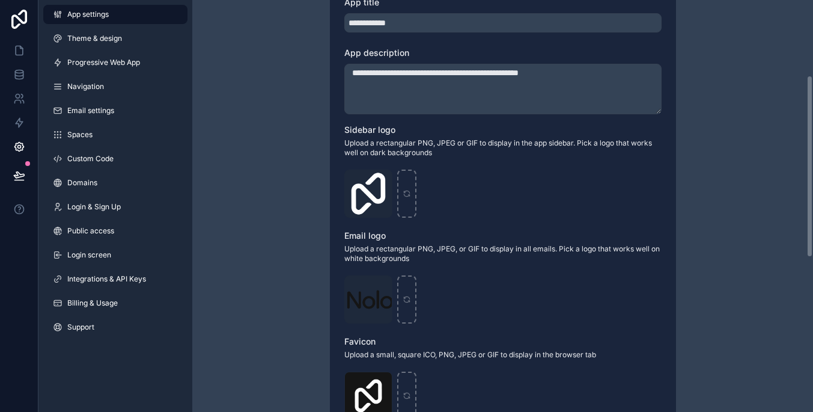
scroll to position [240, 0]
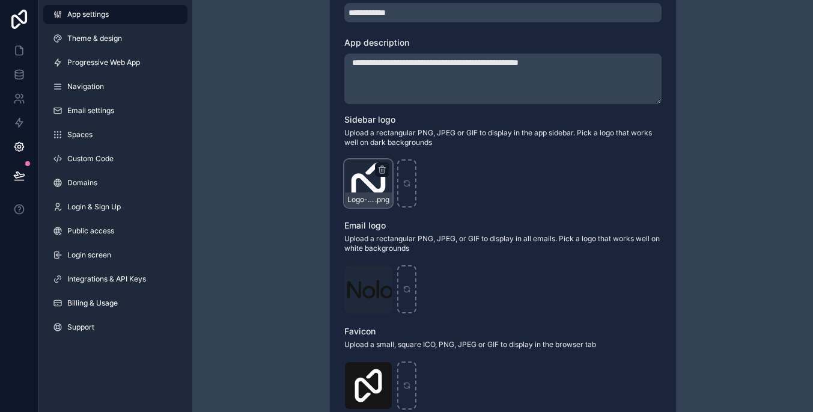
click at [381, 161] on div "Logo-Sq-No-Padding .png" at bounding box center [368, 183] width 48 height 48
click at [406, 183] on icon "scrollable content" at bounding box center [407, 183] width 8 height 8
type input "**********"
click at [411, 377] on div "scrollable content" at bounding box center [406, 385] width 19 height 48
type input "**********"
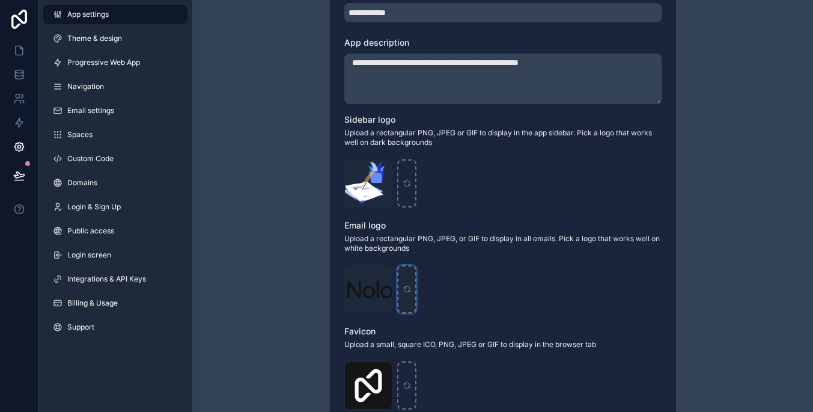
click at [409, 293] on div "scrollable content" at bounding box center [406, 289] width 19 height 48
type input "**********"
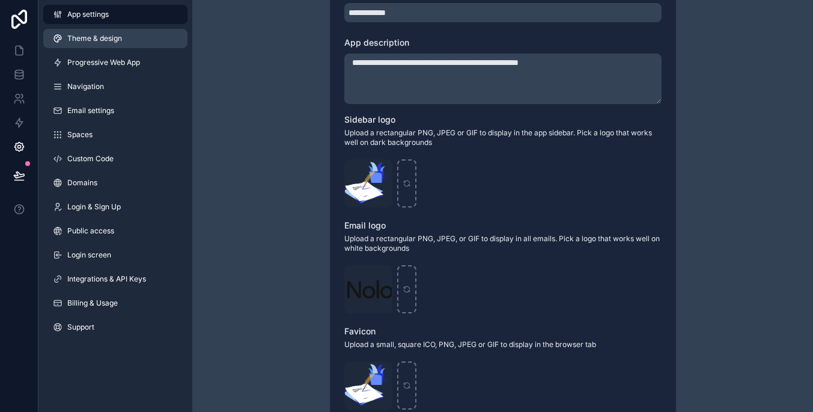
click at [134, 35] on link "Theme & design" at bounding box center [115, 38] width 144 height 19
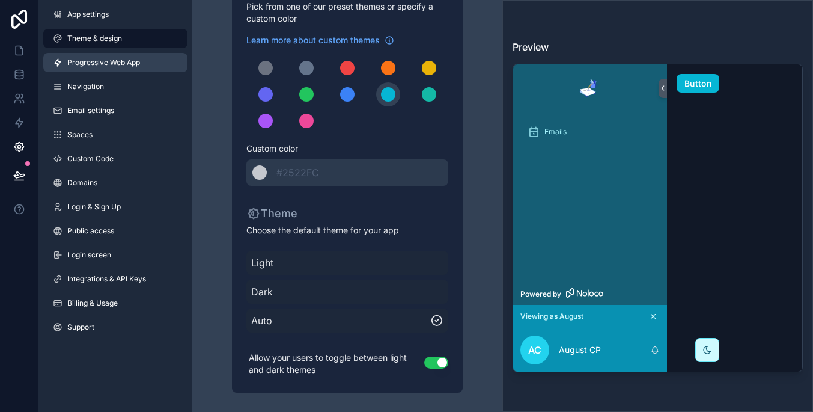
scroll to position [96, 0]
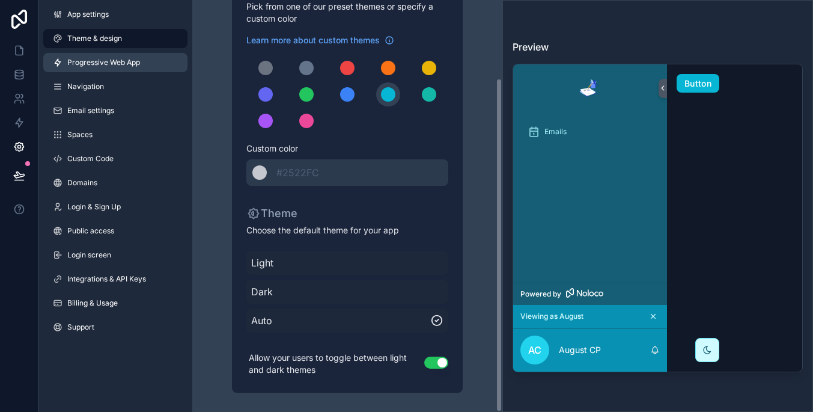
click at [149, 61] on link "Progressive Web App" at bounding box center [115, 62] width 144 height 19
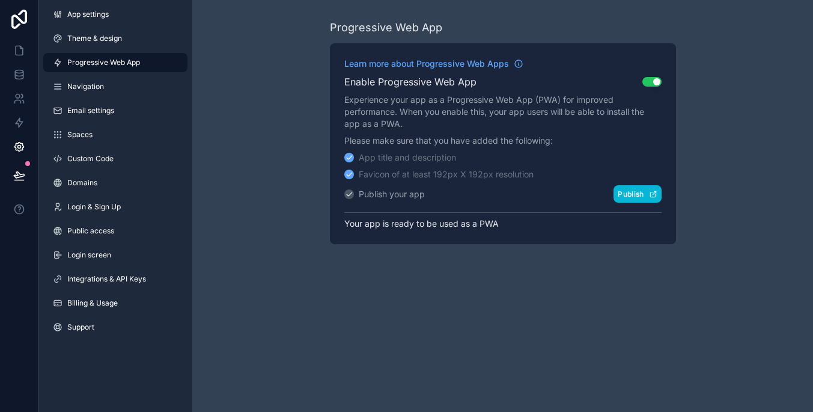
click at [633, 196] on button "Publish" at bounding box center [637, 193] width 47 height 17
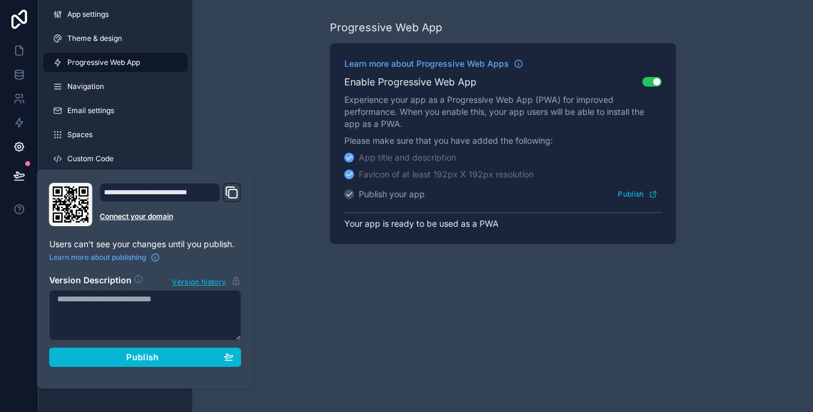
click at [195, 192] on div "**********" at bounding box center [160, 192] width 121 height 19
click at [142, 189] on div "**********" at bounding box center [160, 192] width 121 height 19
click at [228, 185] on button "Domain and Custom Link" at bounding box center [232, 192] width 14 height 17
click at [283, 272] on div "Progressive Web App Learn more about Progressive Web Apps Enable Progressive We…" at bounding box center [502, 206] width 621 height 412
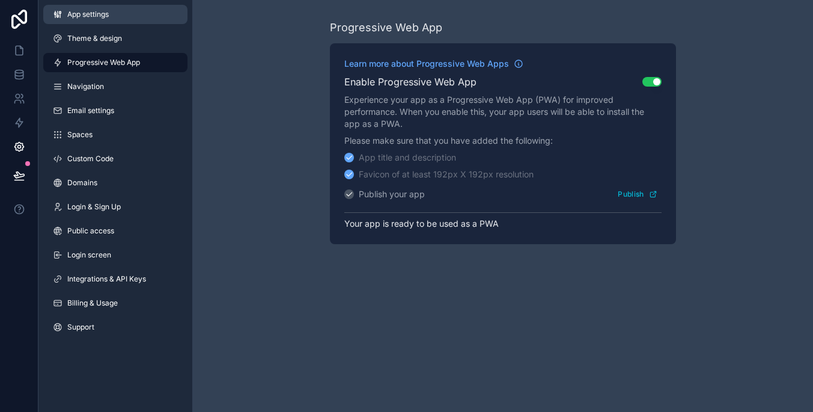
click at [75, 13] on span "App settings" at bounding box center [87, 15] width 41 height 10
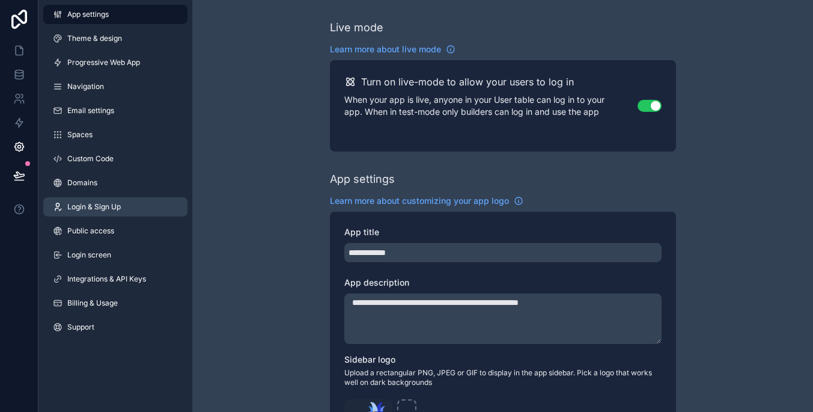
click at [149, 206] on link "Login & Sign Up" at bounding box center [115, 206] width 144 height 19
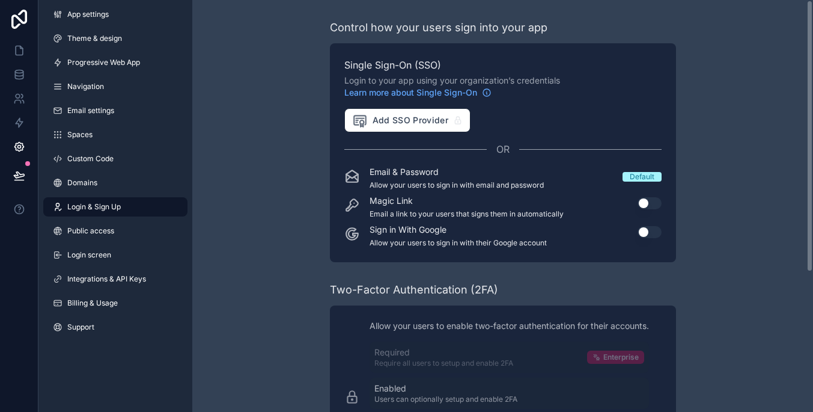
click at [139, 209] on link "Login & Sign Up" at bounding box center [115, 206] width 144 height 19
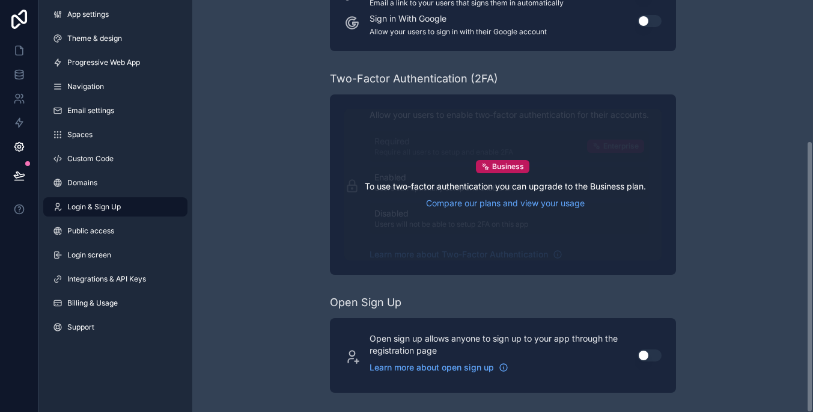
scroll to position [211, 0]
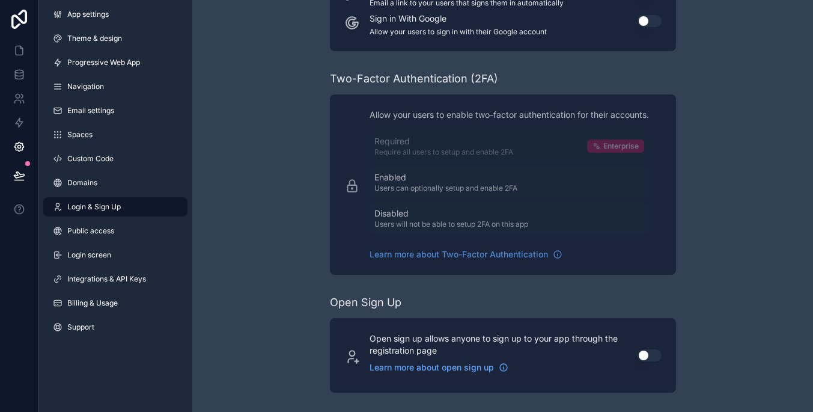
click at [655, 354] on button "Use setting" at bounding box center [650, 355] width 24 height 12
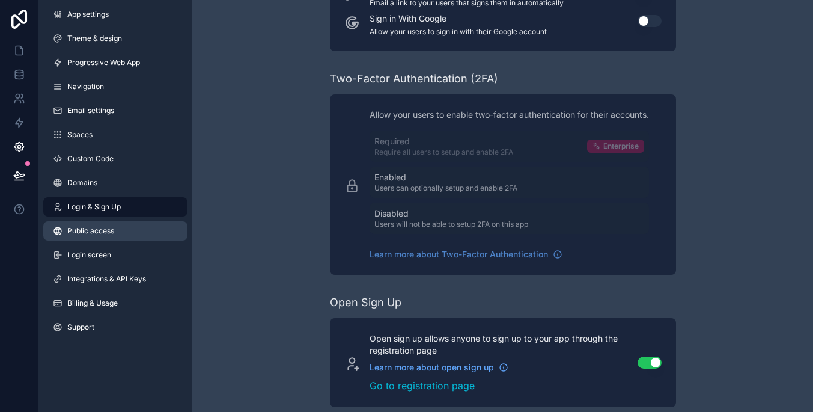
click at [114, 228] on span "Public access" at bounding box center [90, 231] width 47 height 10
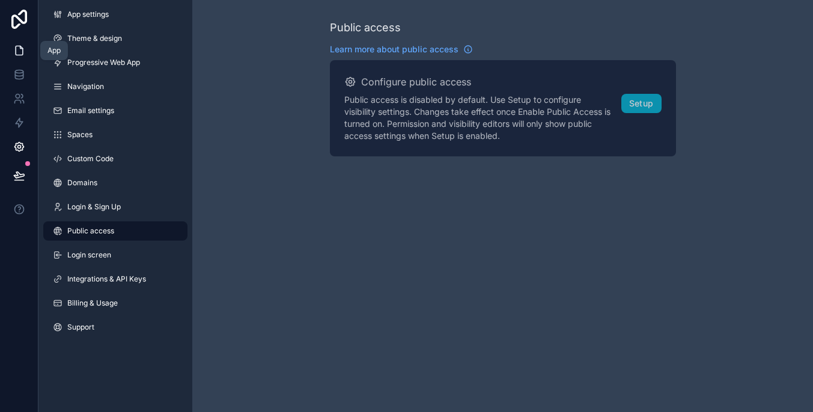
click at [26, 50] on link at bounding box center [19, 50] width 38 height 24
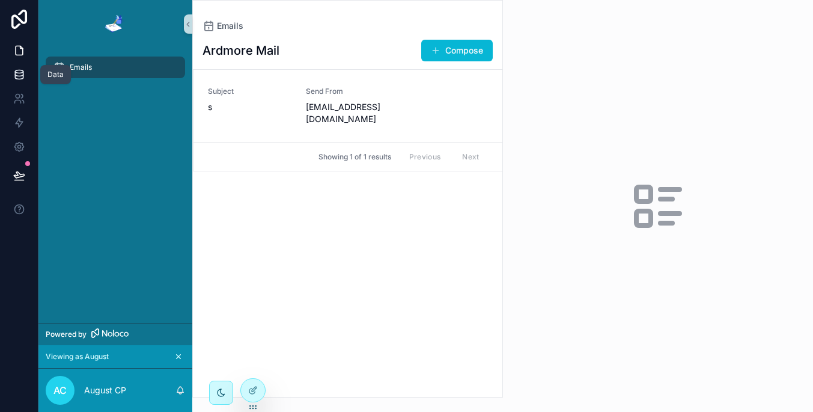
click at [24, 72] on icon at bounding box center [19, 75] width 12 height 12
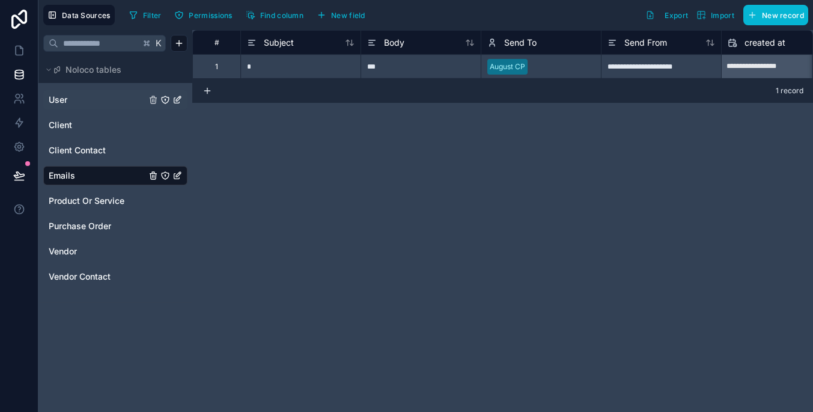
click at [102, 107] on div "User" at bounding box center [115, 99] width 144 height 19
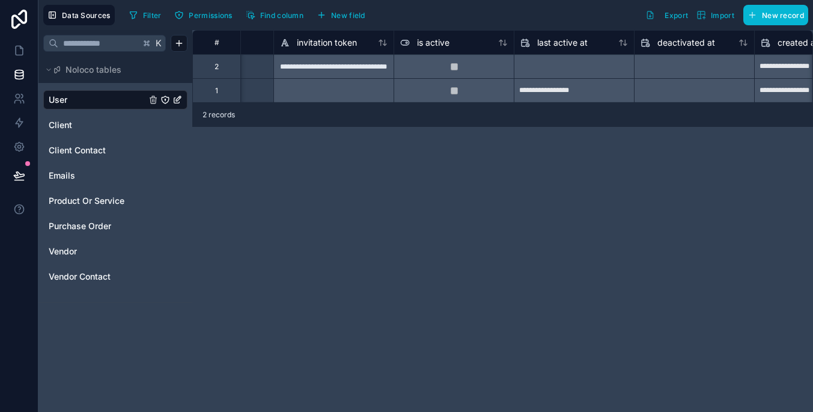
scroll to position [0, 675]
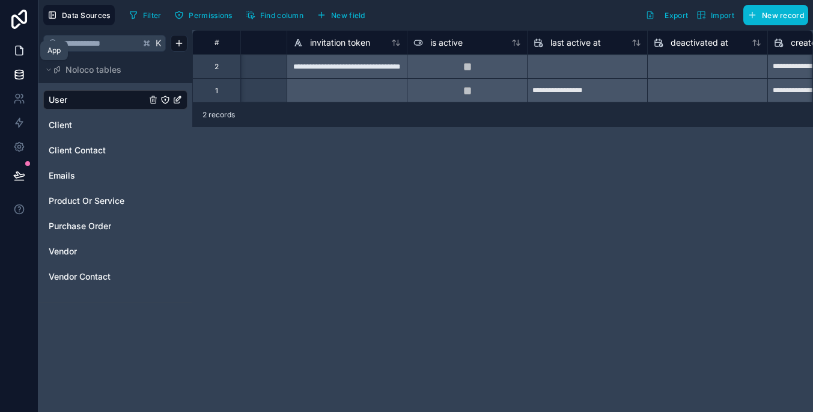
click at [19, 54] on icon at bounding box center [19, 50] width 12 height 12
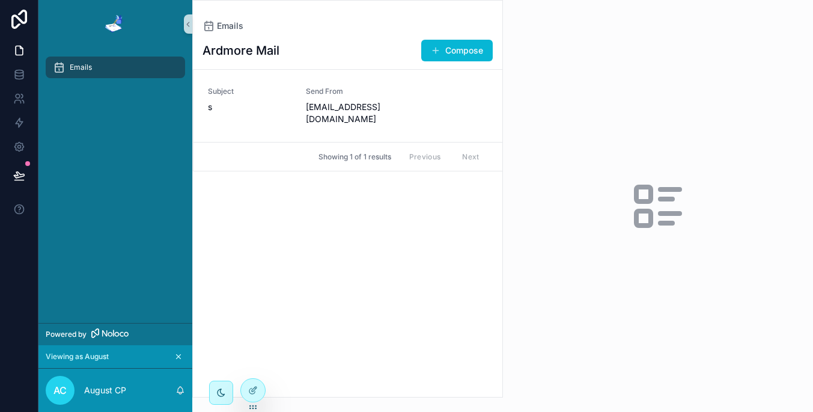
click at [174, 355] on icon "scrollable content" at bounding box center [178, 356] width 8 height 8
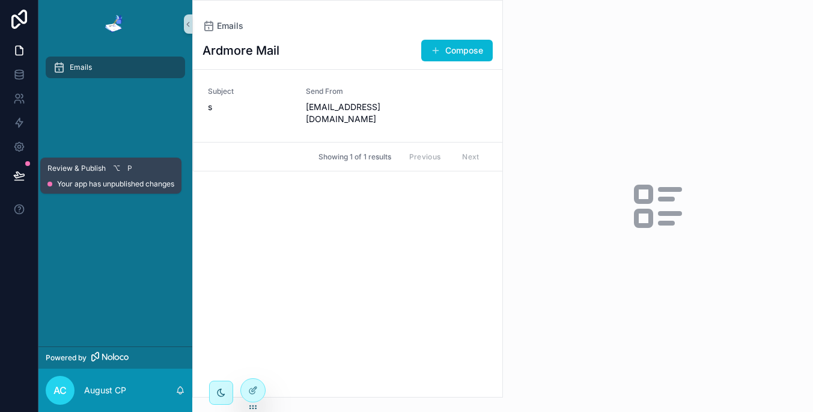
click at [21, 172] on icon at bounding box center [19, 176] width 12 height 12
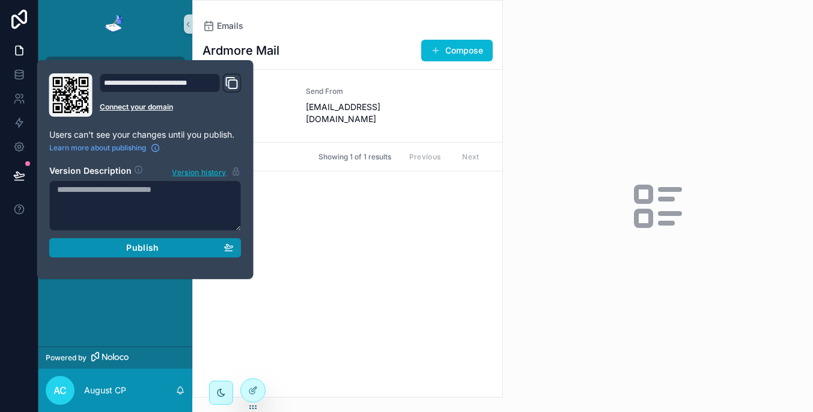
click at [205, 248] on div "Publish" at bounding box center [145, 247] width 177 height 11
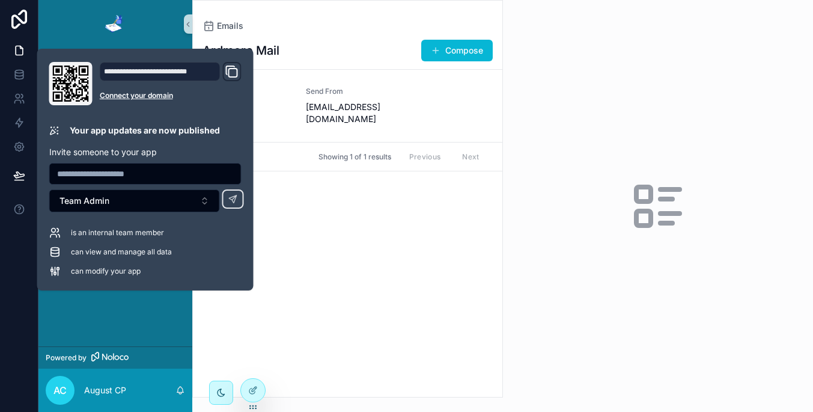
click at [313, 266] on div "Ardmore Mail Compose Subject s Send From [EMAIL_ADDRESS][DOMAIN_NAME] Showing 1…" at bounding box center [348, 214] width 310 height 365
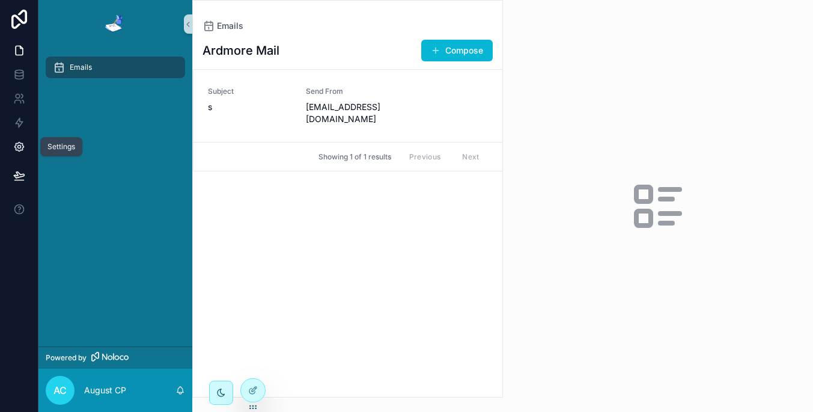
click at [27, 144] on link at bounding box center [19, 147] width 38 height 24
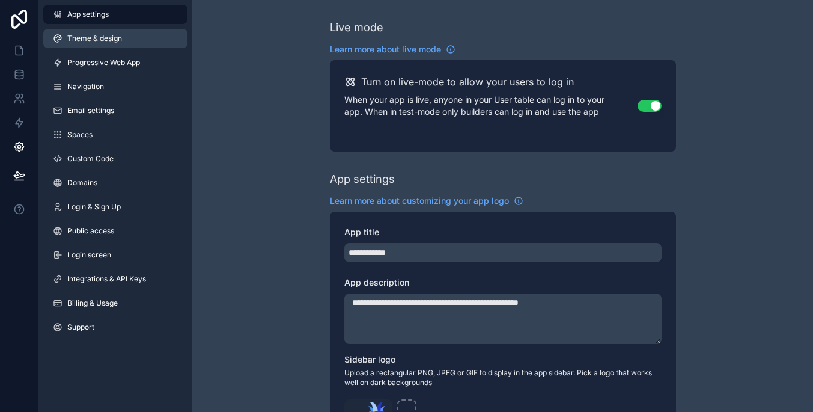
click at [126, 41] on link "Theme & design" at bounding box center [115, 38] width 144 height 19
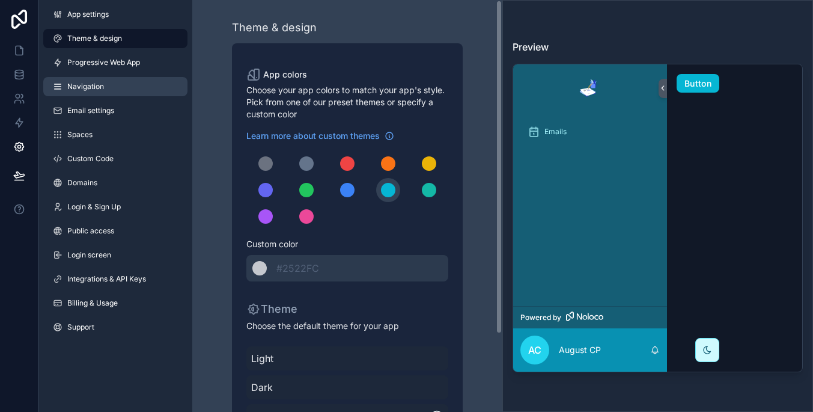
click at [145, 83] on link "Navigation" at bounding box center [115, 86] width 144 height 19
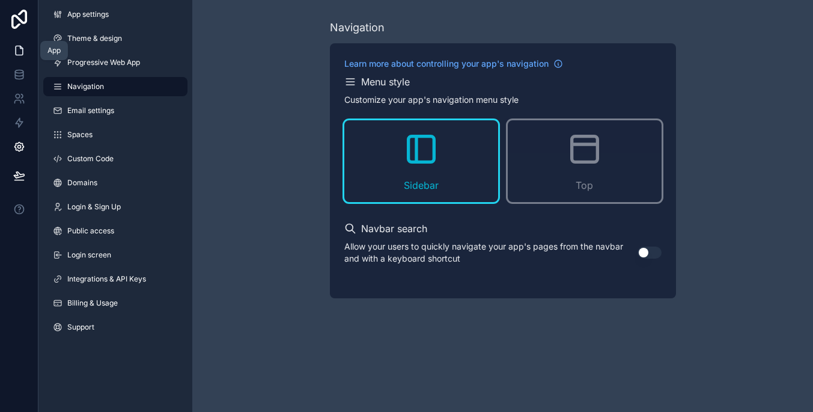
click at [19, 52] on icon at bounding box center [19, 50] width 12 height 12
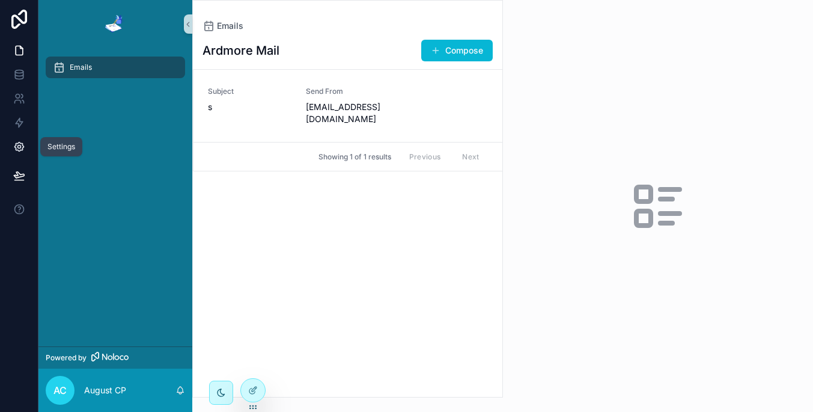
click at [20, 144] on icon at bounding box center [19, 147] width 12 height 12
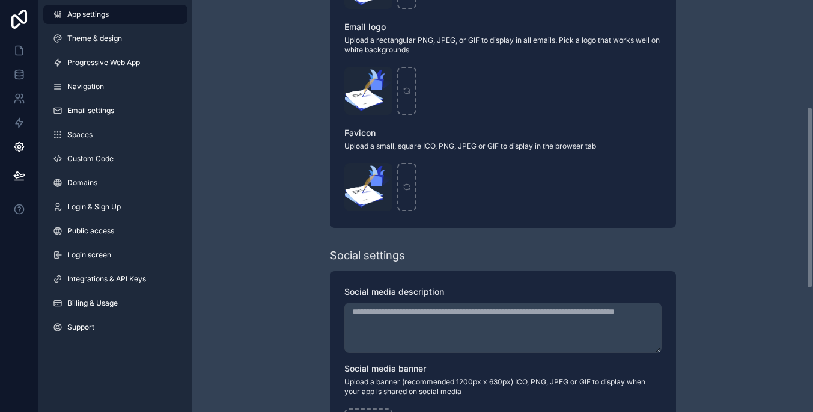
scroll to position [519, 0]
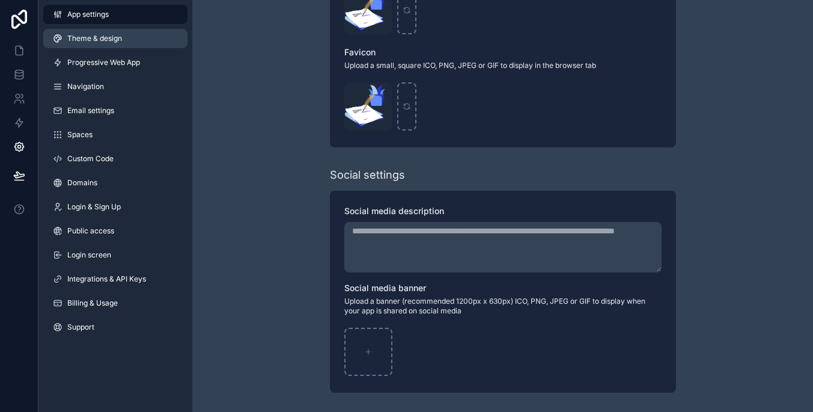
click at [113, 47] on link "Theme & design" at bounding box center [115, 38] width 144 height 19
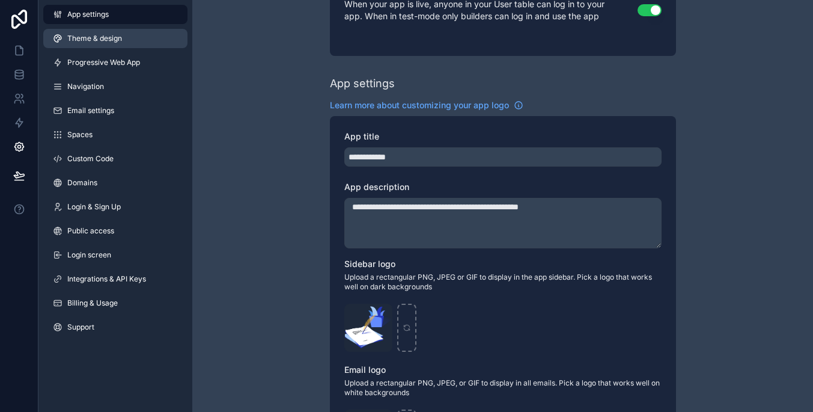
click at [113, 47] on link "Theme & design" at bounding box center [115, 38] width 144 height 19
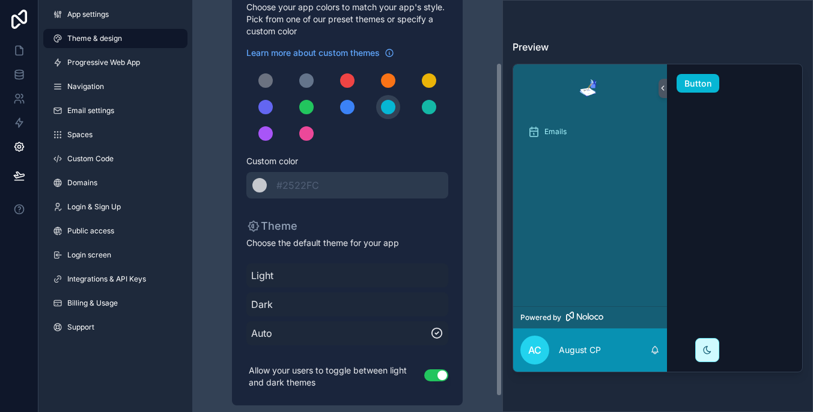
scroll to position [77, 0]
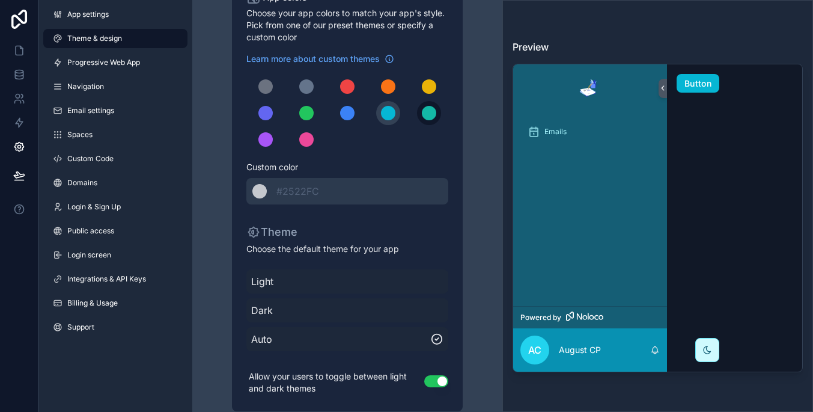
click at [424, 117] on div "scrollable content" at bounding box center [429, 113] width 14 height 14
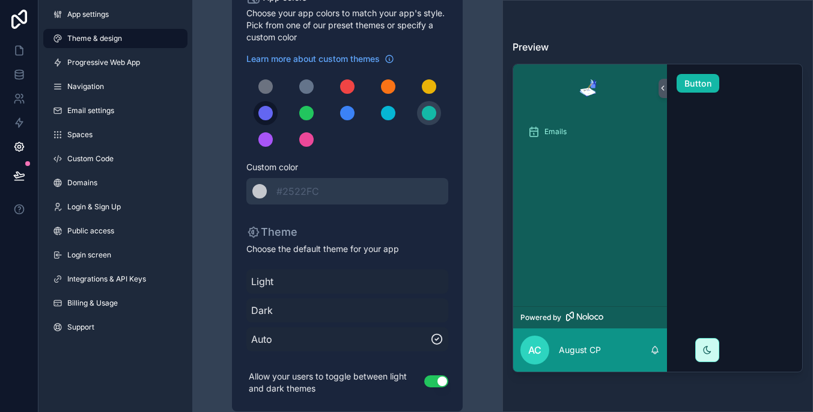
click at [262, 112] on div "scrollable content" at bounding box center [266, 113] width 14 height 14
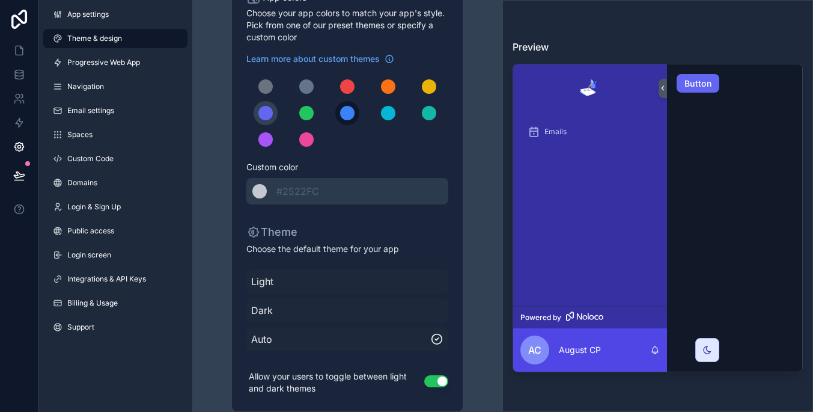
click at [342, 108] on div "scrollable content" at bounding box center [347, 113] width 14 height 14
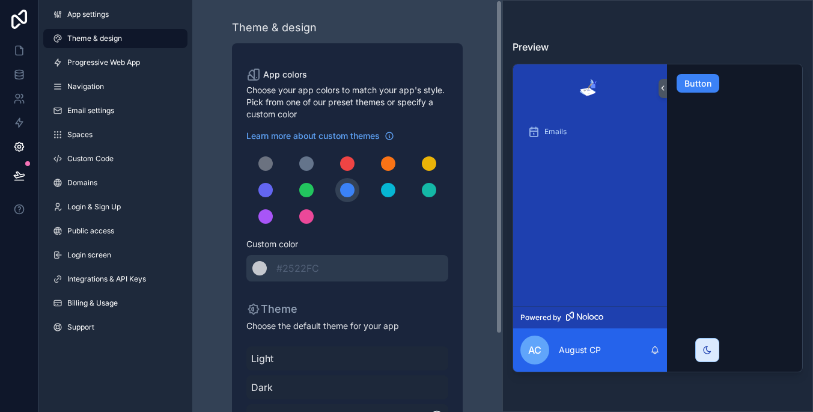
scroll to position [0, 0]
click at [129, 70] on link "Progressive Web App" at bounding box center [115, 62] width 144 height 19
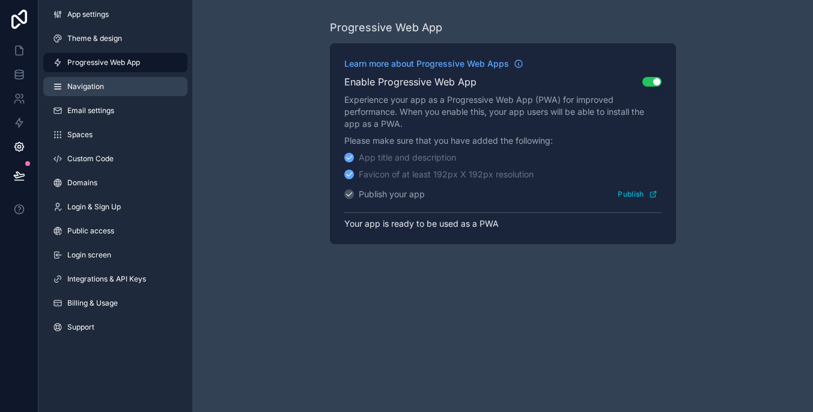
click at [132, 87] on link "Navigation" at bounding box center [115, 86] width 144 height 19
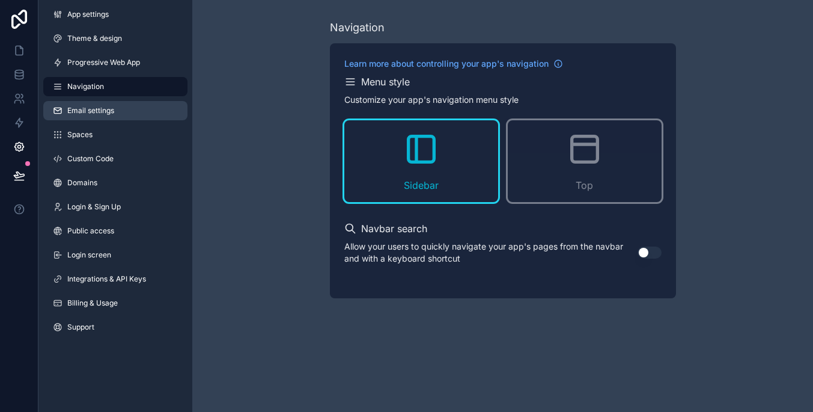
click at [137, 103] on link "Email settings" at bounding box center [115, 110] width 144 height 19
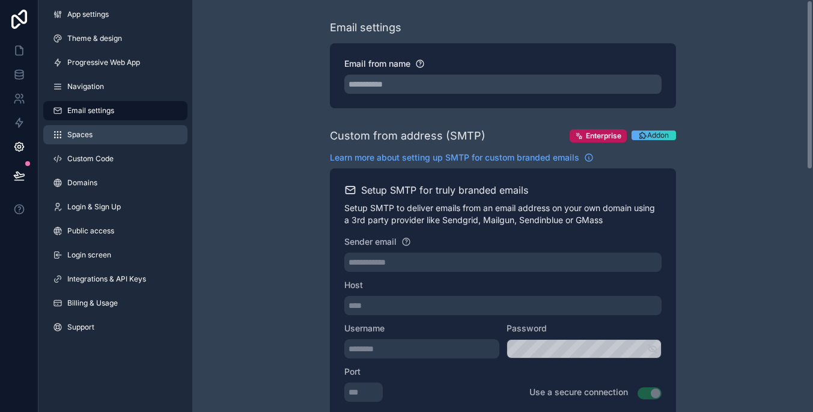
click at [158, 128] on link "Spaces" at bounding box center [115, 134] width 144 height 19
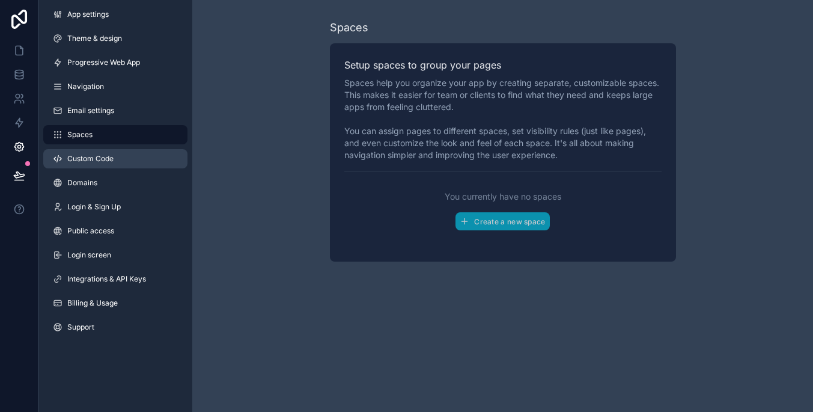
click at [166, 152] on link "Custom Code" at bounding box center [115, 158] width 144 height 19
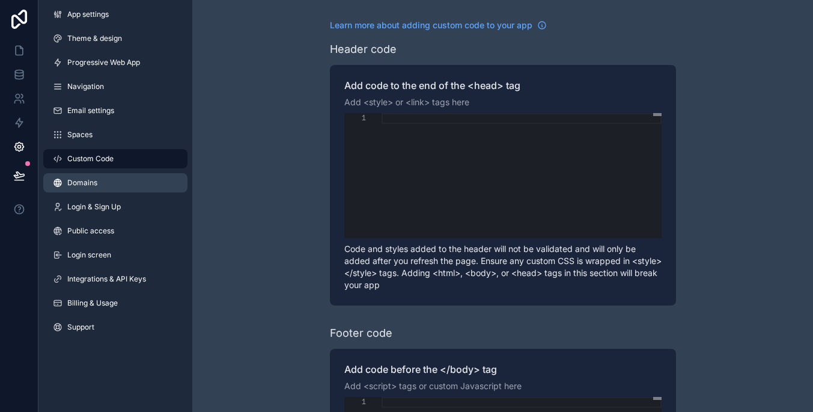
click at [168, 174] on link "Domains" at bounding box center [115, 182] width 144 height 19
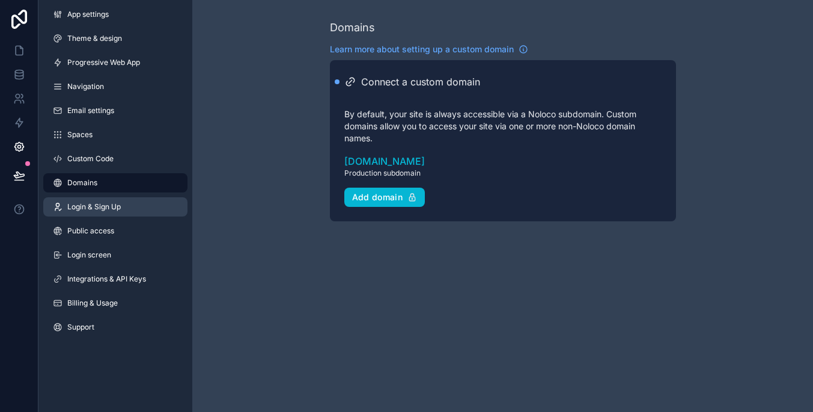
click at [174, 203] on link "Login & Sign Up" at bounding box center [115, 206] width 144 height 19
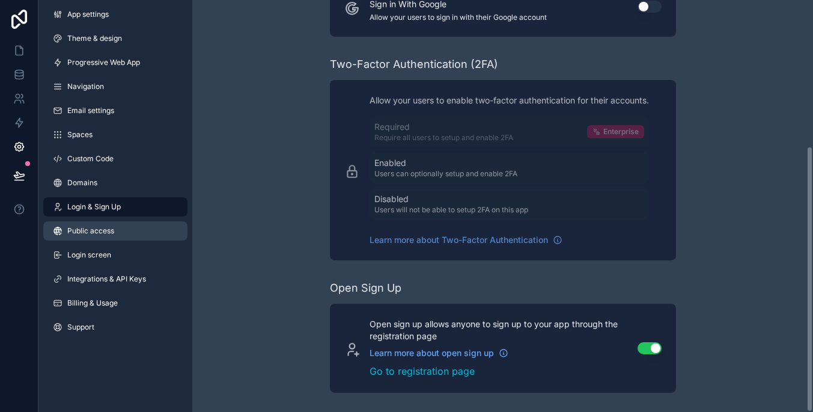
scroll to position [225, 0]
click at [141, 228] on link "Public access" at bounding box center [115, 230] width 144 height 19
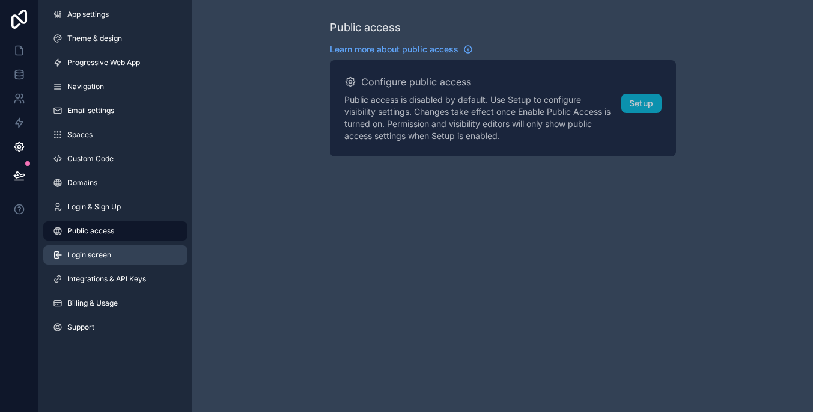
click at [155, 252] on link "Login screen" at bounding box center [115, 254] width 144 height 19
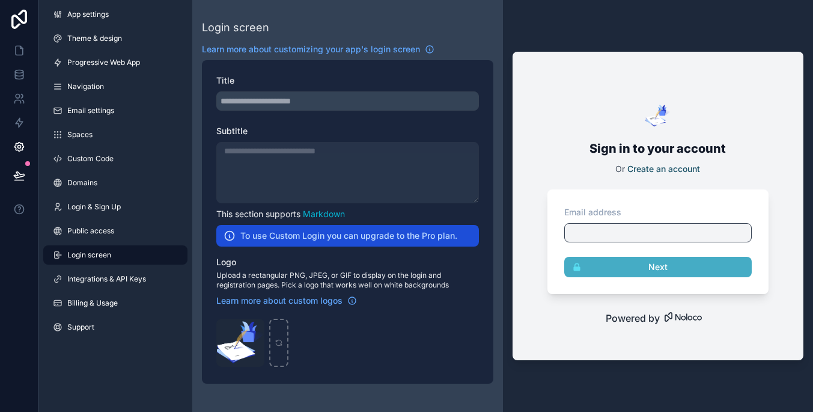
click at [270, 182] on div "scrollable content" at bounding box center [347, 172] width 263 height 61
click at [292, 239] on h2 "To use Custom Login you can upgrade to the Pro plan." at bounding box center [348, 236] width 217 height 12
click at [286, 236] on h2 "To use Custom Login you can upgrade to the Pro plan." at bounding box center [348, 236] width 217 height 12
click at [141, 289] on div "App settings Theme & design Progressive Web App Navigation Email settings Space…" at bounding box center [115, 173] width 154 height 346
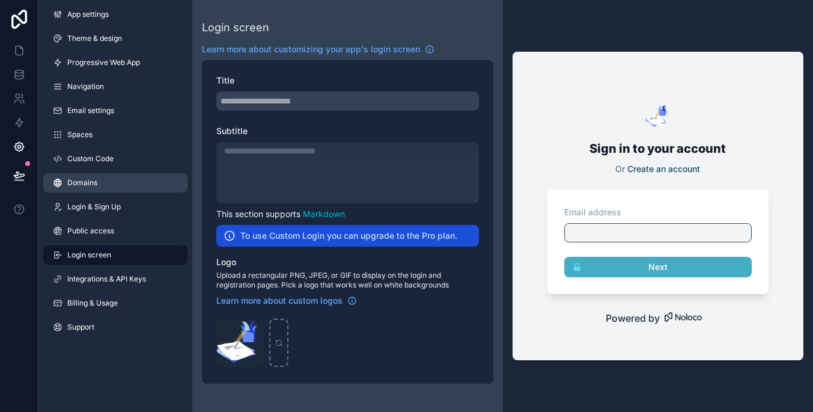
click at [136, 183] on link "Domains" at bounding box center [115, 182] width 144 height 19
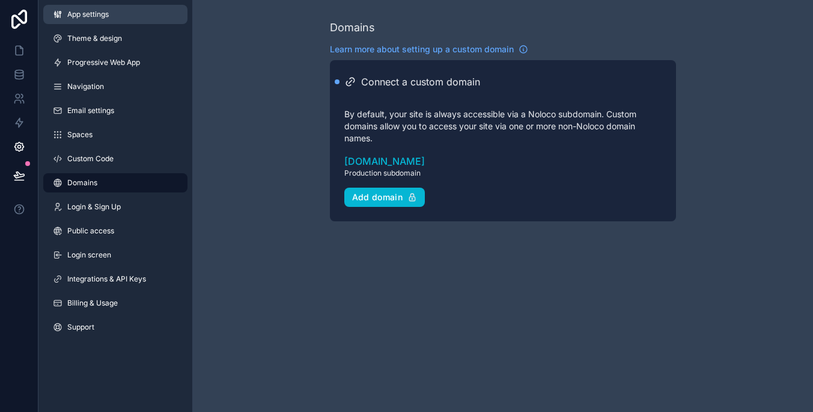
click at [147, 17] on link "App settings" at bounding box center [115, 14] width 144 height 19
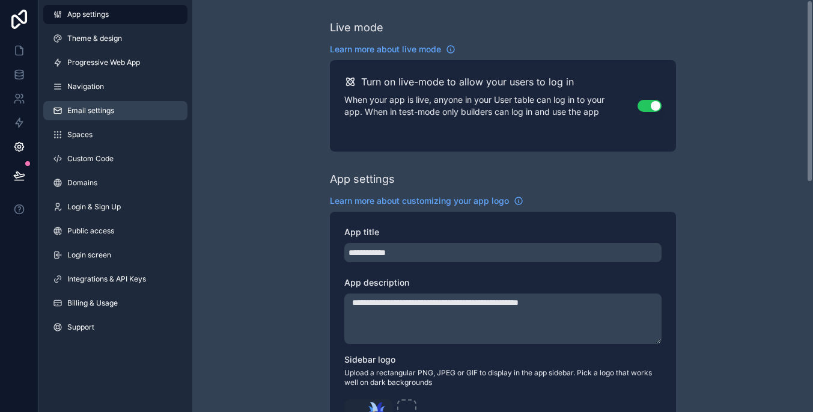
click at [142, 107] on link "Email settings" at bounding box center [115, 110] width 144 height 19
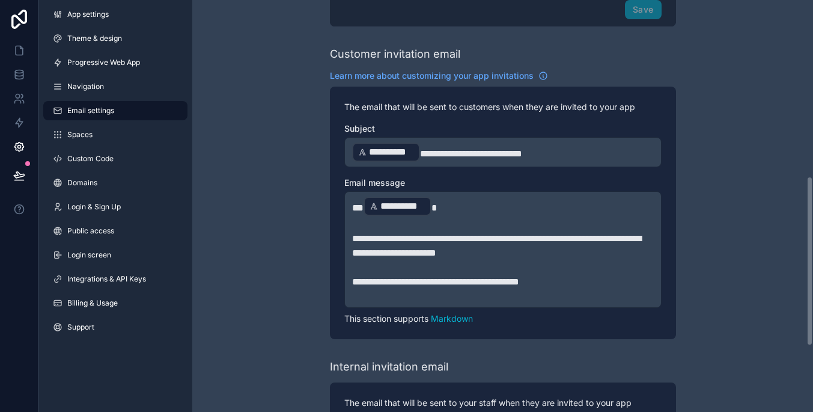
scroll to position [432, 0]
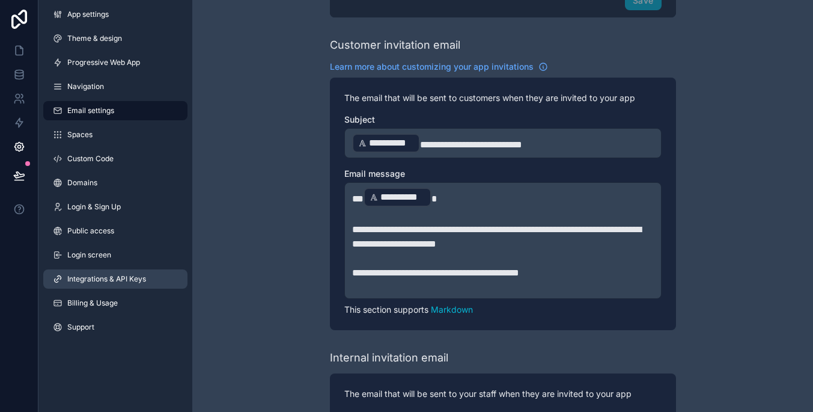
click at [146, 283] on span "Integrations & API Keys" at bounding box center [106, 279] width 79 height 10
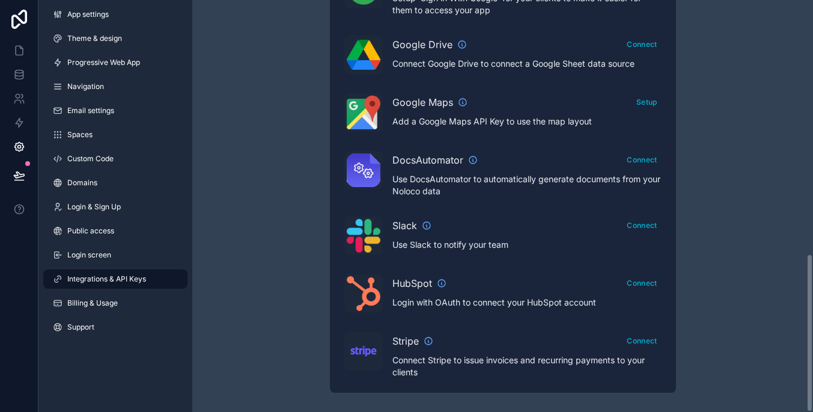
scroll to position [659, 0]
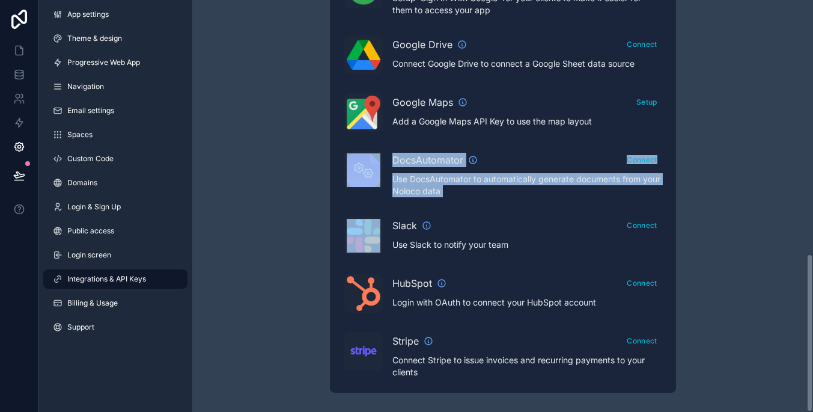
drag, startPoint x: 340, startPoint y: 236, endPoint x: 268, endPoint y: 188, distance: 87.2
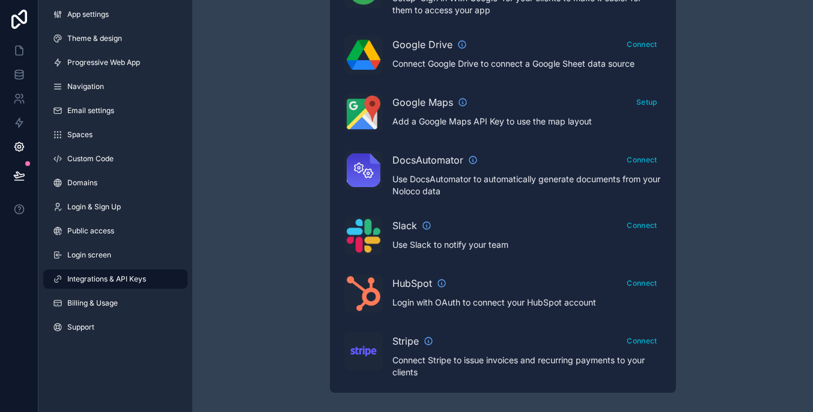
drag, startPoint x: 376, startPoint y: 229, endPoint x: 344, endPoint y: 216, distance: 34.3
click at [147, 88] on link "Navigation" at bounding box center [115, 86] width 144 height 19
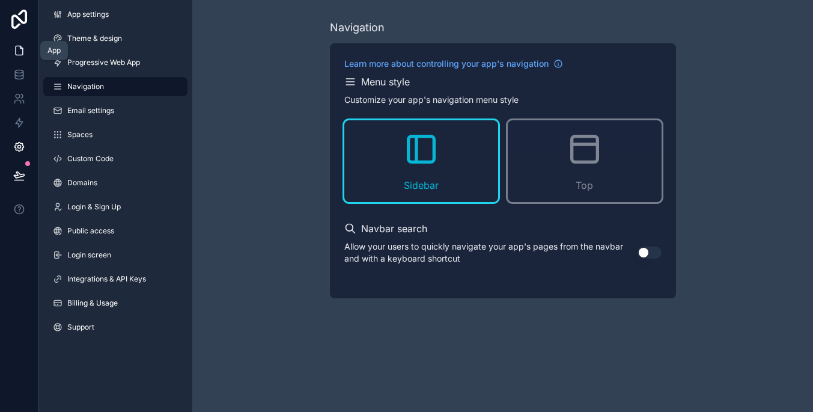
click at [22, 55] on icon at bounding box center [19, 50] width 7 height 9
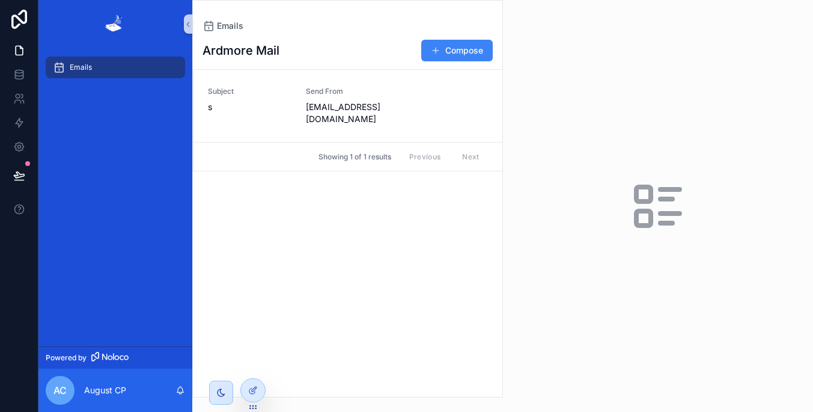
click at [307, 27] on div "Emails" at bounding box center [348, 26] width 290 height 12
click at [227, 393] on div "scrollable content" at bounding box center [221, 393] width 24 height 24
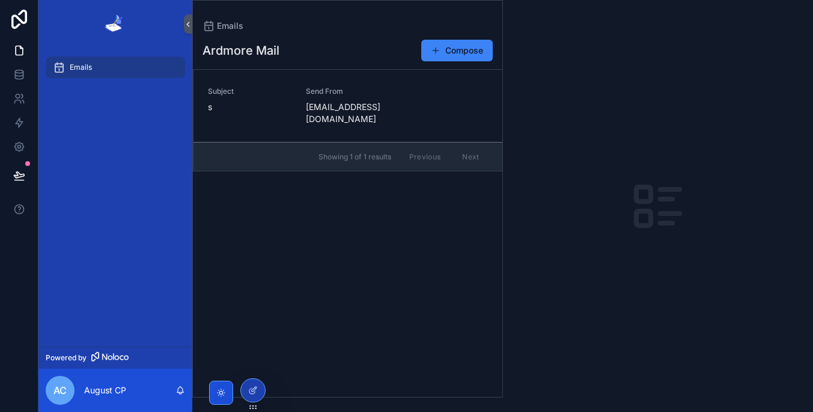
click at [231, 383] on div "scrollable content" at bounding box center [221, 393] width 24 height 24
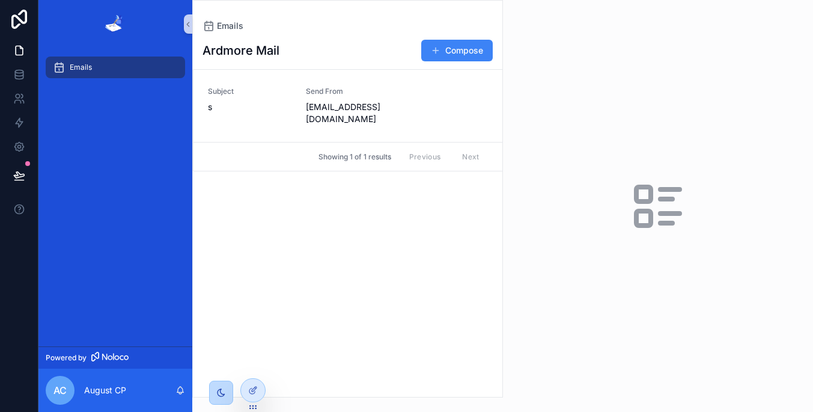
click at [225, 393] on icon "scrollable content" at bounding box center [221, 393] width 10 height 10
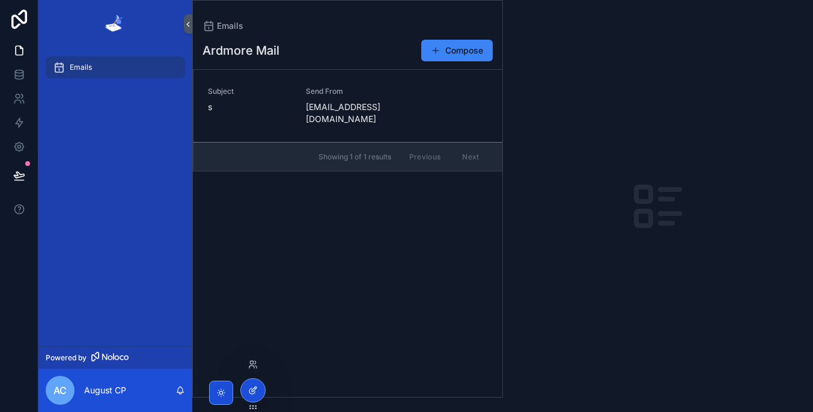
click at [251, 393] on icon at bounding box center [253, 390] width 10 height 10
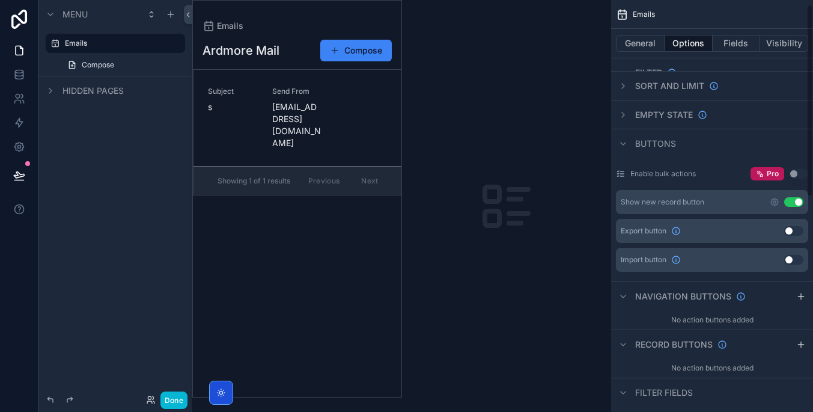
scroll to position [9, 0]
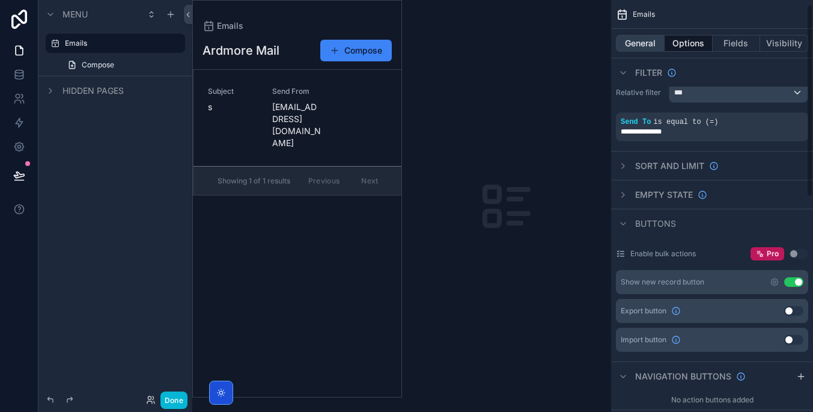
click at [654, 35] on button "General" at bounding box center [640, 43] width 49 height 17
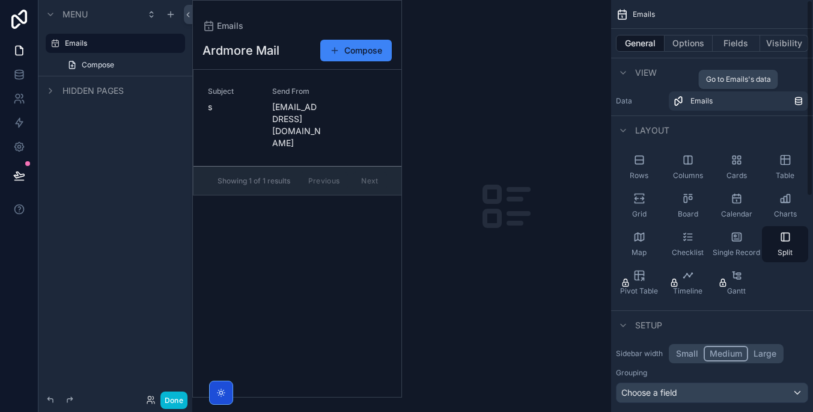
scroll to position [0, 0]
click at [700, 52] on div "General Options Fields Visibility" at bounding box center [712, 43] width 202 height 29
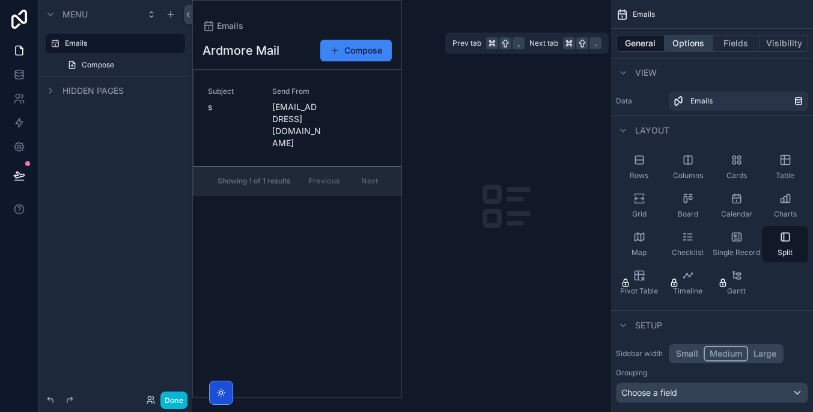
click at [697, 41] on button "Options" at bounding box center [689, 43] width 48 height 17
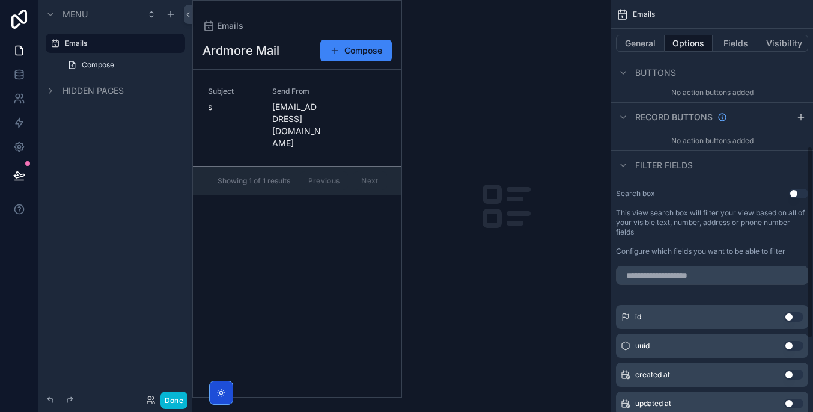
scroll to position [313, 0]
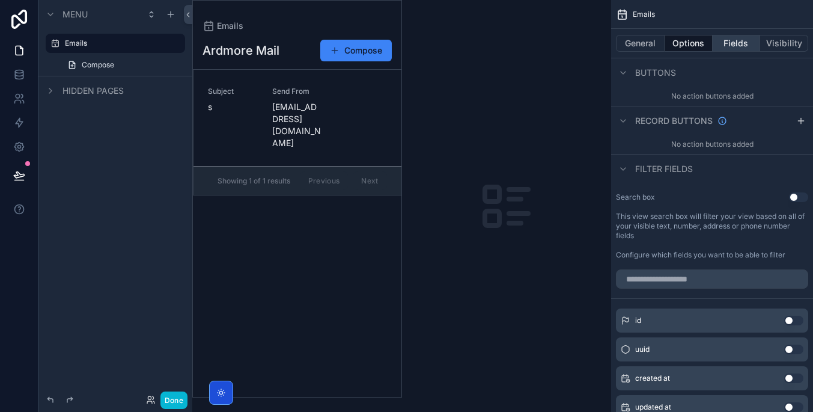
click at [753, 44] on button "Fields" at bounding box center [737, 43] width 48 height 17
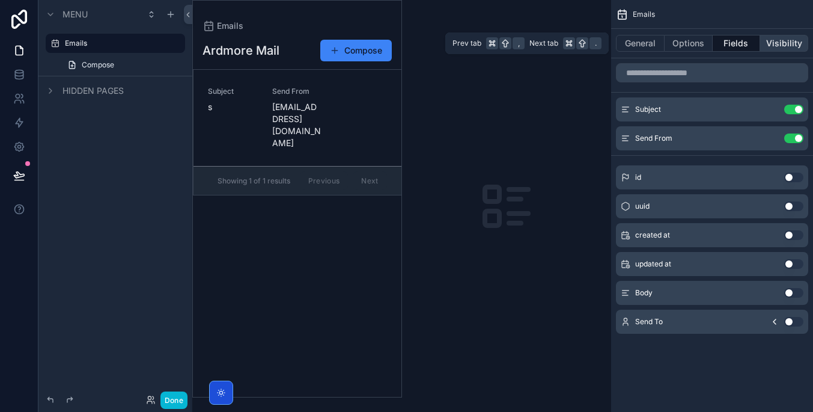
click at [765, 44] on button "Visibility" at bounding box center [784, 43] width 48 height 17
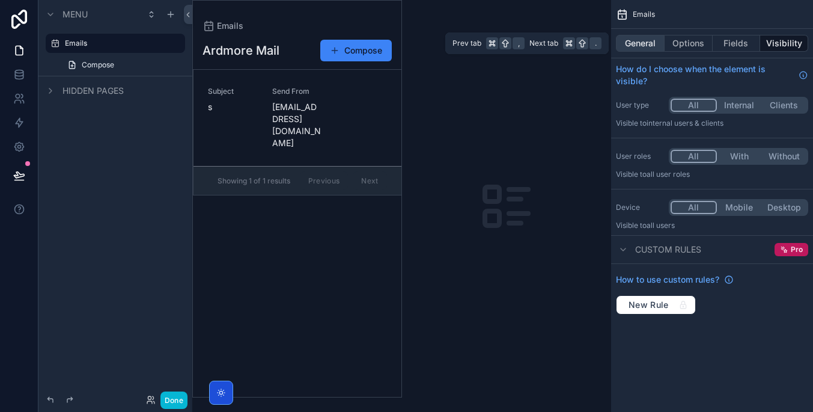
click at [656, 44] on button "General" at bounding box center [640, 43] width 49 height 17
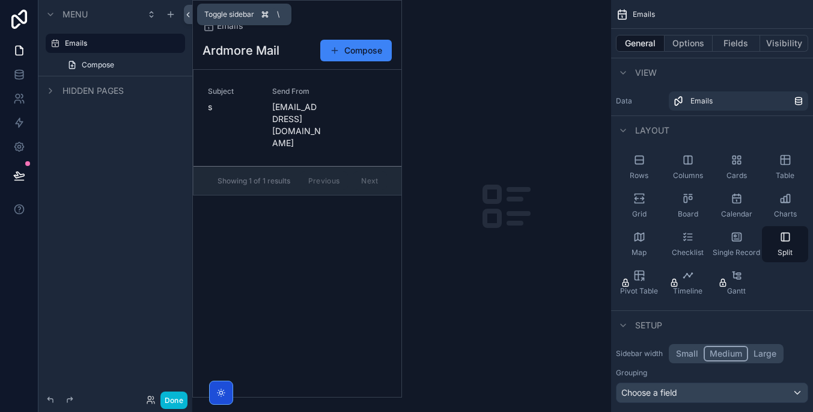
click at [186, 19] on icon at bounding box center [188, 14] width 8 height 9
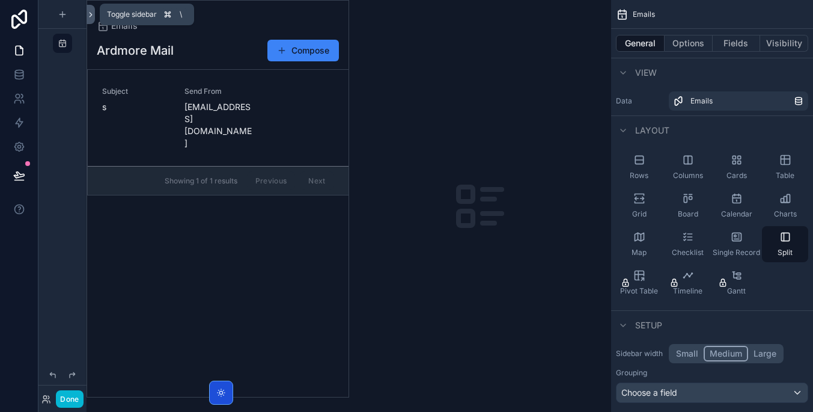
click at [90, 14] on icon at bounding box center [91, 14] width 8 height 9
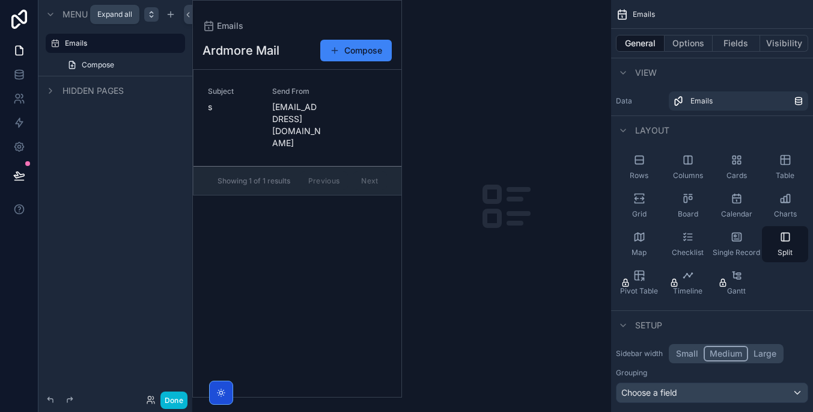
click at [151, 15] on icon "scrollable content" at bounding box center [152, 15] width 10 height 10
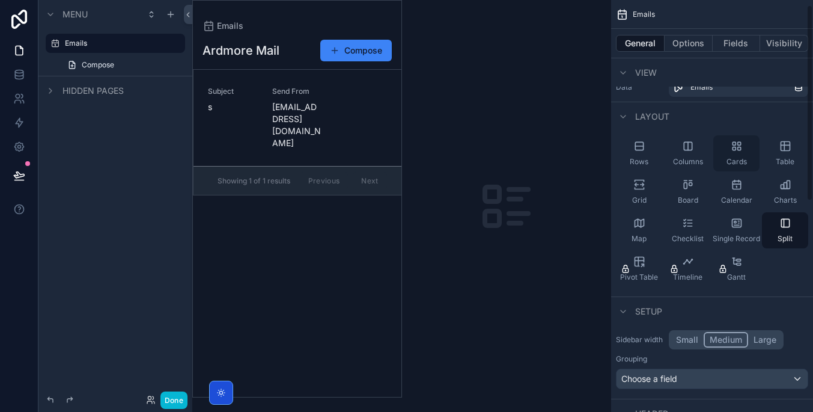
scroll to position [25, 0]
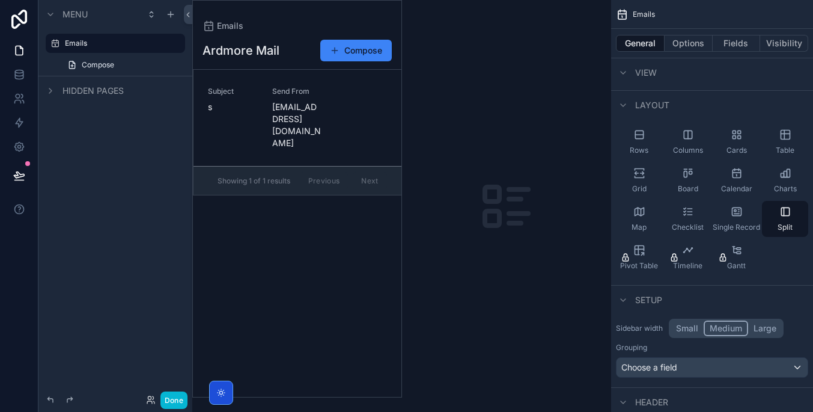
click at [335, 275] on div "scrollable content" at bounding box center [297, 199] width 209 height 396
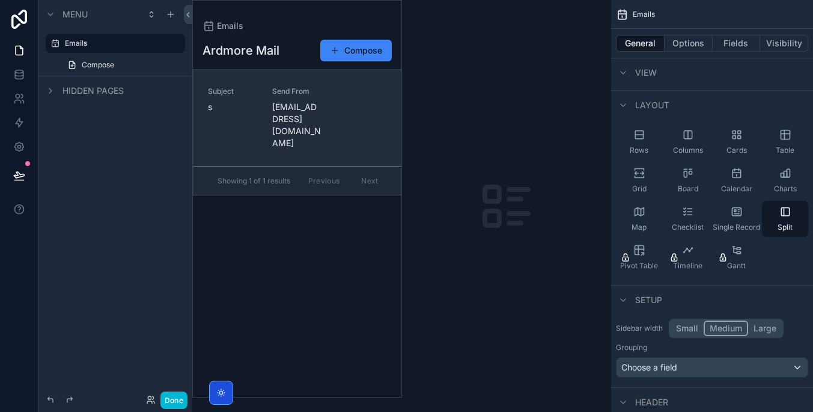
click at [290, 115] on span "[EMAIL_ADDRESS][DOMAIN_NAME]" at bounding box center [297, 125] width 50 height 48
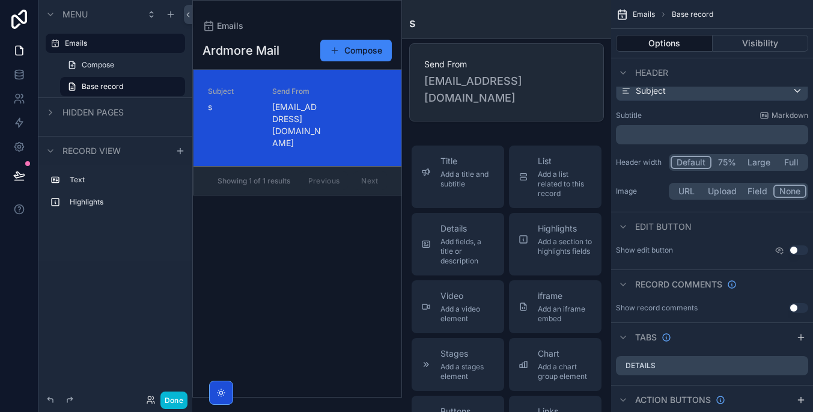
scroll to position [16, 0]
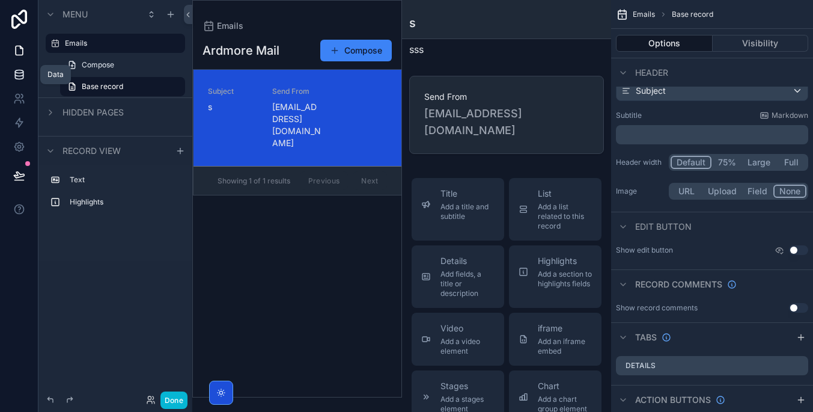
click at [21, 72] on icon at bounding box center [19, 75] width 12 height 12
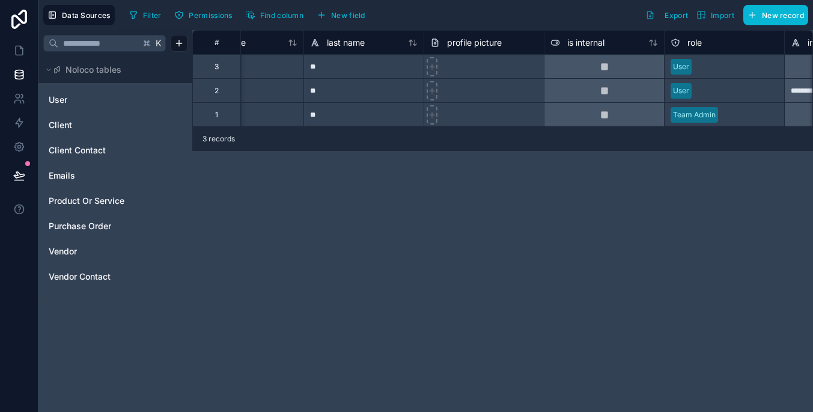
scroll to position [0, 198]
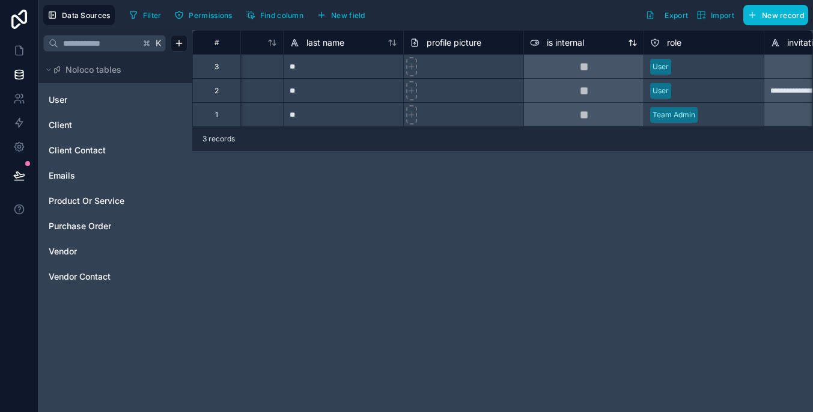
click at [533, 44] on icon at bounding box center [535, 42] width 10 height 14
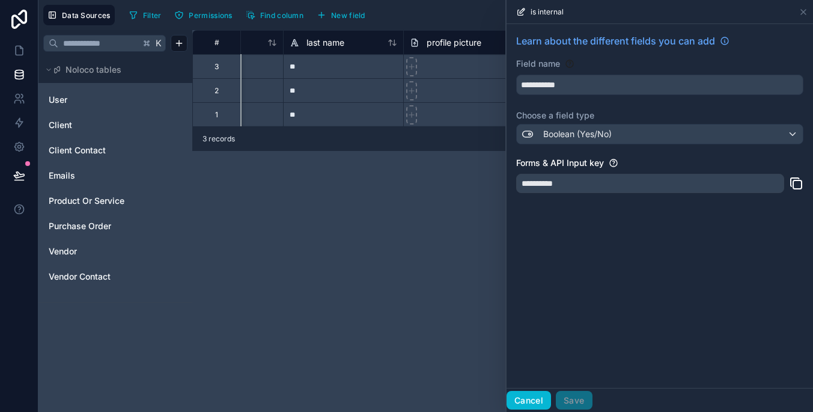
click at [531, 394] on button "Cancel" at bounding box center [529, 400] width 44 height 19
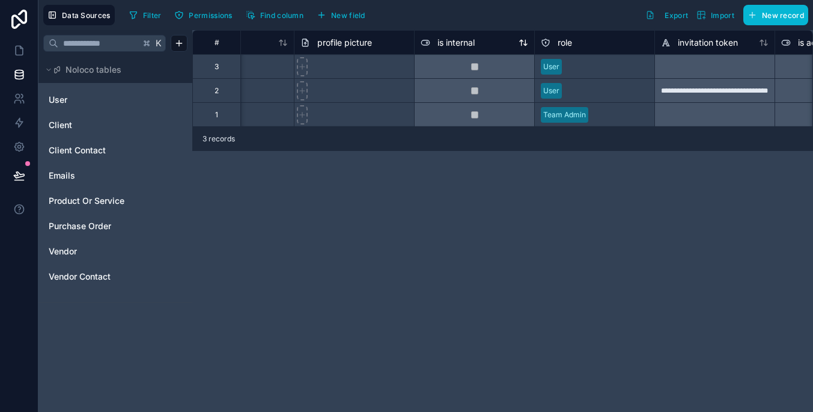
scroll to position [0, 319]
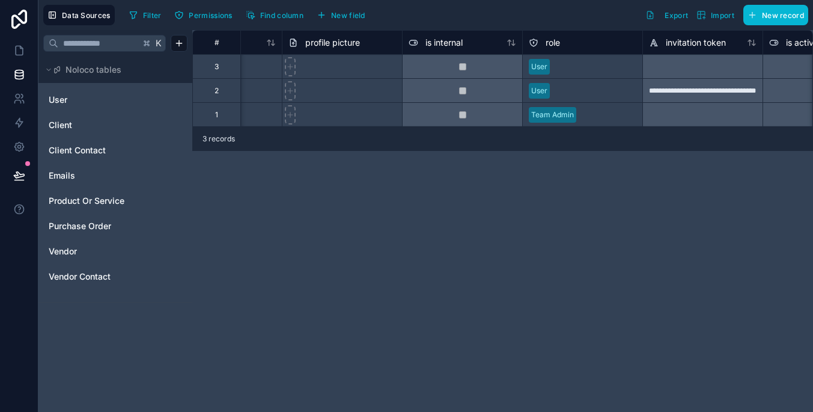
click at [538, 43] on icon at bounding box center [534, 42] width 10 height 14
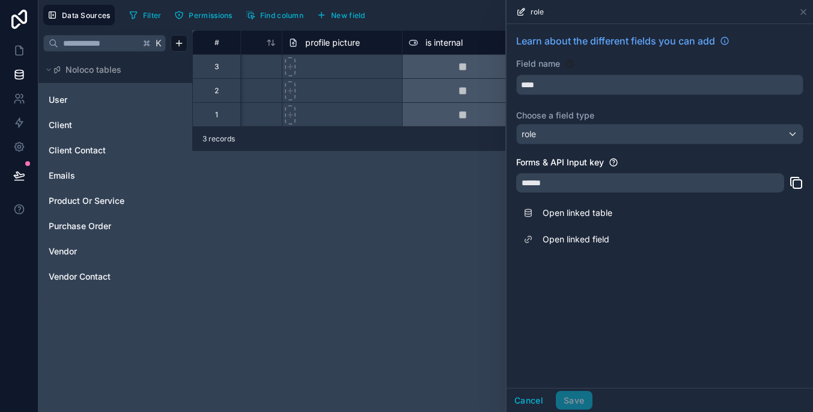
click at [451, 304] on div "**********" at bounding box center [502, 221] width 621 height 382
click at [798, 7] on div "role" at bounding box center [660, 11] width 297 height 23
click at [802, 11] on icon at bounding box center [804, 12] width 10 height 10
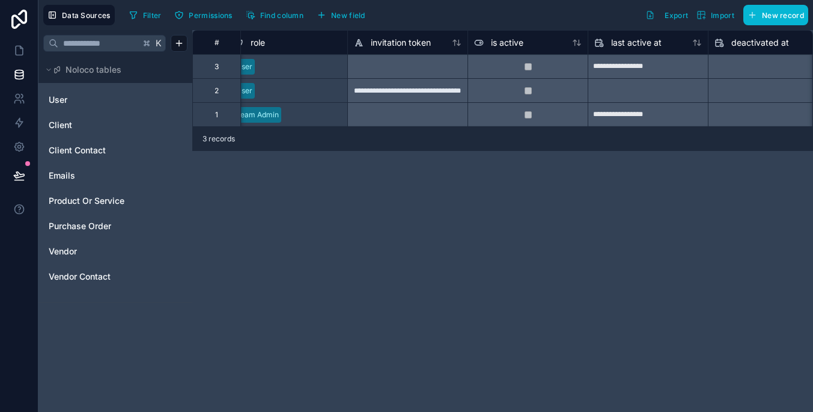
scroll to position [0, 636]
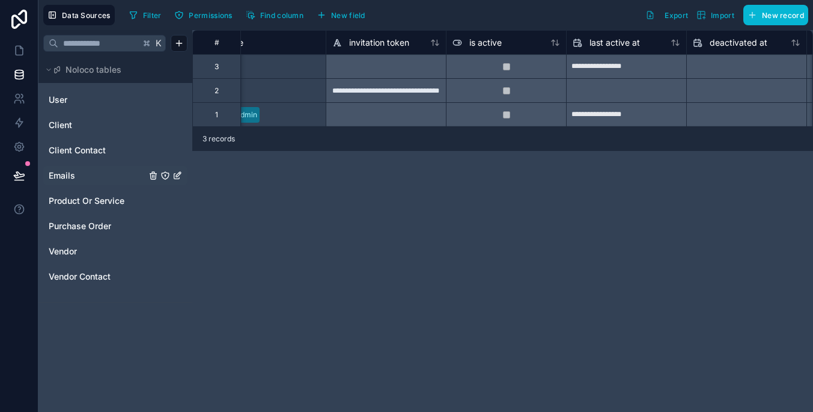
click at [108, 175] on link "Emails" at bounding box center [97, 176] width 97 height 12
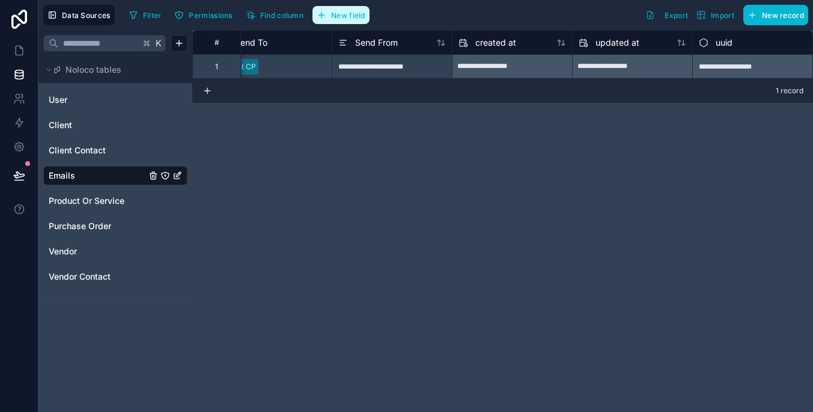
click at [364, 16] on span "New field" at bounding box center [348, 15] width 34 height 9
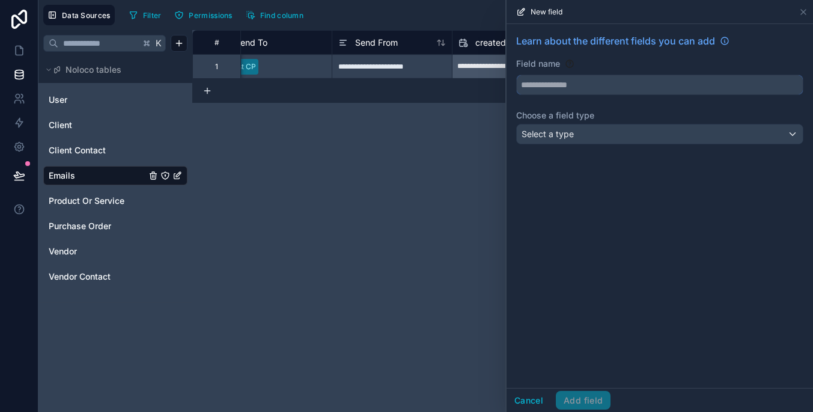
click at [667, 80] on input "text" at bounding box center [660, 84] width 286 height 19
type input "*******"
click at [662, 130] on div "Select a type" at bounding box center [660, 133] width 286 height 19
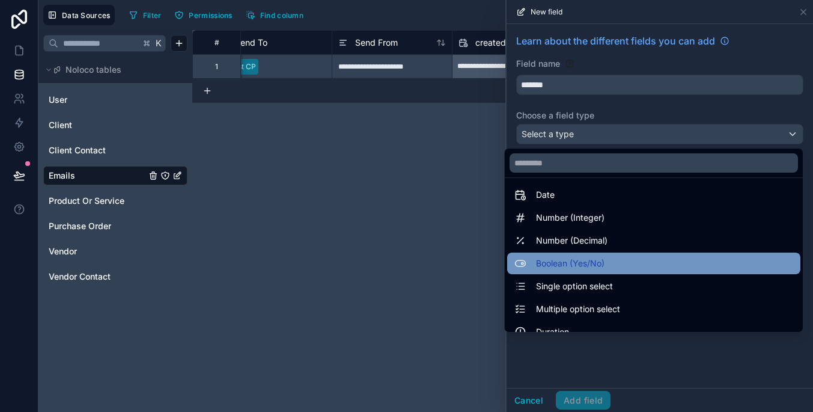
scroll to position [40, 0]
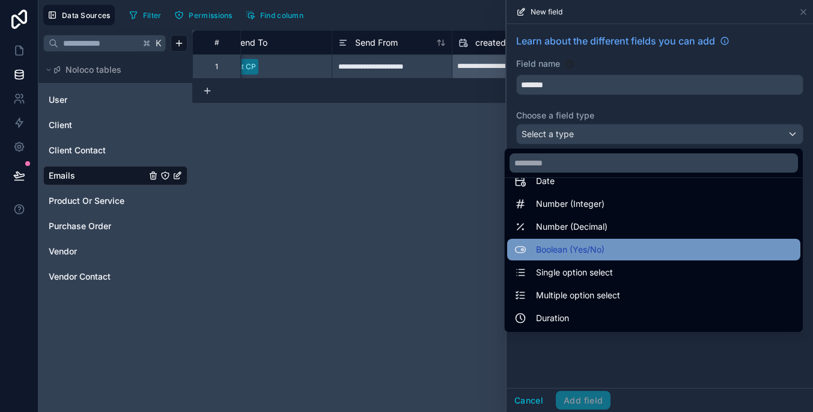
click at [649, 252] on div "Boolean (Yes/No)" at bounding box center [654, 249] width 279 height 14
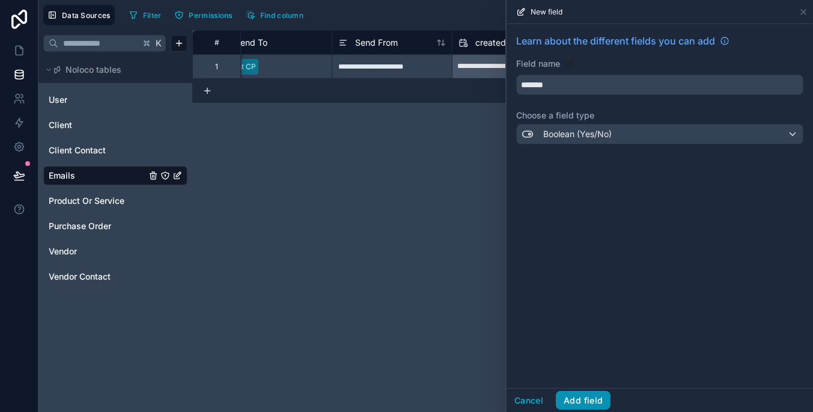
click at [594, 395] on button "Add field" at bounding box center [583, 400] width 55 height 19
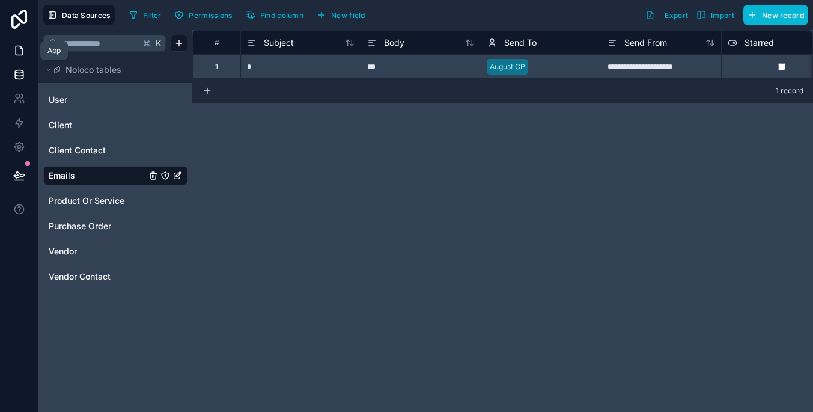
click at [18, 57] on link at bounding box center [19, 50] width 38 height 24
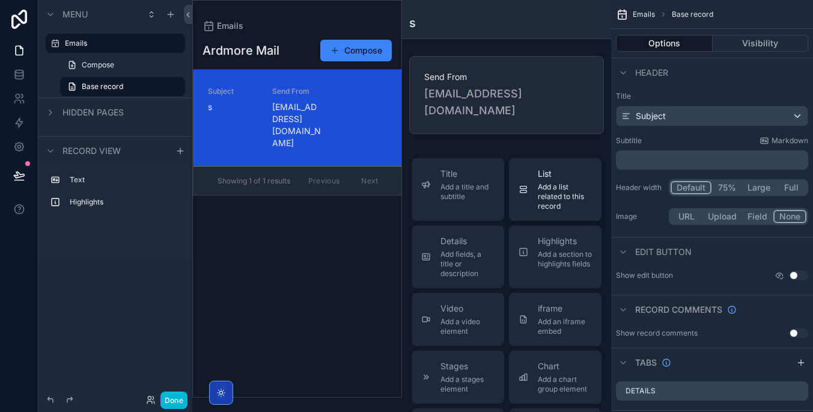
scroll to position [68, 0]
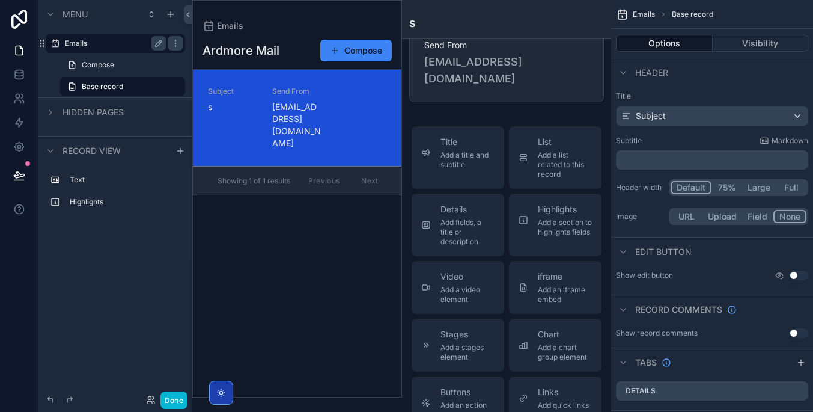
click at [117, 48] on div "Emails" at bounding box center [115, 43] width 101 height 14
click at [131, 44] on label "Emails" at bounding box center [113, 43] width 96 height 10
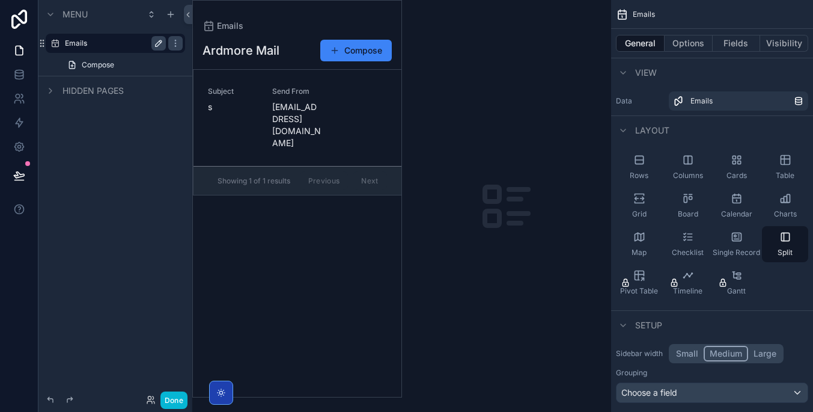
click at [159, 44] on icon "scrollable content" at bounding box center [159, 43] width 6 height 6
click at [173, 40] on icon "scrollable content" at bounding box center [176, 43] width 10 height 10
click at [271, 186] on div "Ardmore Mail Compose Subject s Send From [EMAIL_ADDRESS][DOMAIN_NAME] Showing 1…" at bounding box center [297, 214] width 209 height 365
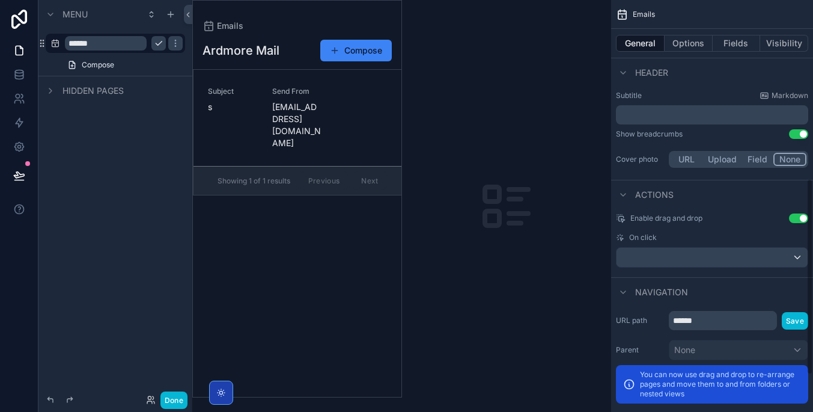
scroll to position [254, 0]
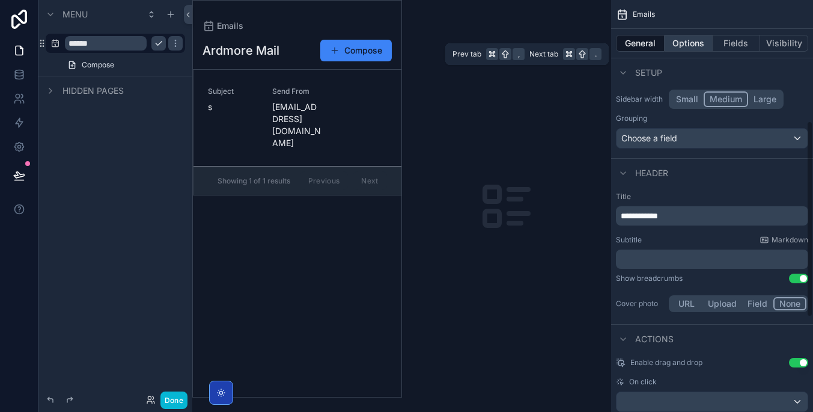
click at [701, 43] on button "Options" at bounding box center [689, 43] width 48 height 17
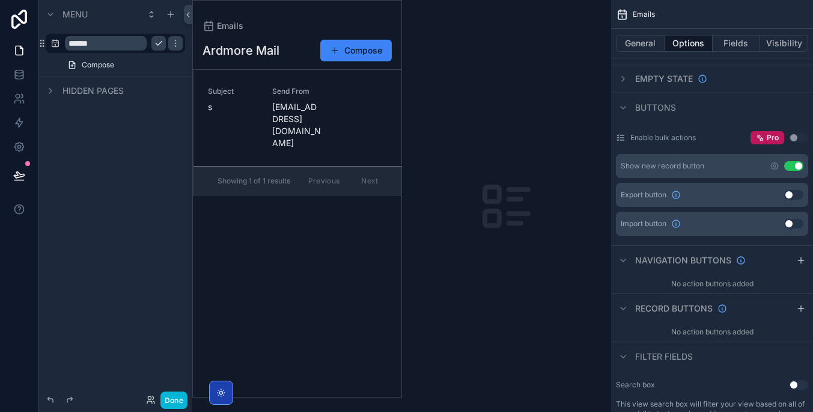
scroll to position [179, 0]
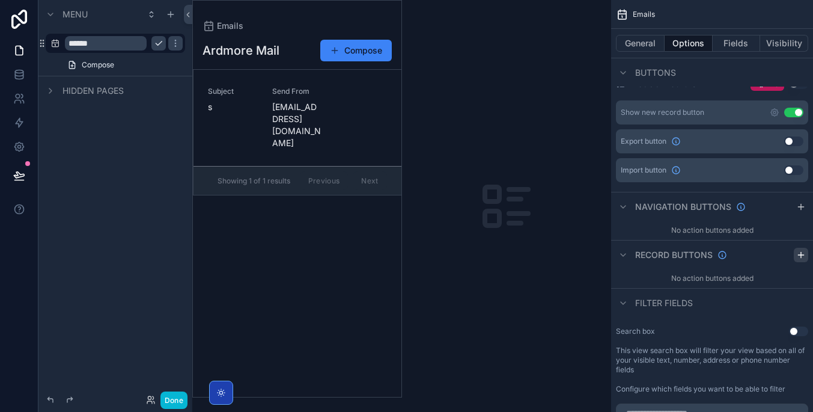
click at [800, 257] on icon "scrollable content" at bounding box center [802, 255] width 10 height 10
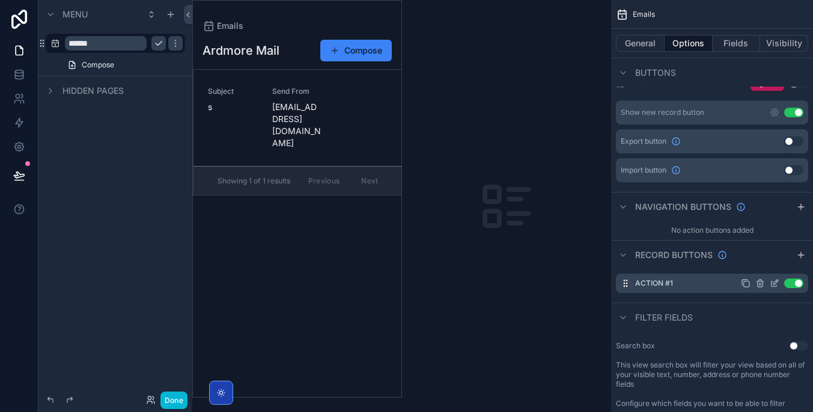
click at [775, 283] on icon "scrollable content" at bounding box center [775, 283] width 10 height 10
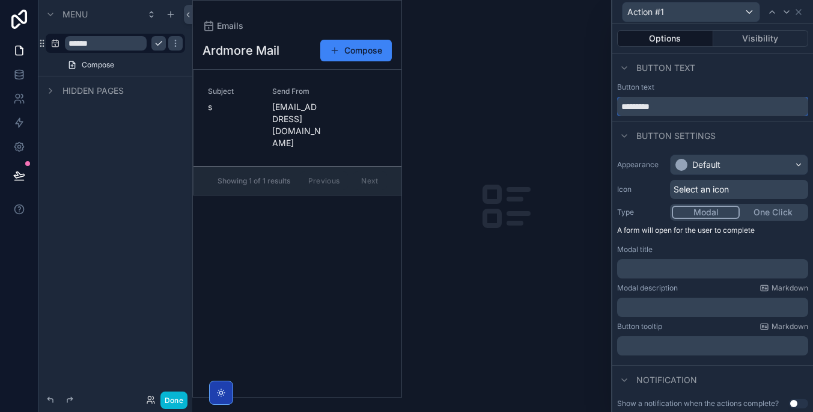
drag, startPoint x: 695, startPoint y: 102, endPoint x: 604, endPoint y: 102, distance: 91.4
click at [604, 102] on div "**********" at bounding box center [406, 206] width 813 height 412
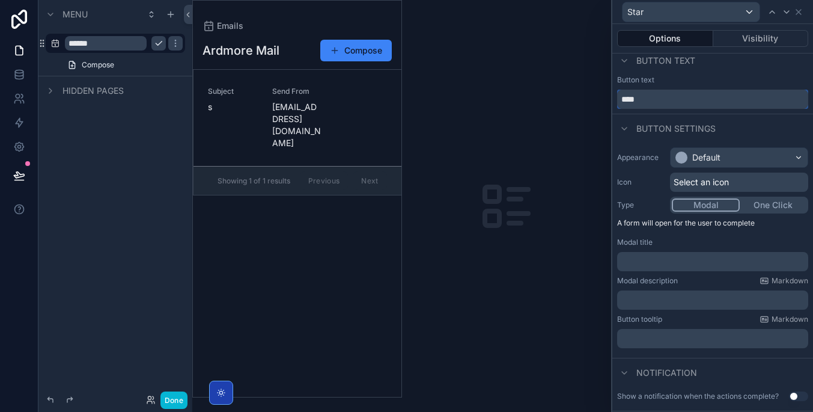
type input "****"
click at [760, 177] on div "Select an icon" at bounding box center [739, 182] width 138 height 19
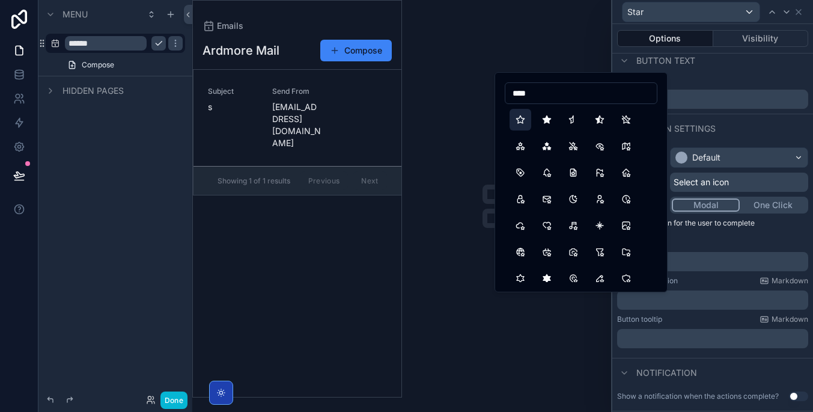
type input "****"
click at [521, 116] on button "Star" at bounding box center [521, 120] width 22 height 22
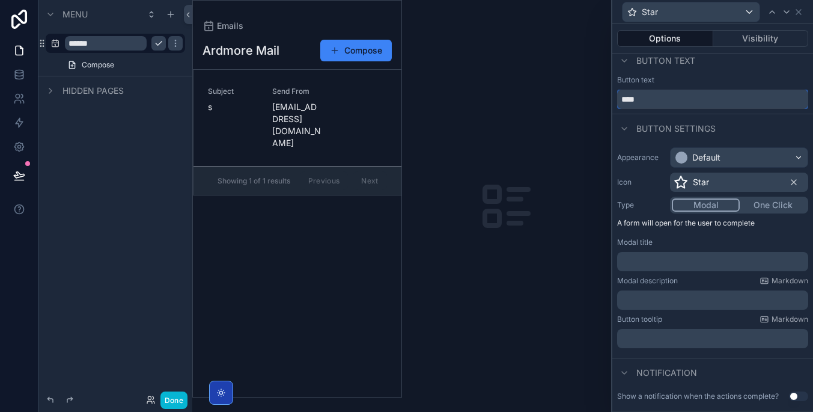
click at [704, 99] on input "****" at bounding box center [712, 99] width 191 height 19
drag, startPoint x: 704, startPoint y: 99, endPoint x: 591, endPoint y: 99, distance: 113.0
click at [591, 99] on div "**********" at bounding box center [406, 206] width 813 height 412
click at [747, 209] on button "One Click" at bounding box center [773, 204] width 68 height 13
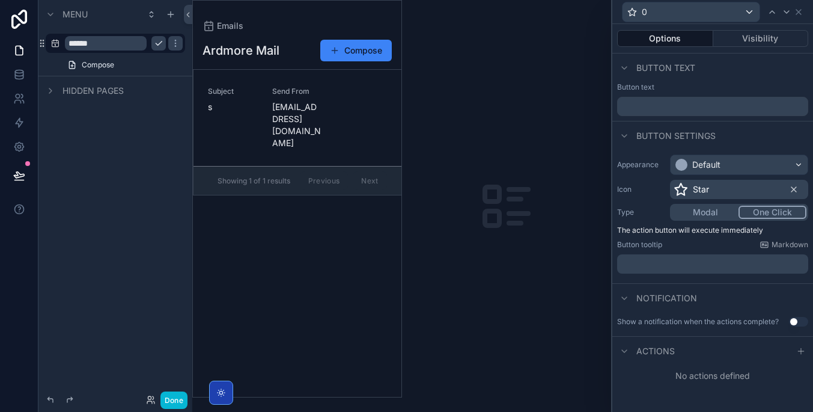
scroll to position [0, 0]
click at [756, 268] on p "﻿" at bounding box center [714, 264] width 184 height 12
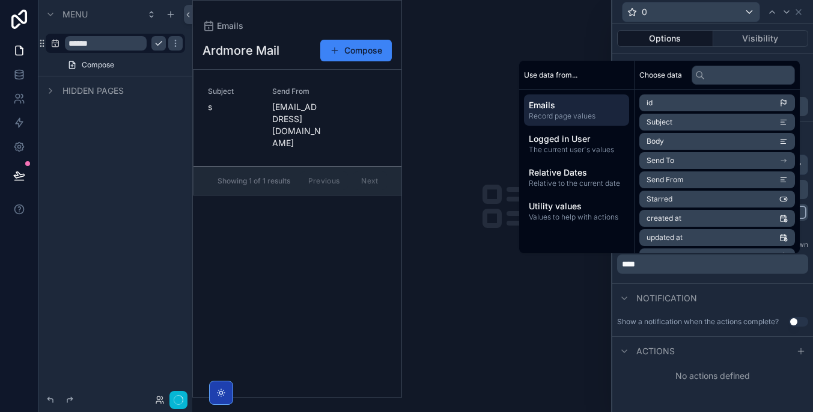
click at [715, 385] on div "No actions defined" at bounding box center [713, 376] width 201 height 22
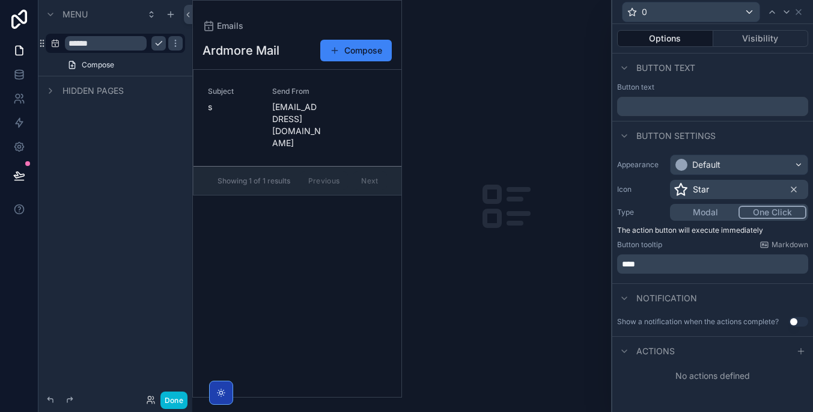
click at [798, 325] on button "Use setting" at bounding box center [798, 322] width 19 height 10
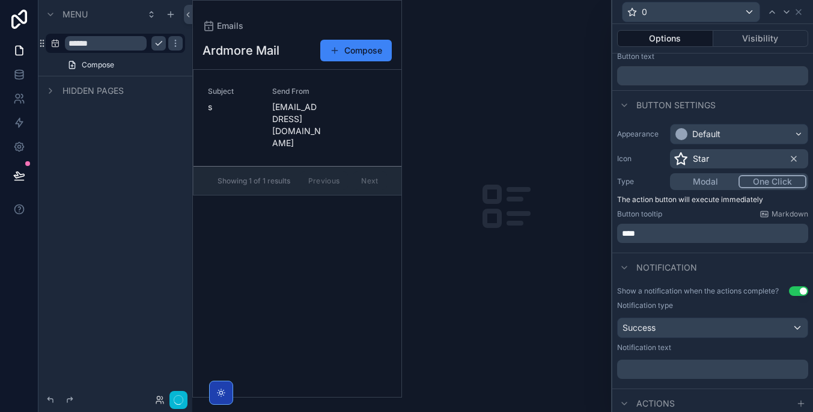
scroll to position [51, 0]
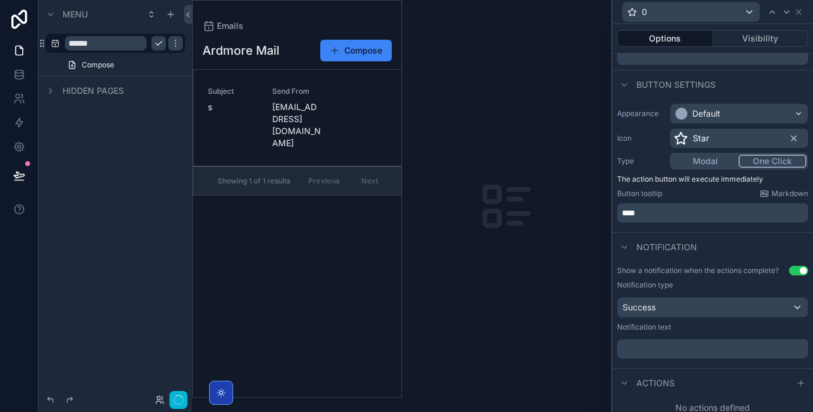
click at [727, 343] on p "﻿" at bounding box center [714, 349] width 184 height 12
click at [748, 366] on div "**********" at bounding box center [713, 314] width 201 height 107
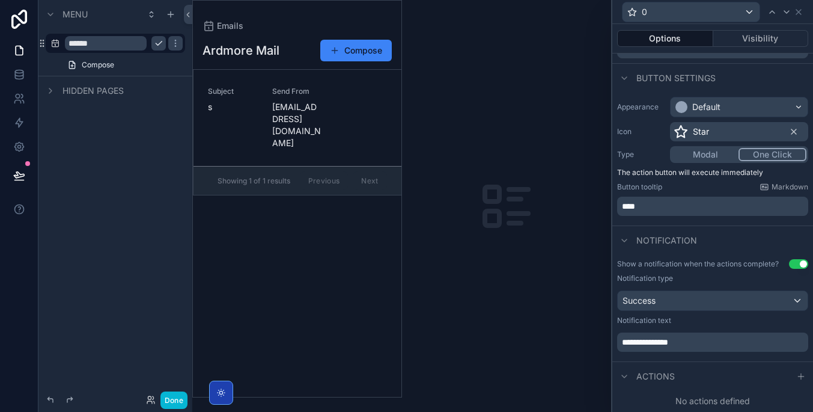
scroll to position [58, 0]
click at [797, 375] on icon at bounding box center [802, 377] width 10 height 10
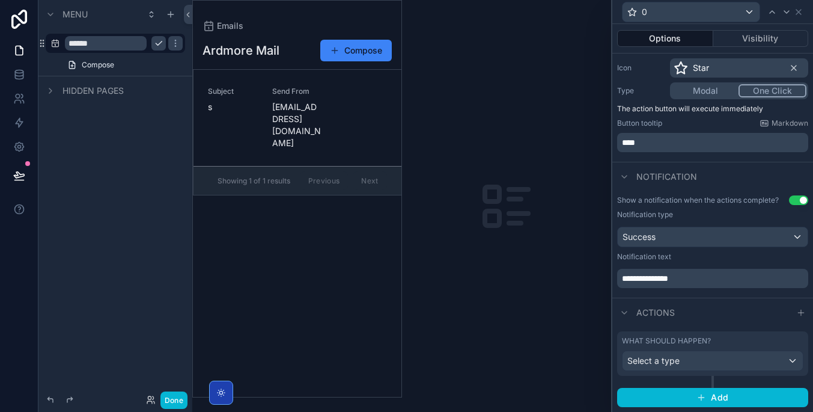
scroll to position [121, 0]
click at [715, 361] on div "Select a type" at bounding box center [713, 361] width 180 height 19
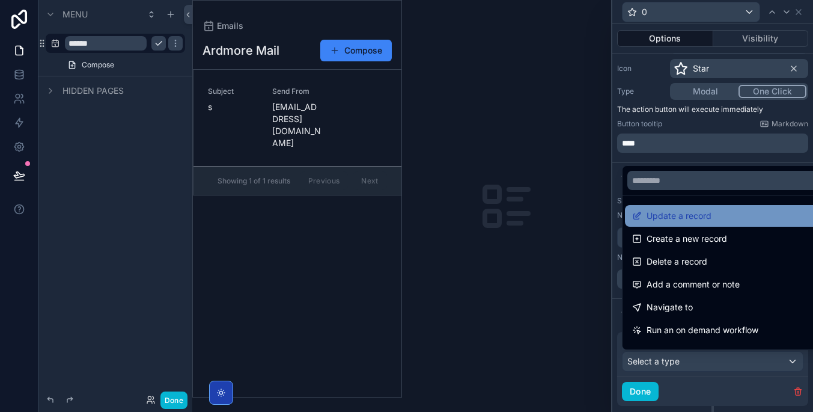
click at [728, 214] on div "Update a record" at bounding box center [726, 216] width 189 height 14
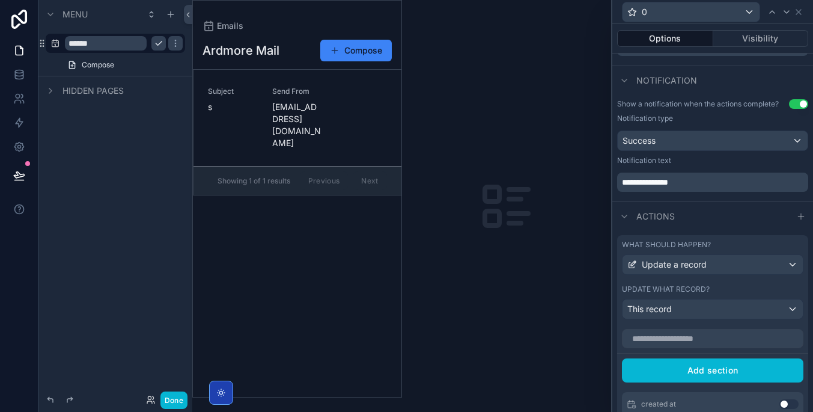
scroll to position [253, 0]
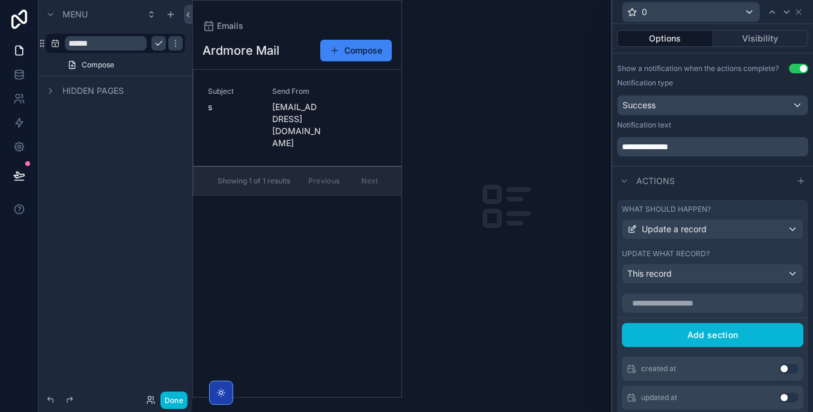
click at [720, 268] on div "This record" at bounding box center [713, 273] width 180 height 19
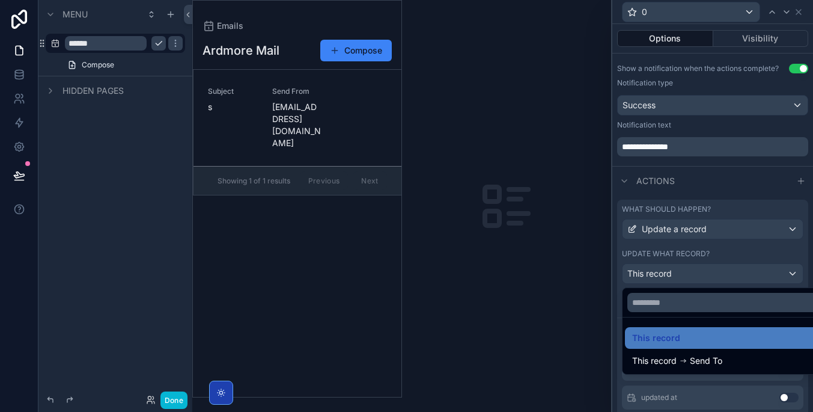
click at [720, 268] on div at bounding box center [713, 206] width 201 height 412
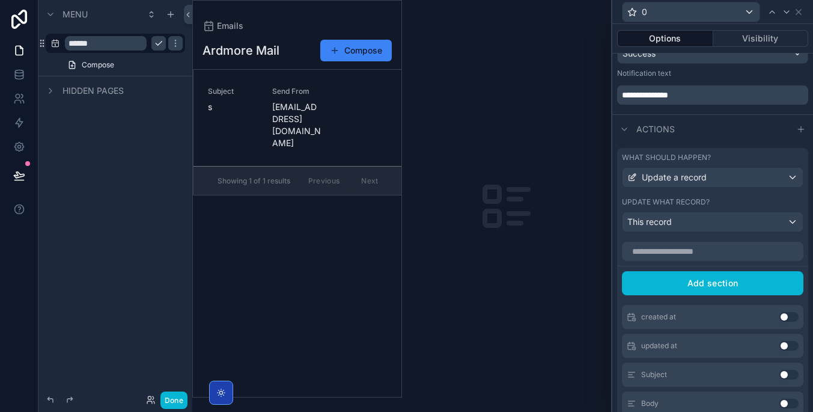
scroll to position [351, 0]
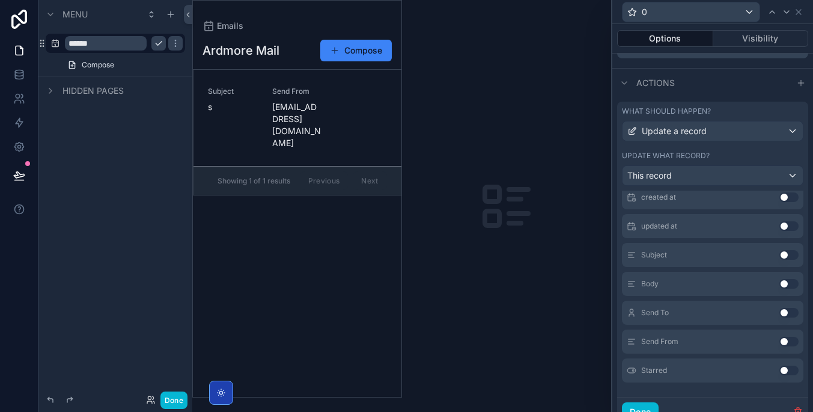
click at [791, 369] on button "Use setting" at bounding box center [789, 371] width 19 height 10
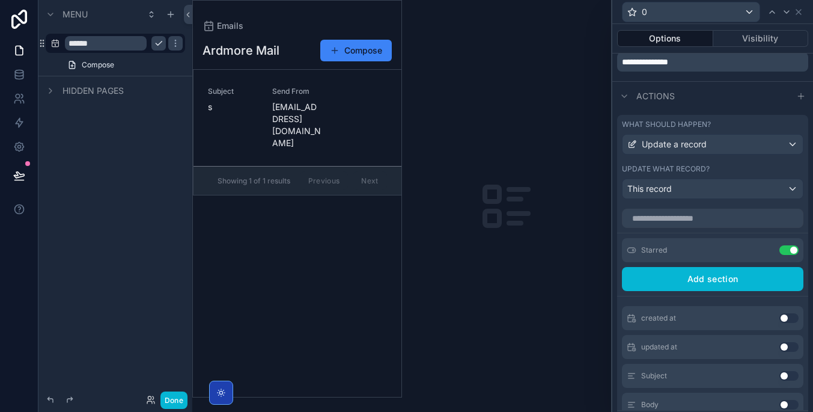
scroll to position [0, 0]
click at [765, 252] on icon at bounding box center [765, 250] width 10 height 10
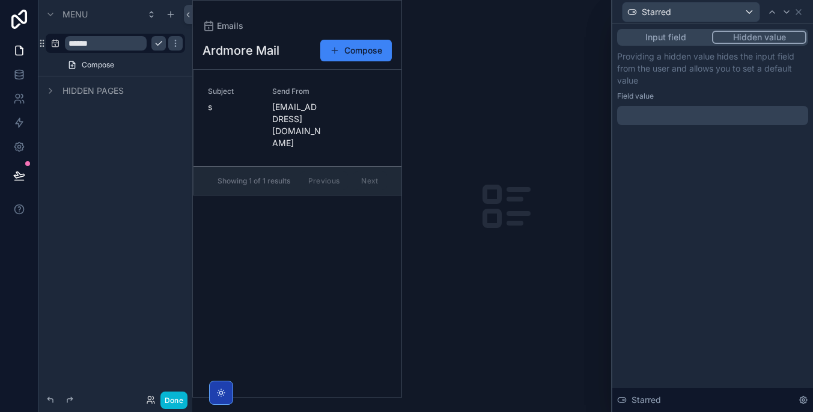
click at [708, 119] on div at bounding box center [712, 115] width 191 height 19
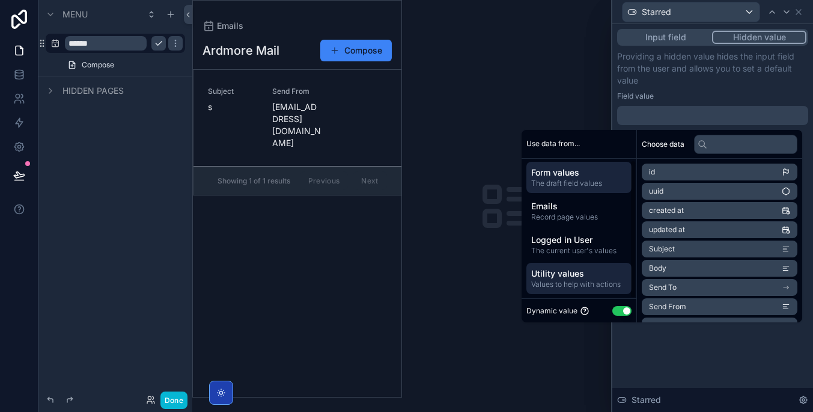
scroll to position [2, 0]
click at [614, 281] on span "Values to help with actions" at bounding box center [579, 285] width 96 height 10
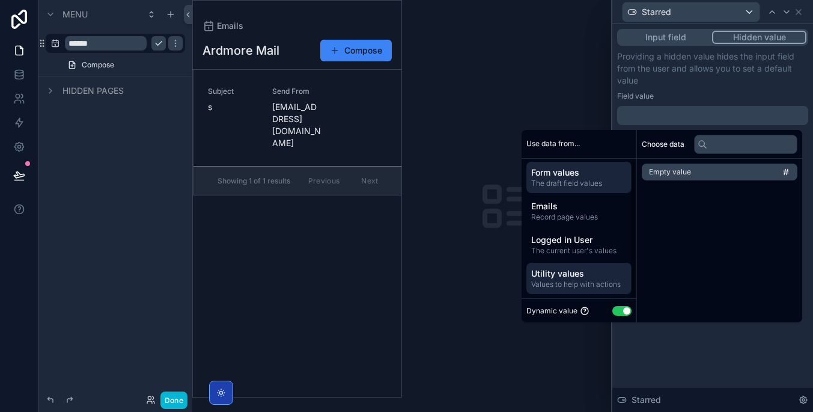
click at [593, 171] on span "Form values" at bounding box center [579, 173] width 96 height 12
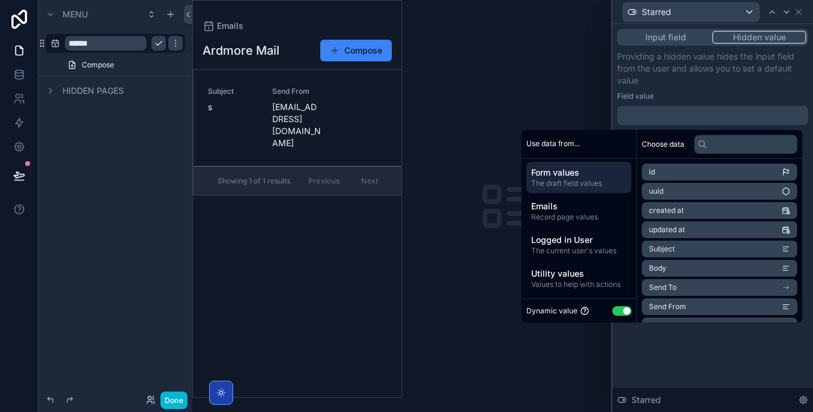
click at [695, 112] on div at bounding box center [712, 115] width 191 height 19
click at [613, 310] on button "Use setting" at bounding box center [622, 311] width 19 height 10
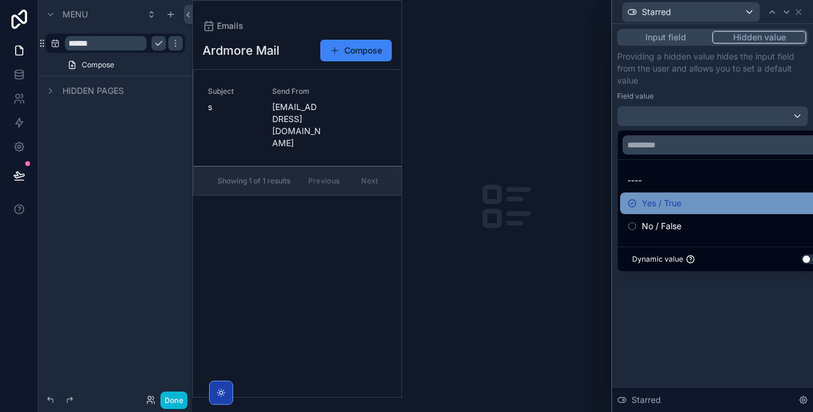
click at [694, 204] on div "Yes / True" at bounding box center [727, 203] width 198 height 14
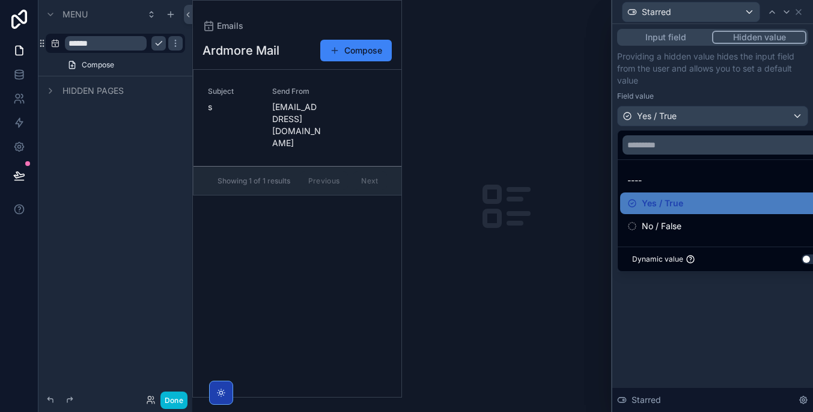
click at [740, 311] on div "Input field Hidden value Providing a hidden value hides the input field from th…" at bounding box center [713, 218] width 201 height 388
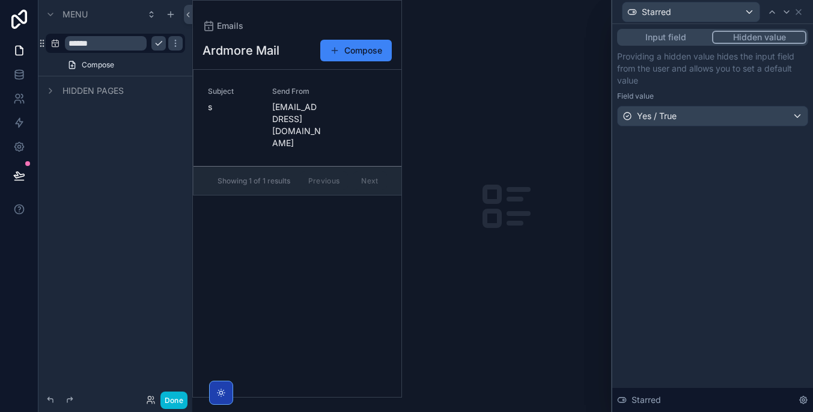
click at [700, 38] on button "Input field" at bounding box center [665, 37] width 93 height 13
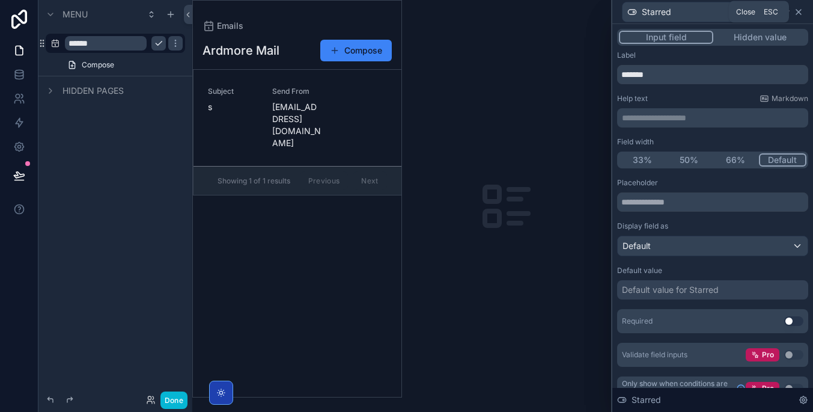
click at [803, 8] on icon at bounding box center [799, 12] width 10 height 10
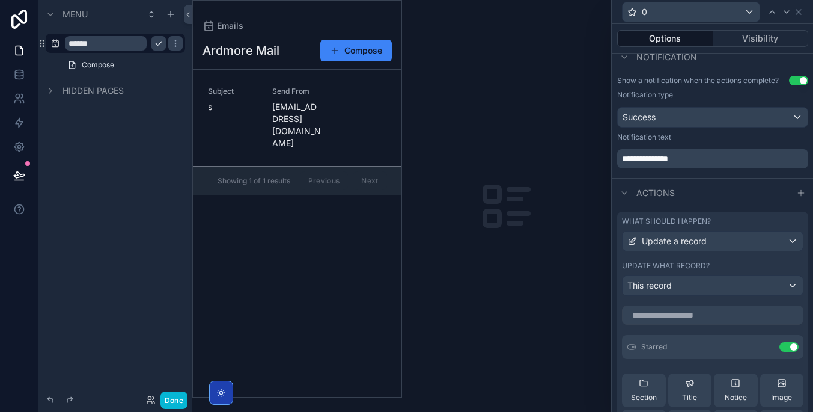
scroll to position [287, 0]
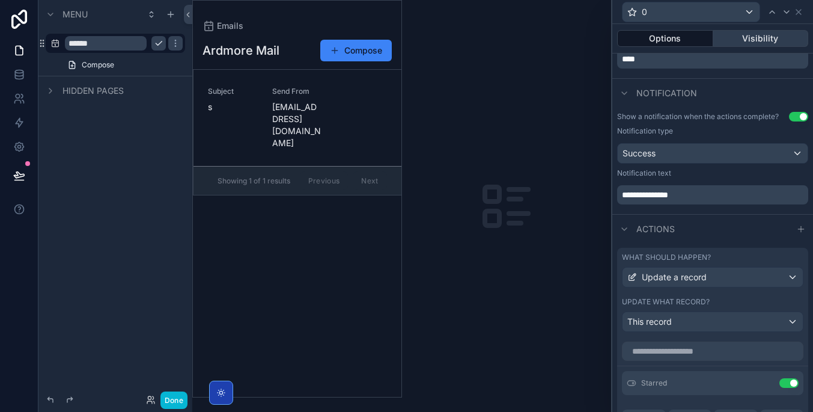
click at [742, 35] on button "Visibility" at bounding box center [762, 38] width 96 height 17
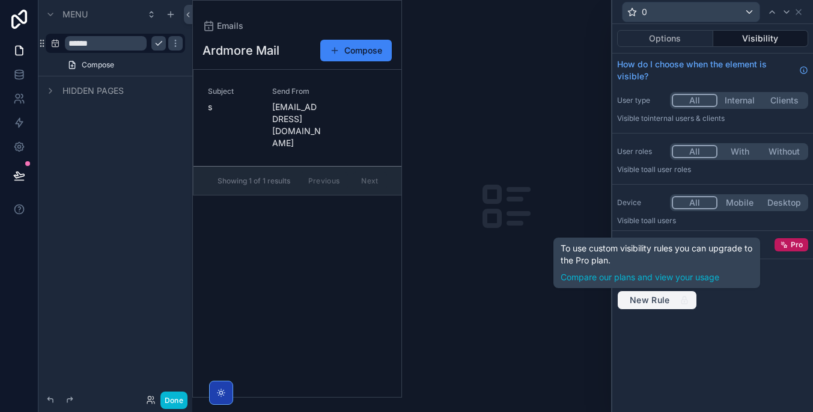
click at [683, 298] on icon "button" at bounding box center [684, 297] width 3 height 3
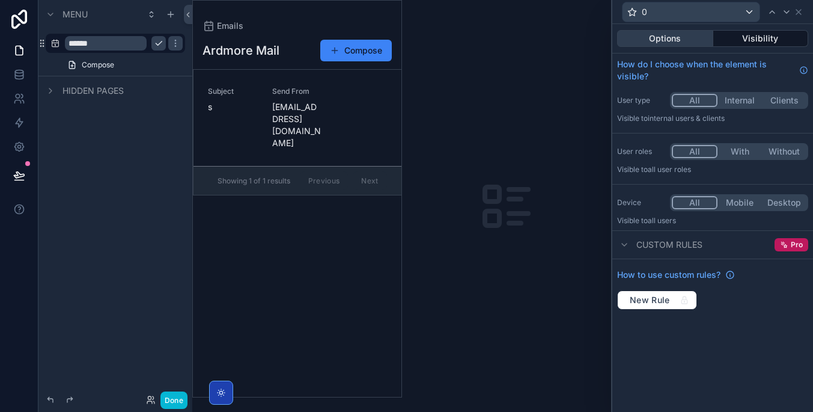
click at [699, 41] on button "Options" at bounding box center [665, 38] width 96 height 17
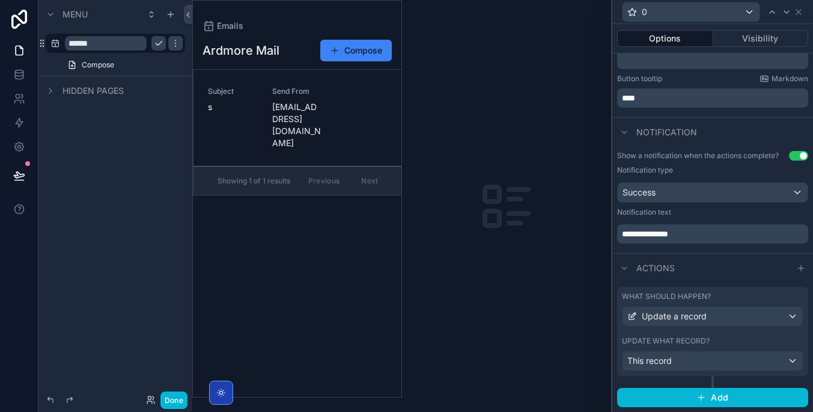
scroll to position [247, 0]
click at [729, 310] on div "Update a record" at bounding box center [713, 316] width 180 height 19
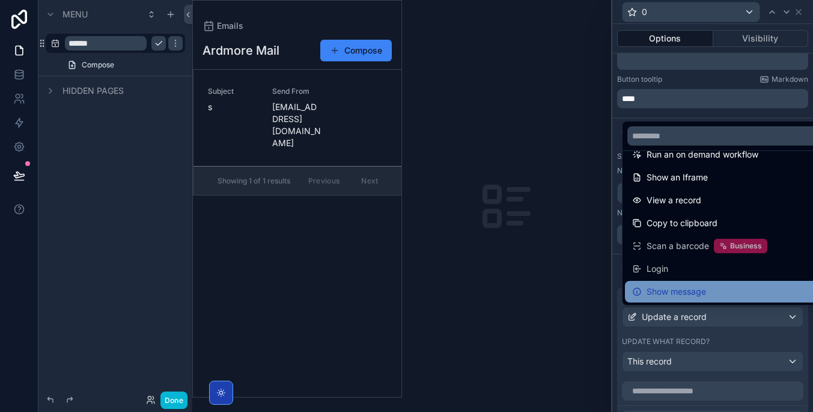
scroll to position [127, 0]
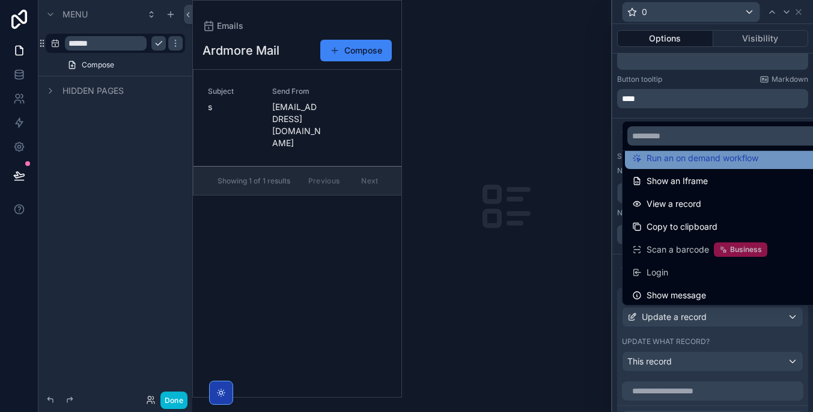
click at [743, 164] on span "Run an on demand workflow" at bounding box center [703, 158] width 112 height 14
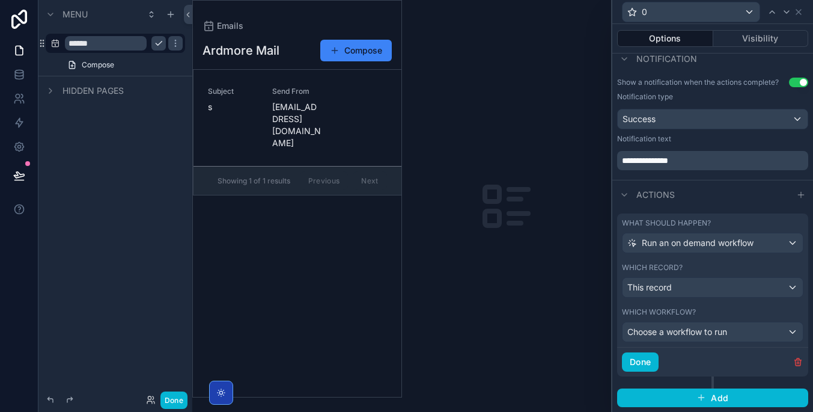
scroll to position [320, 0]
click at [731, 279] on div "This record" at bounding box center [713, 287] width 180 height 19
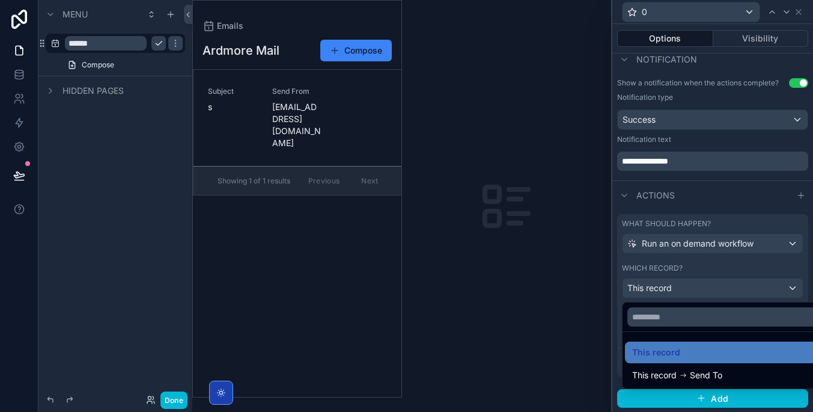
click at [733, 287] on div at bounding box center [713, 206] width 201 height 412
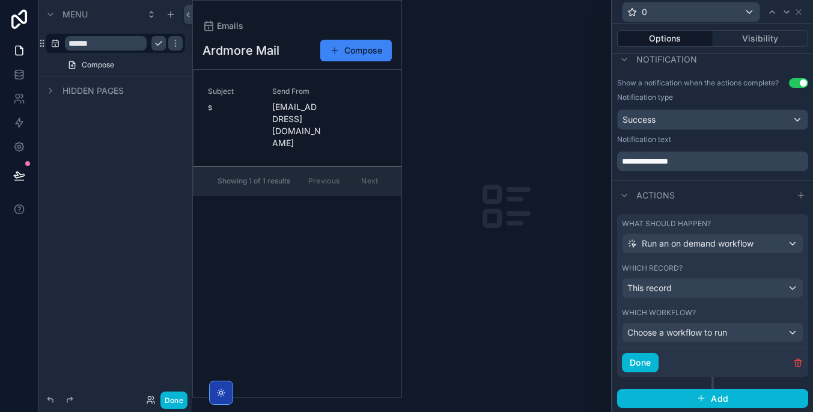
click at [741, 332] on div "Choose a workflow to run" at bounding box center [713, 332] width 180 height 19
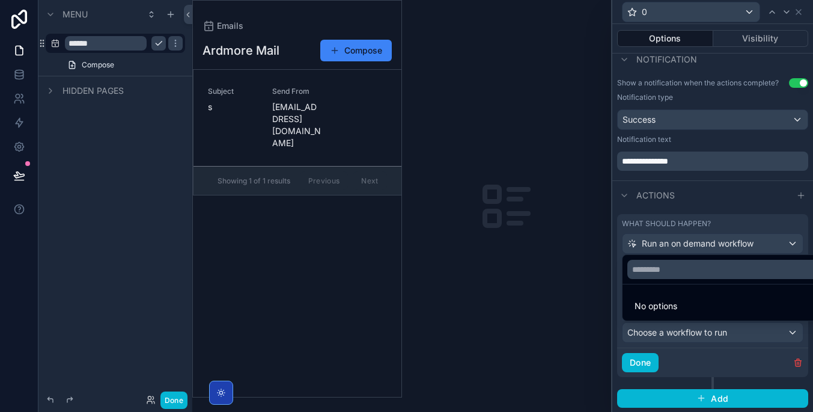
scroll to position [0, 0]
click at [720, 329] on div at bounding box center [713, 206] width 201 height 412
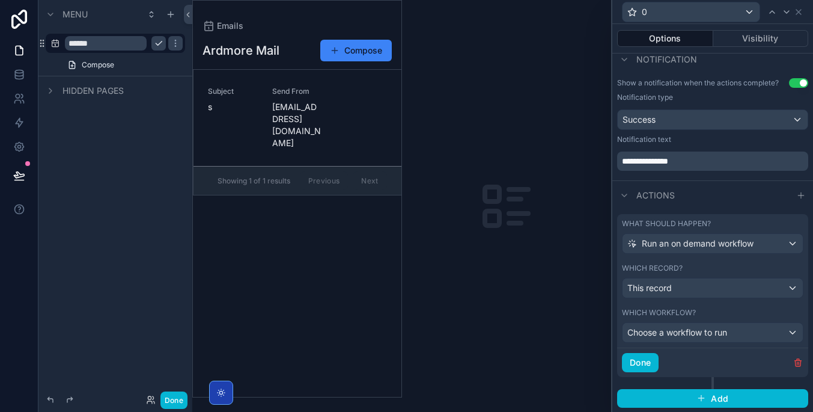
click at [720, 329] on span "Choose a workflow to run" at bounding box center [678, 332] width 100 height 10
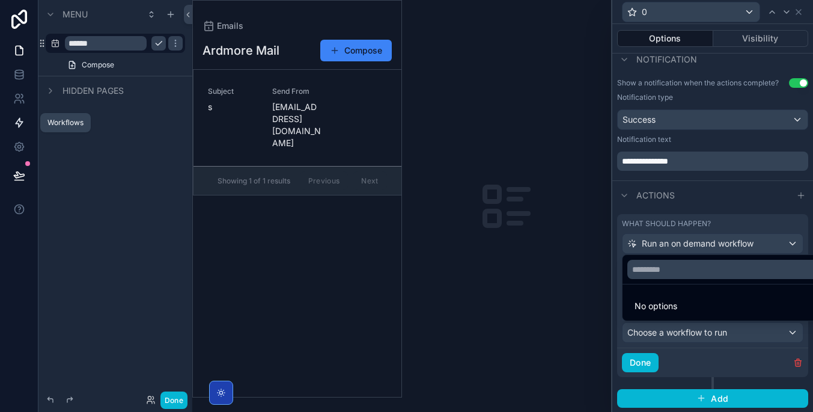
click at [8, 124] on link at bounding box center [19, 123] width 38 height 24
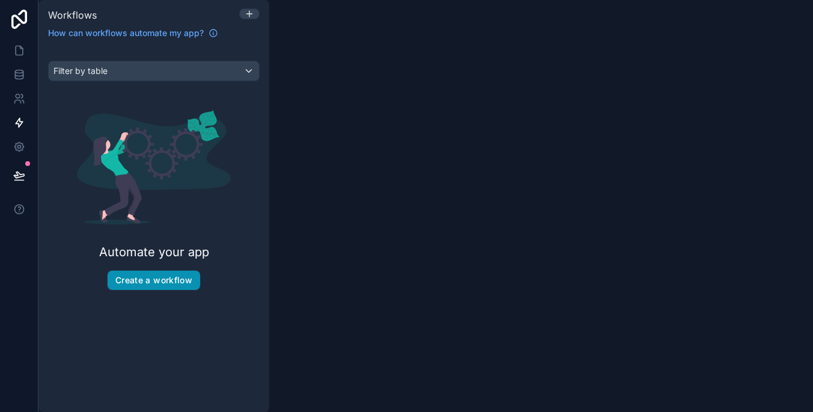
click at [175, 283] on button "Create a workflow" at bounding box center [154, 280] width 93 height 19
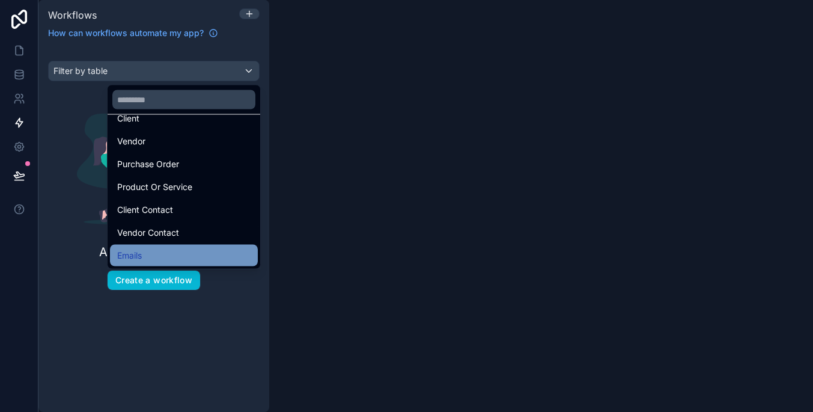
click at [217, 250] on div "Emails" at bounding box center [183, 255] width 133 height 14
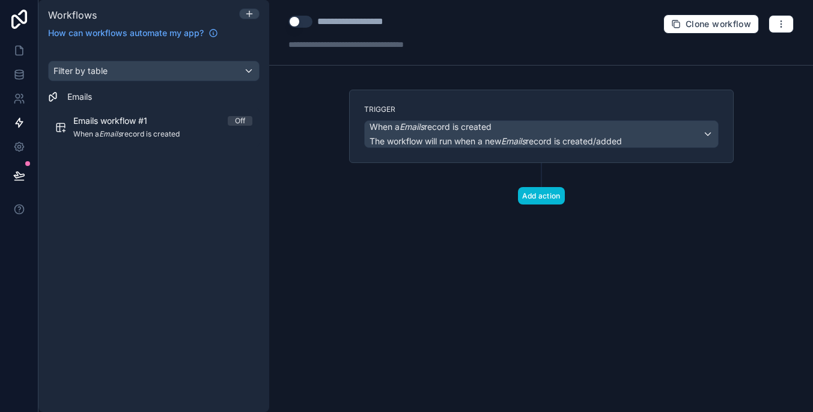
click at [568, 129] on span "When a Emails record is created" at bounding box center [496, 127] width 252 height 12
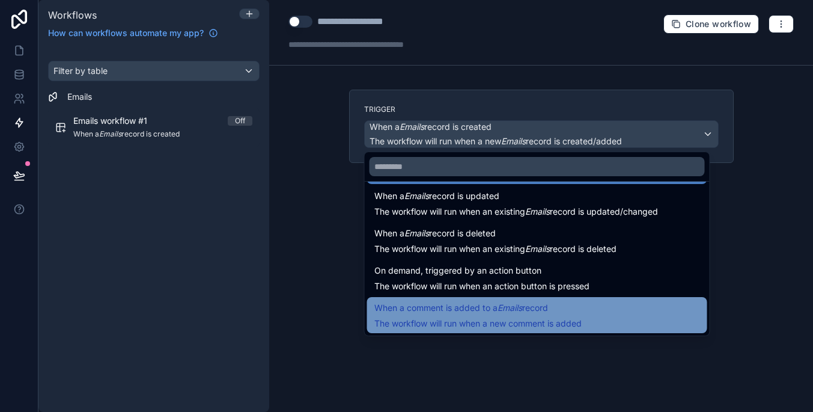
scroll to position [43, 0]
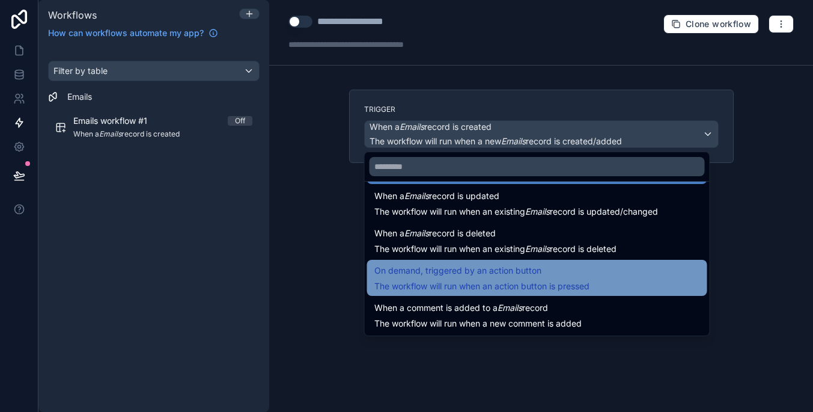
click at [561, 277] on span "On demand, triggered by an action button" at bounding box center [482, 270] width 215 height 14
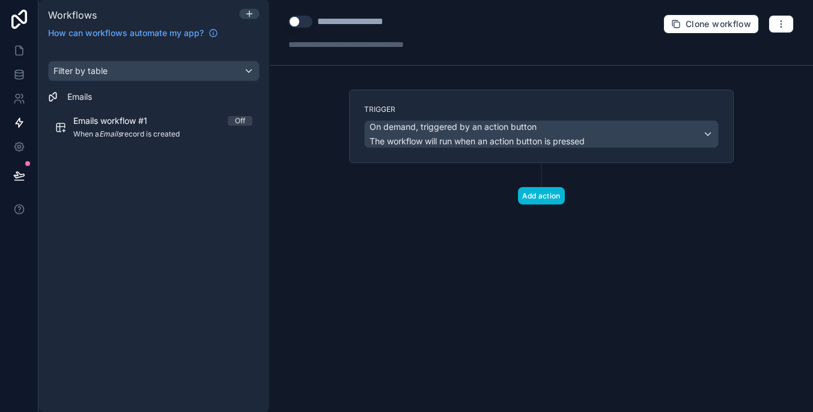
click at [536, 183] on div "Add action" at bounding box center [541, 183] width 385 height 41
click at [546, 192] on button "Add action" at bounding box center [541, 195] width 47 height 17
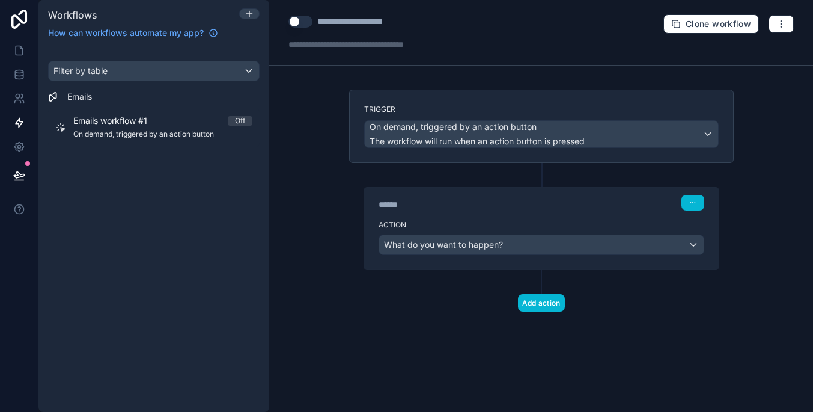
click at [531, 243] on div "What do you want to happen?" at bounding box center [541, 244] width 325 height 19
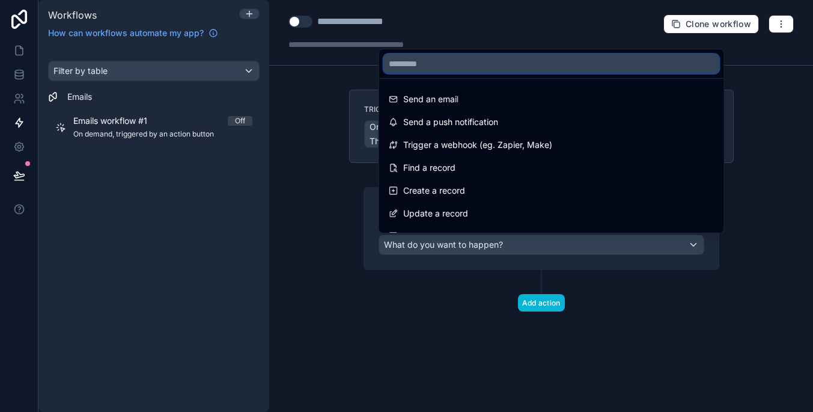
click at [500, 68] on input "text" at bounding box center [551, 63] width 335 height 19
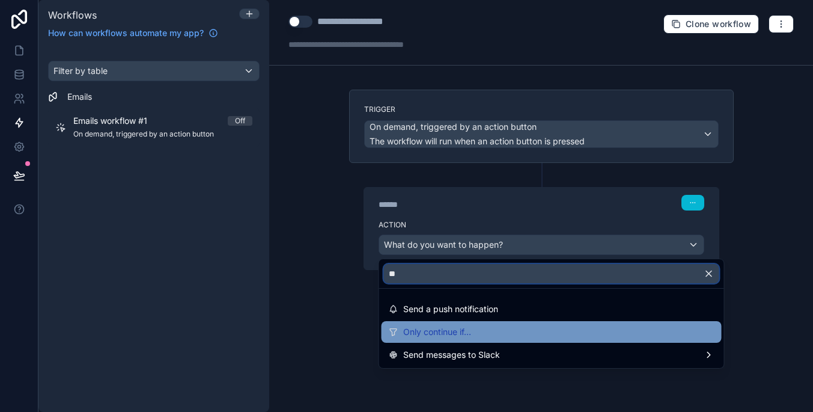
type input "**"
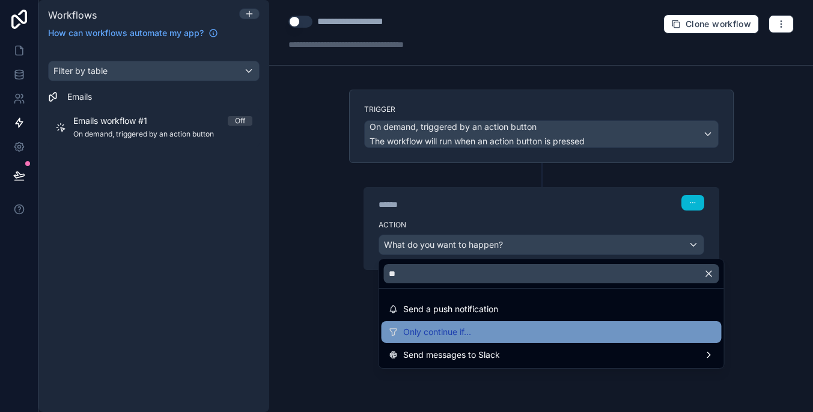
click at [541, 332] on div "Only continue if..." at bounding box center [552, 332] width 326 height 14
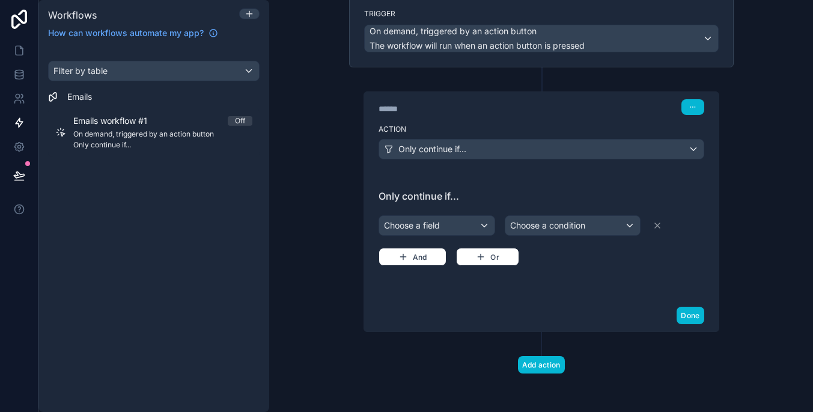
scroll to position [96, 0]
click at [532, 154] on div "Only continue if..." at bounding box center [541, 148] width 325 height 19
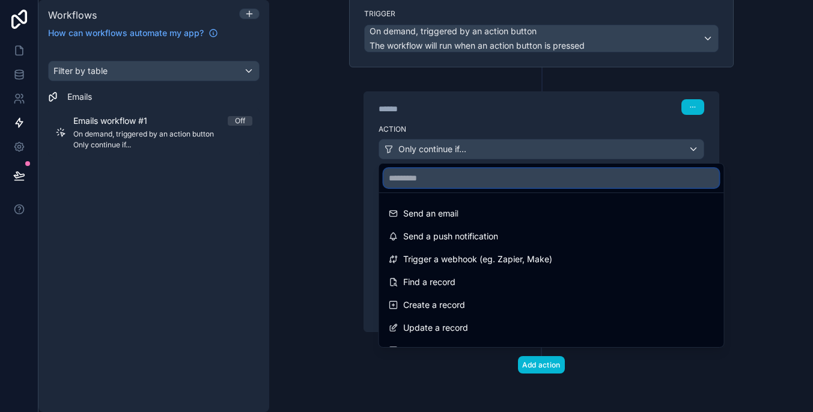
click at [534, 181] on input "text" at bounding box center [551, 177] width 335 height 19
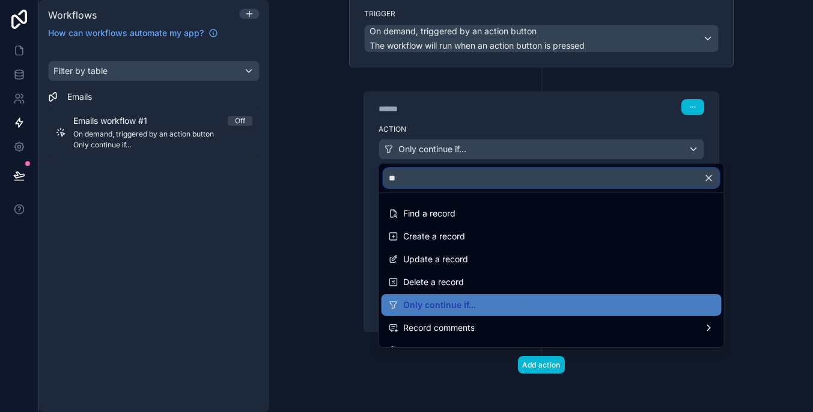
type input "*"
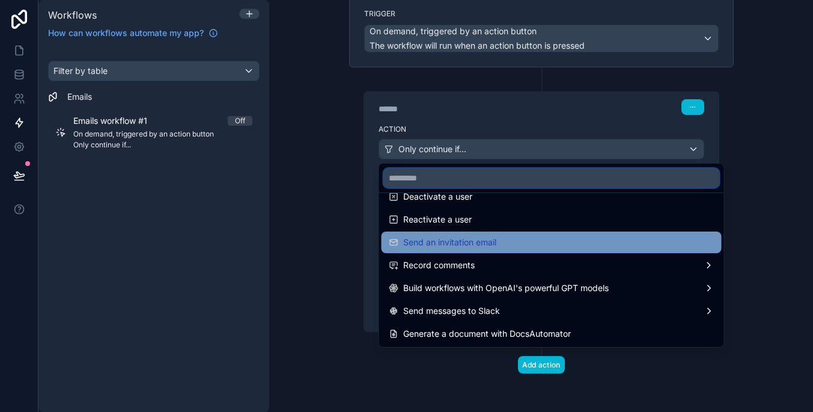
scroll to position [222, 0]
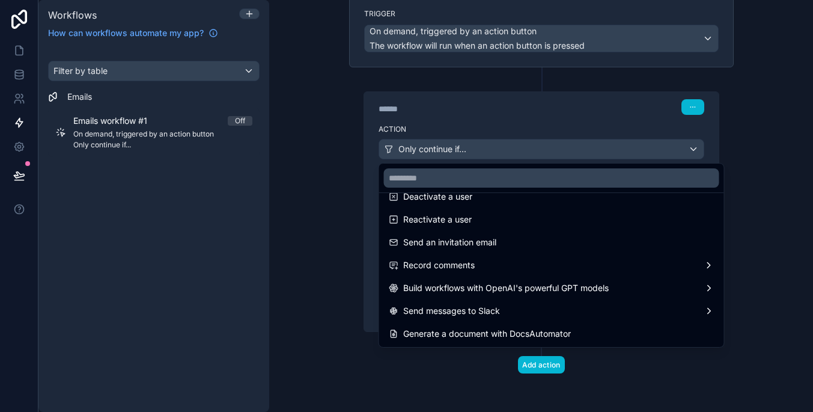
click at [547, 152] on div at bounding box center [406, 206] width 813 height 412
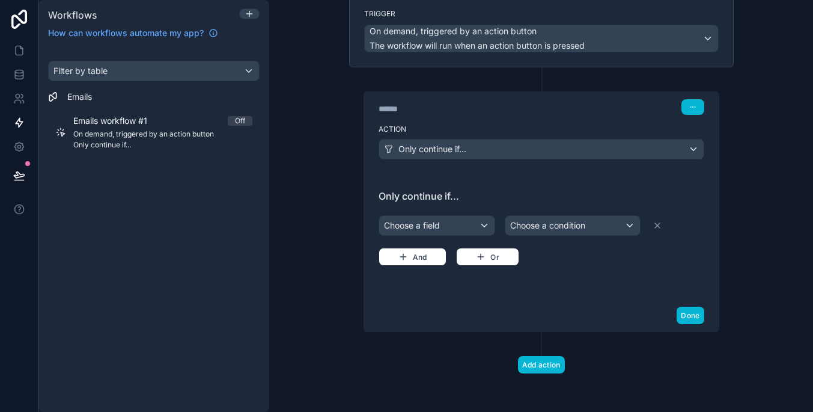
click at [470, 220] on div "Choose a field" at bounding box center [436, 225] width 115 height 19
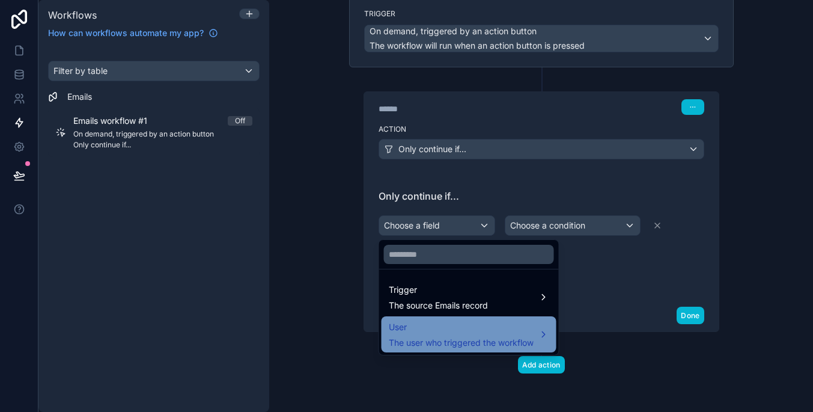
scroll to position [0, 0]
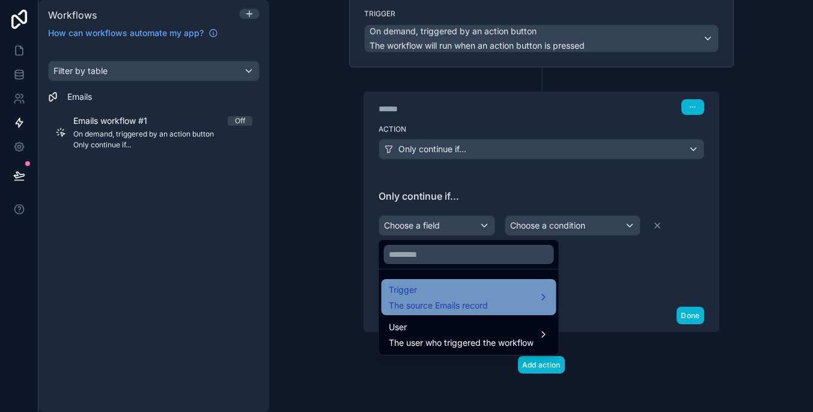
click at [509, 301] on div "Trigger The source Emails record" at bounding box center [469, 297] width 161 height 29
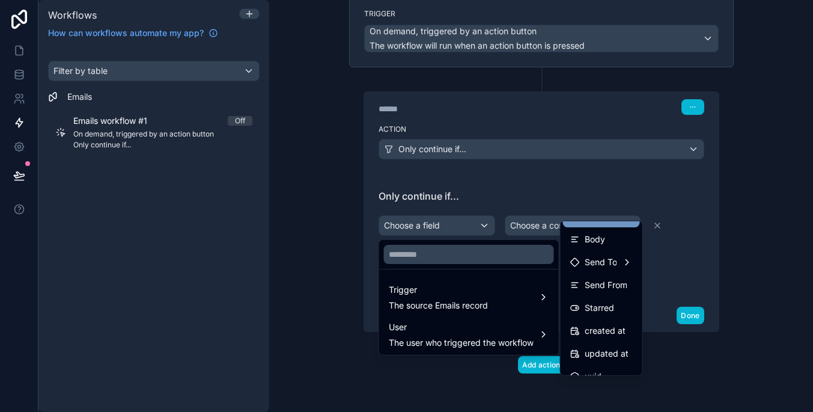
scroll to position [49, 0]
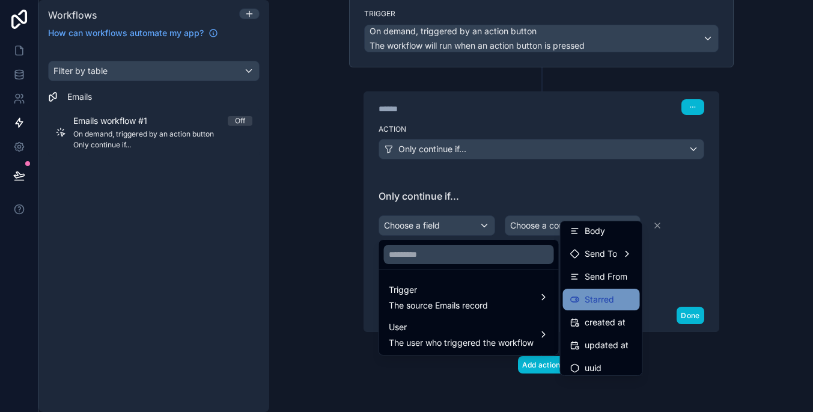
click at [601, 299] on span "Starred" at bounding box center [599, 299] width 29 height 14
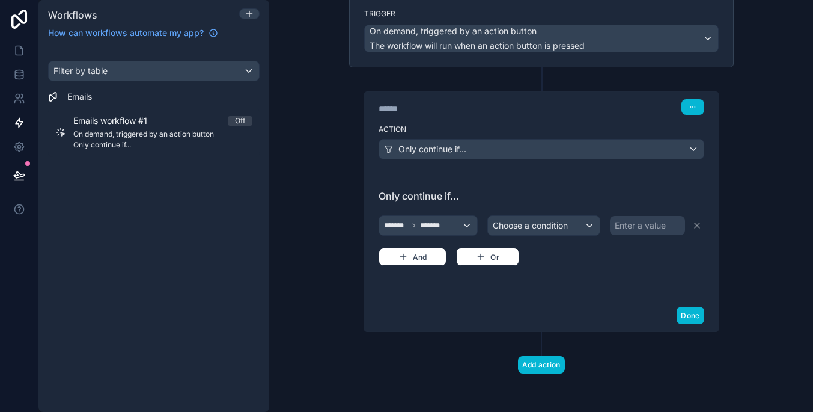
click at [557, 220] on span "Choose a condition" at bounding box center [530, 225] width 75 height 10
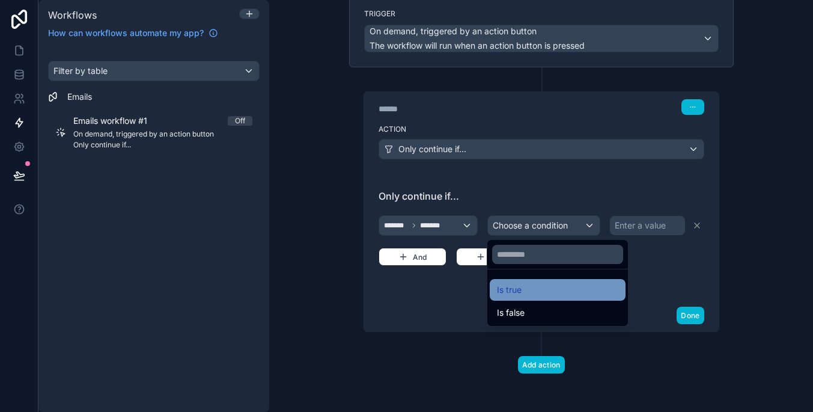
click at [573, 297] on div "Is true" at bounding box center [558, 290] width 136 height 22
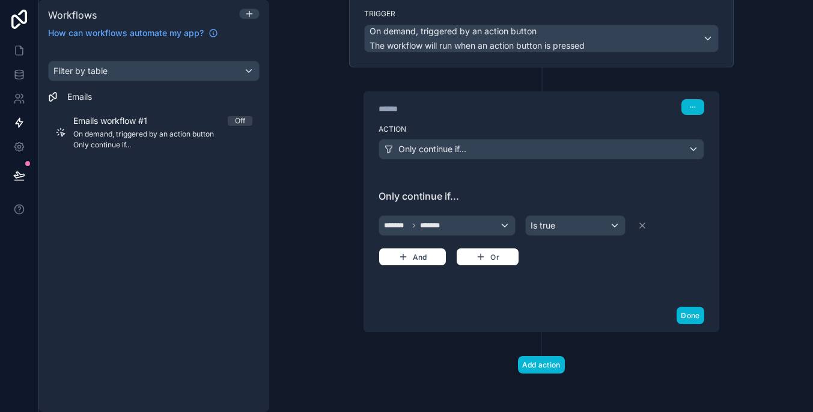
click at [571, 226] on div "Is true" at bounding box center [575, 225] width 99 height 19
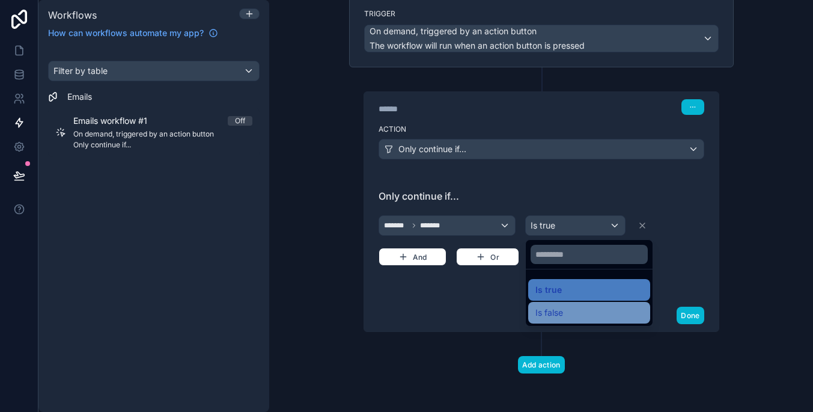
click at [574, 313] on div "Is false" at bounding box center [590, 312] width 108 height 14
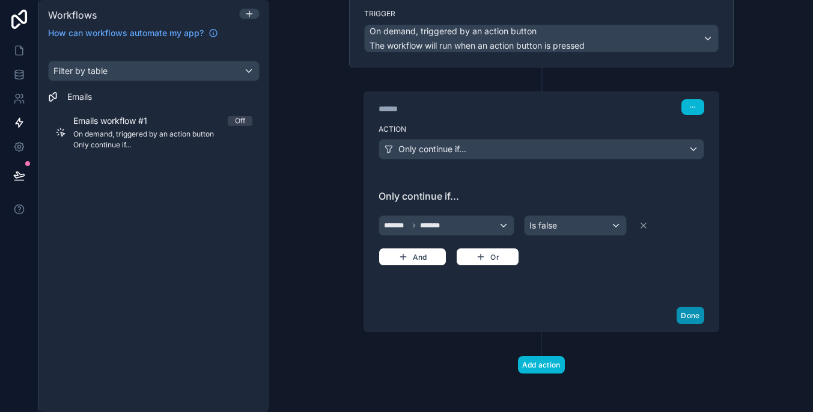
click at [686, 310] on button "Done" at bounding box center [690, 315] width 27 height 17
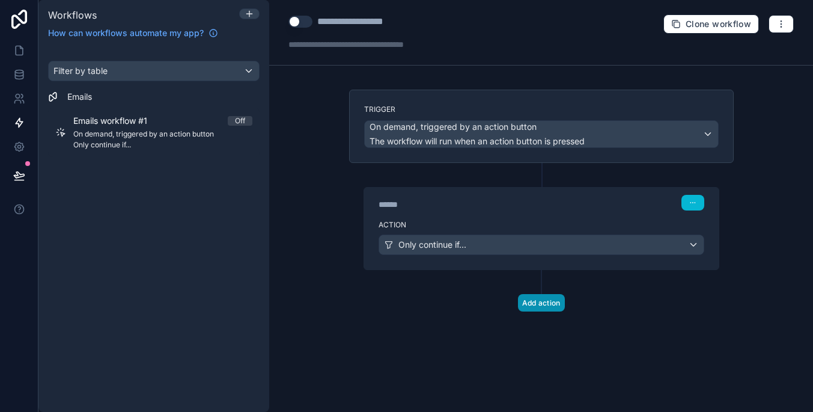
click at [546, 305] on button "Add action" at bounding box center [541, 302] width 47 height 17
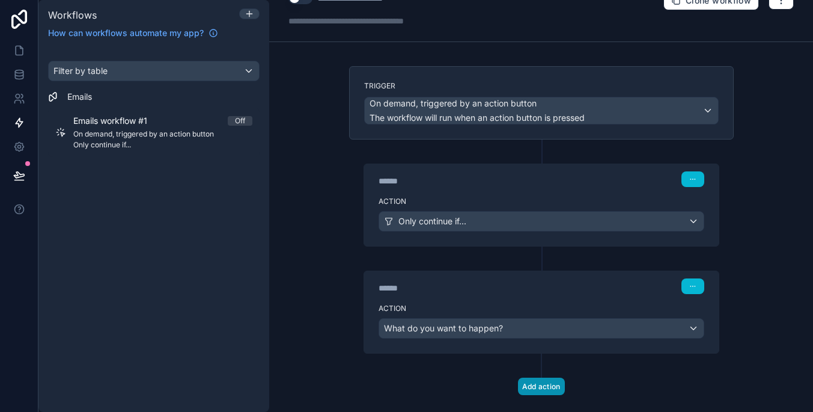
scroll to position [26, 0]
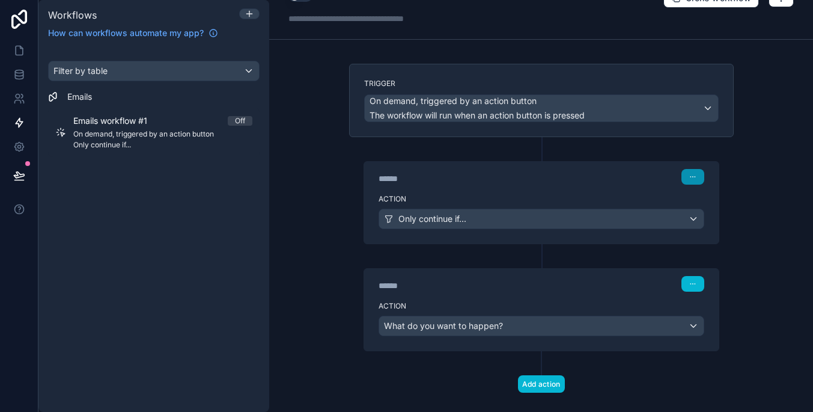
click at [691, 177] on icon "button" at bounding box center [693, 176] width 7 height 7
click at [747, 265] on div "**********" at bounding box center [541, 206] width 544 height 412
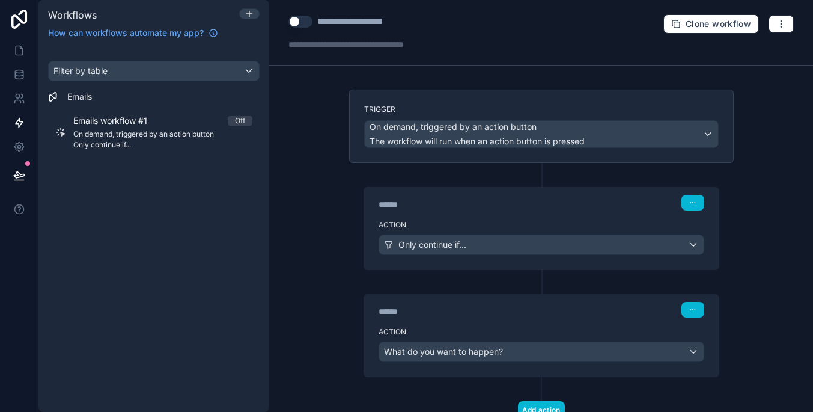
scroll to position [0, 0]
click at [540, 173] on icon at bounding box center [542, 174] width 11 height 11
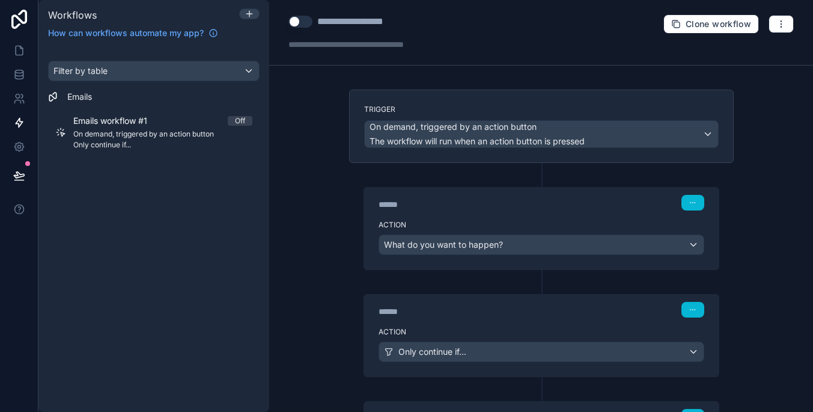
click at [541, 243] on div "What do you want to happen?" at bounding box center [541, 244] width 325 height 19
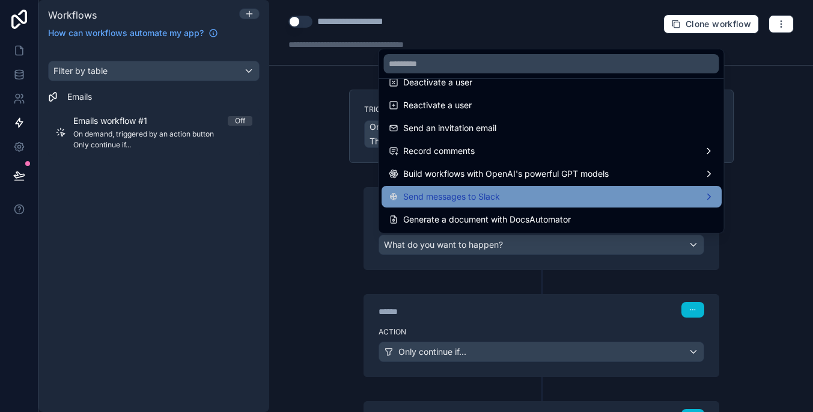
scroll to position [222, 0]
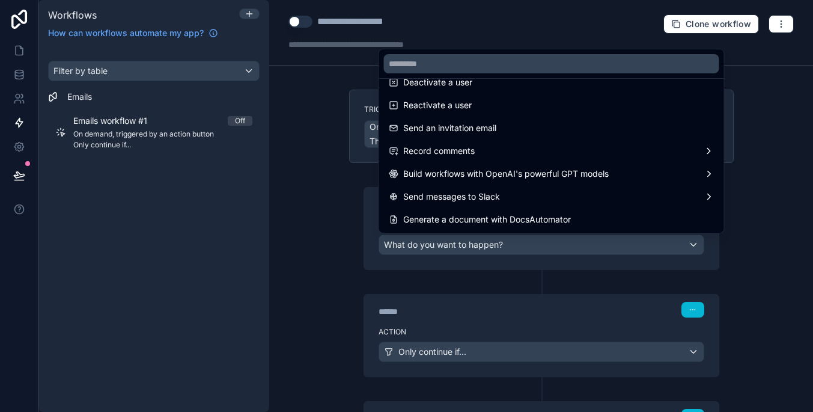
click at [724, 230] on ul "Send an email Send a push notification Trigger a webhook (eg. Zapier, Make) Fin…" at bounding box center [551, 156] width 345 height 154
click at [756, 246] on div at bounding box center [406, 206] width 813 height 412
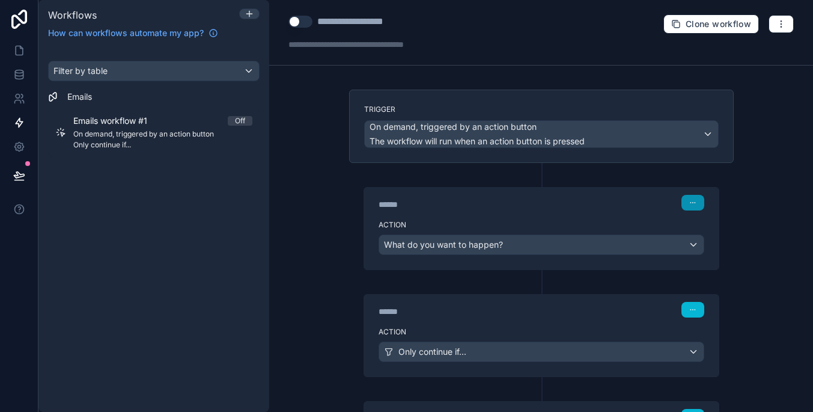
click at [688, 203] on button "button" at bounding box center [693, 203] width 23 height 16
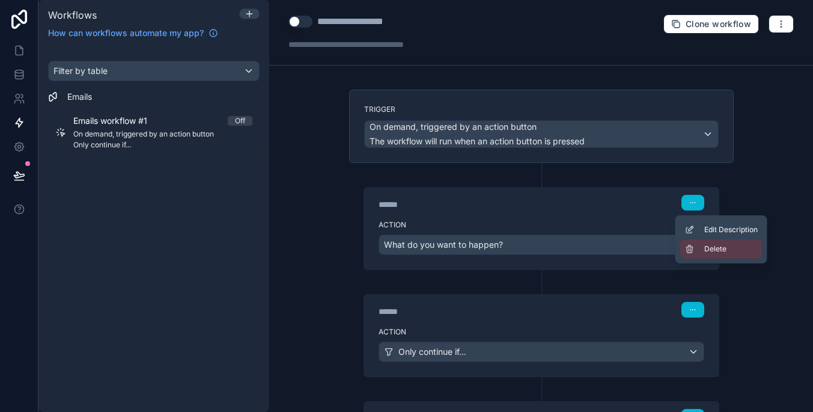
click at [709, 248] on span "Delete" at bounding box center [716, 249] width 22 height 10
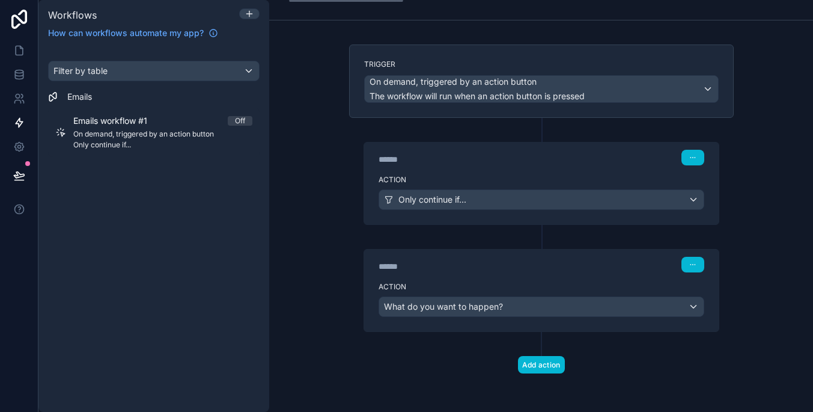
scroll to position [45, 0]
click at [546, 204] on div "Only continue if..." at bounding box center [541, 199] width 325 height 19
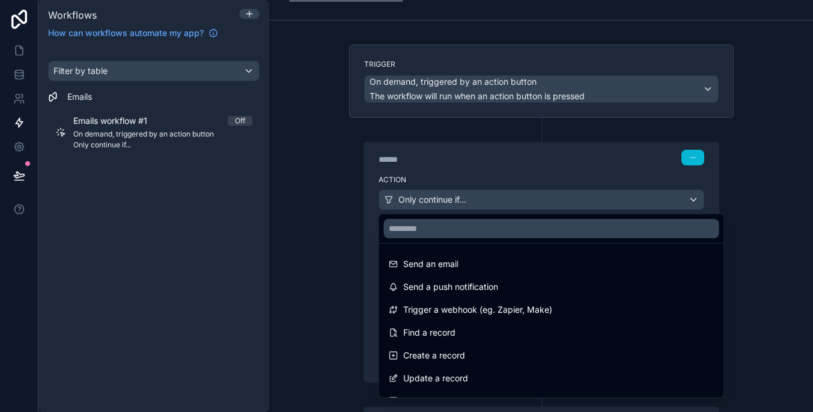
click at [546, 203] on div at bounding box center [406, 206] width 813 height 412
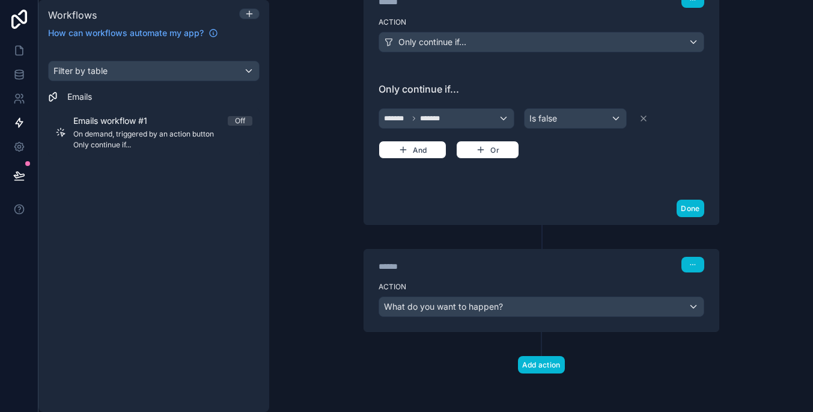
scroll to position [203, 0]
click at [551, 310] on div "What do you want to happen?" at bounding box center [541, 306] width 325 height 19
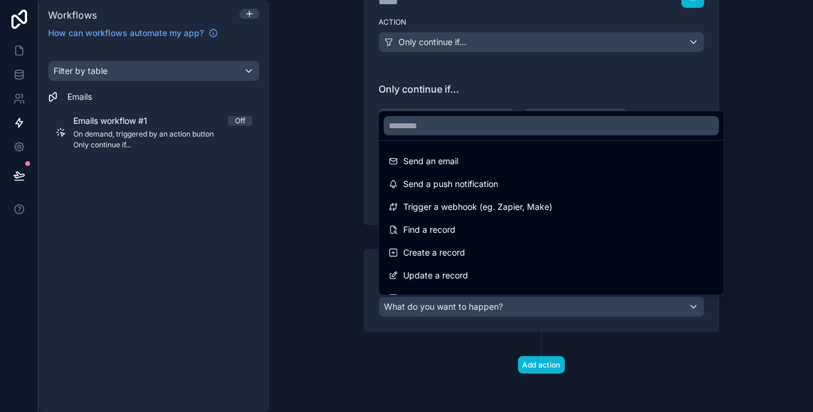
click at [738, 191] on div at bounding box center [406, 206] width 813 height 412
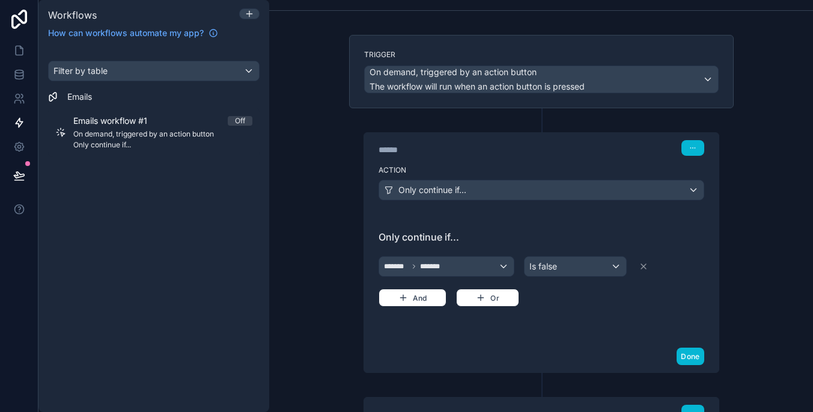
scroll to position [0, 0]
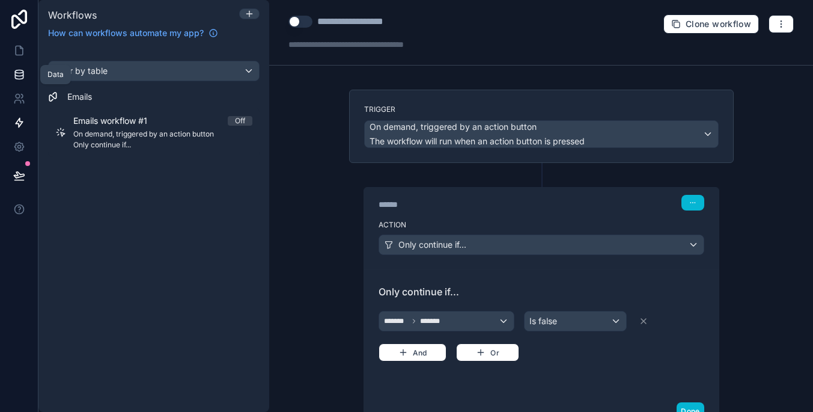
click at [20, 82] on link at bounding box center [19, 75] width 38 height 24
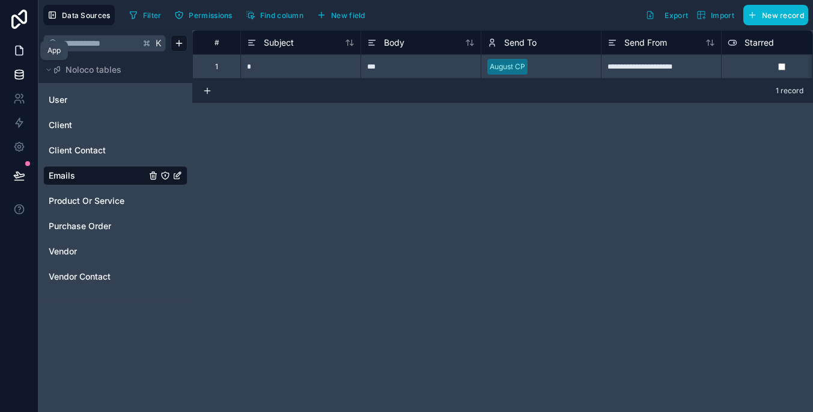
click at [20, 49] on icon at bounding box center [19, 50] width 12 height 12
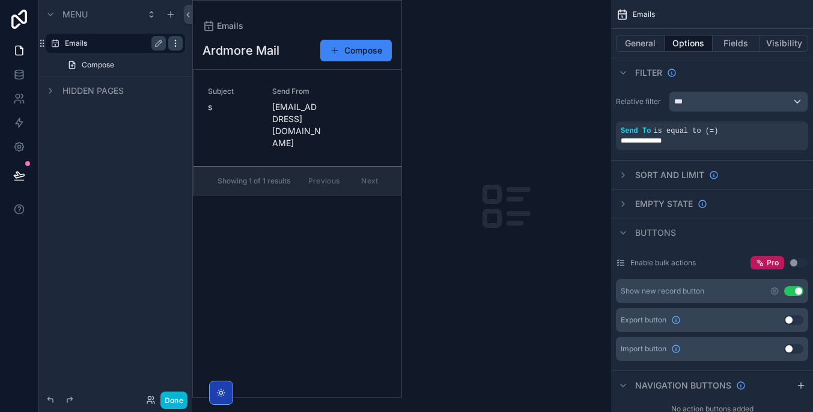
click at [179, 44] on icon "scrollable content" at bounding box center [176, 43] width 10 height 10
click at [235, 31] on span "Clone" at bounding box center [225, 35] width 22 height 12
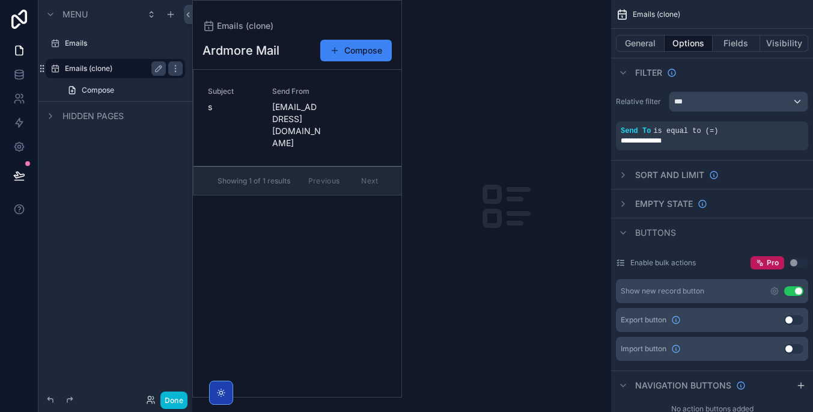
click at [118, 68] on label "Emails (clone)" at bounding box center [113, 69] width 96 height 10
click at [162, 72] on icon "scrollable content" at bounding box center [159, 69] width 10 height 10
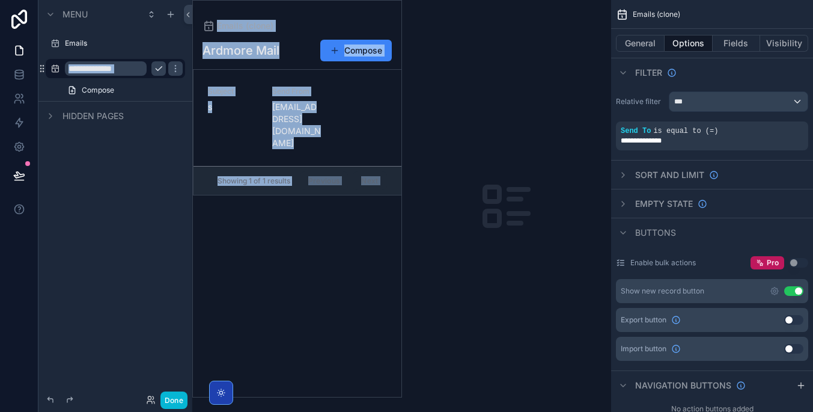
click at [133, 68] on input "**********" at bounding box center [106, 68] width 82 height 14
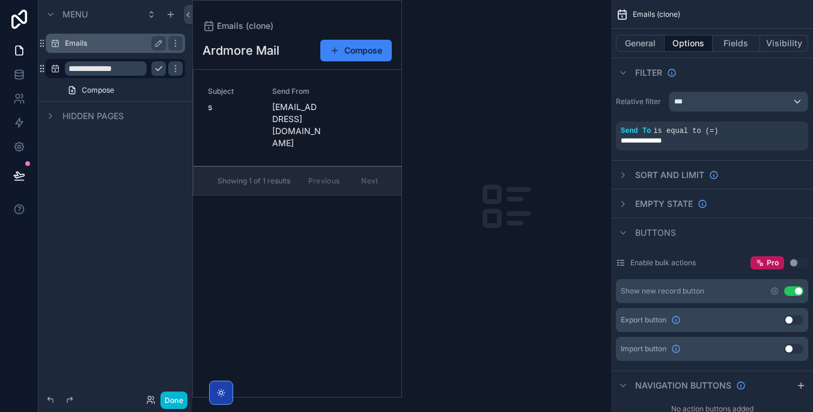
click at [101, 43] on label "Emails" at bounding box center [113, 43] width 96 height 10
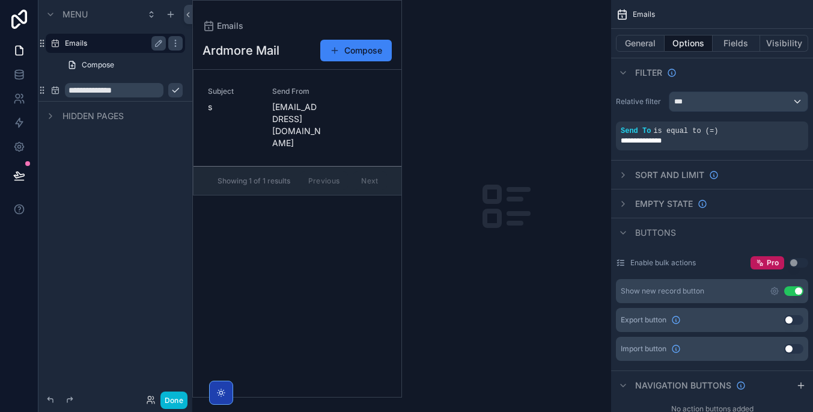
click at [101, 43] on label "Emails" at bounding box center [113, 43] width 96 height 10
click at [159, 44] on icon "scrollable content" at bounding box center [159, 43] width 6 height 6
click at [135, 44] on input "******" at bounding box center [106, 43] width 82 height 14
type input "*****"
click at [171, 93] on icon "scrollable content" at bounding box center [176, 90] width 10 height 10
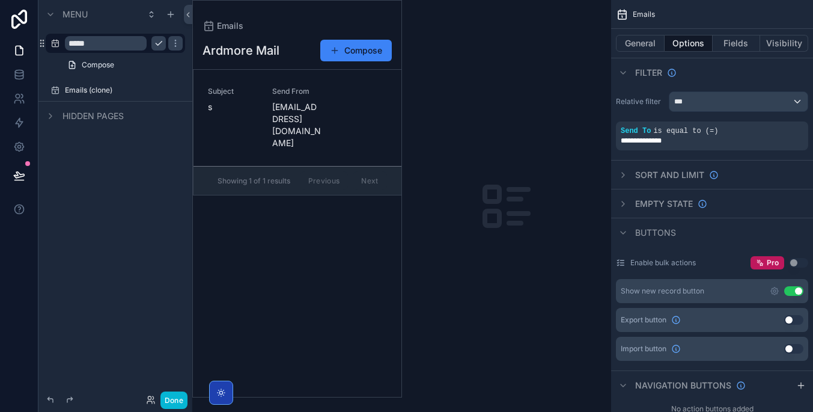
click at [0, 0] on icon "scrollable content" at bounding box center [0, 0] width 0 height 0
click at [128, 64] on input "**********" at bounding box center [106, 68] width 82 height 14
type input "*******"
click at [384, 268] on div "scrollable content" at bounding box center [297, 199] width 209 height 396
click at [654, 43] on button "General" at bounding box center [640, 43] width 49 height 17
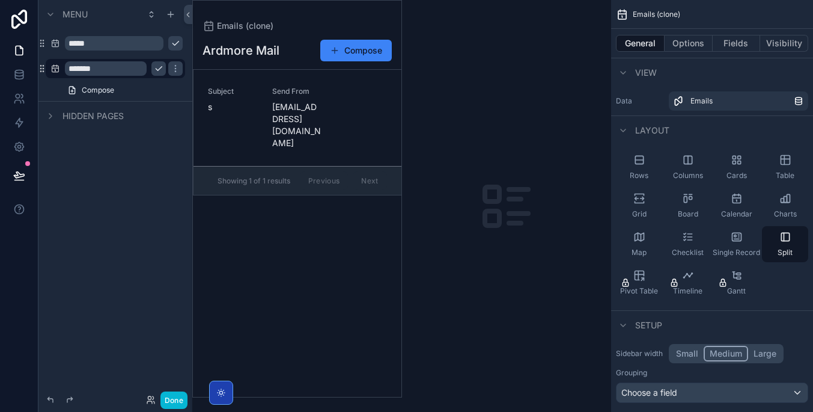
click at [157, 71] on icon "scrollable content" at bounding box center [159, 69] width 10 height 10
click at [178, 72] on icon "scrollable content" at bounding box center [176, 69] width 10 height 10
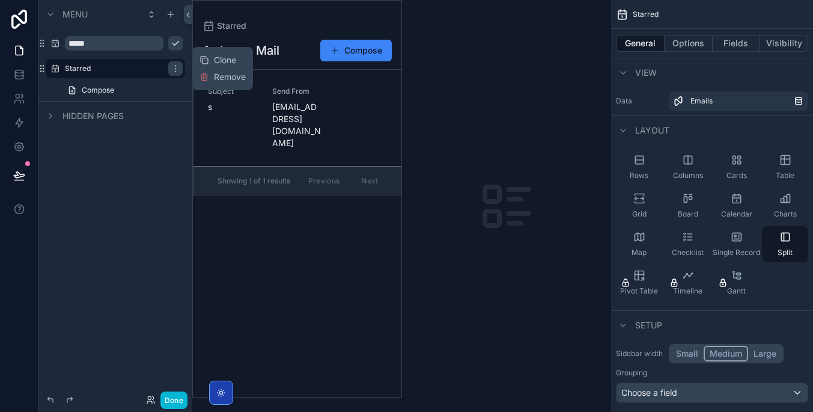
click at [350, 266] on div "Ardmore Mail Compose Subject s Send From [EMAIL_ADDRESS][DOMAIN_NAME] Showing 1…" at bounding box center [297, 214] width 209 height 365
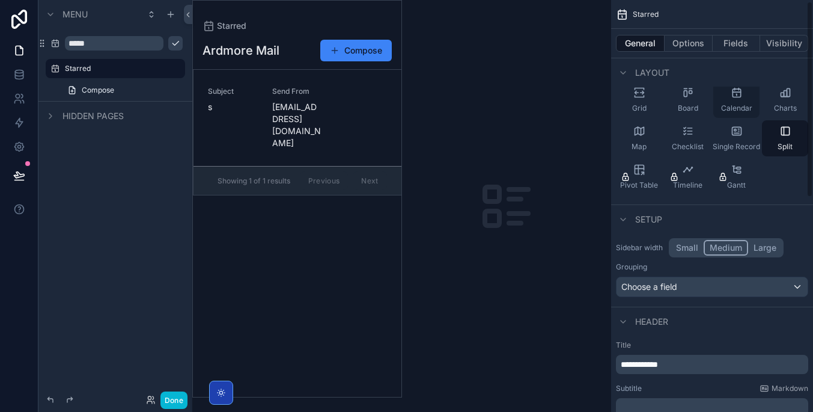
scroll to position [179, 0]
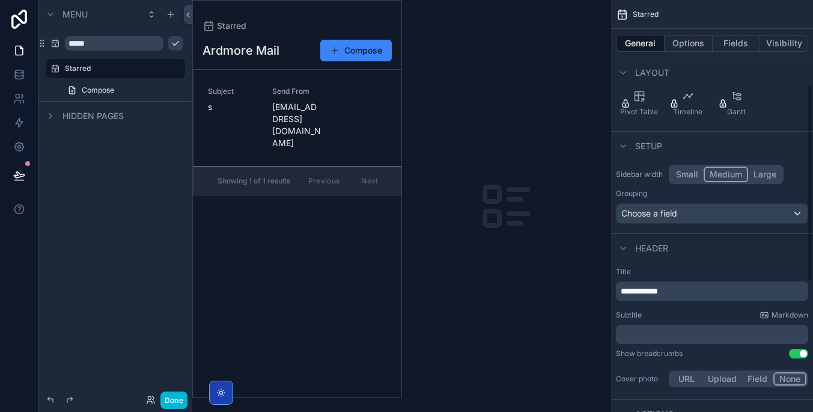
click at [718, 290] on p "**********" at bounding box center [713, 291] width 185 height 12
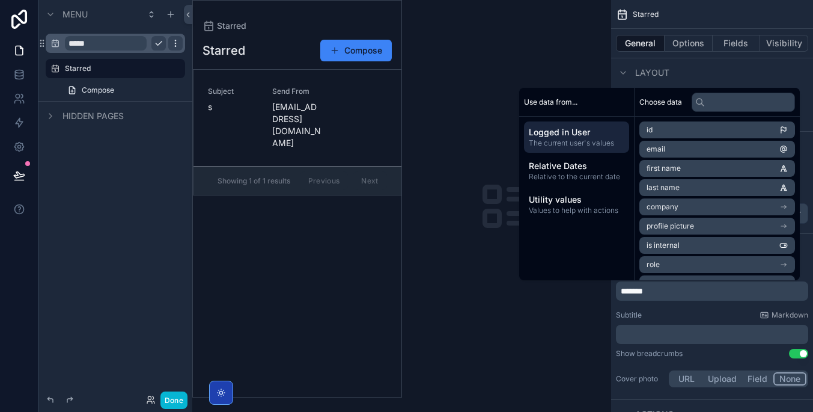
click at [174, 47] on icon "scrollable content" at bounding box center [176, 43] width 10 height 10
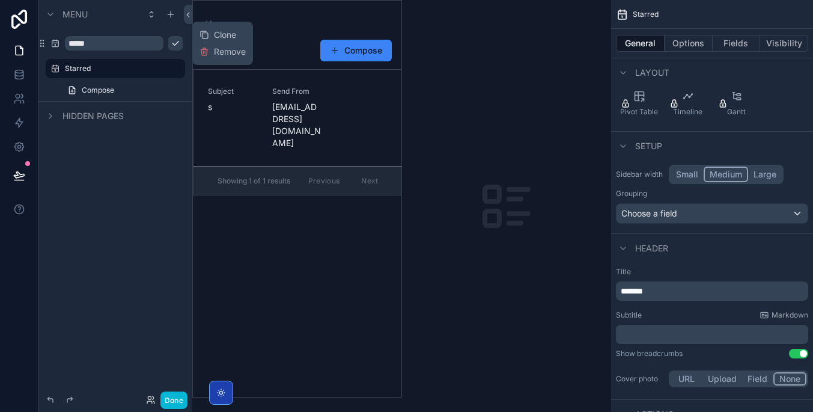
click at [168, 47] on button "scrollable content" at bounding box center [175, 43] width 14 height 14
click at [133, 43] on label "Inbox" at bounding box center [124, 43] width 118 height 10
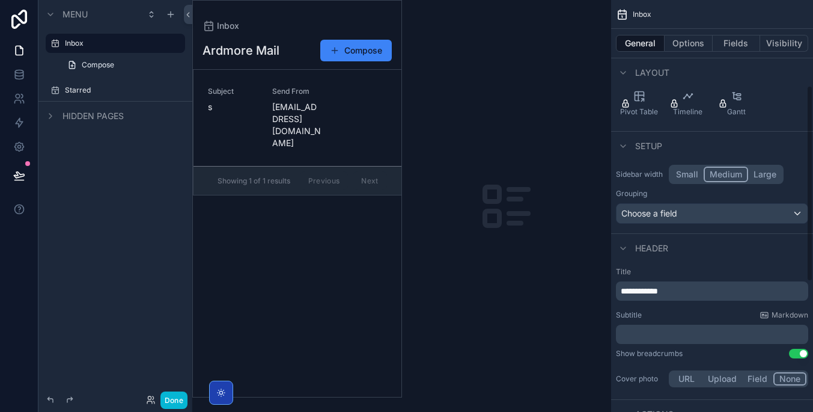
click at [708, 294] on p "**********" at bounding box center [713, 291] width 185 height 12
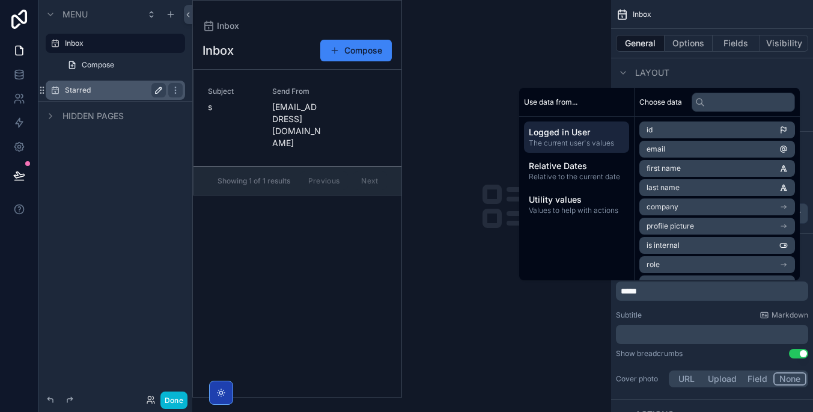
click at [124, 85] on label "Starred" at bounding box center [113, 90] width 96 height 10
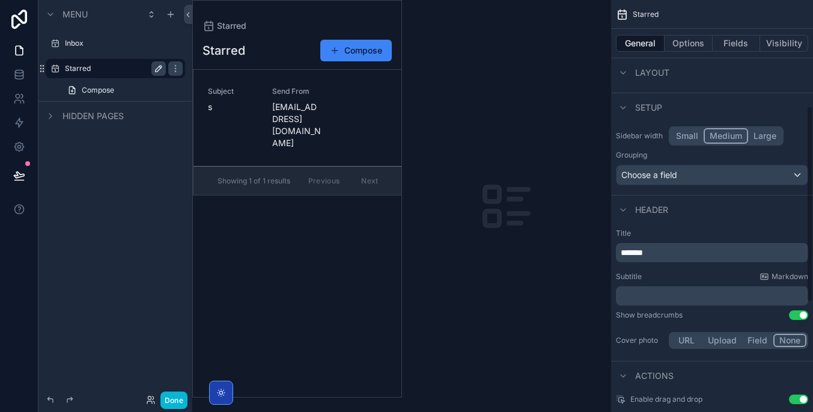
scroll to position [227, 0]
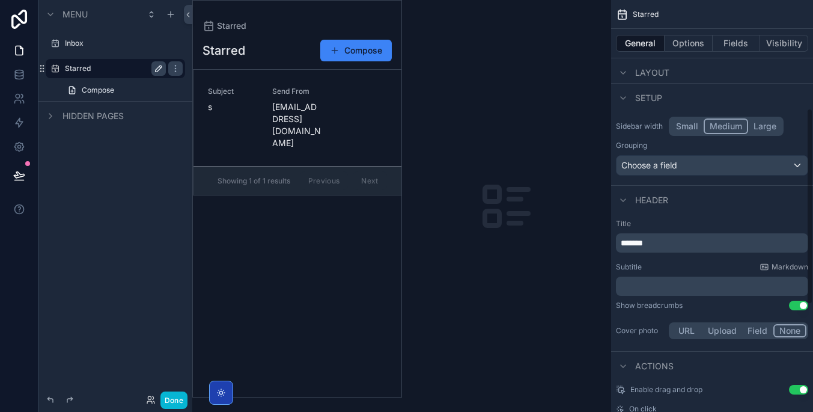
click at [756, 168] on div "Choose a field" at bounding box center [712, 165] width 191 height 19
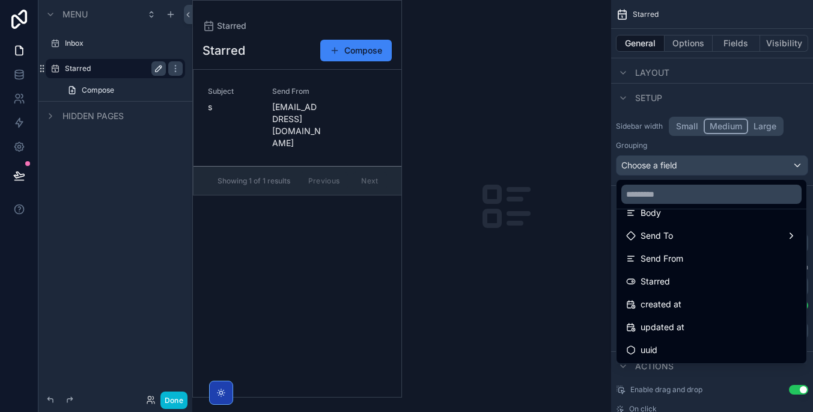
scroll to position [108, 0]
click at [747, 165] on div "scrollable content" at bounding box center [406, 206] width 813 height 412
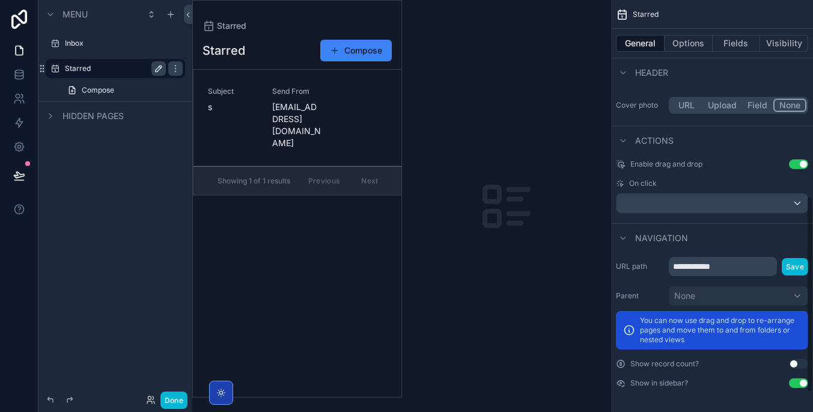
scroll to position [44, 0]
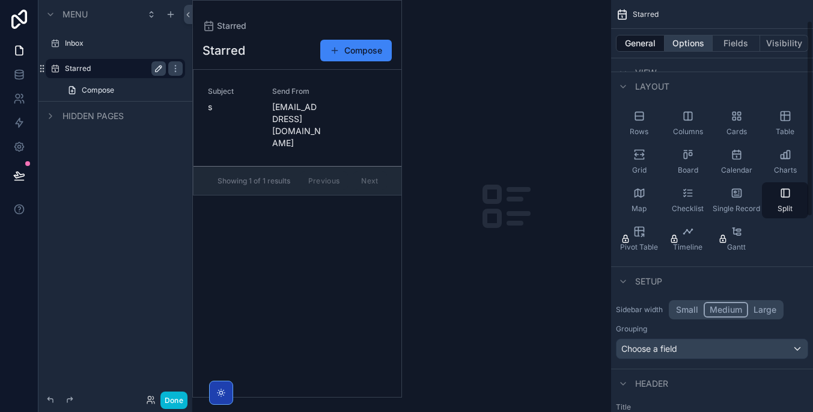
click at [699, 44] on button "Options" at bounding box center [689, 43] width 48 height 17
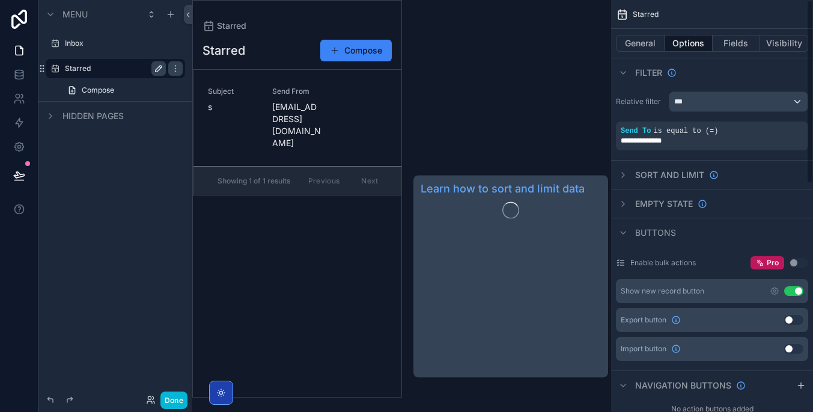
scroll to position [0, 0]
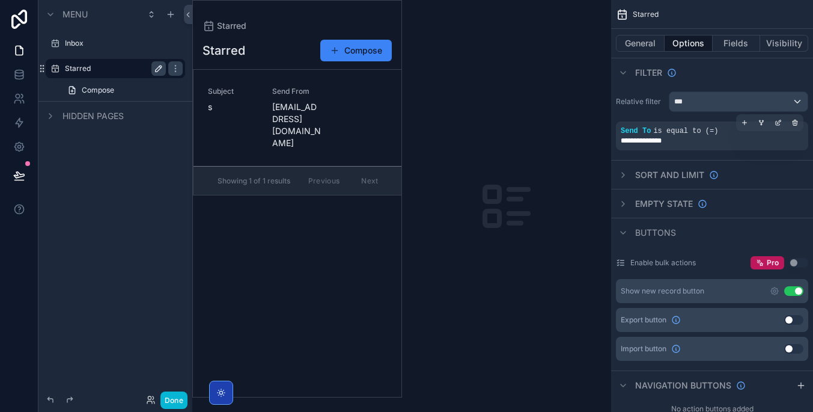
click at [718, 142] on div "**********" at bounding box center [712, 141] width 183 height 10
click at [698, 131] on span "is equal to (=)" at bounding box center [685, 131] width 65 height 8
click at [777, 123] on icon "scrollable content" at bounding box center [778, 122] width 7 height 7
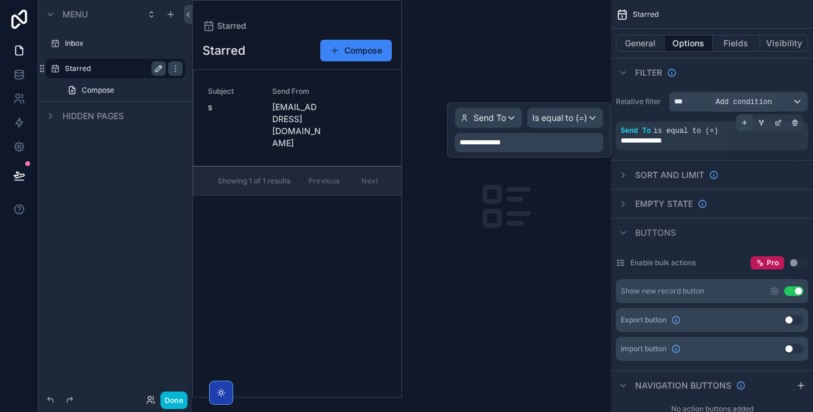
click at [746, 123] on icon "scrollable content" at bounding box center [744, 122] width 7 height 7
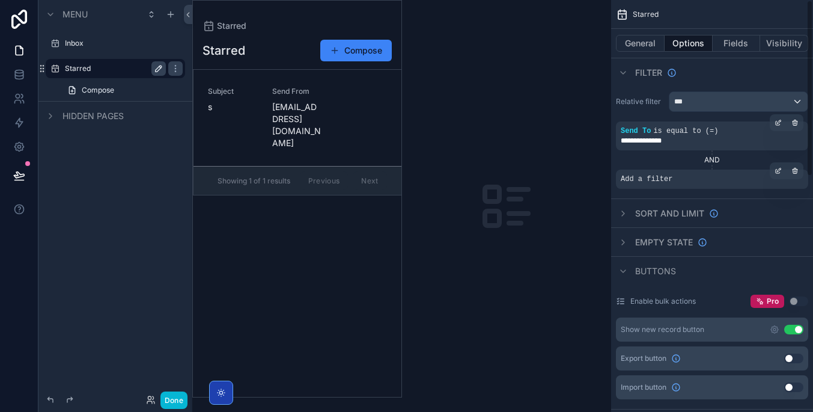
click at [714, 174] on div "Add a filter" at bounding box center [712, 179] width 192 height 19
click at [664, 178] on span "Add a filter" at bounding box center [647, 179] width 52 height 10
click at [778, 170] on icon "scrollable content" at bounding box center [780, 170] width 4 height 4
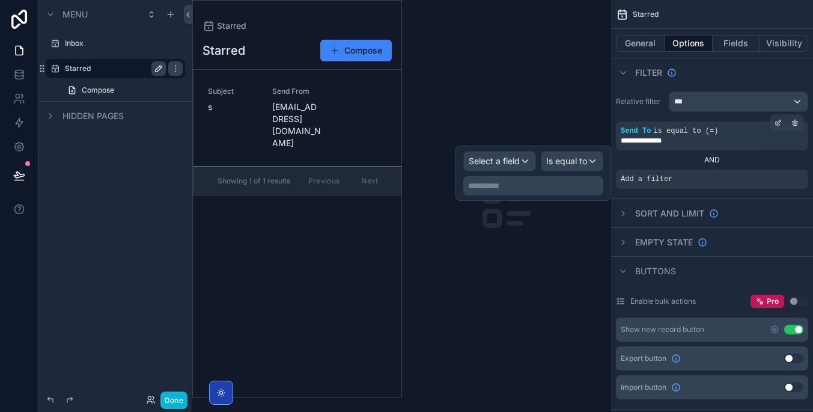
click at [513, 154] on div "Select a field" at bounding box center [500, 160] width 72 height 19
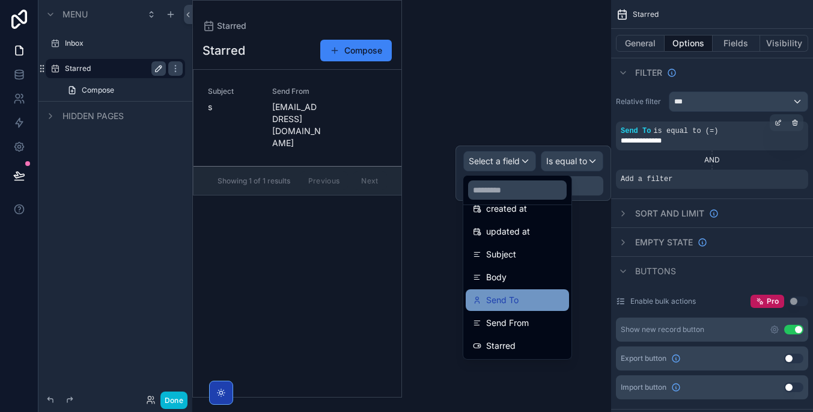
scroll to position [63, 0]
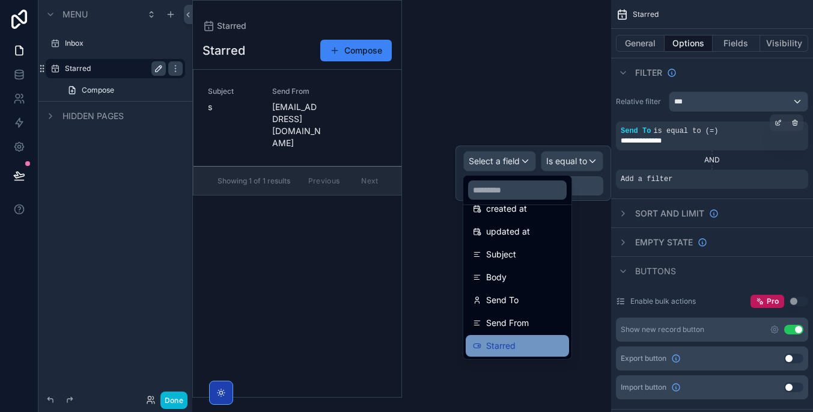
click at [563, 338] on div "Starred" at bounding box center [517, 346] width 103 height 22
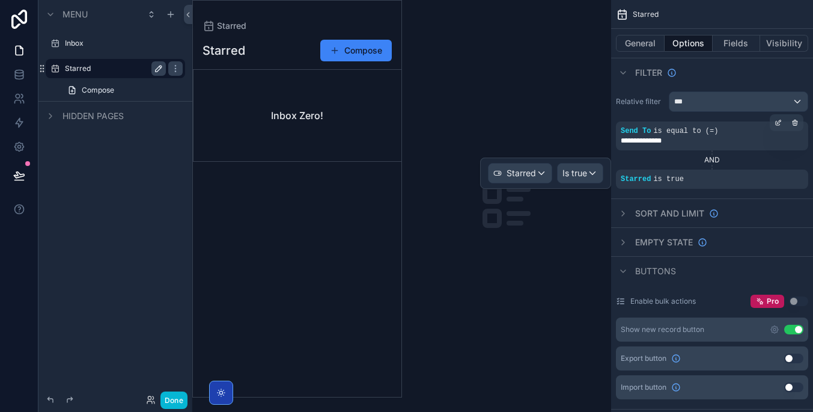
click at [571, 170] on span "Is true" at bounding box center [575, 173] width 25 height 12
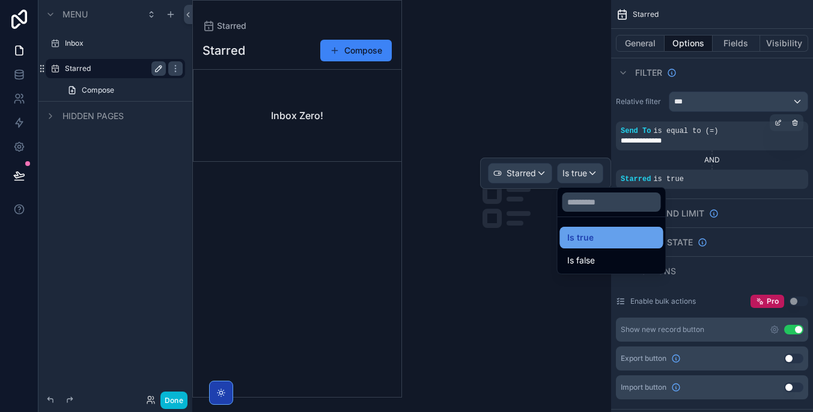
click at [614, 238] on div "Is true" at bounding box center [612, 237] width 89 height 14
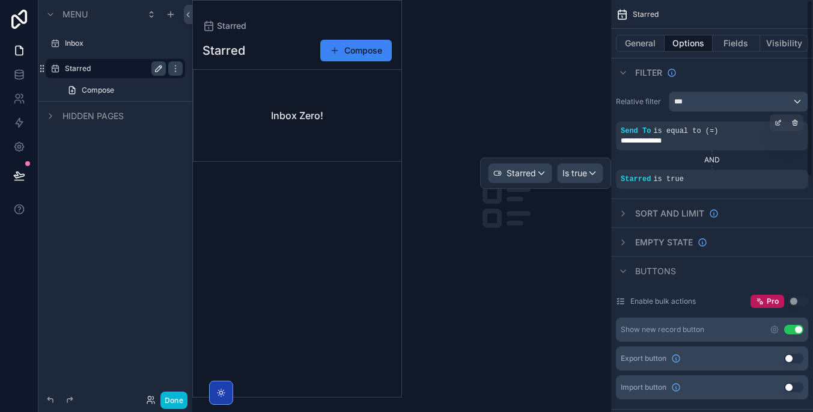
click at [498, 238] on div "scrollable content" at bounding box center [507, 206] width 210 height 412
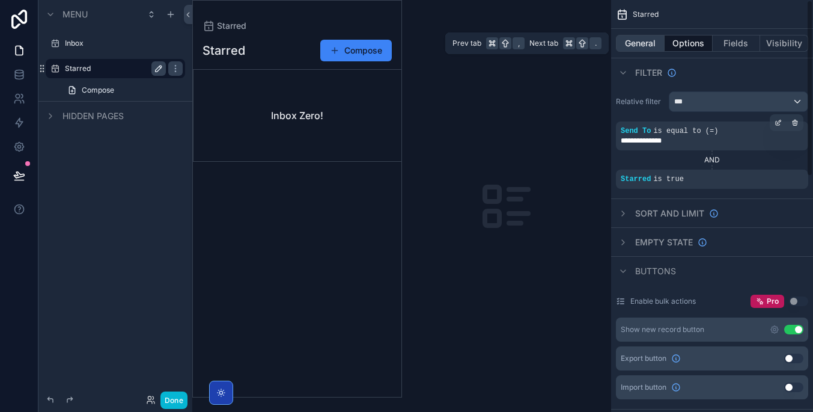
click at [645, 47] on button "General" at bounding box center [640, 43] width 49 height 17
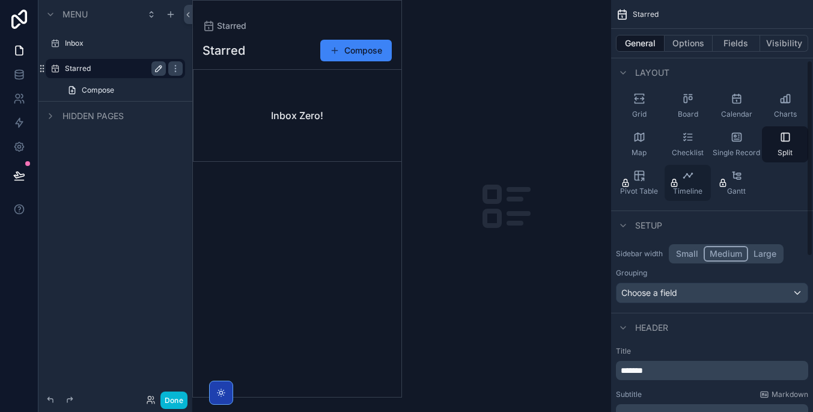
scroll to position [92, 0]
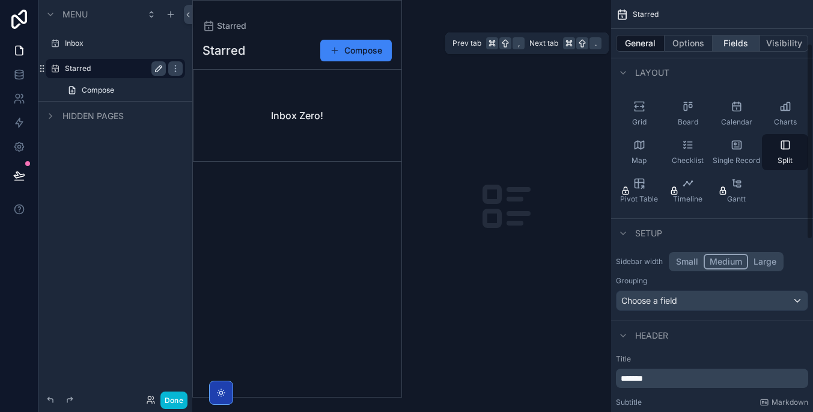
click at [741, 40] on button "Fields" at bounding box center [737, 43] width 48 height 17
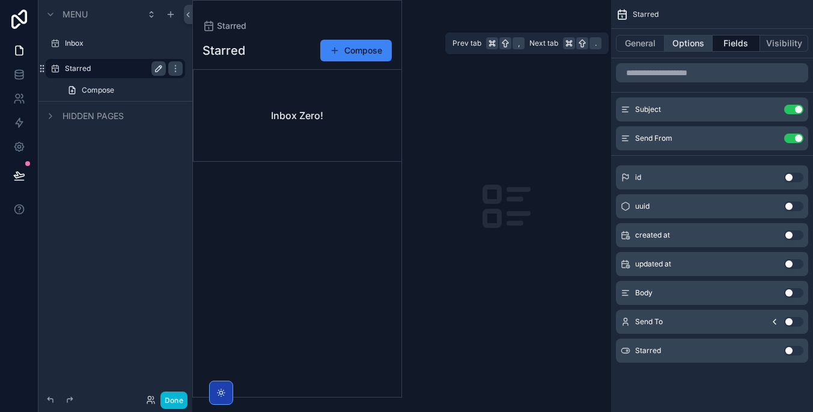
click at [700, 40] on button "Options" at bounding box center [689, 43] width 48 height 17
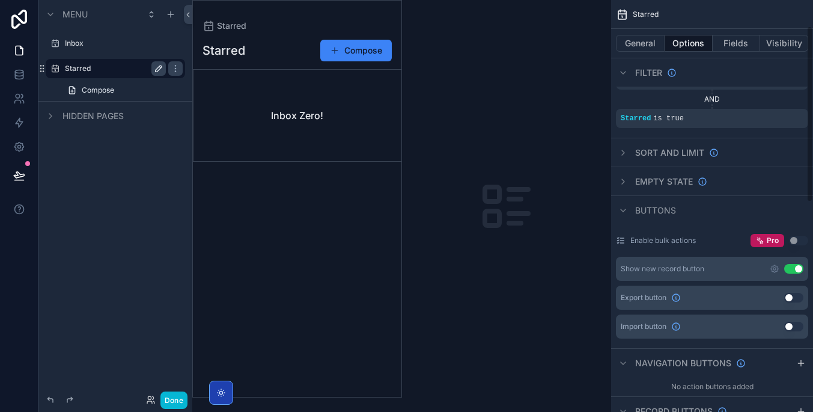
scroll to position [74, 0]
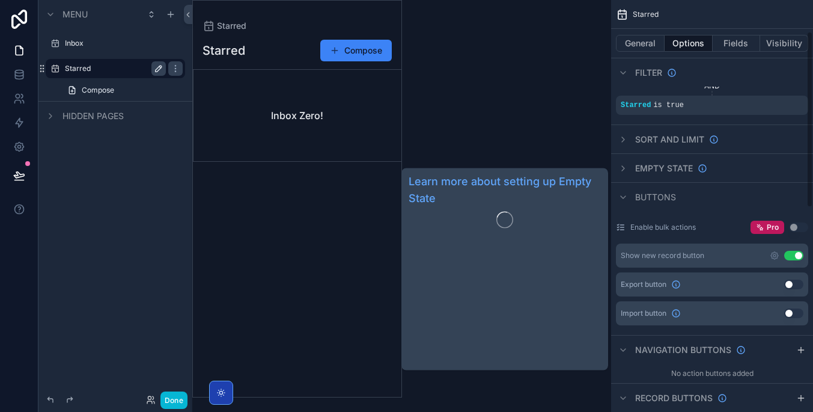
click at [678, 165] on span "Empty state" at bounding box center [664, 168] width 58 height 12
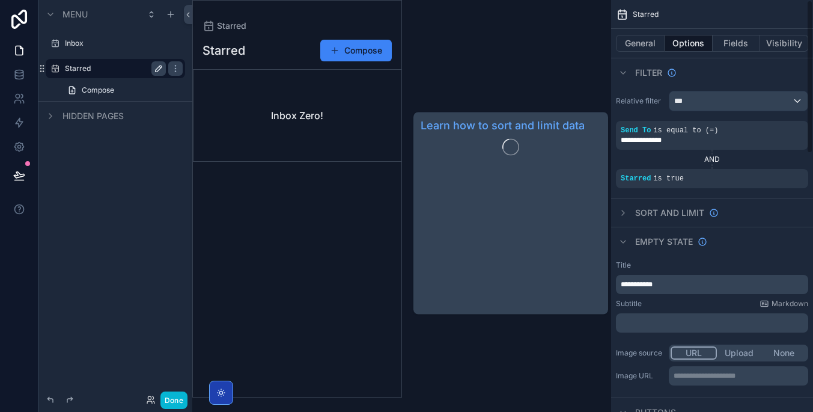
scroll to position [0, 0]
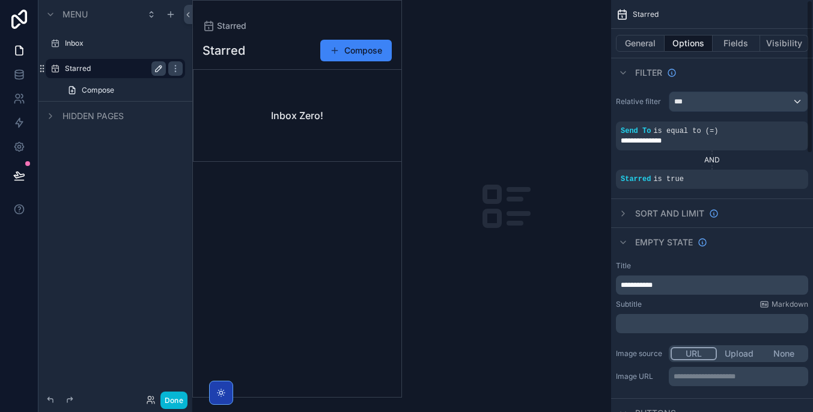
click at [702, 277] on div "**********" at bounding box center [712, 284] width 192 height 19
click at [699, 280] on p "**********" at bounding box center [713, 285] width 185 height 10
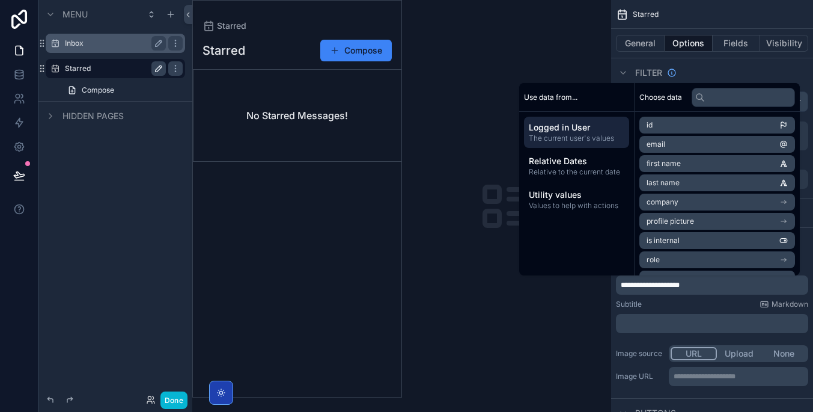
click at [115, 47] on label "Inbox" at bounding box center [113, 43] width 96 height 10
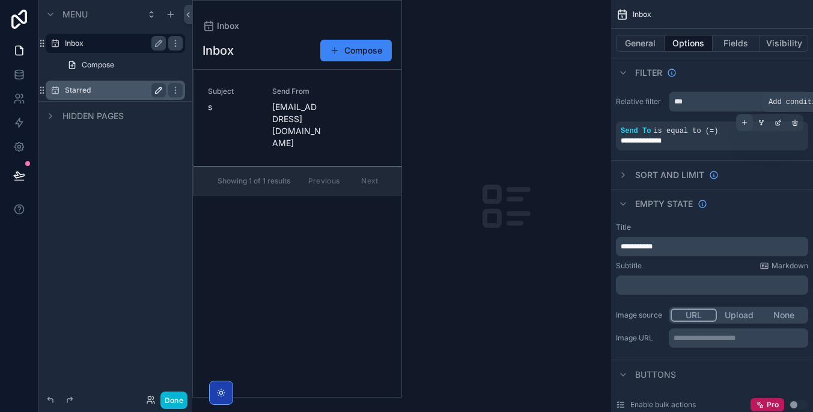
click at [742, 122] on icon "scrollable content" at bounding box center [744, 122] width 7 height 7
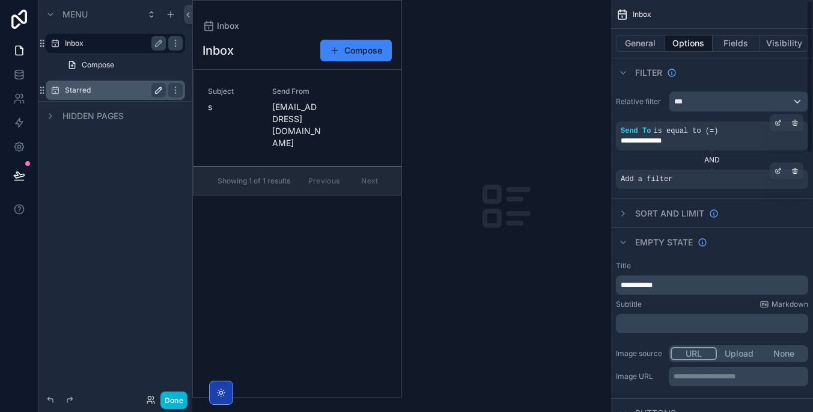
click at [718, 180] on div "Add a filter" at bounding box center [712, 179] width 192 height 19
click at [772, 171] on div "scrollable content" at bounding box center [778, 170] width 17 height 17
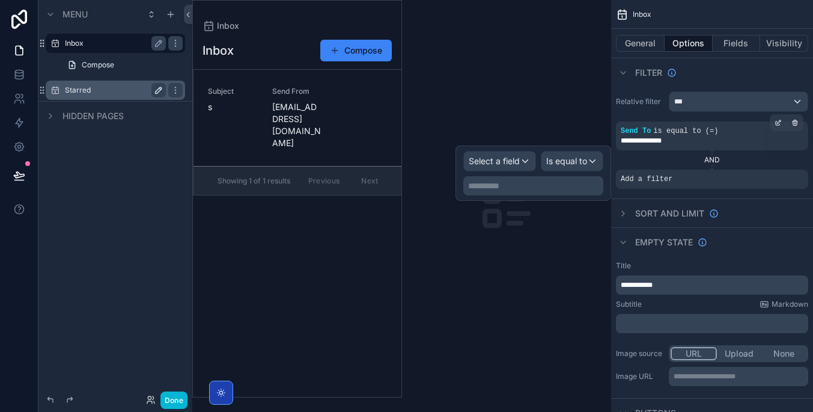
click at [525, 152] on div "Select a field" at bounding box center [500, 160] width 72 height 19
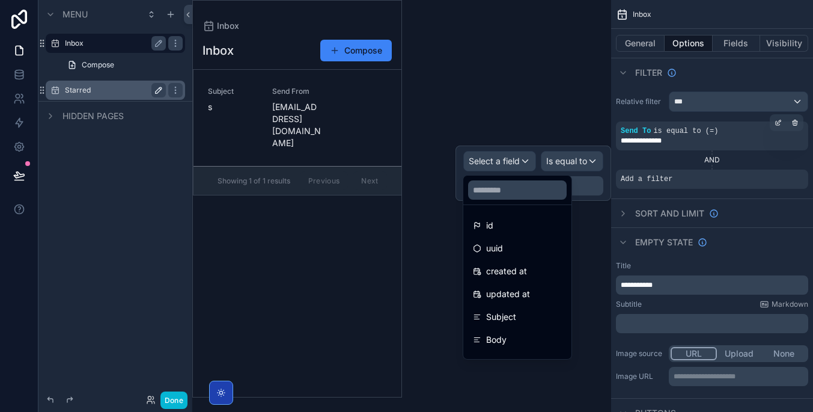
click at [525, 156] on div at bounding box center [534, 172] width 156 height 55
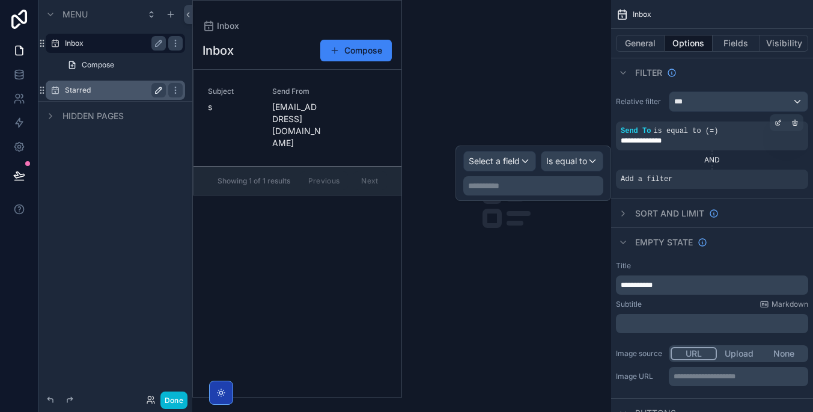
click at [525, 156] on div "Select a field" at bounding box center [500, 160] width 72 height 19
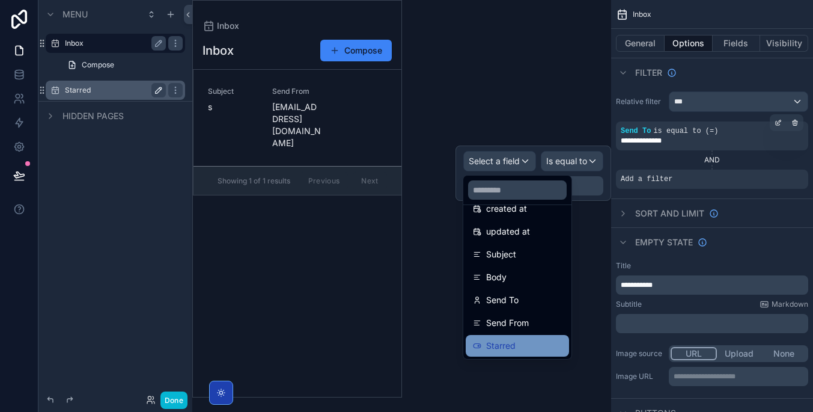
scroll to position [63, 0]
click at [531, 337] on div "Starred" at bounding box center [517, 346] width 103 height 22
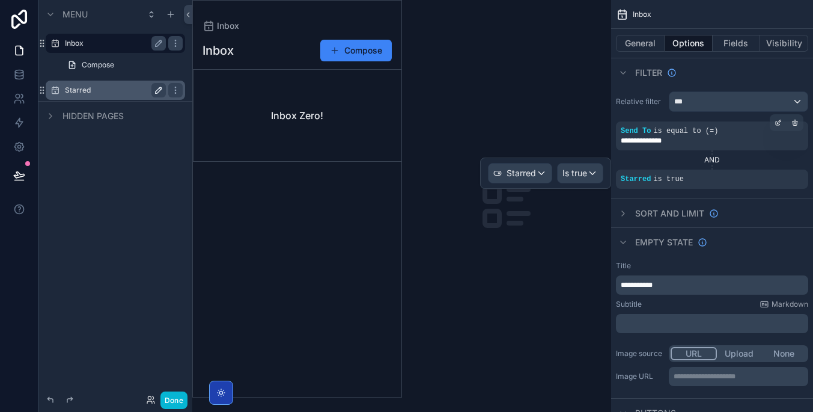
click at [573, 173] on span "Is true" at bounding box center [575, 173] width 25 height 12
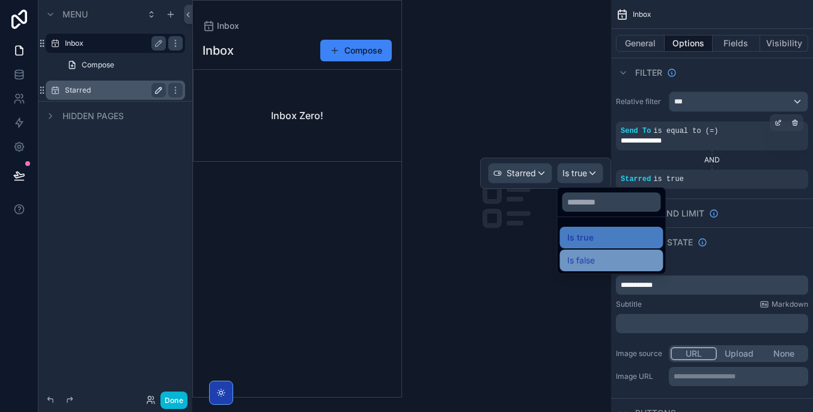
click at [616, 263] on div "Is false" at bounding box center [612, 260] width 89 height 14
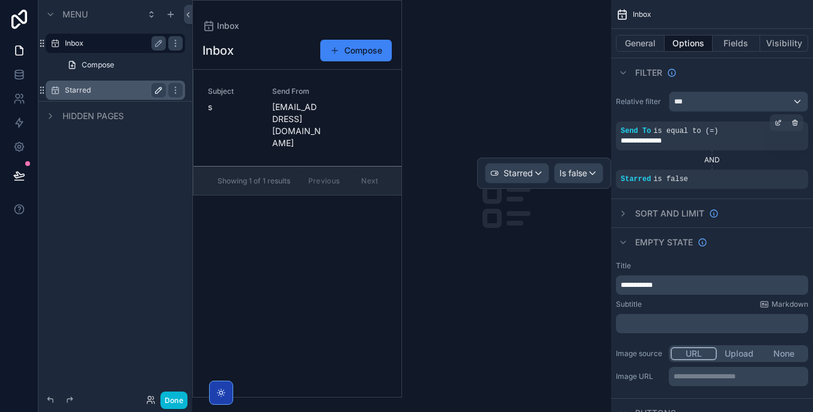
click at [130, 91] on label "Starred" at bounding box center [113, 90] width 96 height 10
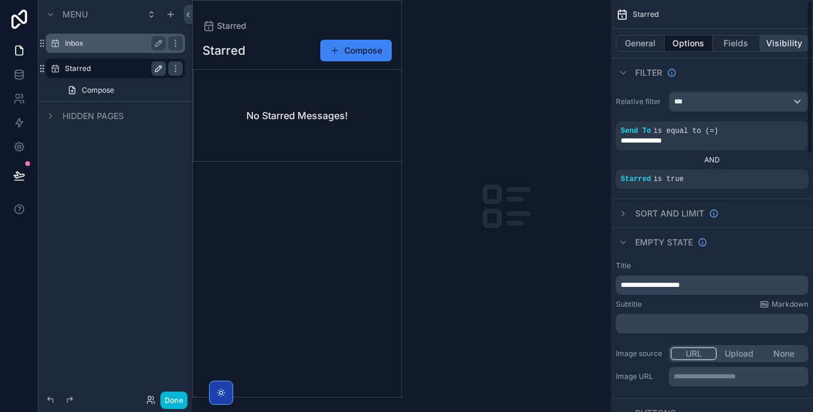
click at [785, 39] on button "Visibility" at bounding box center [784, 43] width 48 height 17
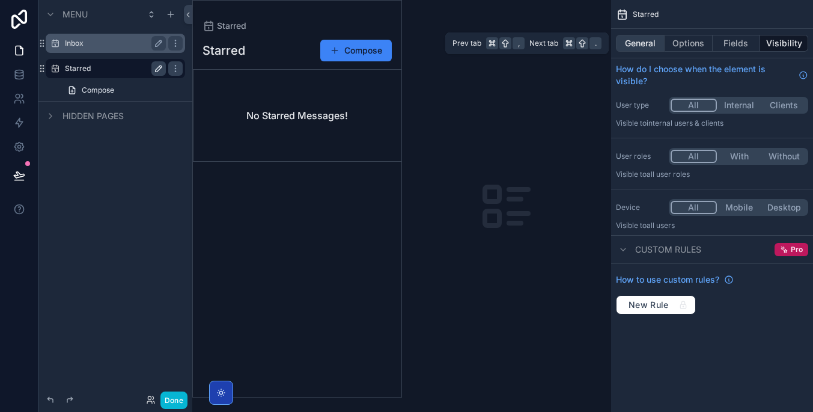
click at [662, 44] on button "General" at bounding box center [640, 43] width 49 height 17
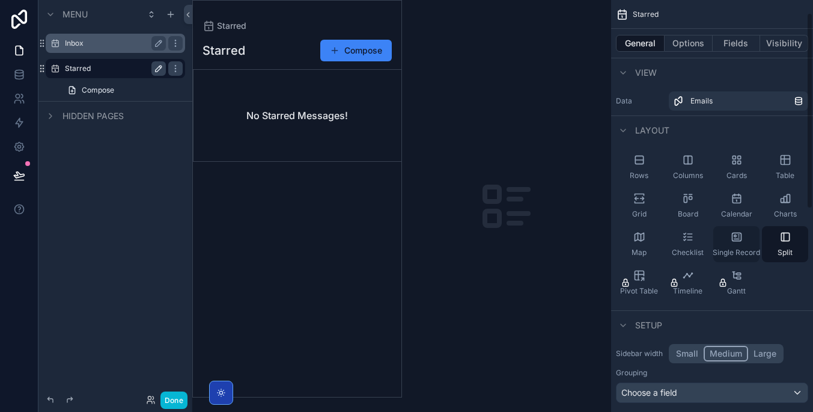
scroll to position [213, 0]
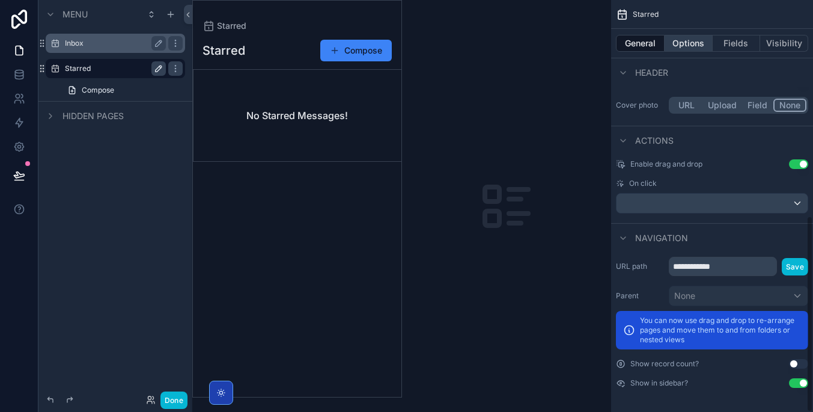
click at [695, 41] on button "Options" at bounding box center [689, 43] width 48 height 17
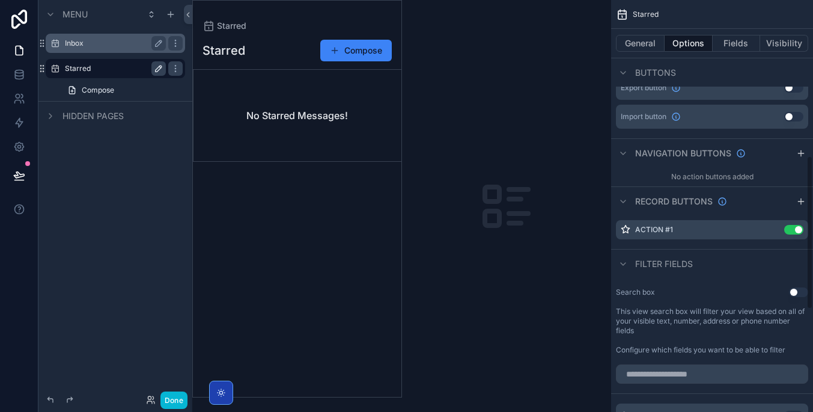
scroll to position [408, 0]
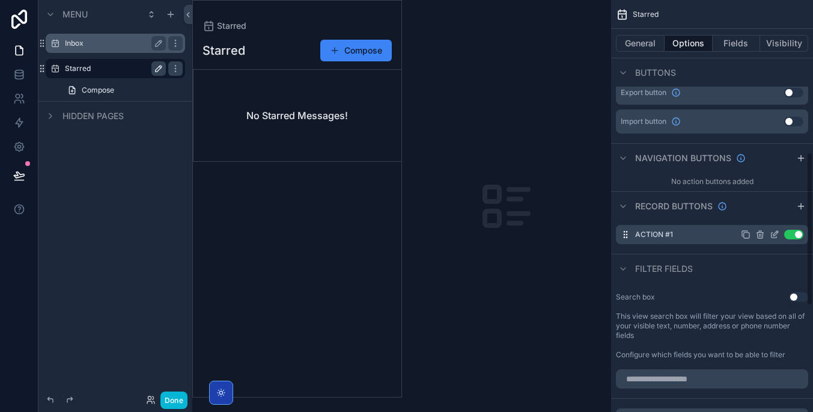
click at [742, 231] on icon "scrollable content" at bounding box center [746, 235] width 10 height 10
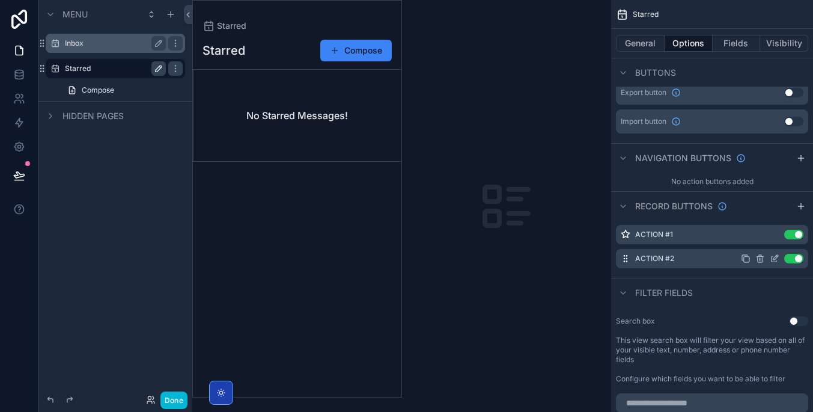
click at [762, 257] on icon "scrollable content" at bounding box center [760, 256] width 2 height 2
click at [763, 258] on icon "scrollable content" at bounding box center [759, 259] width 5 height 5
click at [727, 272] on div "Action #1 Use setting Action #2 Use setting" at bounding box center [712, 246] width 202 height 53
click at [758, 257] on icon "scrollable content" at bounding box center [760, 257] width 7 height 0
click at [778, 238] on icon at bounding box center [780, 239] width 10 height 10
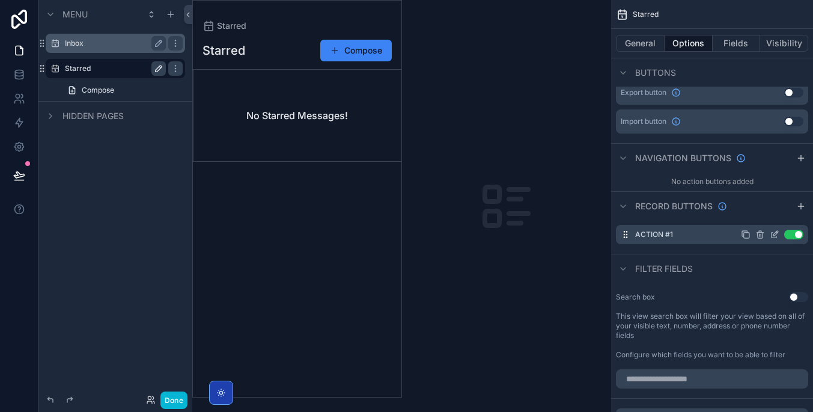
click at [773, 234] on icon "scrollable content" at bounding box center [775, 235] width 10 height 10
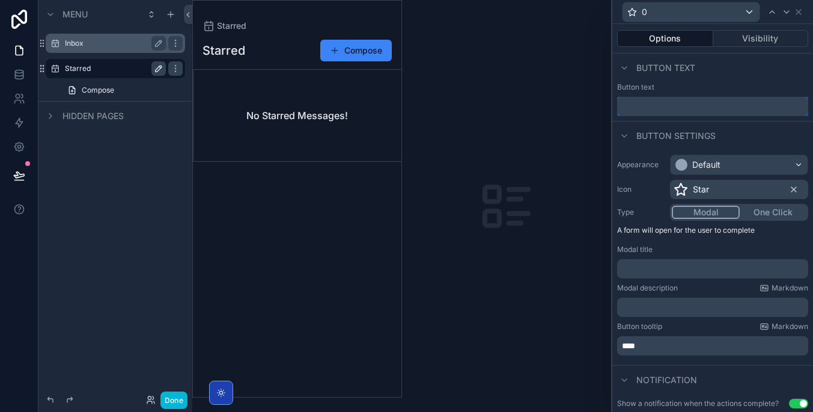
click at [670, 103] on input "text" at bounding box center [712, 106] width 191 height 19
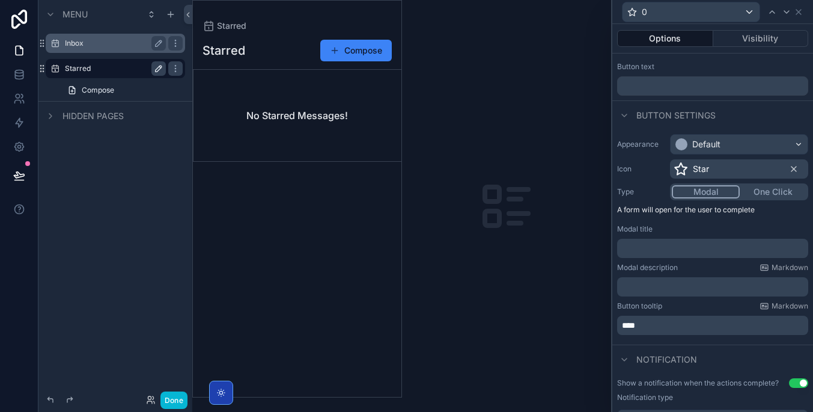
click at [748, 165] on div "Star" at bounding box center [739, 168] width 138 height 19
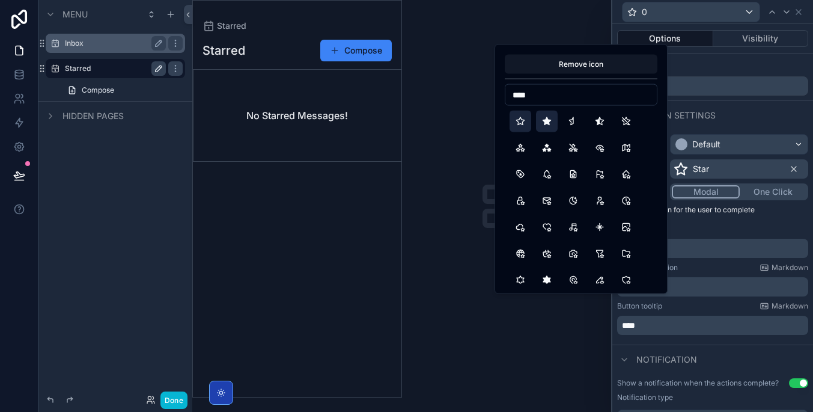
type input "****"
click at [550, 117] on button "StarFilled" at bounding box center [547, 122] width 22 height 22
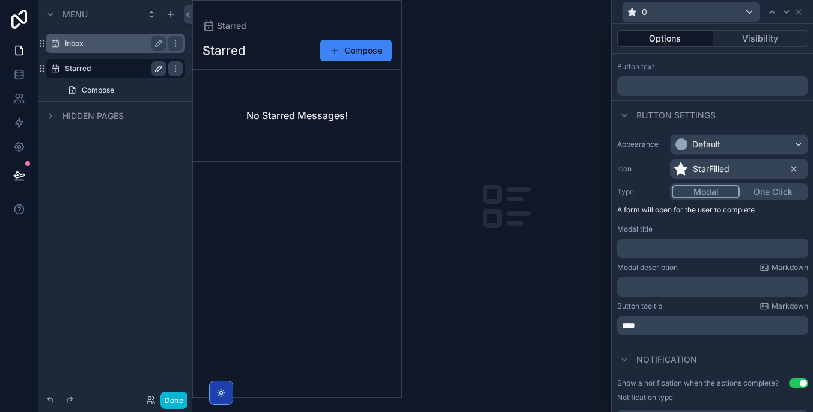
click at [720, 244] on p "﻿" at bounding box center [714, 248] width 184 height 12
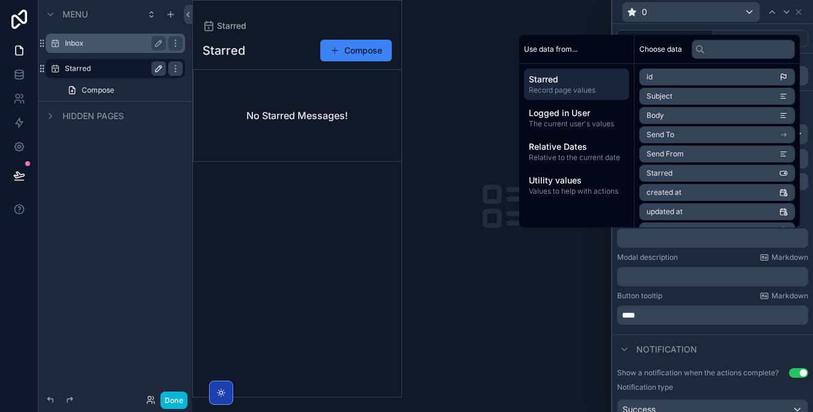
scroll to position [31, 0]
click at [699, 295] on div "Button tooltip Markdown" at bounding box center [712, 296] width 191 height 10
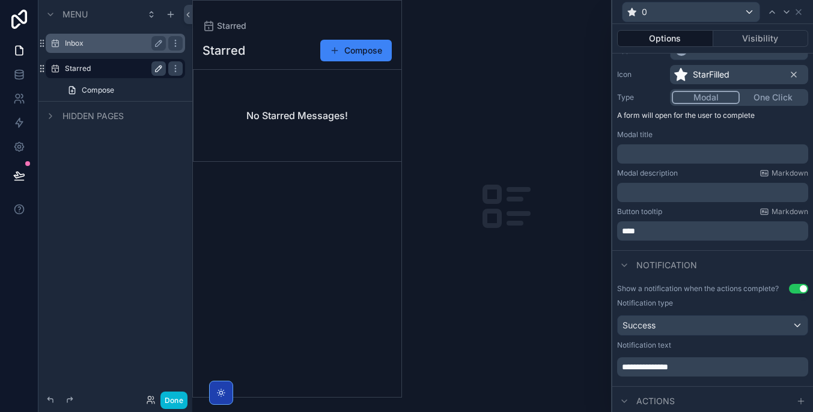
scroll to position [115, 0]
click at [686, 220] on div "Button tooltip Markdown ****" at bounding box center [712, 223] width 191 height 34
click at [686, 231] on p "****" at bounding box center [714, 230] width 184 height 12
click at [663, 363] on span "**********" at bounding box center [645, 366] width 46 height 8
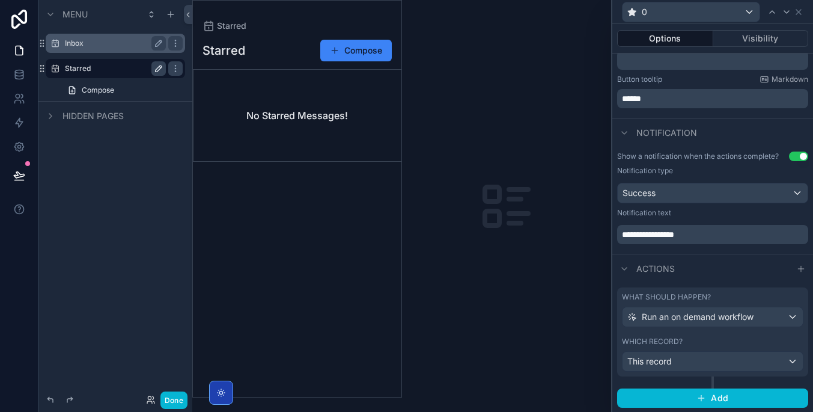
scroll to position [0, 0]
click at [743, 317] on span "Run an on demand workflow" at bounding box center [698, 317] width 112 height 12
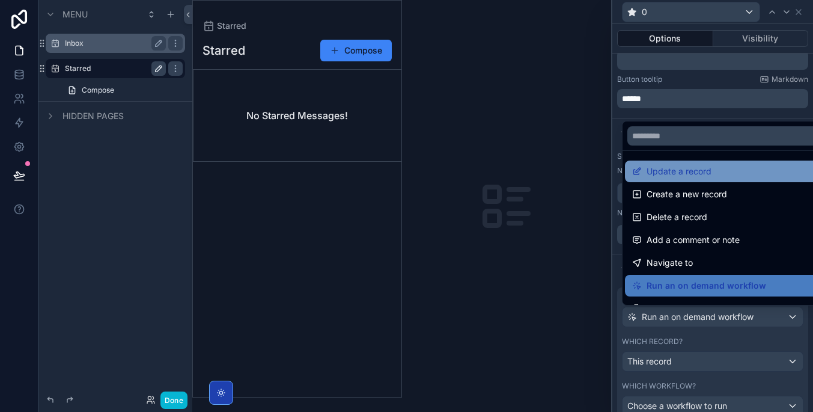
click at [730, 171] on div "Update a record" at bounding box center [726, 171] width 189 height 14
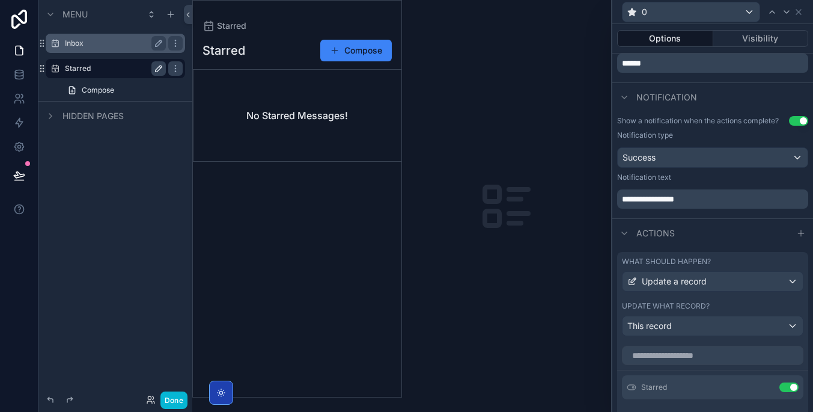
scroll to position [336, 0]
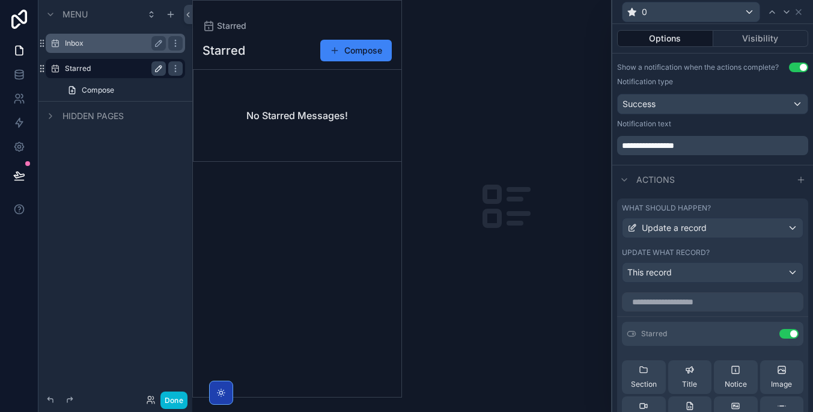
click at [736, 270] on div "This record" at bounding box center [713, 272] width 180 height 19
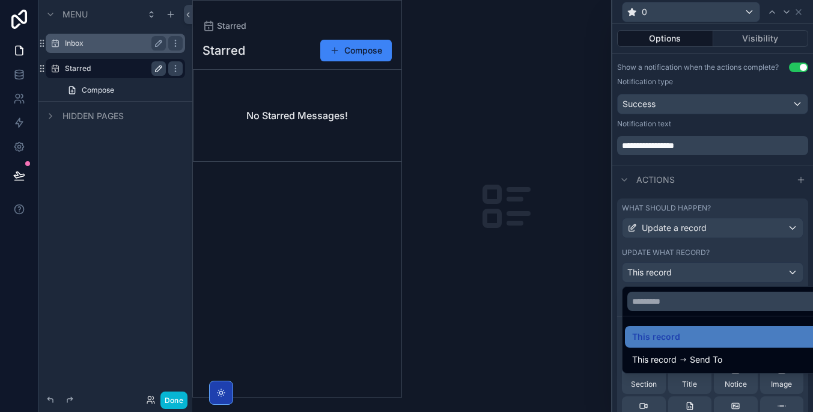
click at [736, 270] on div at bounding box center [713, 206] width 201 height 412
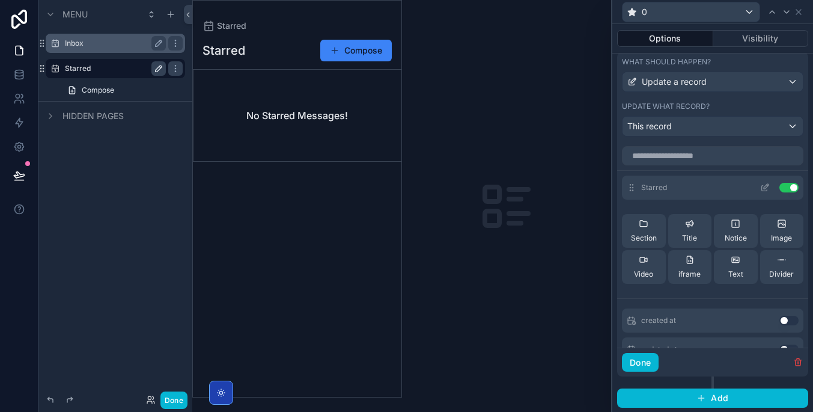
scroll to position [0, 0]
click at [763, 188] on icon at bounding box center [765, 188] width 10 height 10
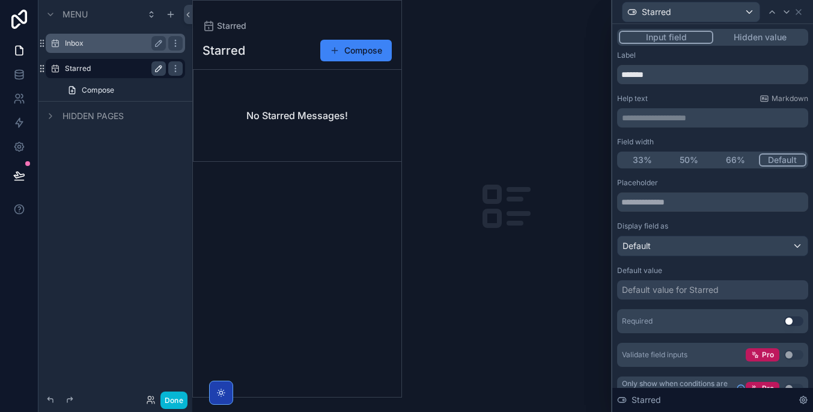
click at [757, 38] on button "Hidden value" at bounding box center [760, 37] width 93 height 13
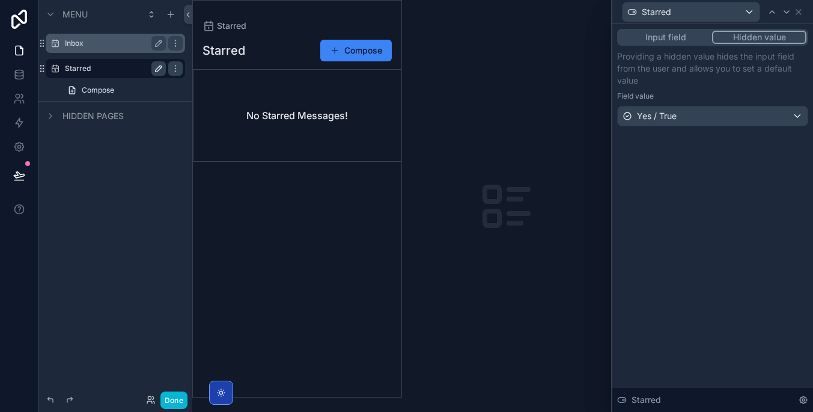
click at [750, 119] on div "Yes / True" at bounding box center [713, 115] width 190 height 19
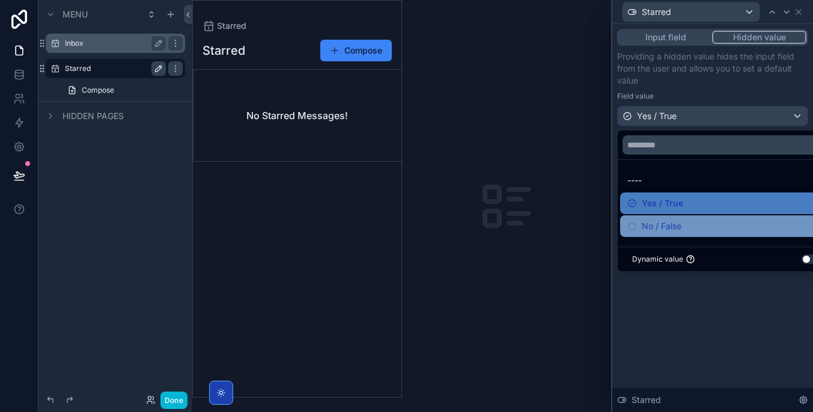
click at [760, 231] on div "No / False" at bounding box center [727, 226] width 198 height 14
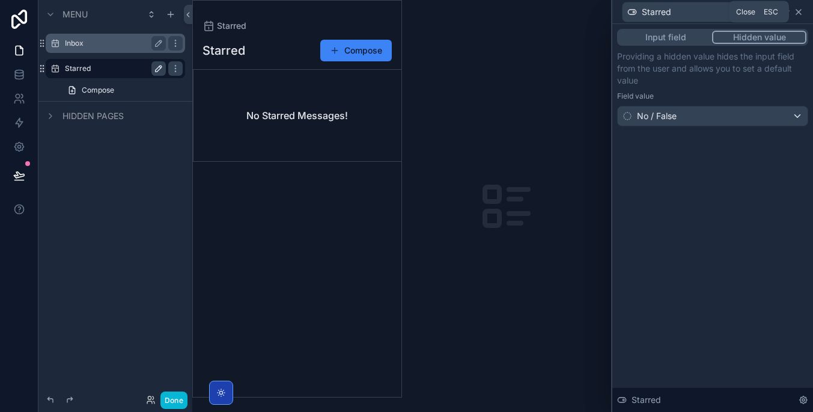
click at [795, 9] on icon at bounding box center [799, 12] width 10 height 10
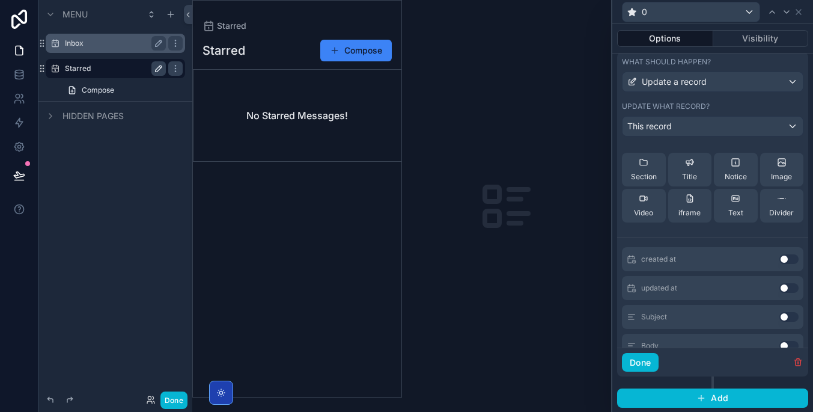
scroll to position [73, 0]
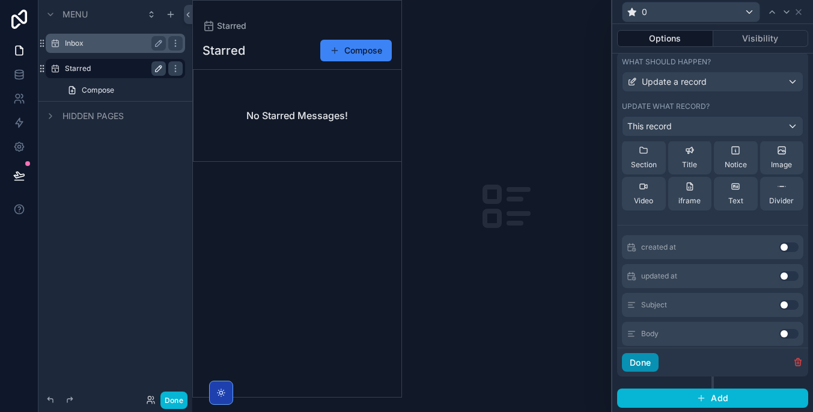
click at [643, 359] on button "Done" at bounding box center [640, 362] width 37 height 19
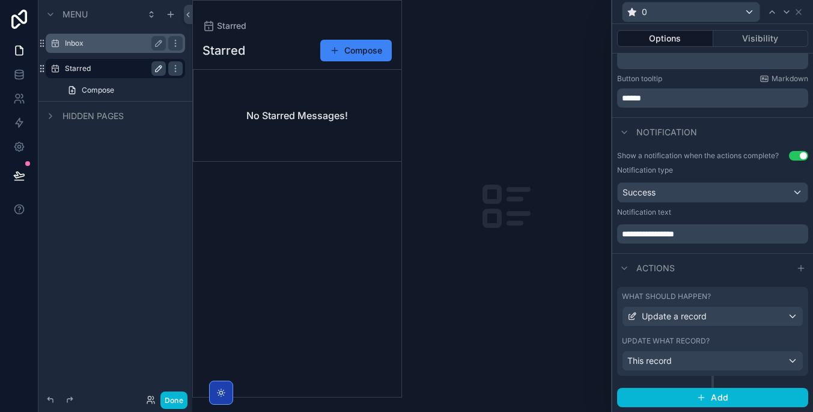
scroll to position [247, 0]
click at [106, 41] on label "Inbox" at bounding box center [113, 43] width 96 height 10
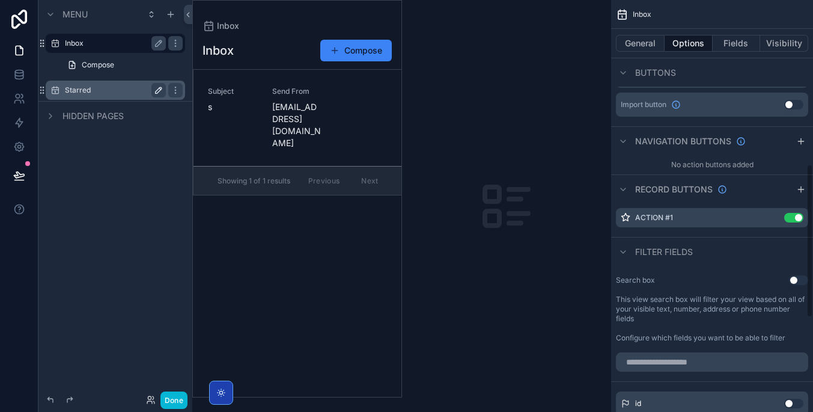
scroll to position [449, 0]
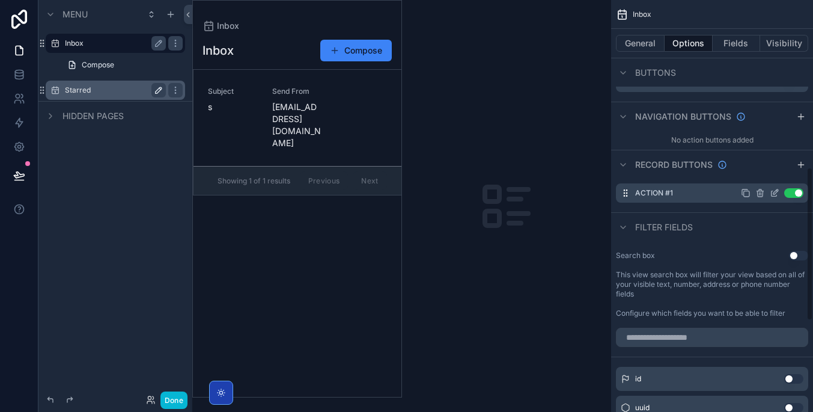
click at [776, 192] on icon "scrollable content" at bounding box center [775, 193] width 10 height 10
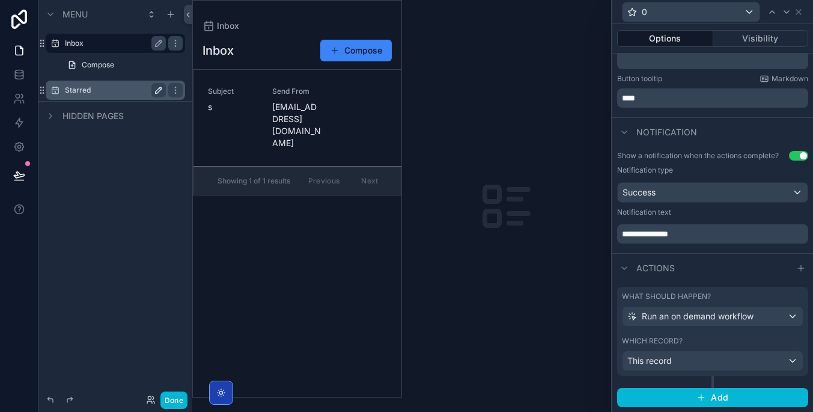
scroll to position [247, 0]
click at [756, 325] on div "Run an on demand workflow" at bounding box center [713, 316] width 180 height 19
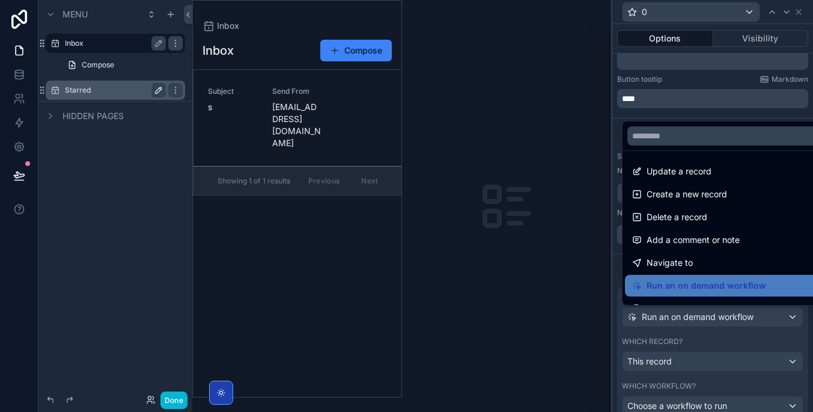
click at [756, 322] on div at bounding box center [713, 206] width 201 height 412
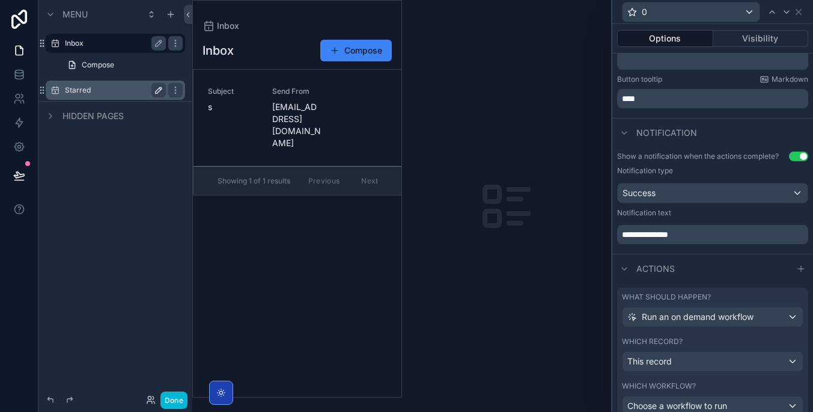
click at [756, 317] on div "Run an on demand workflow" at bounding box center [713, 316] width 180 height 19
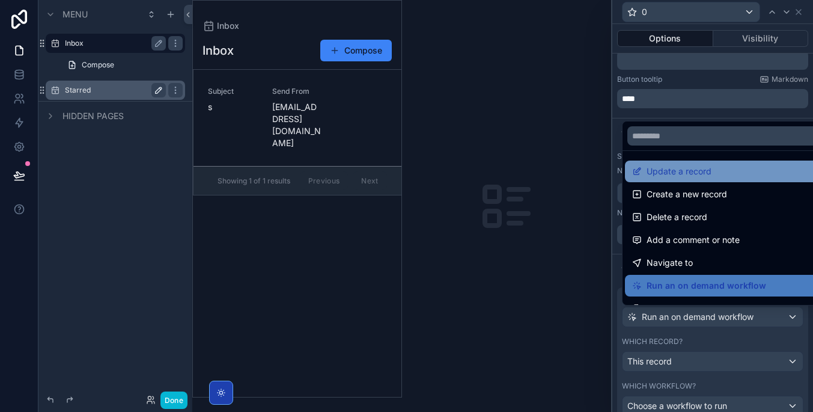
click at [741, 177] on div "Update a record" at bounding box center [726, 171] width 189 height 14
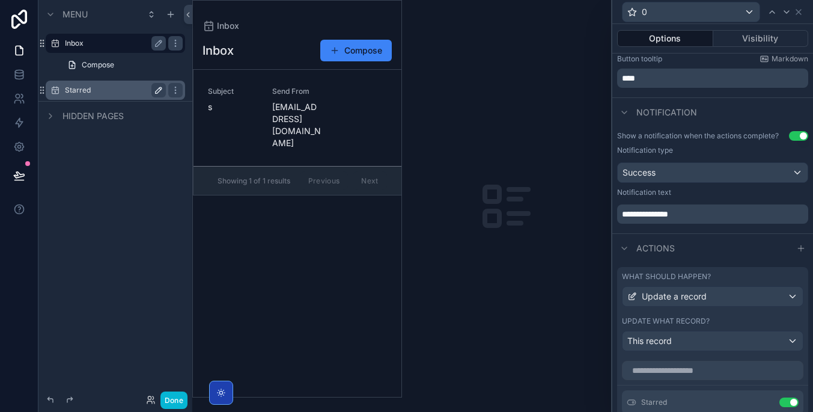
scroll to position [292, 0]
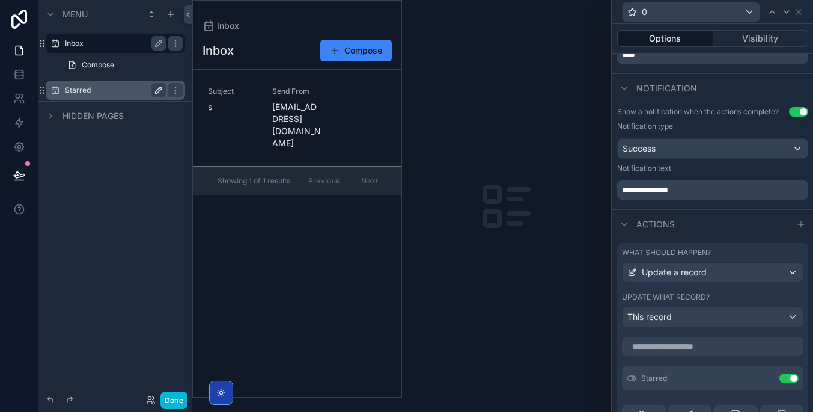
click at [736, 319] on div "This record" at bounding box center [713, 316] width 180 height 19
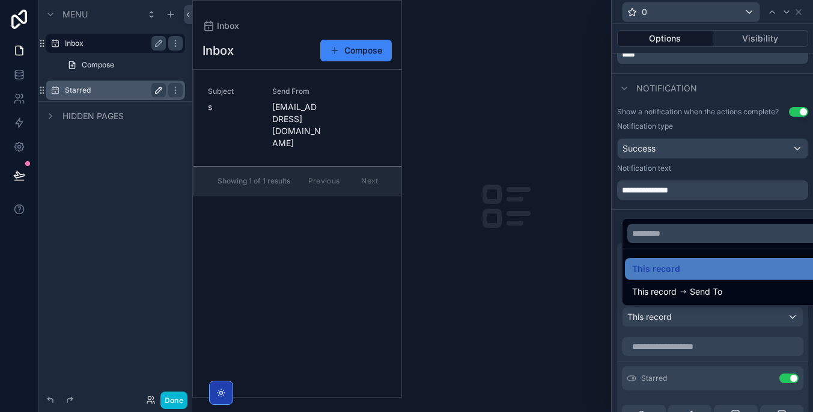
click at [736, 307] on div at bounding box center [713, 206] width 201 height 412
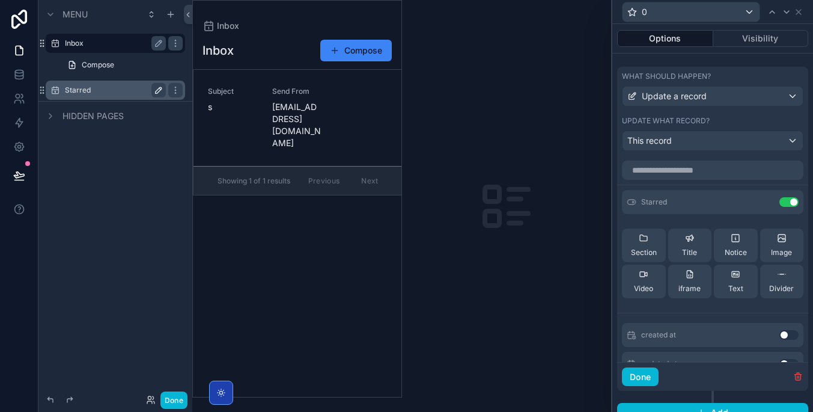
scroll to position [474, 0]
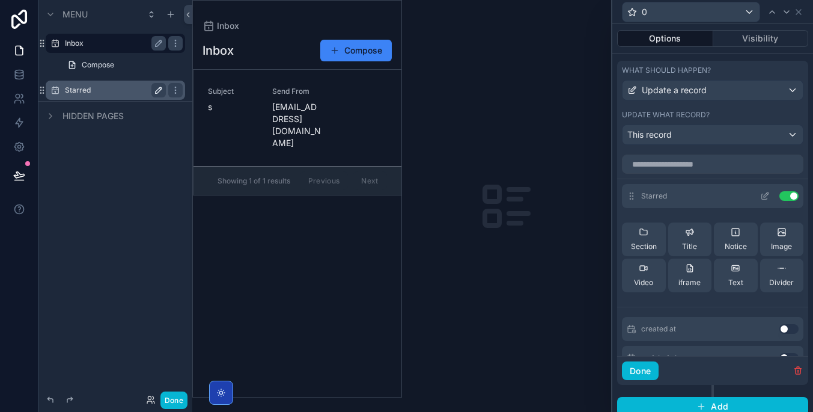
click at [766, 197] on icon at bounding box center [765, 196] width 10 height 10
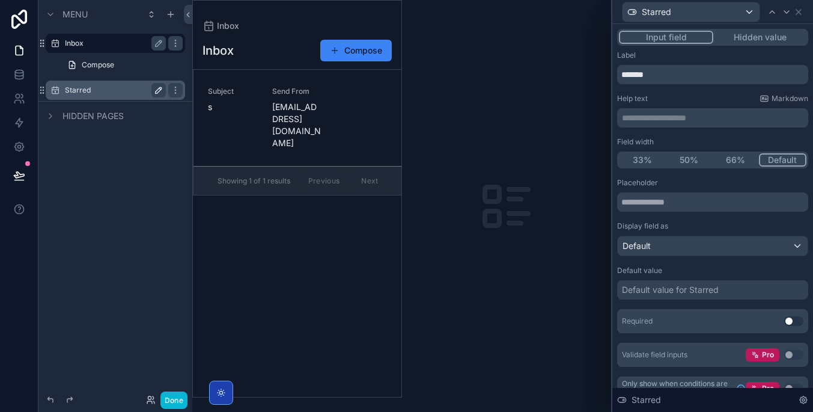
click at [772, 35] on button "Hidden value" at bounding box center [760, 37] width 93 height 13
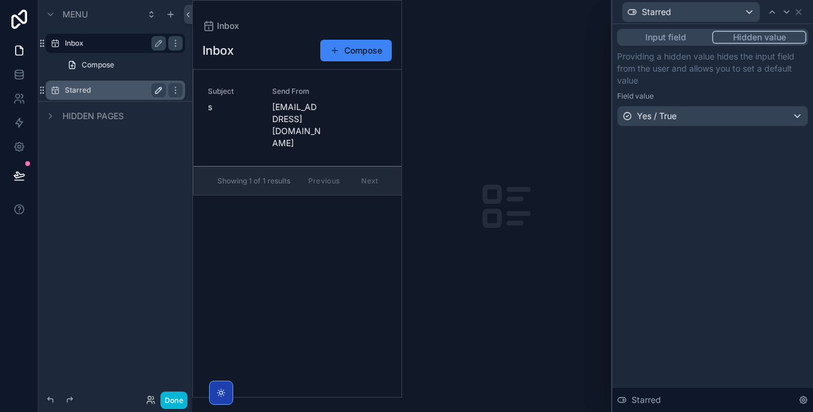
click at [766, 110] on div "Yes / True" at bounding box center [713, 115] width 190 height 19
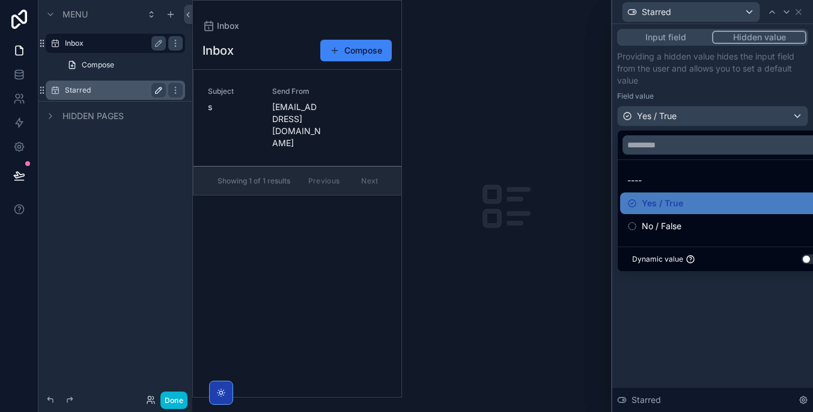
click at [796, 15] on div at bounding box center [713, 206] width 201 height 412
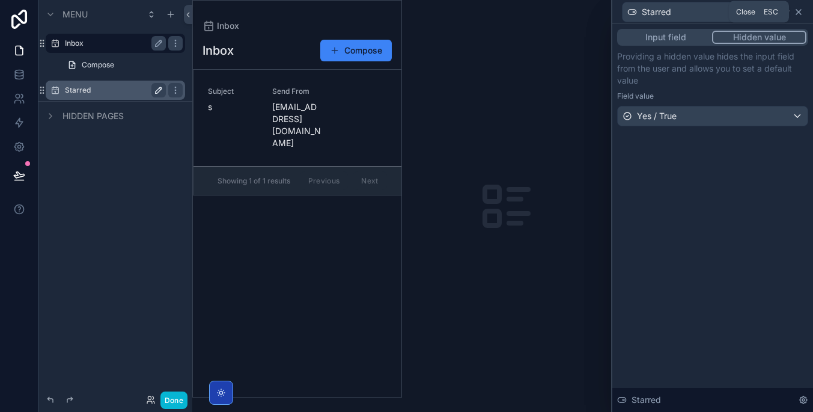
click at [796, 12] on icon at bounding box center [799, 12] width 10 height 10
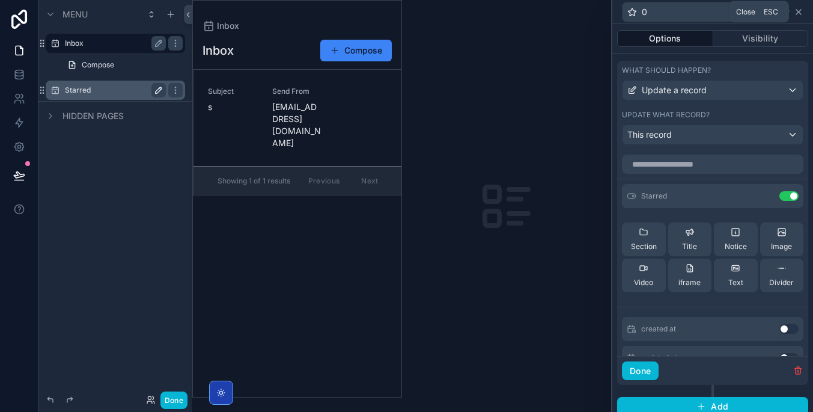
click at [798, 13] on icon at bounding box center [799, 12] width 5 height 5
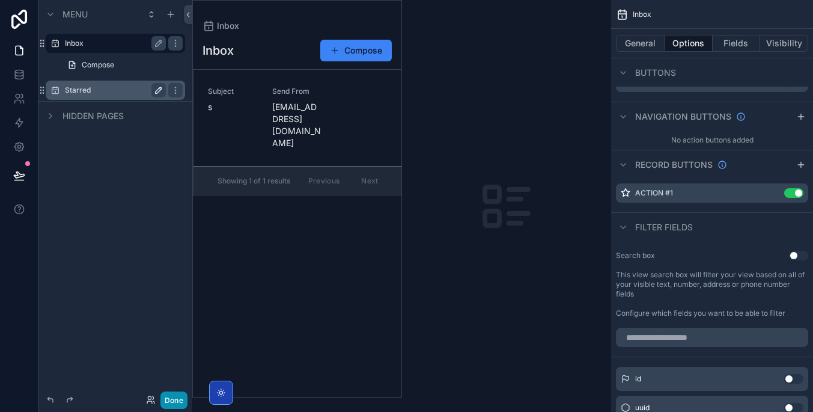
click at [171, 399] on button "Done" at bounding box center [174, 399] width 27 height 17
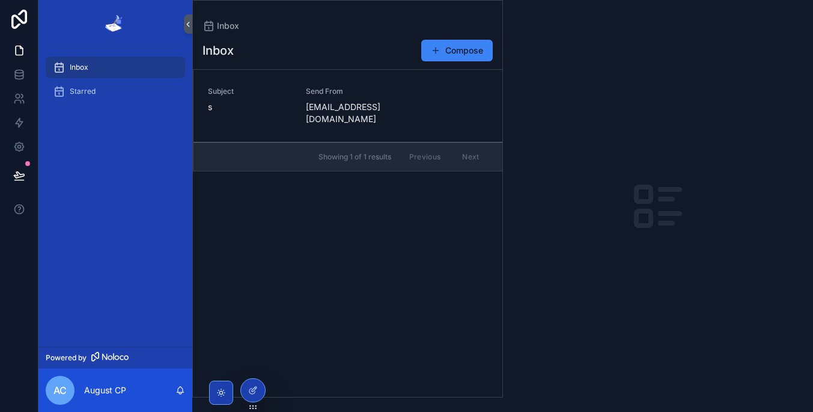
click at [114, 28] on img "scrollable content" at bounding box center [115, 23] width 21 height 19
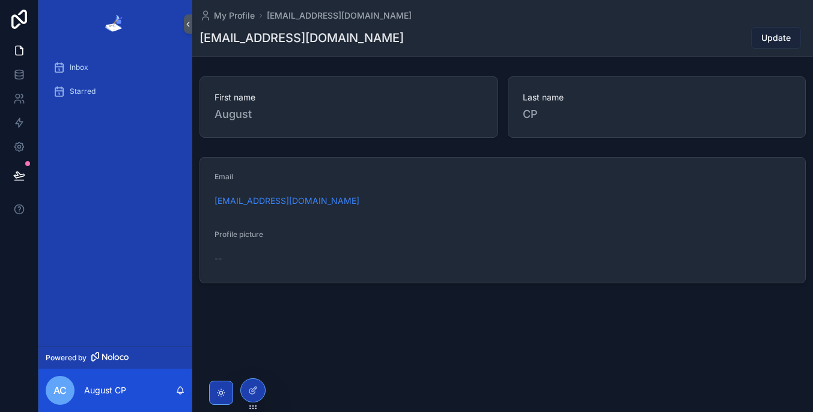
click at [782, 37] on span "Update" at bounding box center [776, 38] width 29 height 12
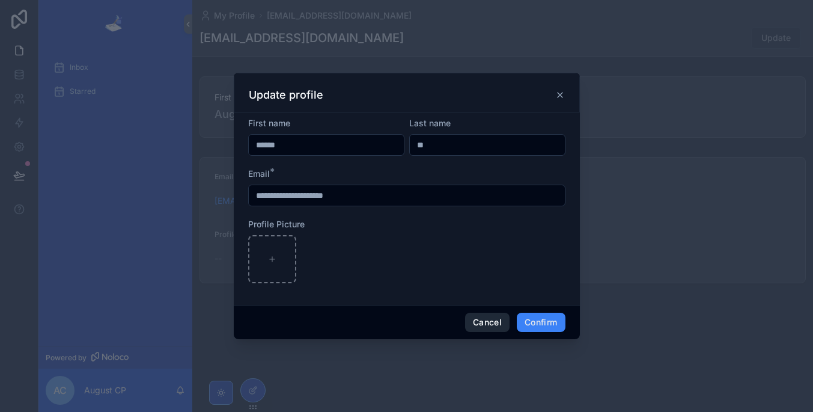
click at [493, 317] on button "Cancel" at bounding box center [487, 322] width 44 height 19
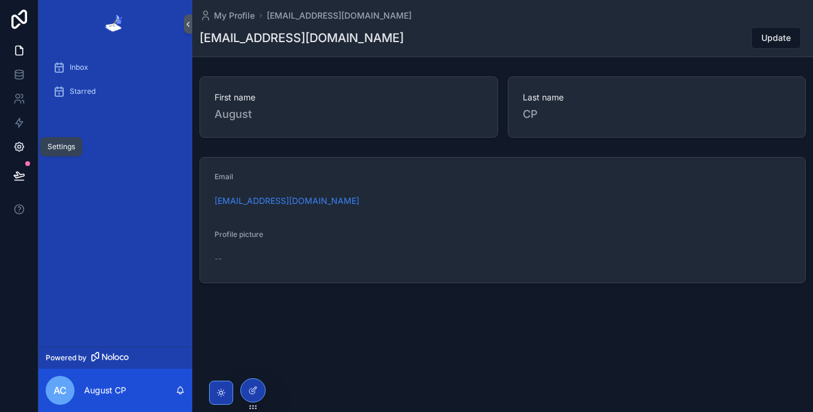
click at [17, 138] on link at bounding box center [19, 147] width 38 height 24
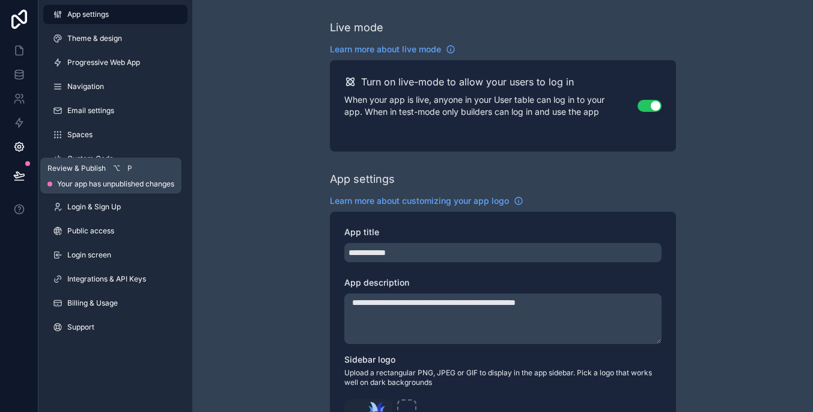
click at [22, 177] on icon at bounding box center [19, 176] width 12 height 12
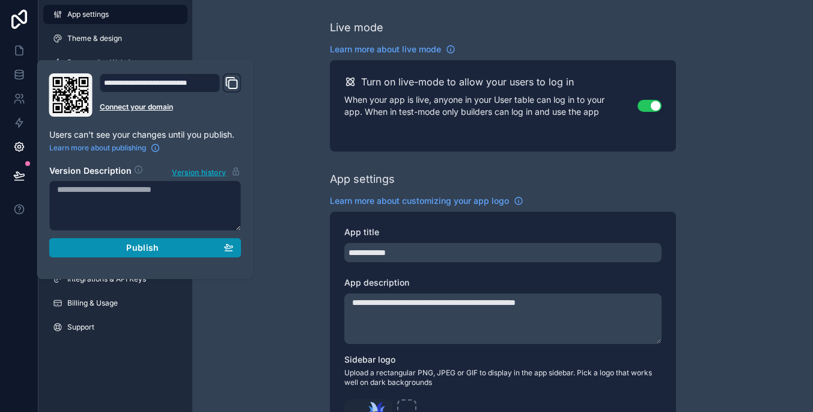
click at [184, 251] on div "Publish" at bounding box center [145, 247] width 177 height 11
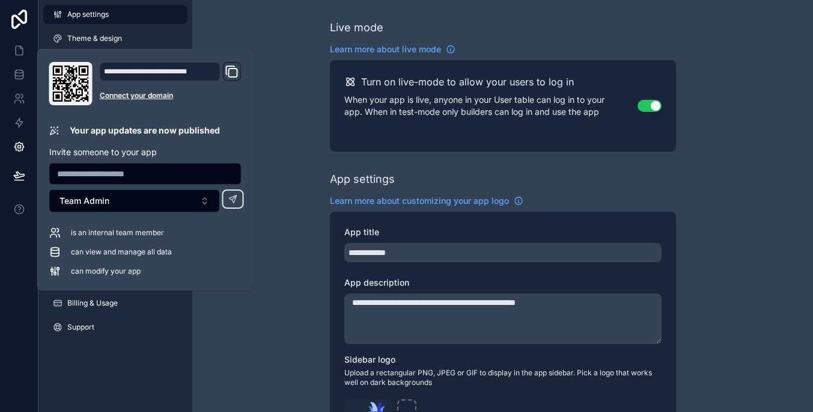
click at [227, 75] on icon "Domain and Custom Link" at bounding box center [232, 71] width 14 height 14
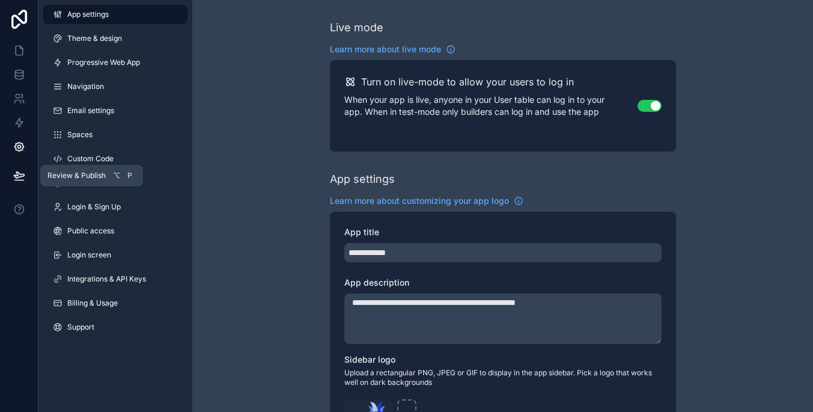
click at [13, 175] on icon at bounding box center [19, 176] width 12 height 12
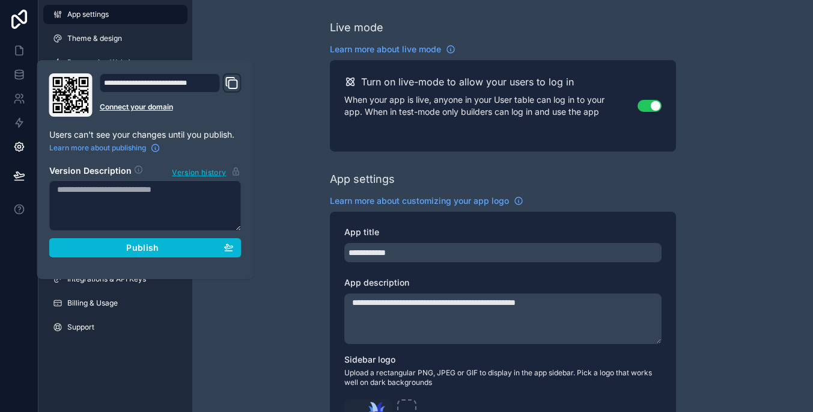
click at [231, 84] on icon "Domain and Custom Link" at bounding box center [232, 83] width 14 height 14
drag, startPoint x: 311, startPoint y: 123, endPoint x: 307, endPoint y: 117, distance: 6.9
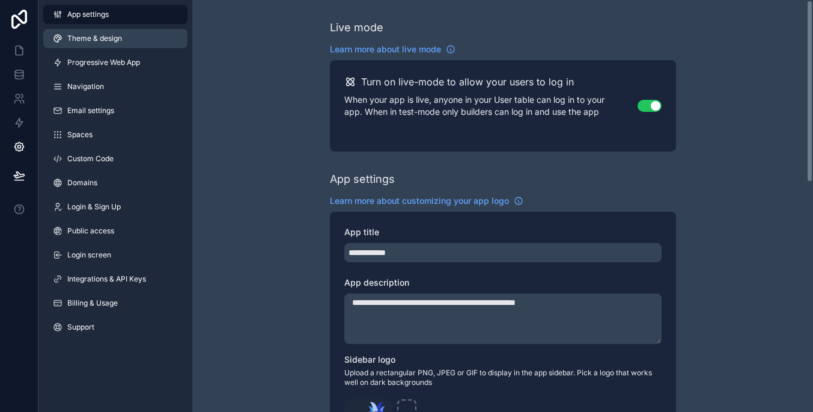
click at [165, 39] on link "Theme & design" at bounding box center [115, 38] width 144 height 19
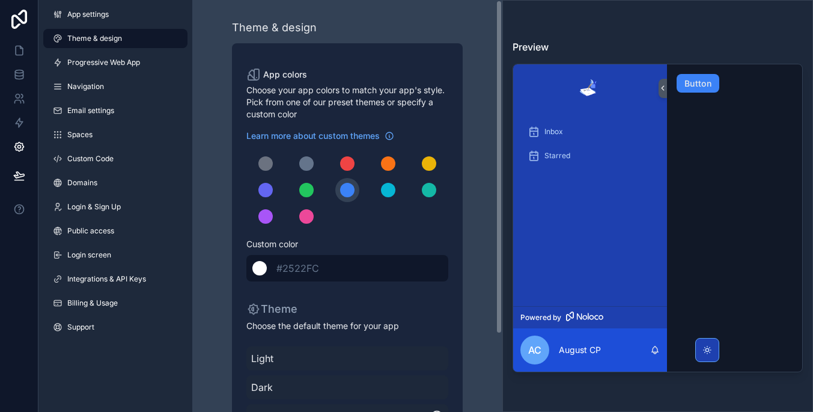
click at [363, 260] on div "******* #2522FC" at bounding box center [347, 268] width 202 height 26
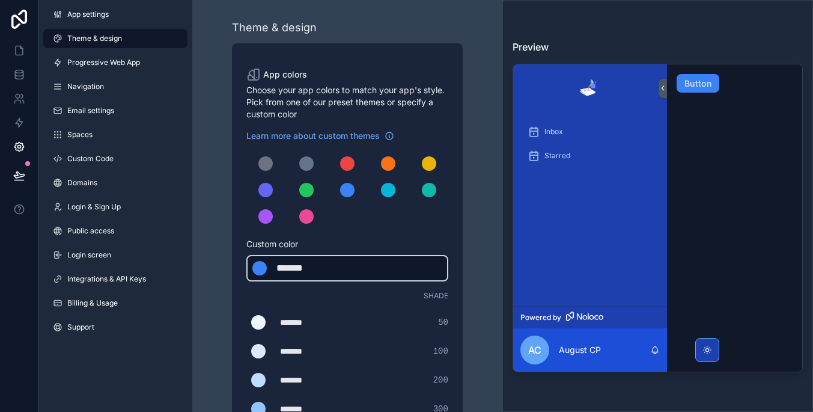
click at [361, 269] on div "******* ******* #3b82f6" at bounding box center [347, 268] width 202 height 26
click at [311, 269] on div "*******" at bounding box center [307, 268] width 60 height 14
type div "*******"
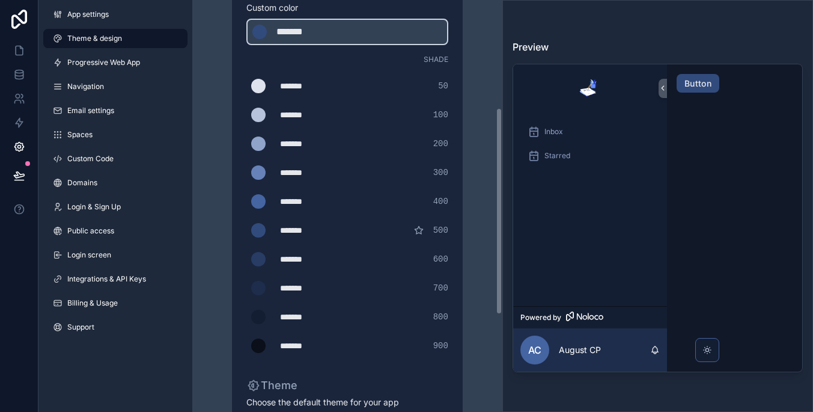
scroll to position [108, 0]
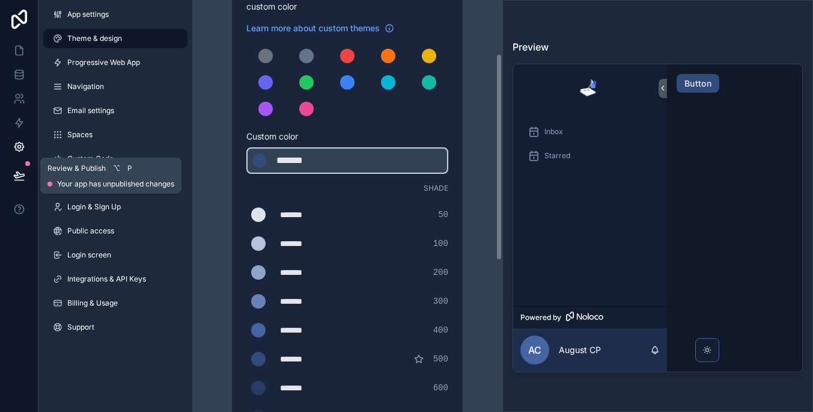
click at [11, 177] on button at bounding box center [19, 176] width 26 height 34
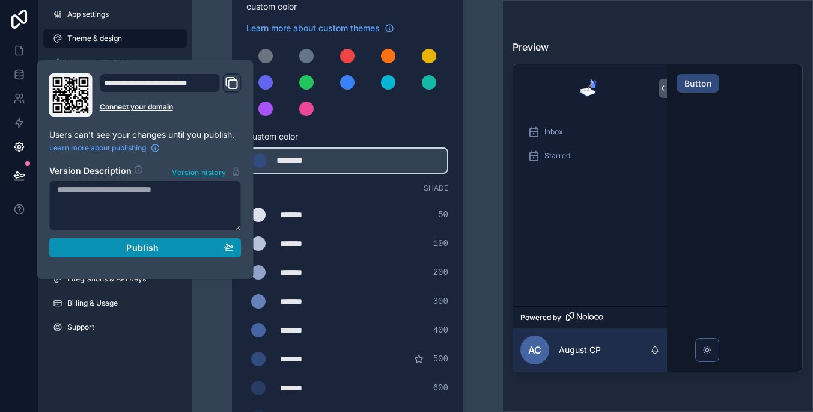
click at [89, 252] on button "Publish" at bounding box center [145, 247] width 192 height 19
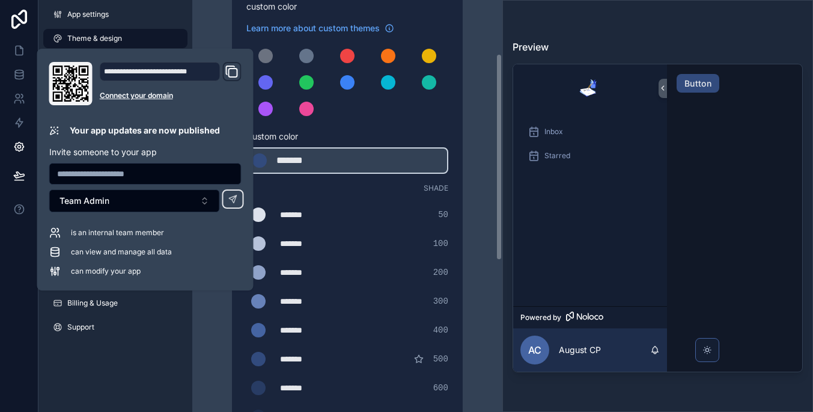
drag, startPoint x: 126, startPoint y: 371, endPoint x: 124, endPoint y: 354, distance: 16.9
click at [124, 371] on div "App settings Theme & design Progressive Web App Navigation Email settings Space…" at bounding box center [115, 206] width 154 height 412
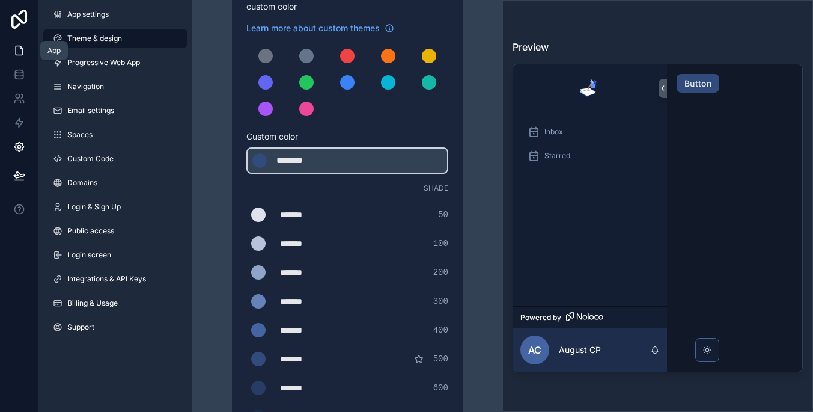
click at [16, 50] on icon at bounding box center [19, 50] width 7 height 9
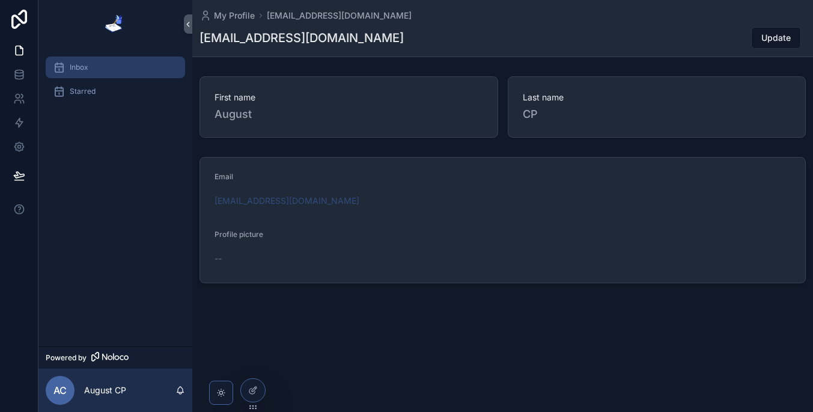
click at [133, 73] on div "Inbox" at bounding box center [115, 67] width 125 height 19
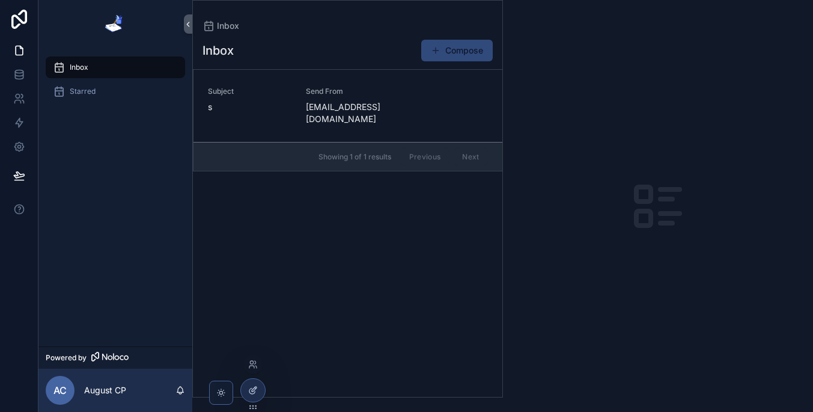
click at [247, 383] on div at bounding box center [253, 390] width 24 height 23
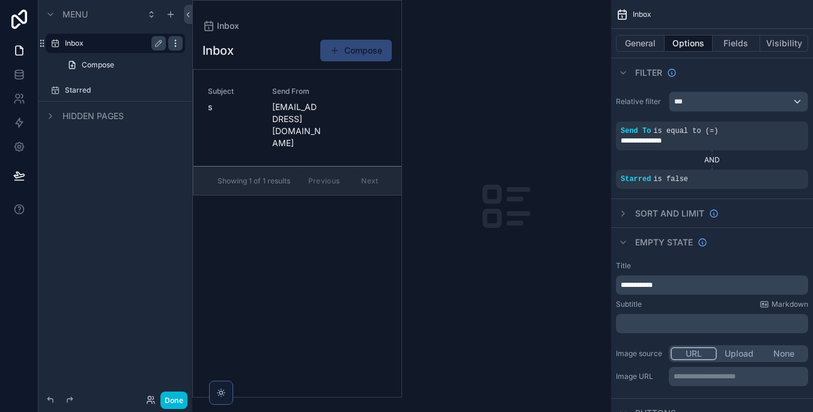
click at [176, 40] on icon "scrollable content" at bounding box center [175, 40] width 1 height 1
click at [52, 44] on icon "scrollable content" at bounding box center [55, 43] width 10 height 10
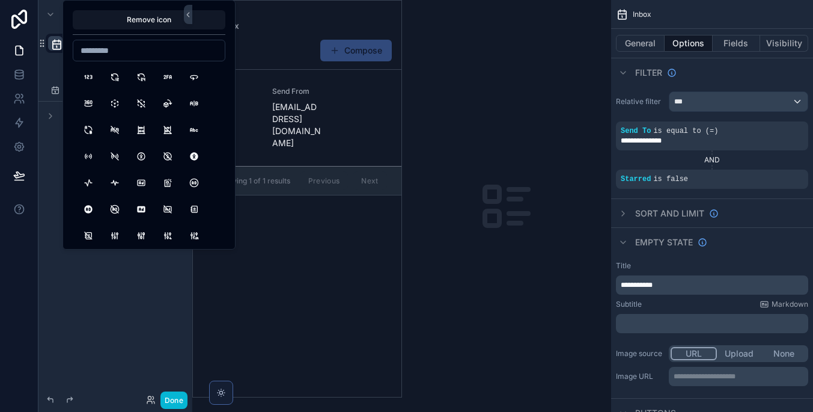
click at [155, 54] on input at bounding box center [148, 50] width 151 height 17
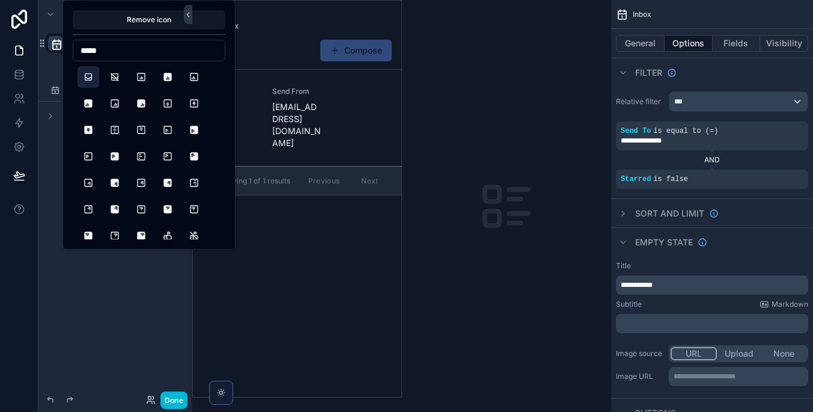
type input "*****"
click at [84, 76] on button "Inbox" at bounding box center [89, 77] width 22 height 22
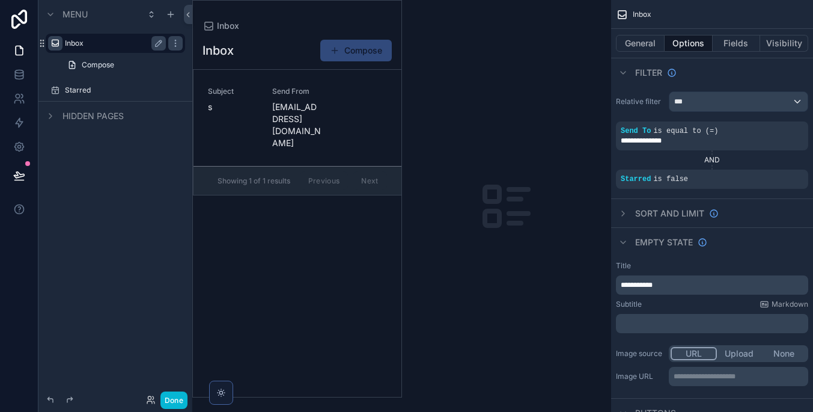
click at [40, 255] on div "Menu Inbox Compose Starred Hidden pages" at bounding box center [115, 198] width 154 height 397
click at [57, 87] on icon "scrollable content" at bounding box center [55, 90] width 10 height 10
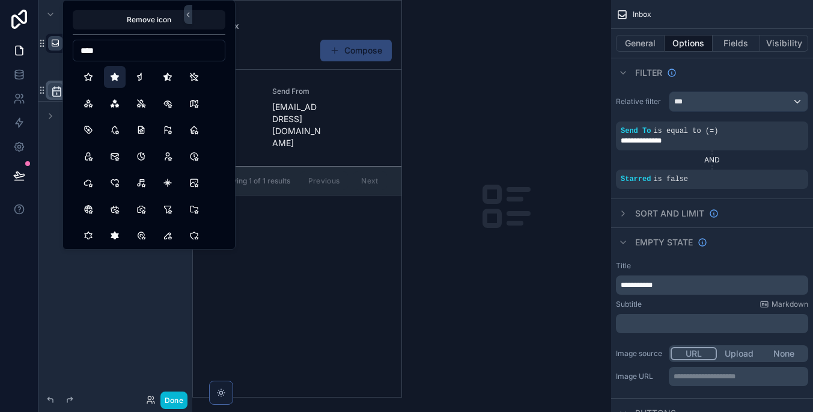
type input "****"
click at [106, 79] on button "StarFilled" at bounding box center [115, 77] width 22 height 22
click at [174, 396] on button "Done" at bounding box center [174, 399] width 27 height 17
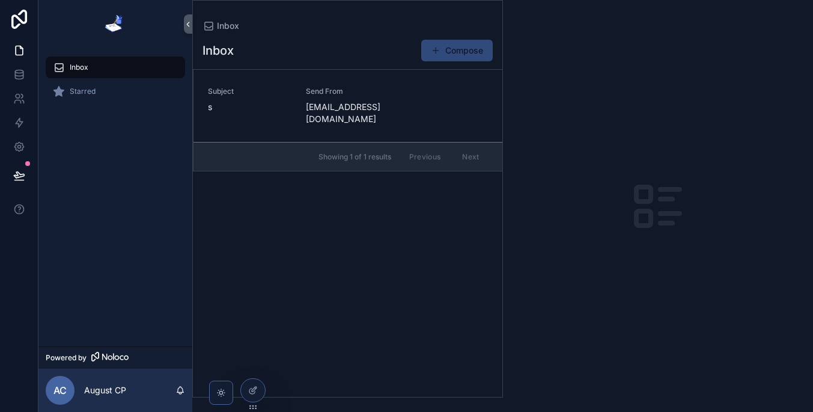
click at [397, 304] on div "Inbox Compose Subject s Send From [EMAIL_ADDRESS][DOMAIN_NAME] Showing 1 of 1 r…" at bounding box center [348, 214] width 310 height 365
click at [151, 100] on div "Starred" at bounding box center [115, 91] width 125 height 19
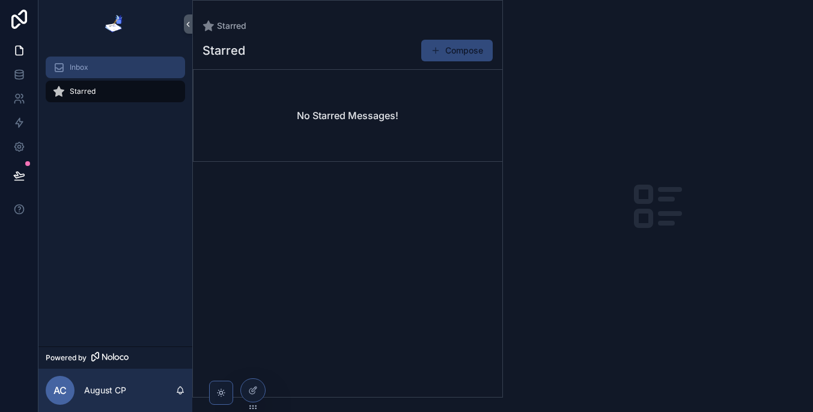
click at [156, 75] on div "Inbox" at bounding box center [115, 67] width 125 height 19
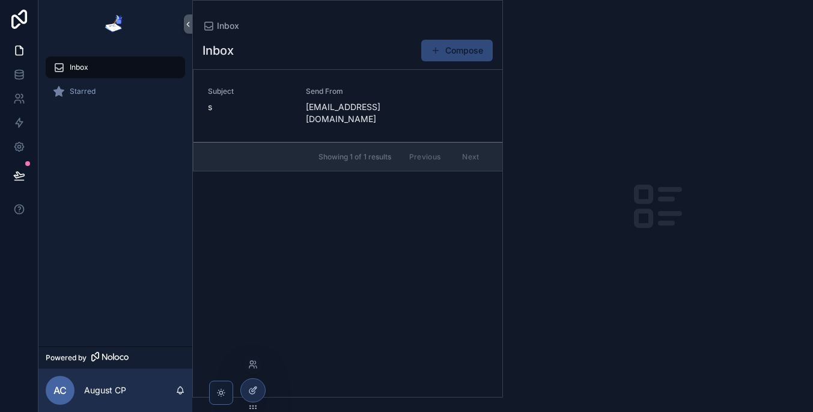
click at [251, 389] on icon at bounding box center [251, 390] width 5 height 5
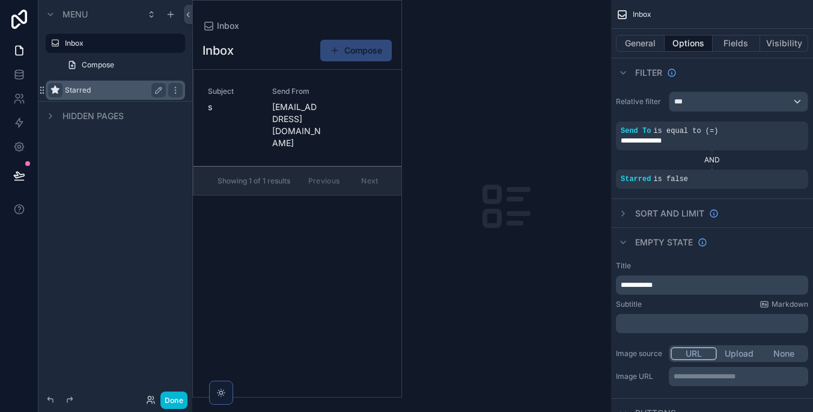
click at [58, 90] on icon "scrollable content" at bounding box center [55, 90] width 10 height 10
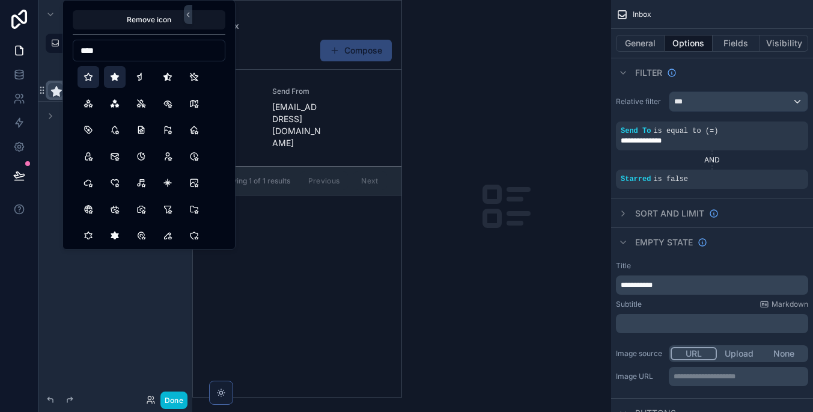
type input "****"
click at [82, 80] on button "Star" at bounding box center [89, 77] width 22 height 22
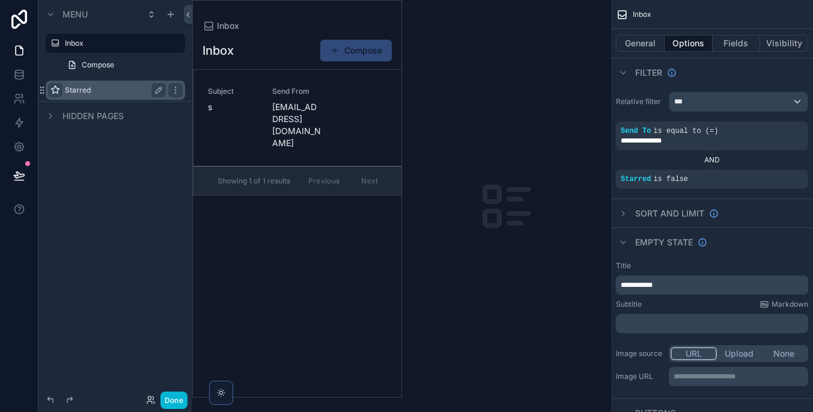
click at [155, 301] on div "Menu Inbox Compose Starred Hidden pages" at bounding box center [115, 198] width 154 height 397
click at [180, 396] on button "Done" at bounding box center [174, 399] width 27 height 17
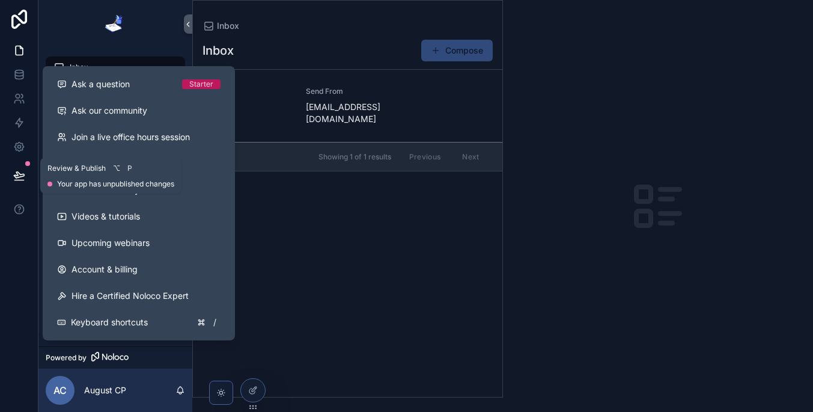
click at [21, 170] on icon at bounding box center [19, 176] width 12 height 12
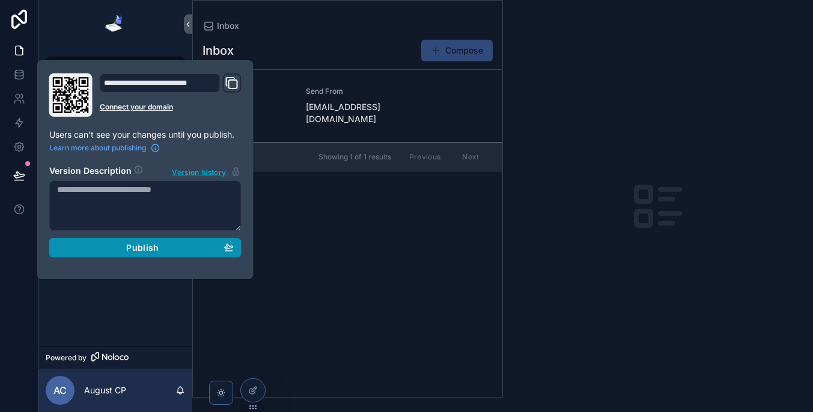
click at [198, 254] on button "Publish" at bounding box center [145, 247] width 192 height 19
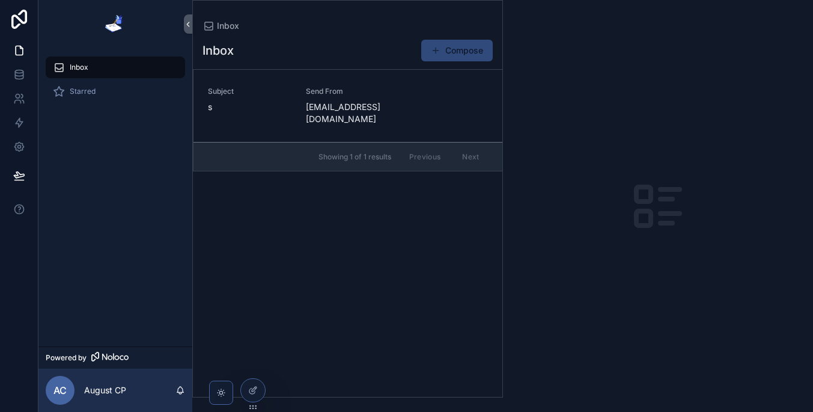
click at [396, 243] on div "Inbox Compose Subject s Send From [EMAIL_ADDRESS][DOMAIN_NAME] Showing 1 of 1 r…" at bounding box center [348, 214] width 310 height 365
click at [249, 389] on icon at bounding box center [253, 390] width 10 height 10
